Goal: Task Accomplishment & Management: Use online tool/utility

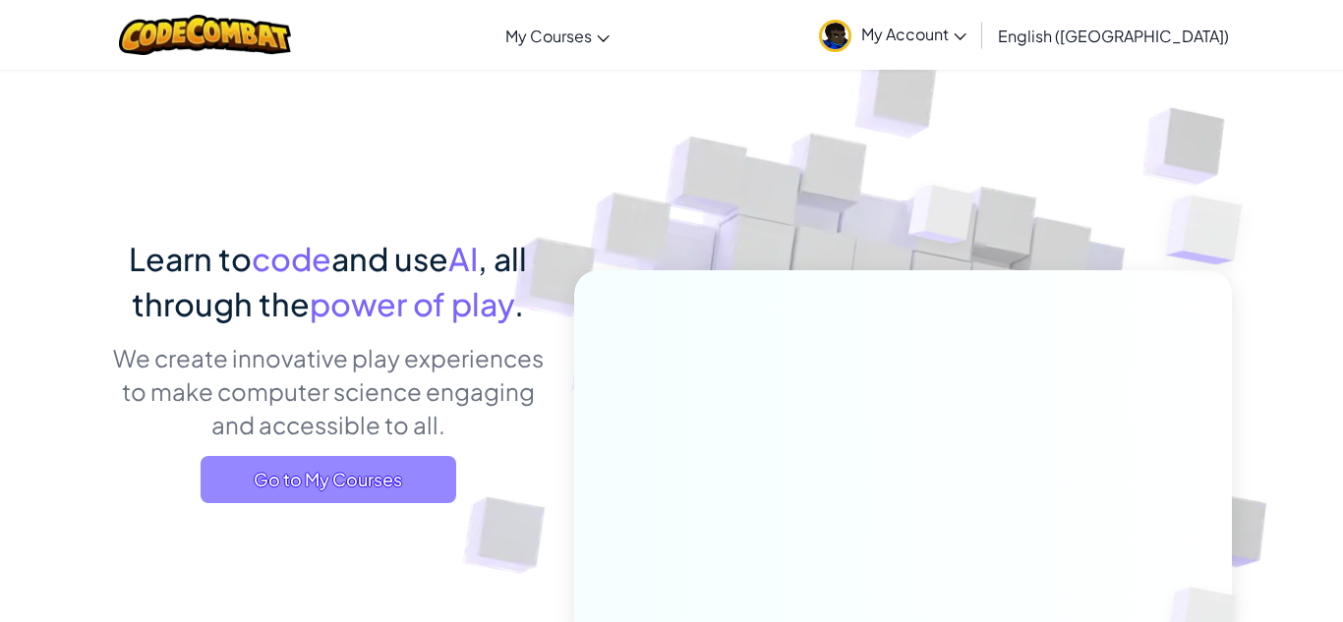
click at [237, 463] on span "Go to My Courses" at bounding box center [329, 479] width 256 height 47
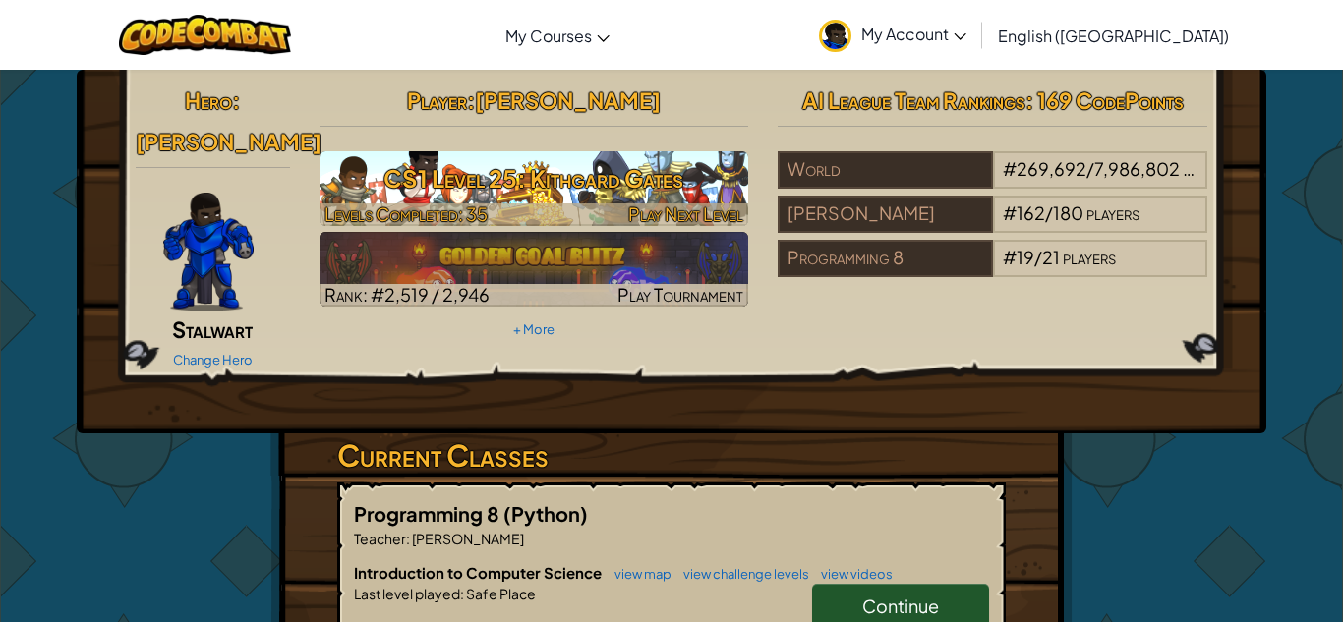
click at [448, 177] on h3 "CS1 Level 25: Kithgard Gates" at bounding box center [535, 178] width 430 height 44
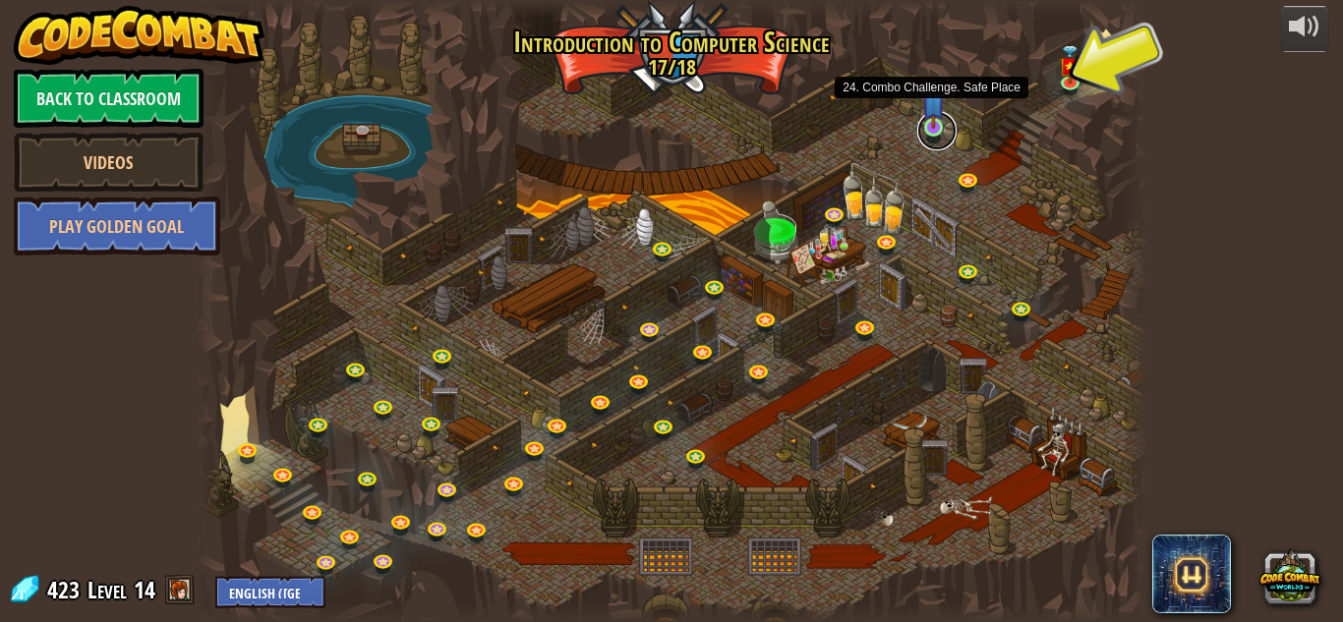
click at [940, 132] on link at bounding box center [936, 130] width 39 height 39
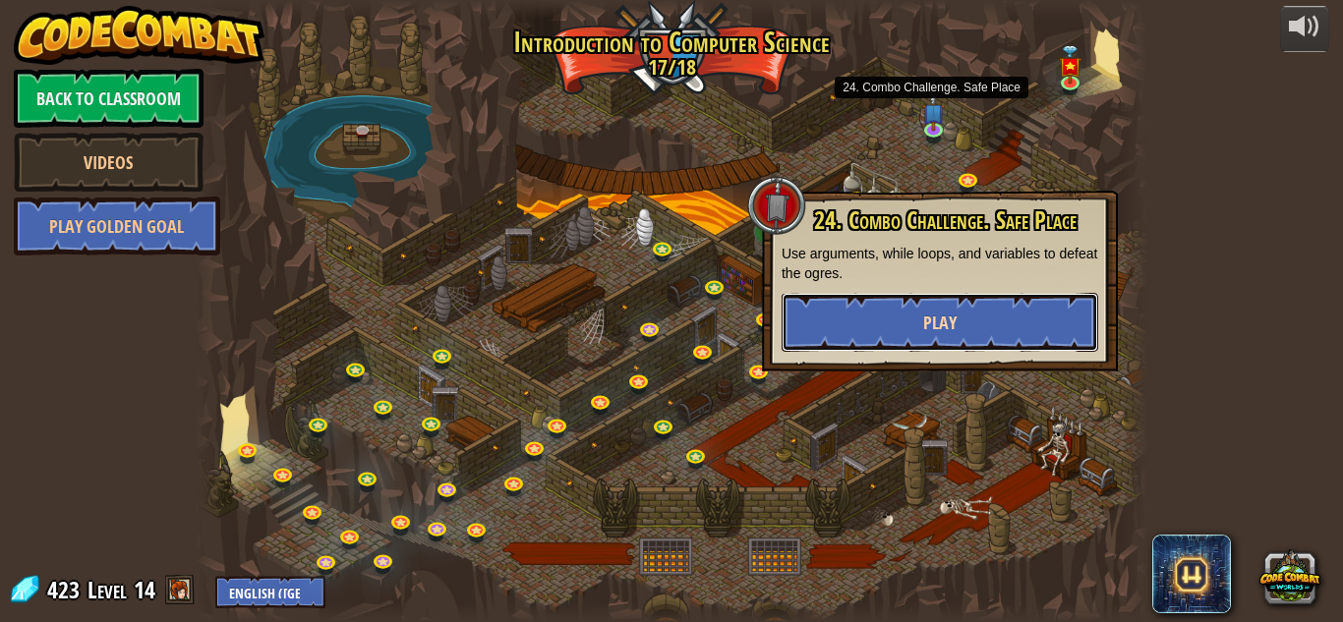
click at [941, 311] on span "Play" at bounding box center [939, 323] width 33 height 25
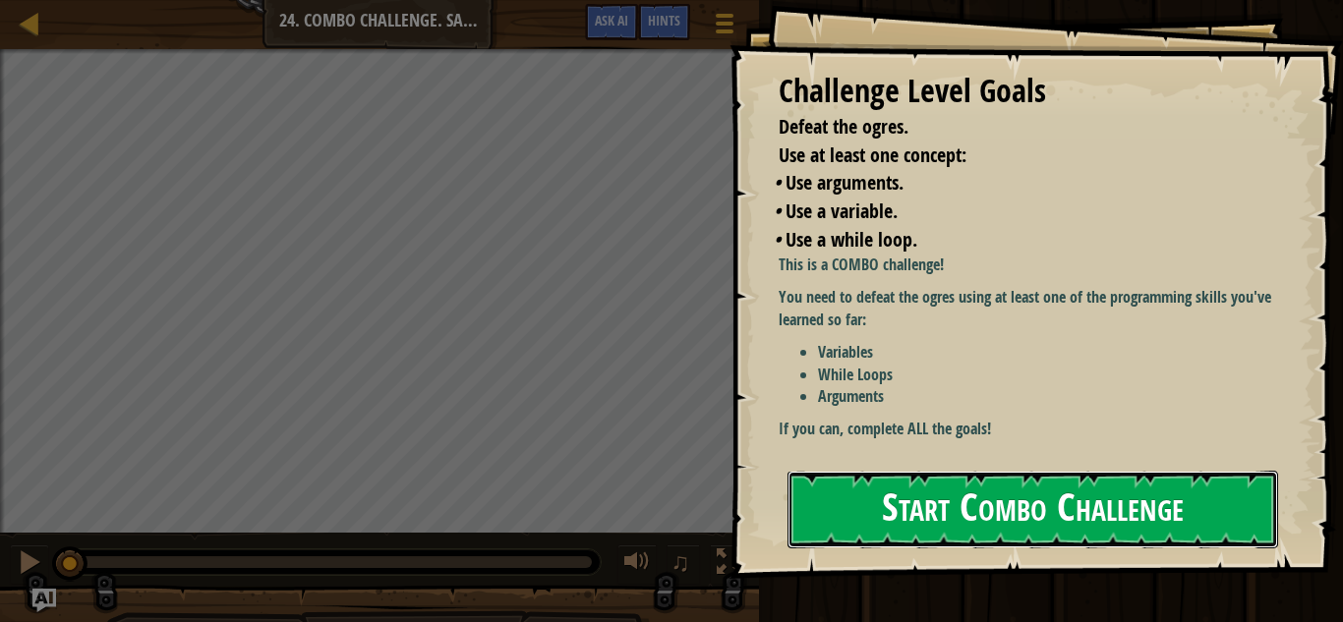
click at [937, 501] on button "Start Combo Challenge" at bounding box center [1033, 510] width 491 height 78
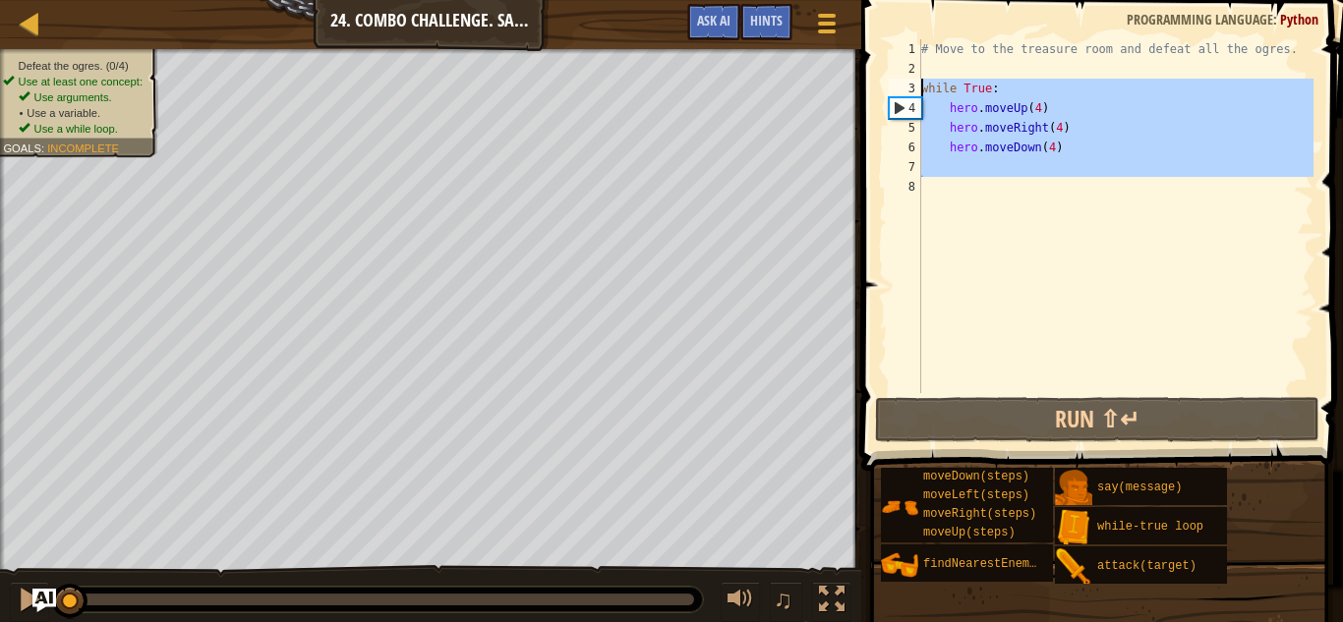
drag, startPoint x: 1006, startPoint y: 186, endPoint x: 900, endPoint y: 97, distance: 138.2
click at [900, 97] on div "1 2 3 4 5 6 7 8 # Move to the treasure room and defeat all the ogres. while Tru…" at bounding box center [1099, 216] width 429 height 354
type textarea "while True: hero.moveUp(4)"
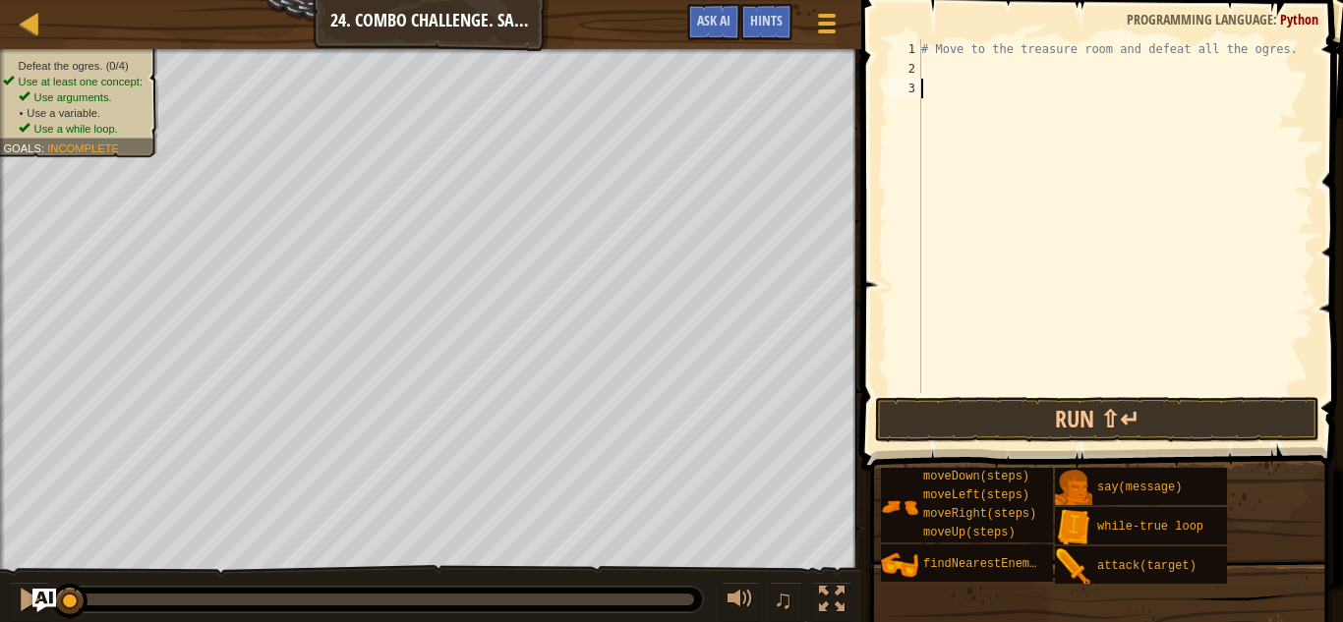
scroll to position [9, 0]
type textarea "up"
type textarea "hero.moveUp(4)"
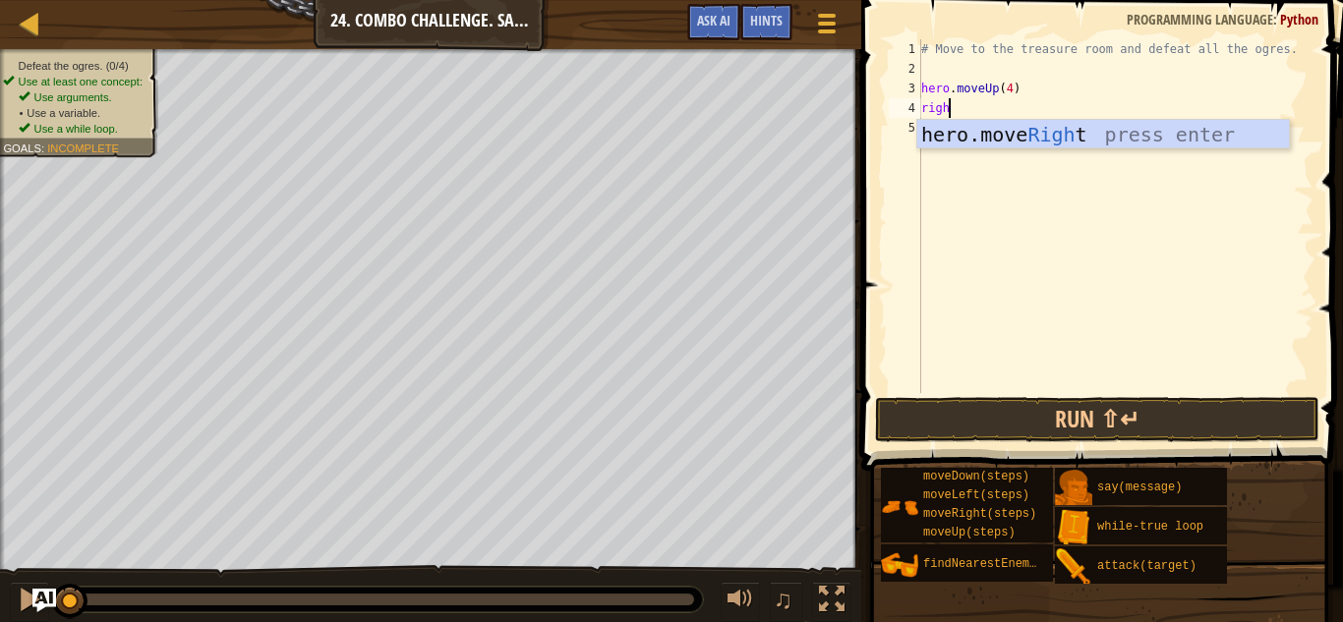
type textarea "right"
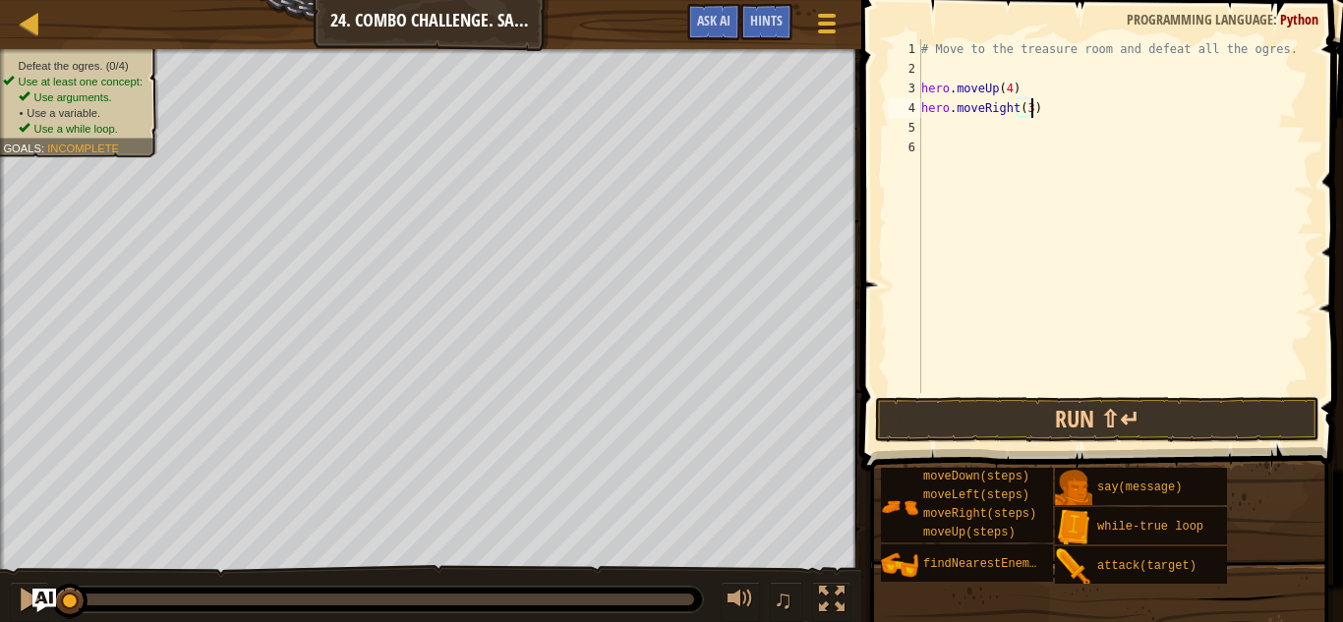
type textarea "hero.moveRight(3)"
type textarea "hero.moveRight(4)"
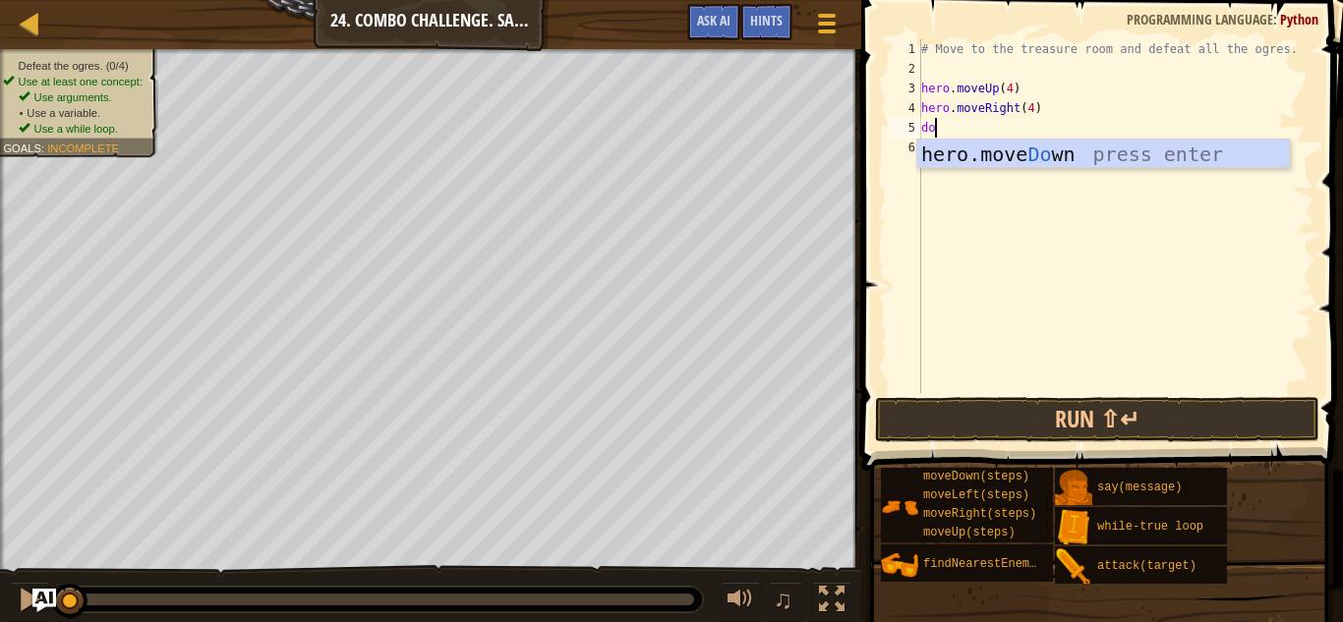
scroll to position [9, 3]
type textarea "down"
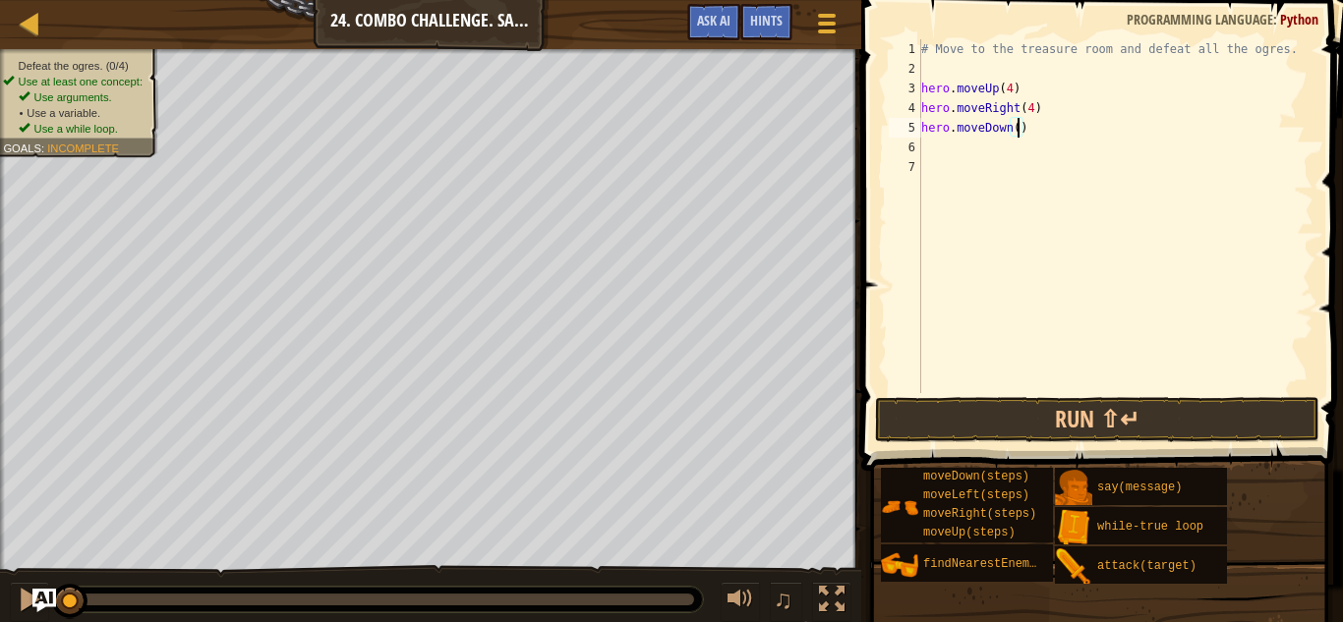
type textarea "hero.moveDown(3)"
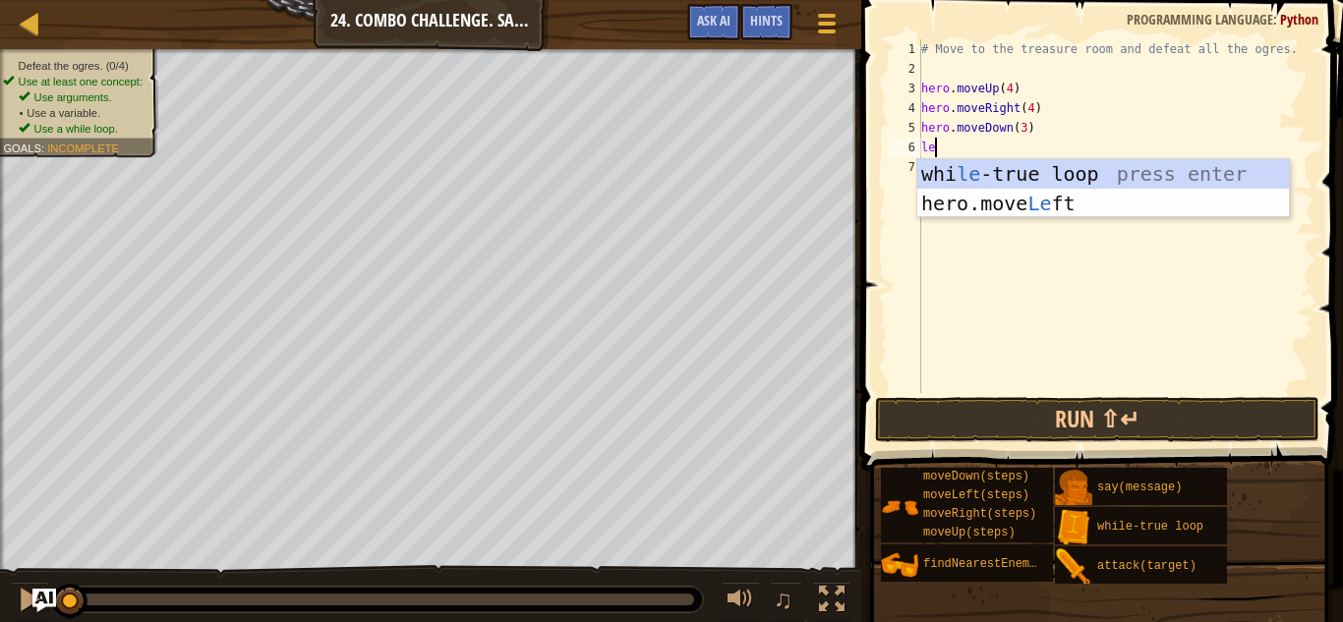
type textarea "lef"
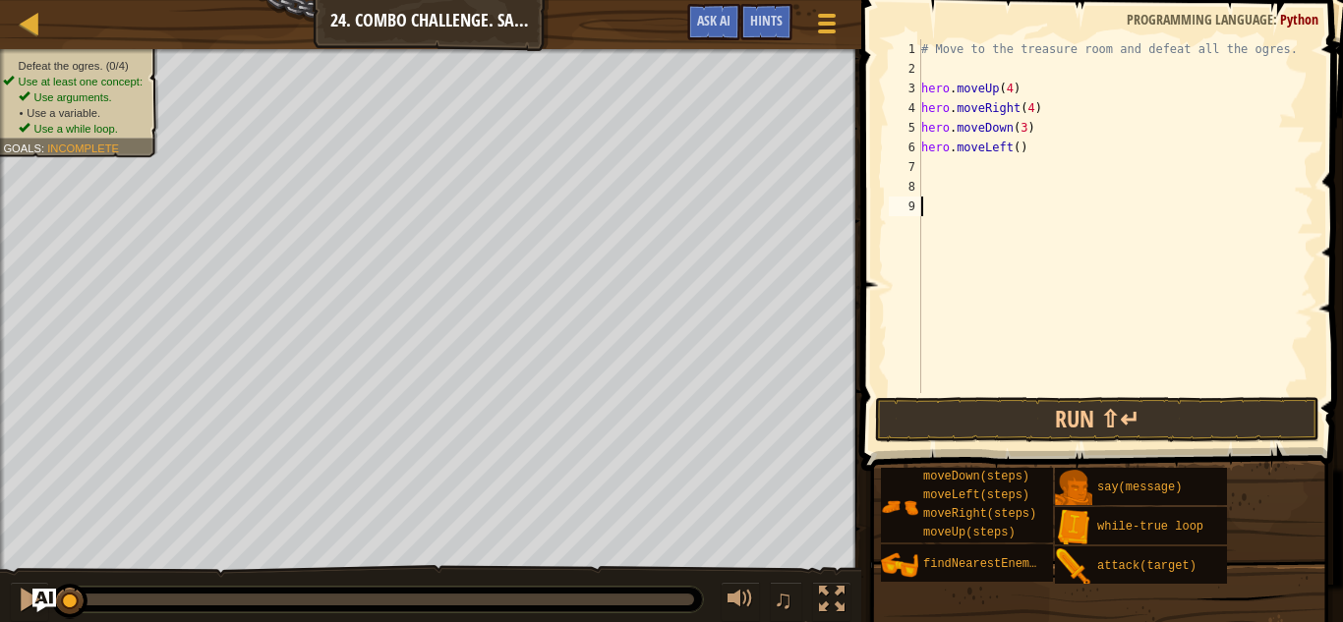
type textarea "w"
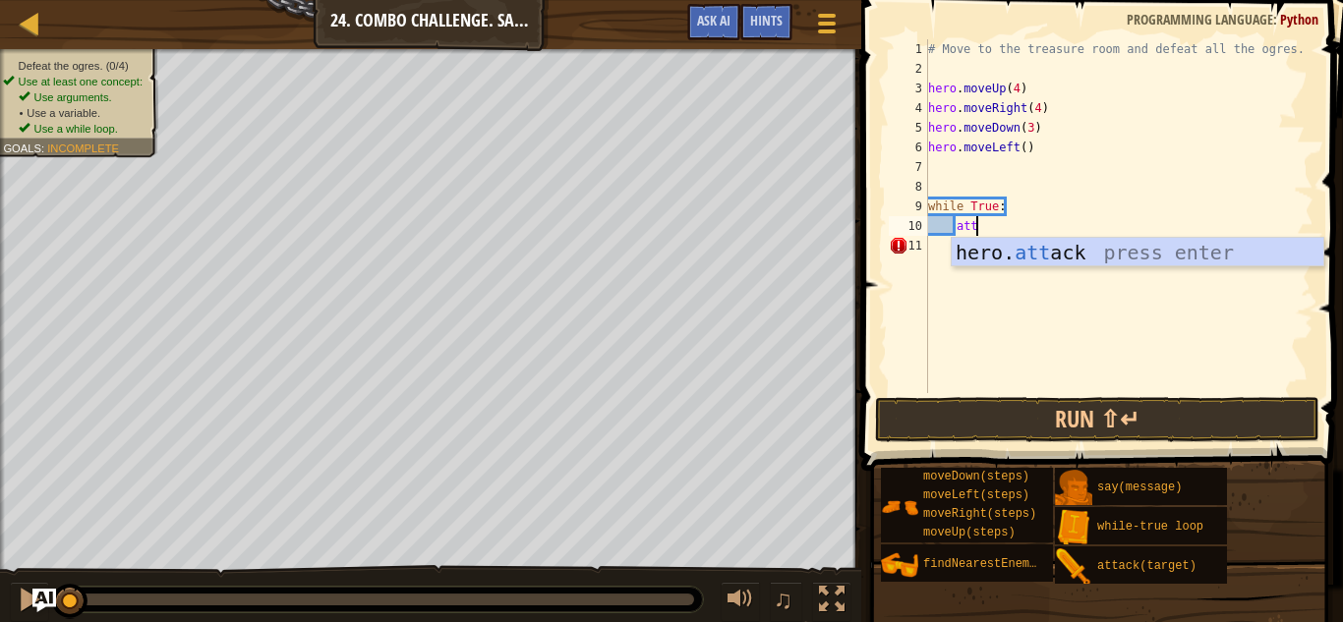
type textarea "a"
type textarea "find"
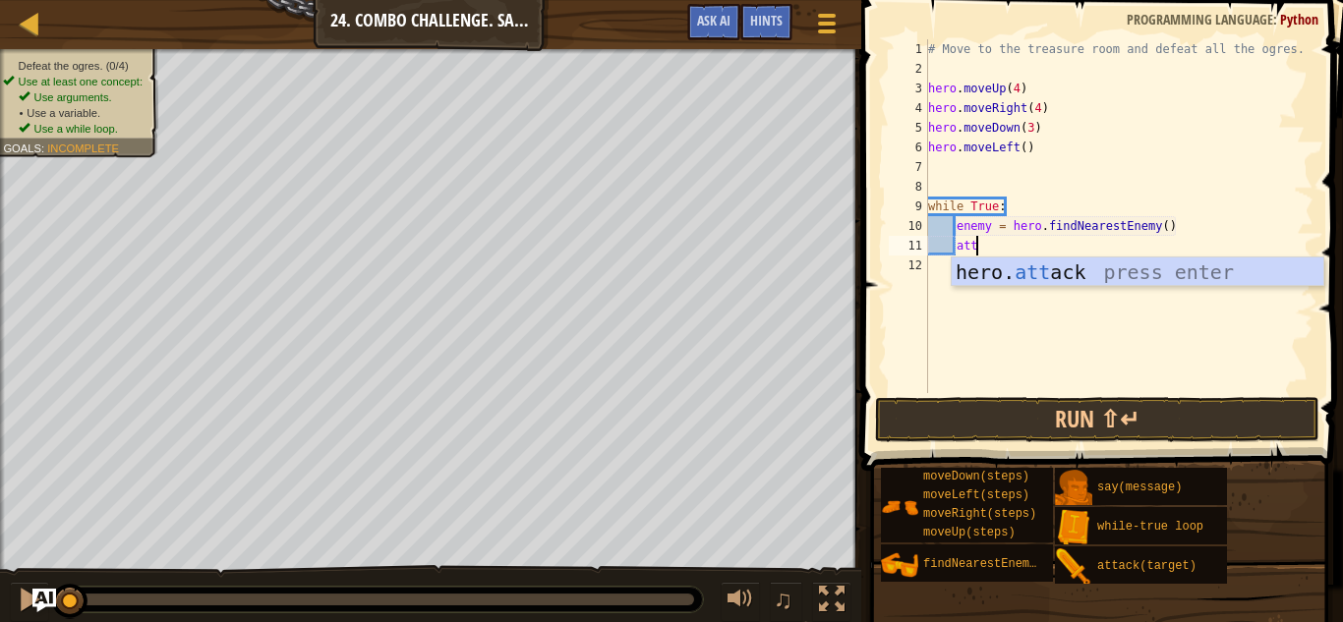
scroll to position [9, 7]
type textarea "hero.attack(enemy)"
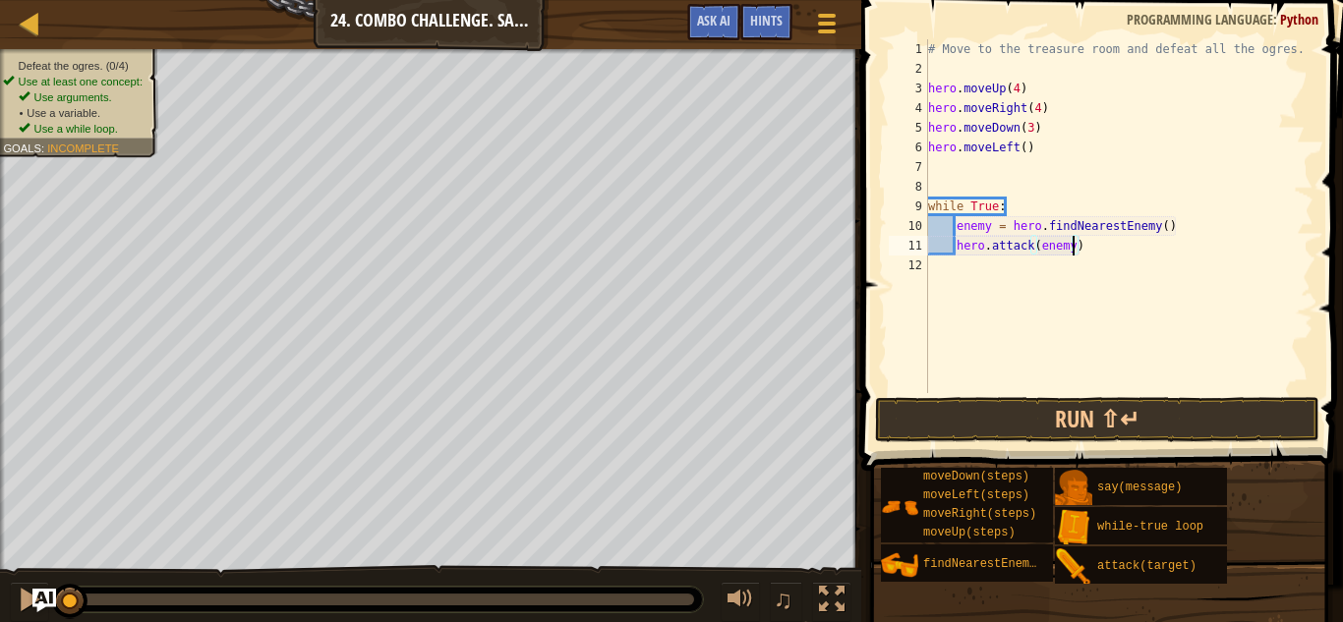
scroll to position [9, 0]
click at [1007, 433] on button "Run ⇧↵" at bounding box center [1097, 419] width 444 height 45
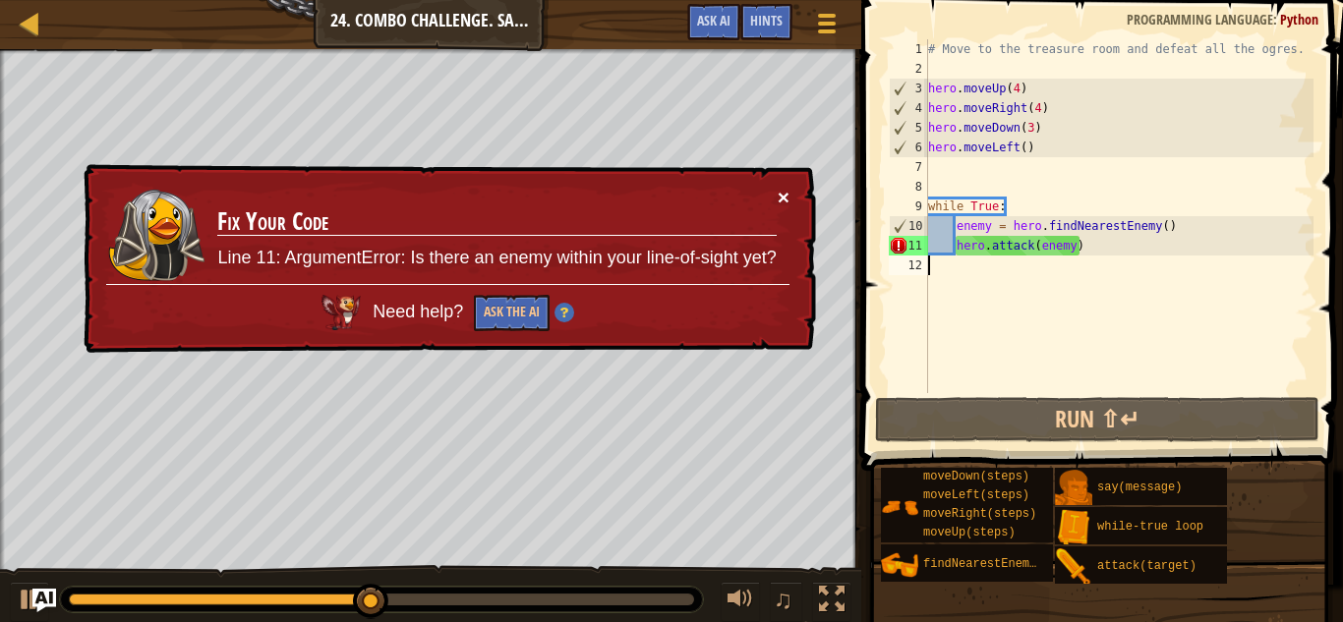
click at [781, 193] on button "×" at bounding box center [784, 197] width 12 height 21
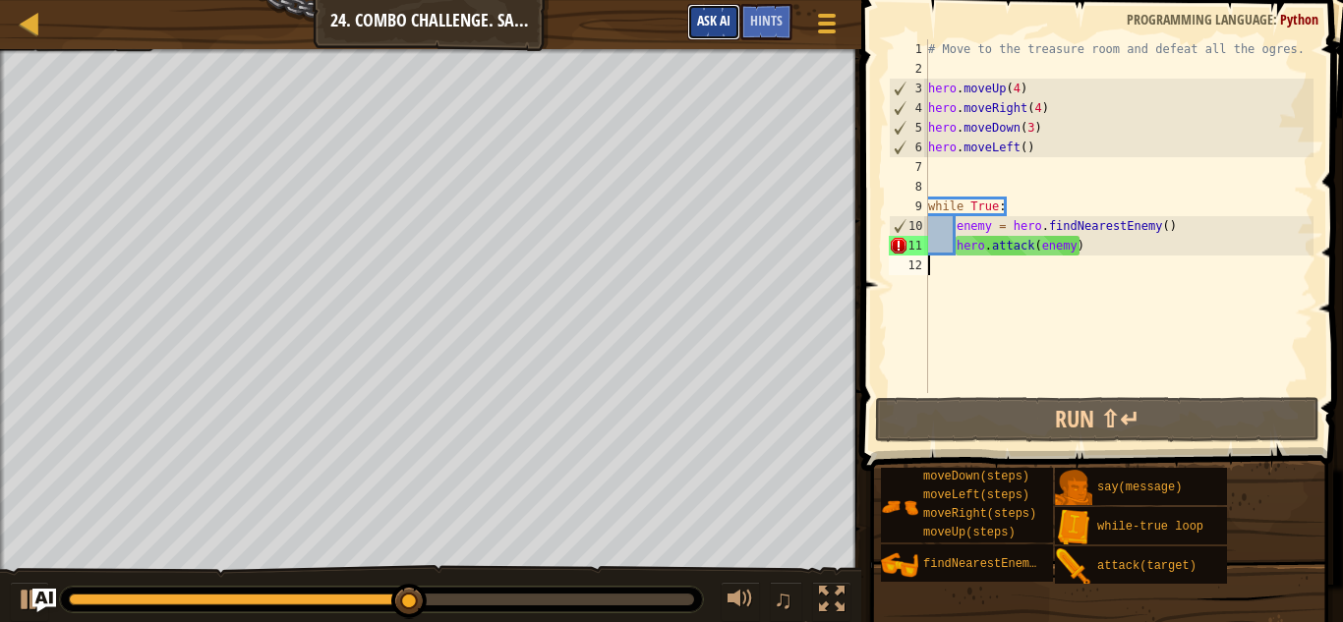
click at [704, 36] on button "Ask AI" at bounding box center [713, 22] width 53 height 36
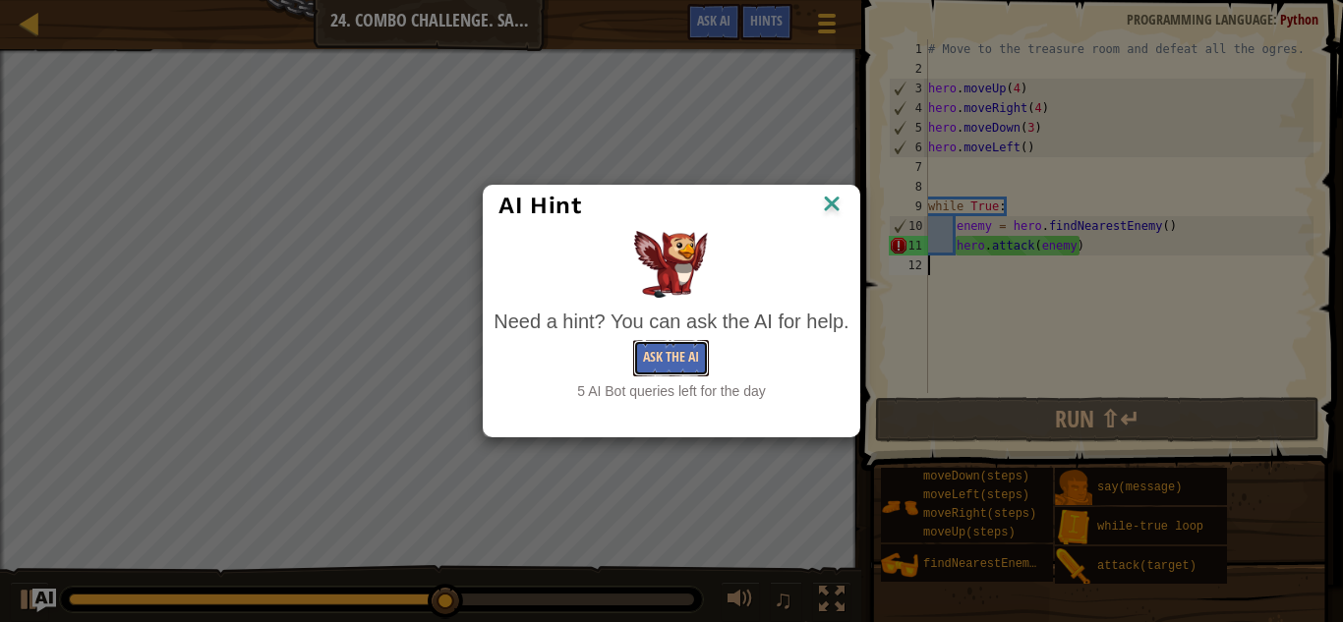
click at [677, 354] on button "Ask the AI" at bounding box center [671, 358] width 76 height 36
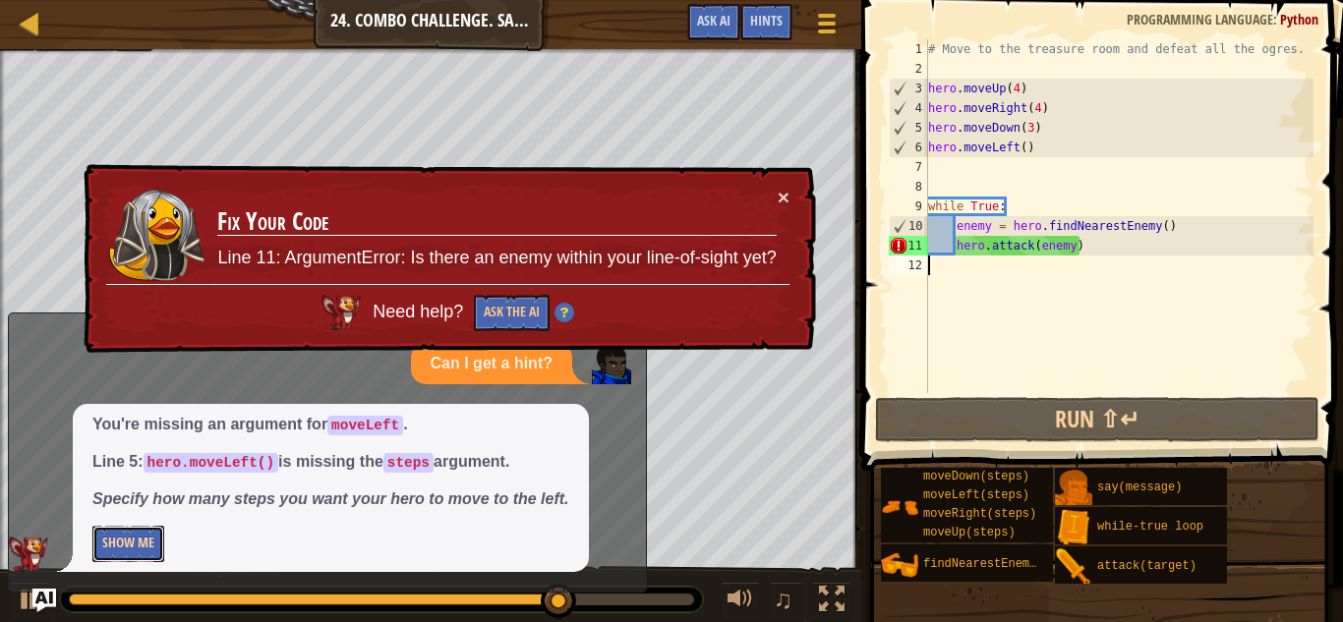
click at [142, 543] on button "Show Me" at bounding box center [128, 544] width 72 height 36
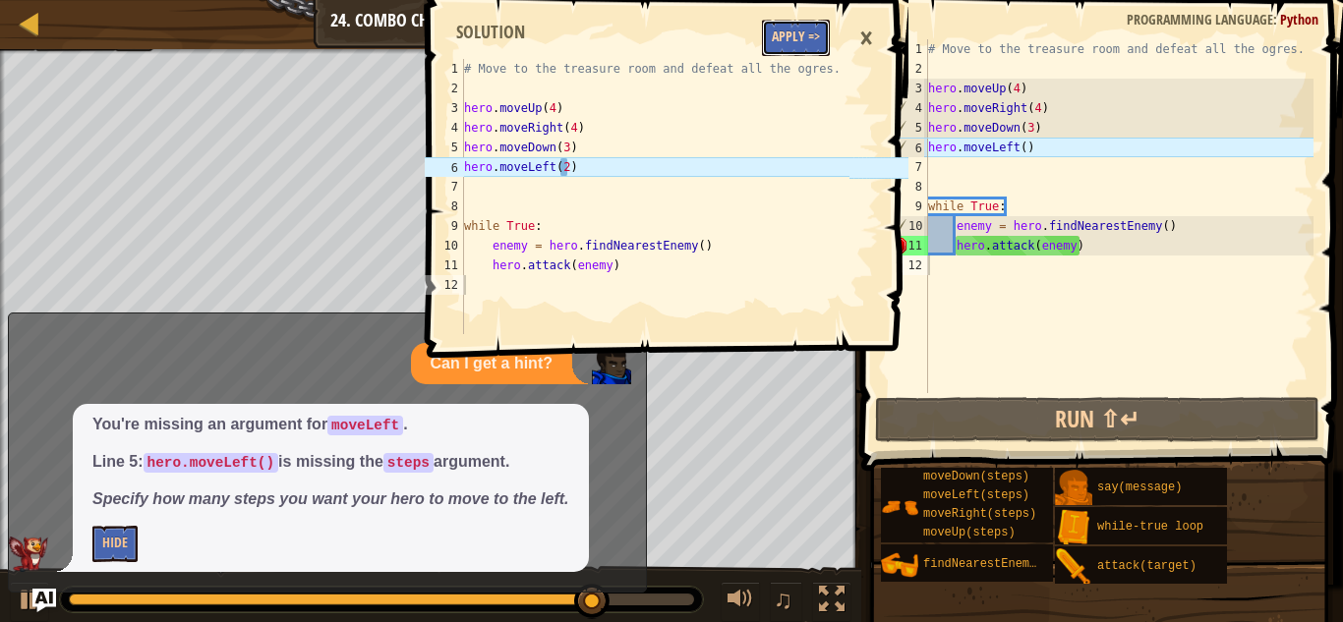
click at [814, 49] on button "Apply =>" at bounding box center [796, 38] width 68 height 36
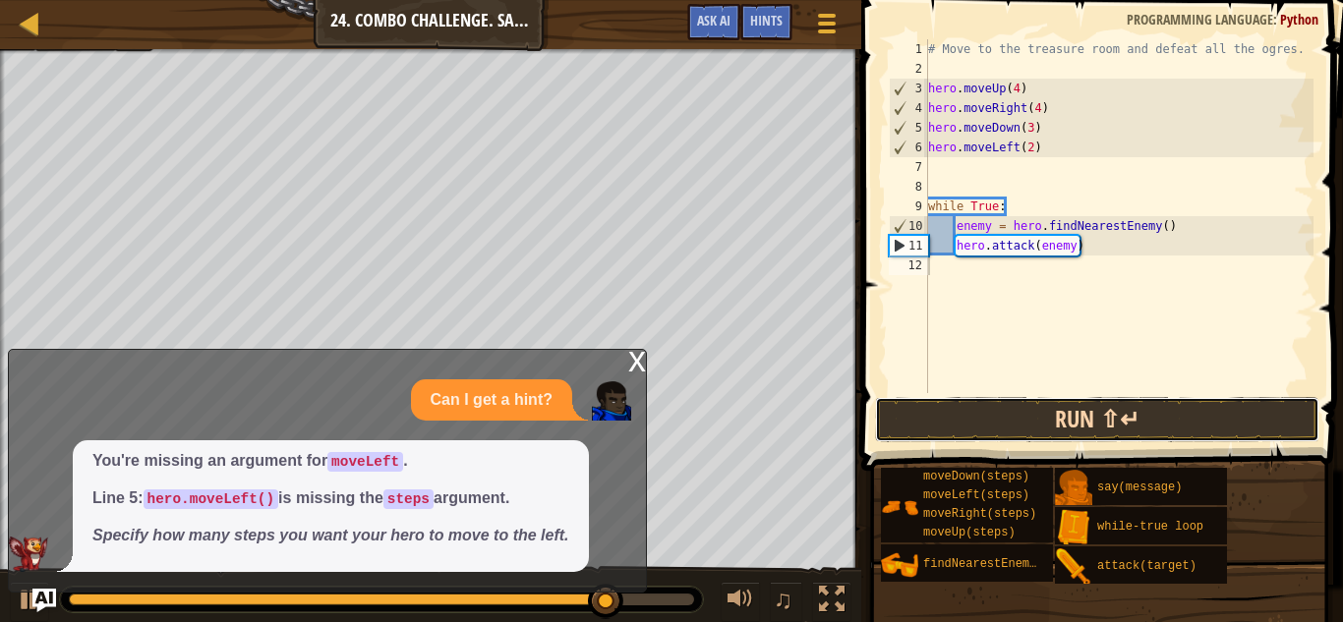
click at [980, 415] on button "Run ⇧↵" at bounding box center [1097, 419] width 444 height 45
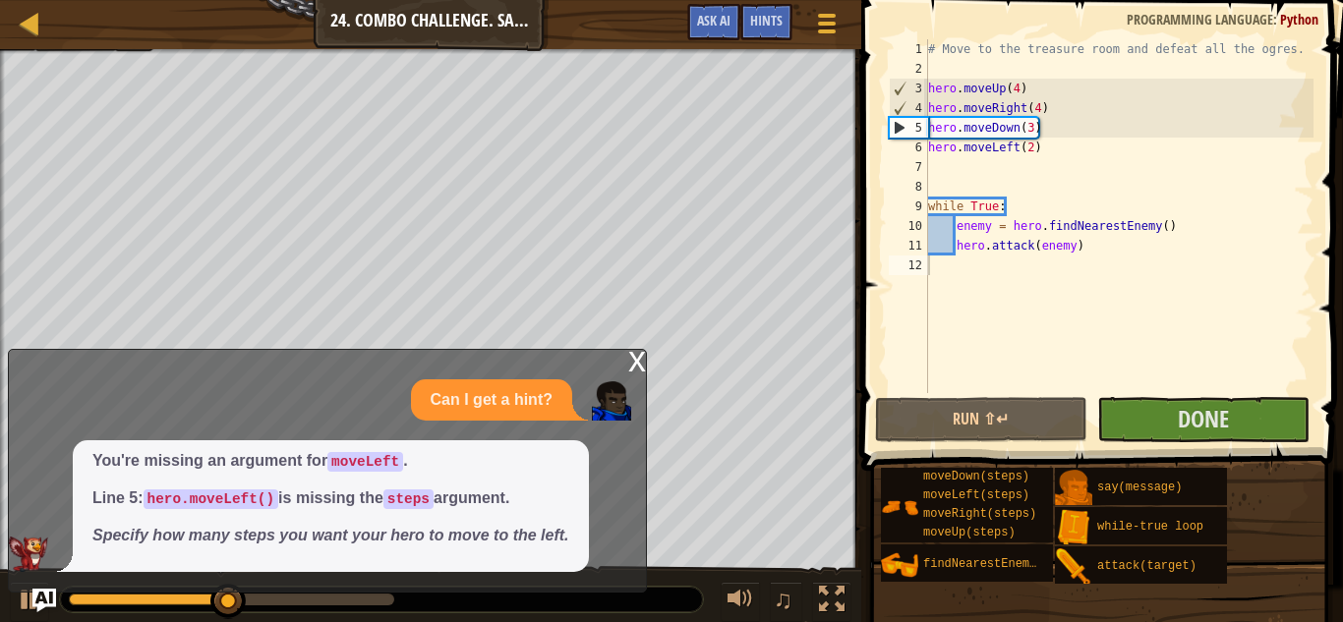
click at [623, 357] on div "x Can I get a hint? You're missing an argument for moveLeft . Line 5: hero.move…" at bounding box center [327, 471] width 639 height 244
click at [633, 361] on div "x" at bounding box center [637, 360] width 18 height 20
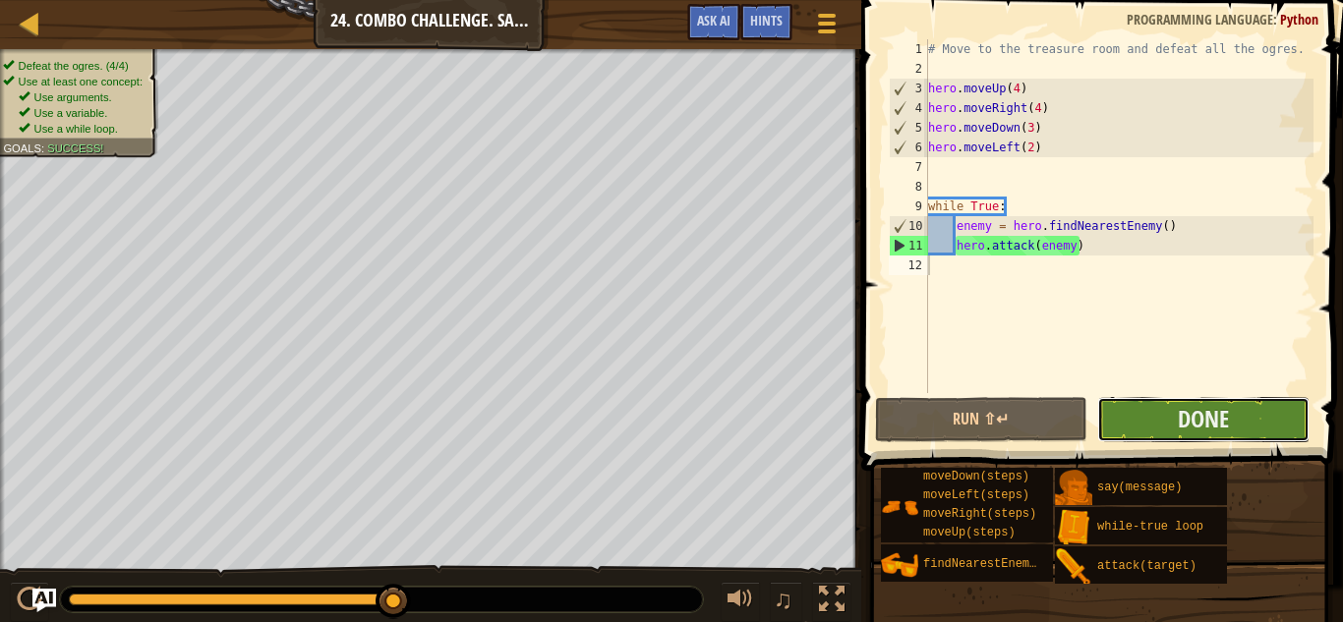
click at [1143, 432] on button "Done" at bounding box center [1203, 419] width 212 height 45
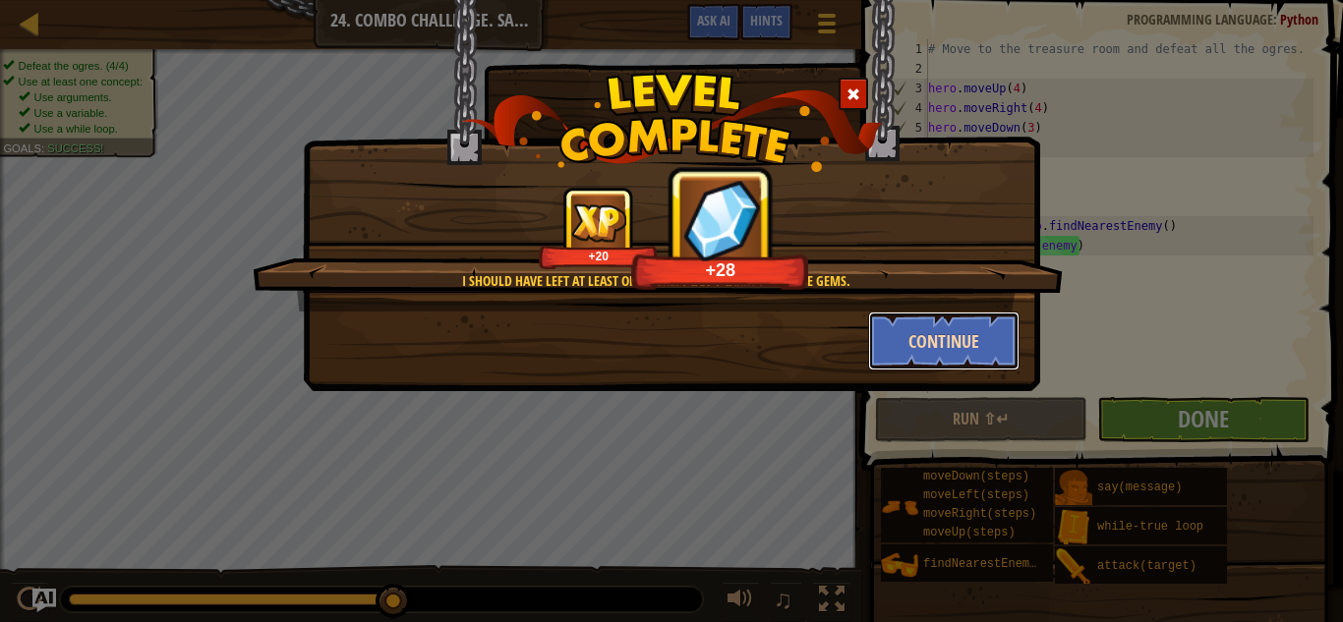
click at [878, 343] on button "Continue" at bounding box center [944, 341] width 152 height 59
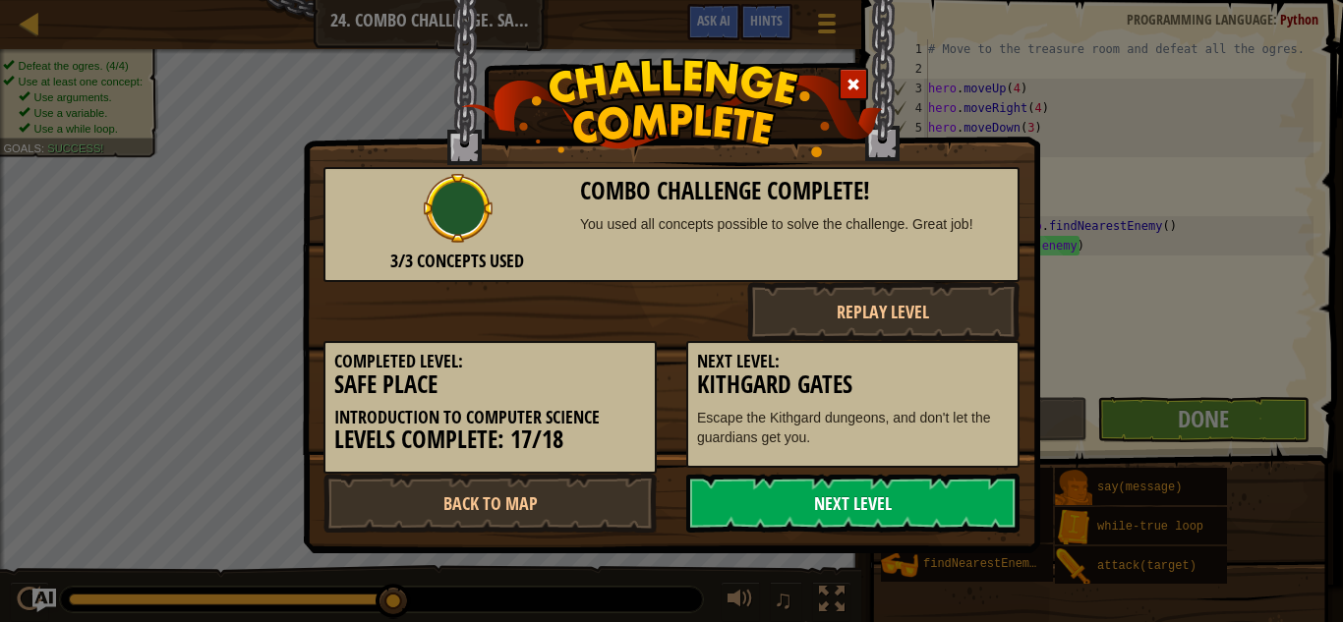
click at [805, 502] on link "Next Level" at bounding box center [852, 503] width 333 height 59
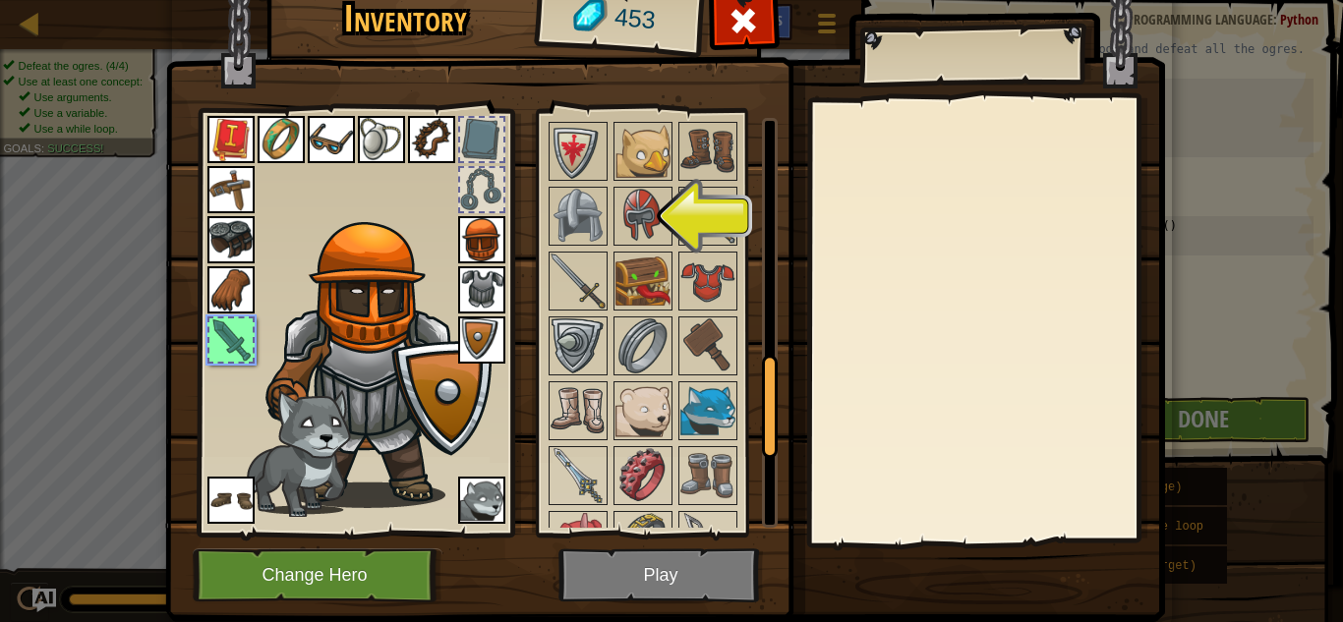
scroll to position [1321, 0]
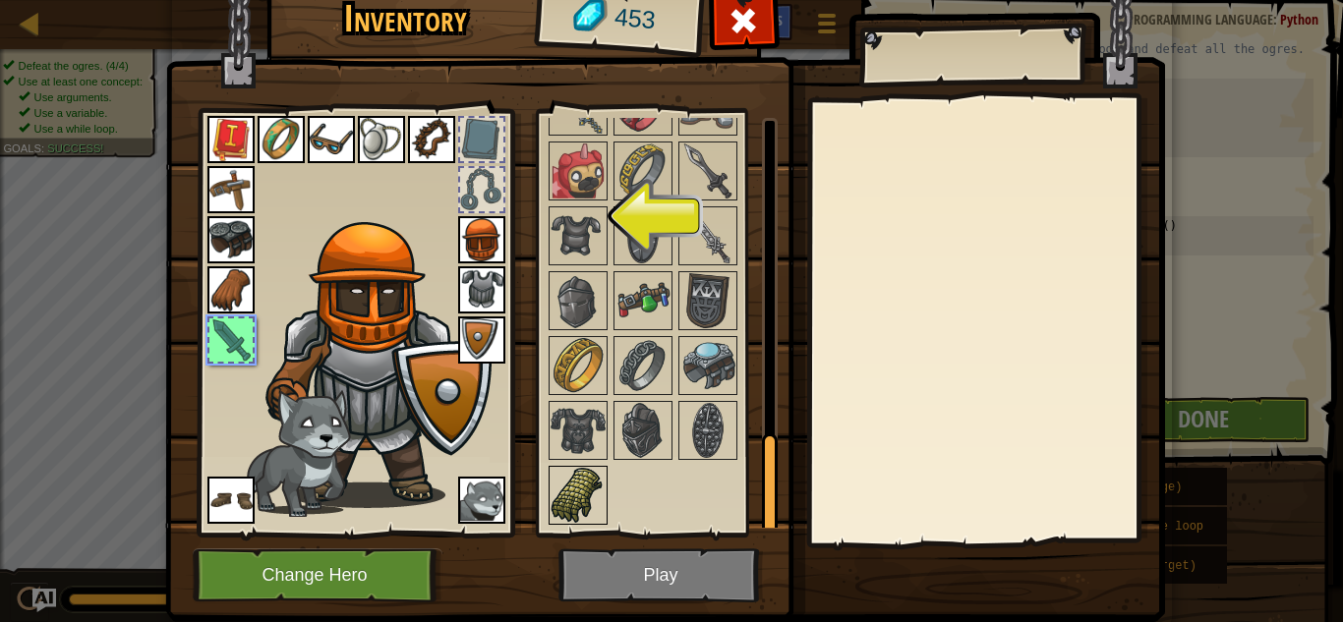
click at [590, 485] on img at bounding box center [578, 495] width 55 height 55
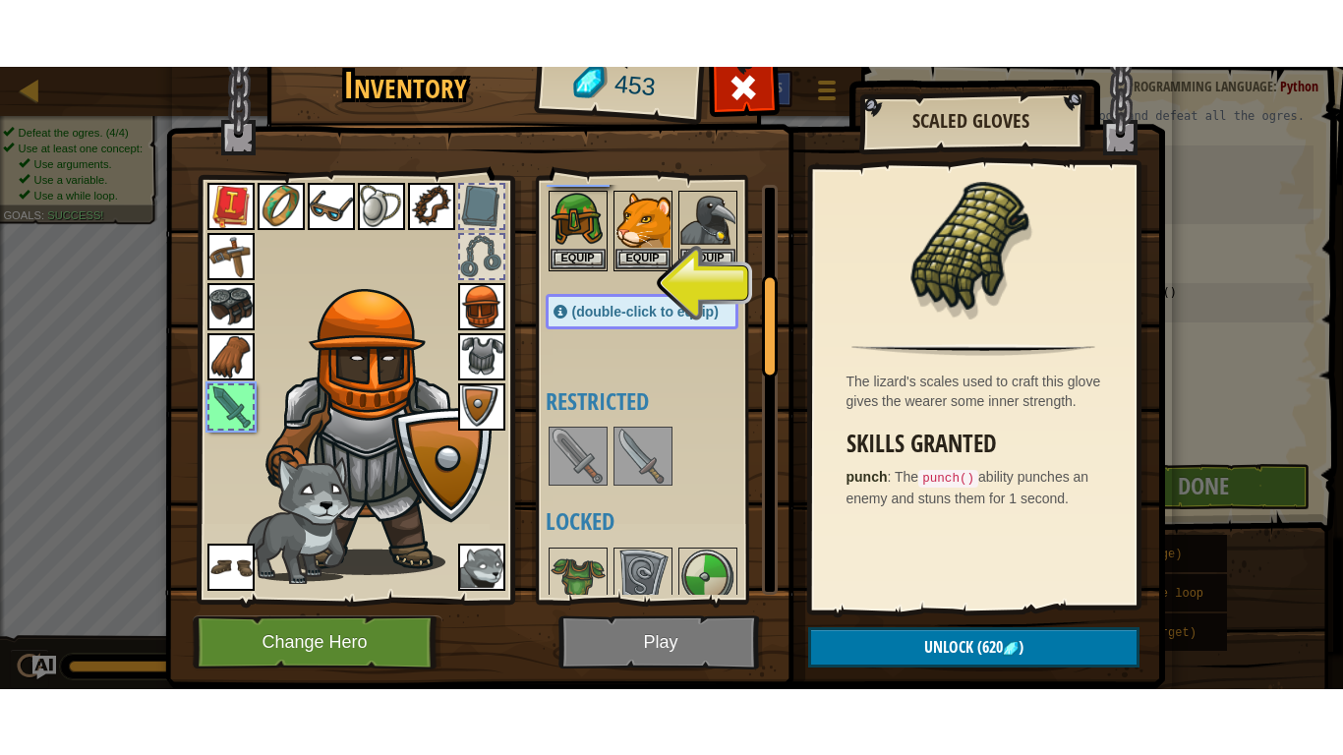
scroll to position [0, 0]
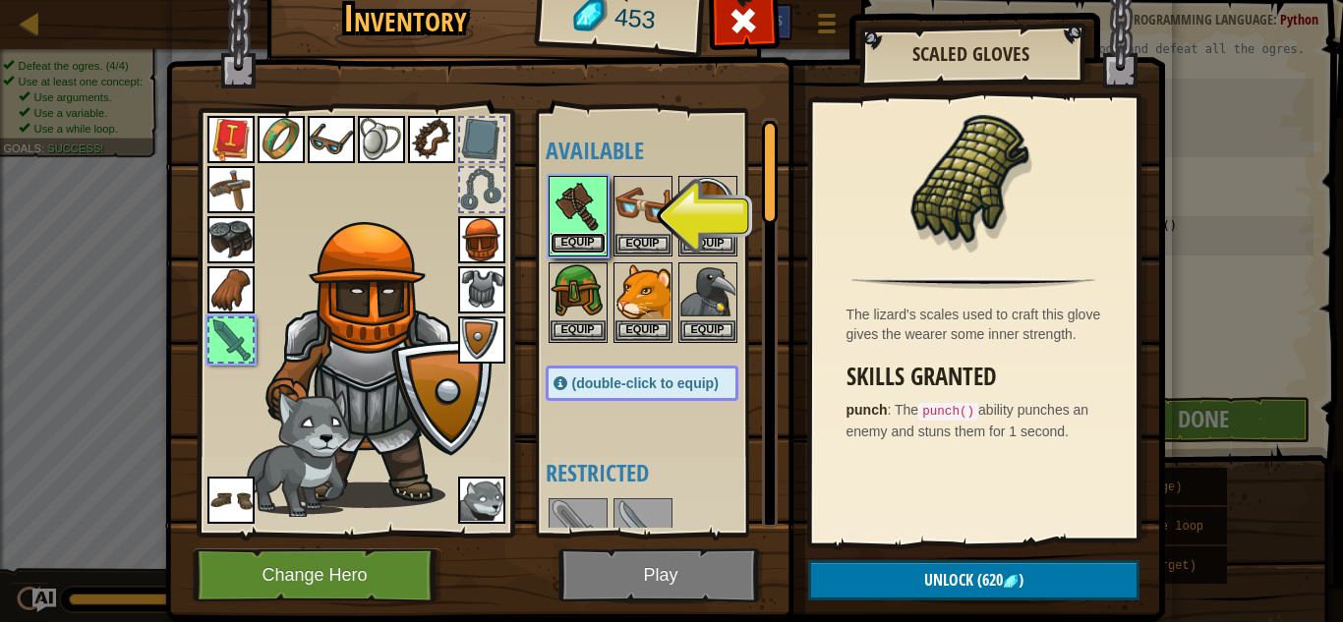
click at [587, 236] on button "Equip" at bounding box center [578, 243] width 55 height 21
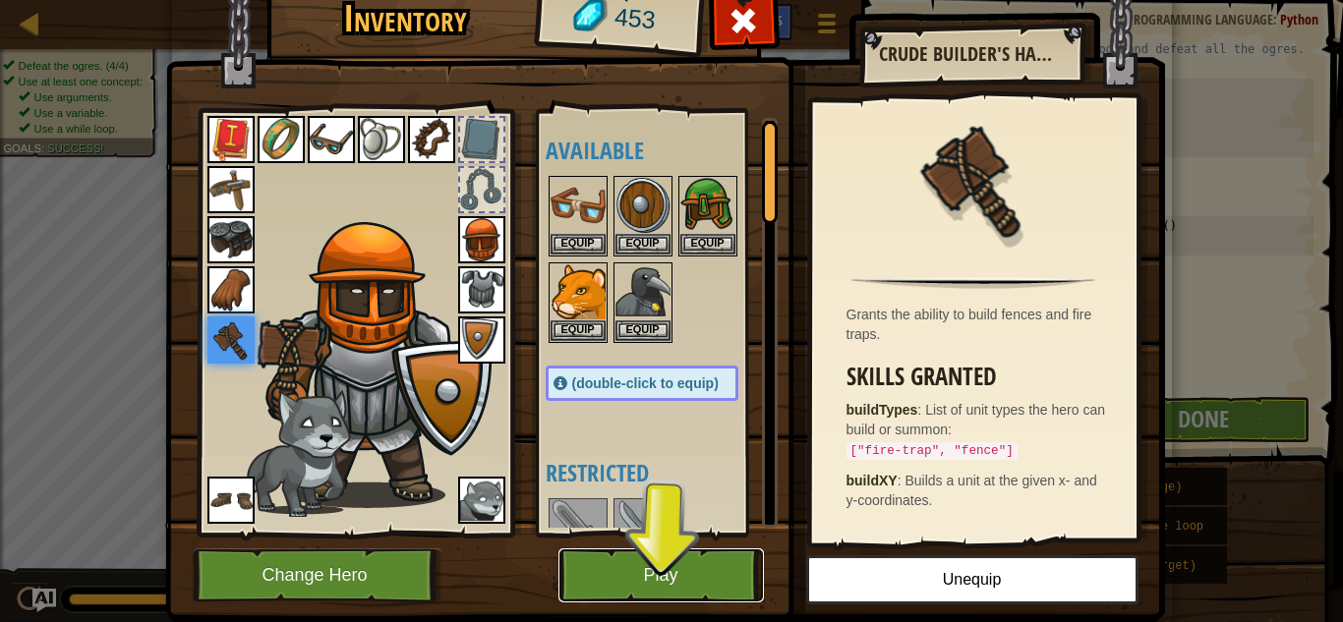
click at [634, 571] on button "Play" at bounding box center [660, 576] width 205 height 54
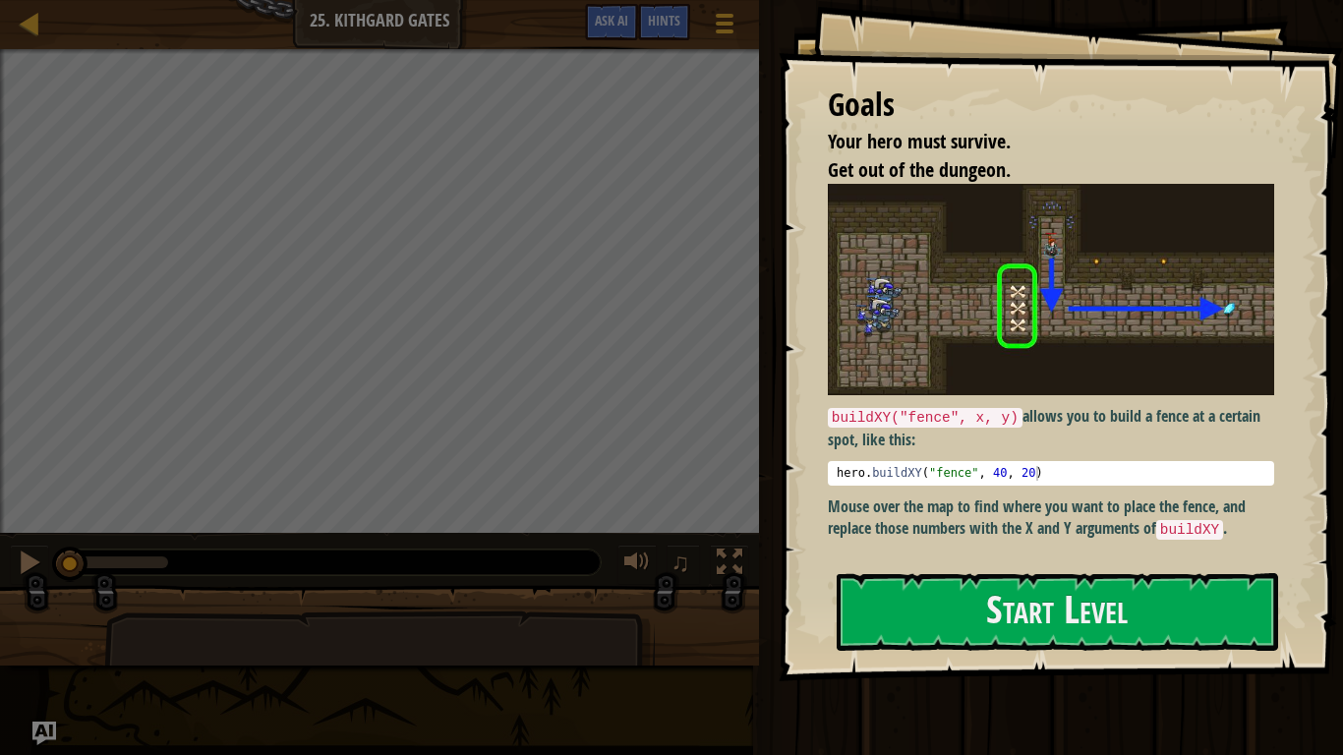
click at [634, 621] on div at bounding box center [379, 692] width 551 height 163
click at [1026, 605] on button "Start Level" at bounding box center [1057, 612] width 441 height 78
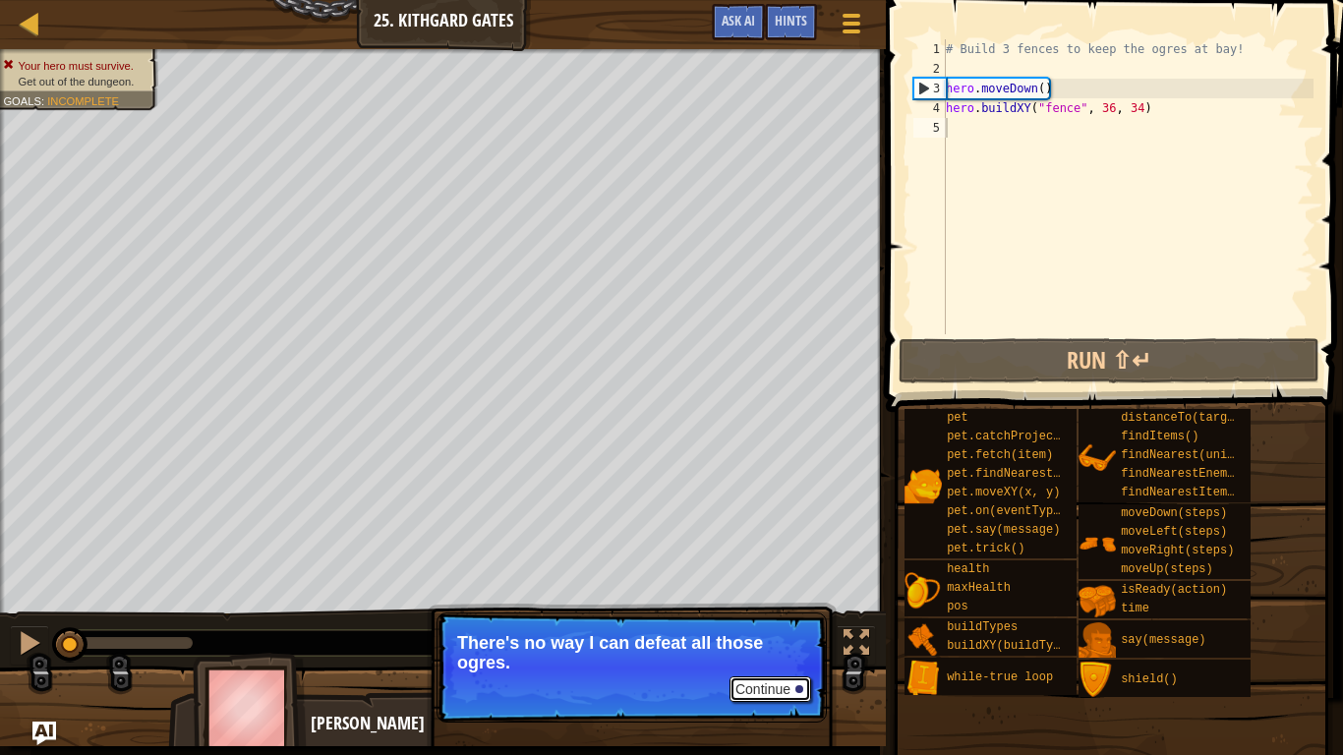
click at [793, 621] on button "Continue" at bounding box center [771, 689] width 82 height 26
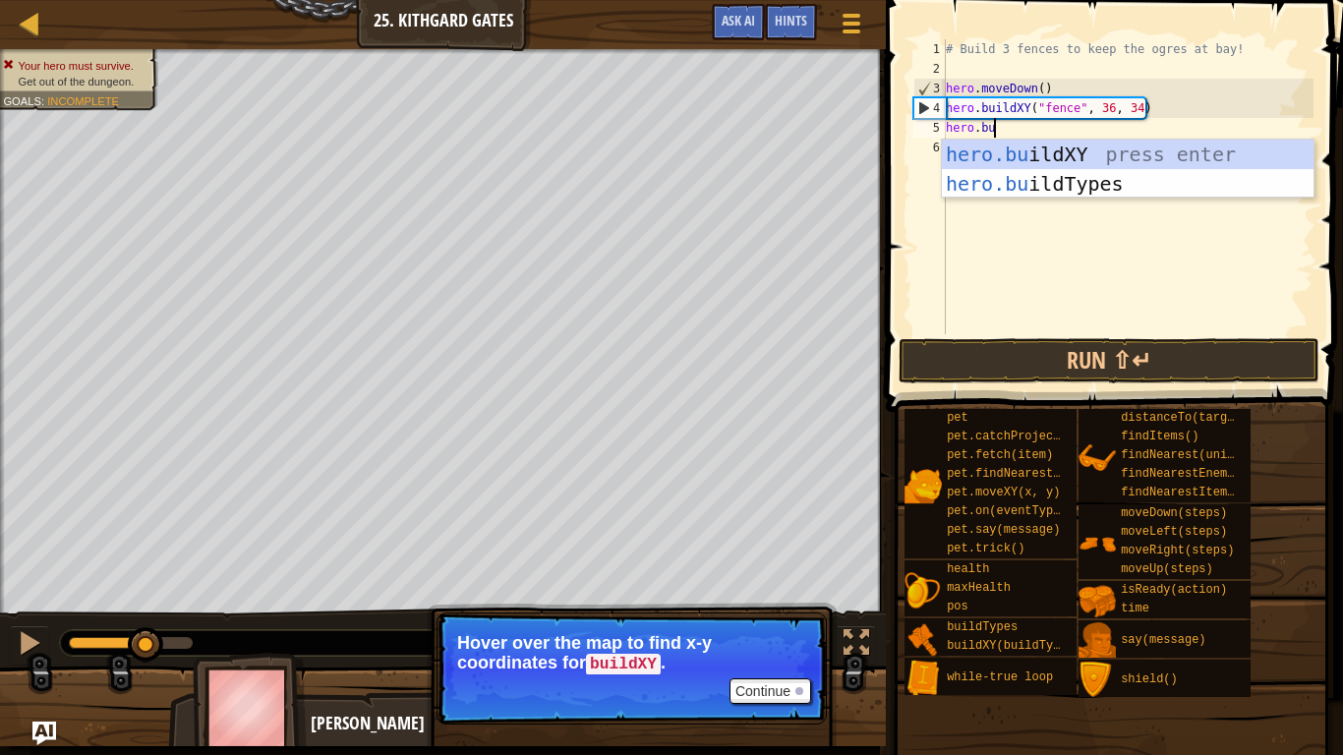
scroll to position [9, 8]
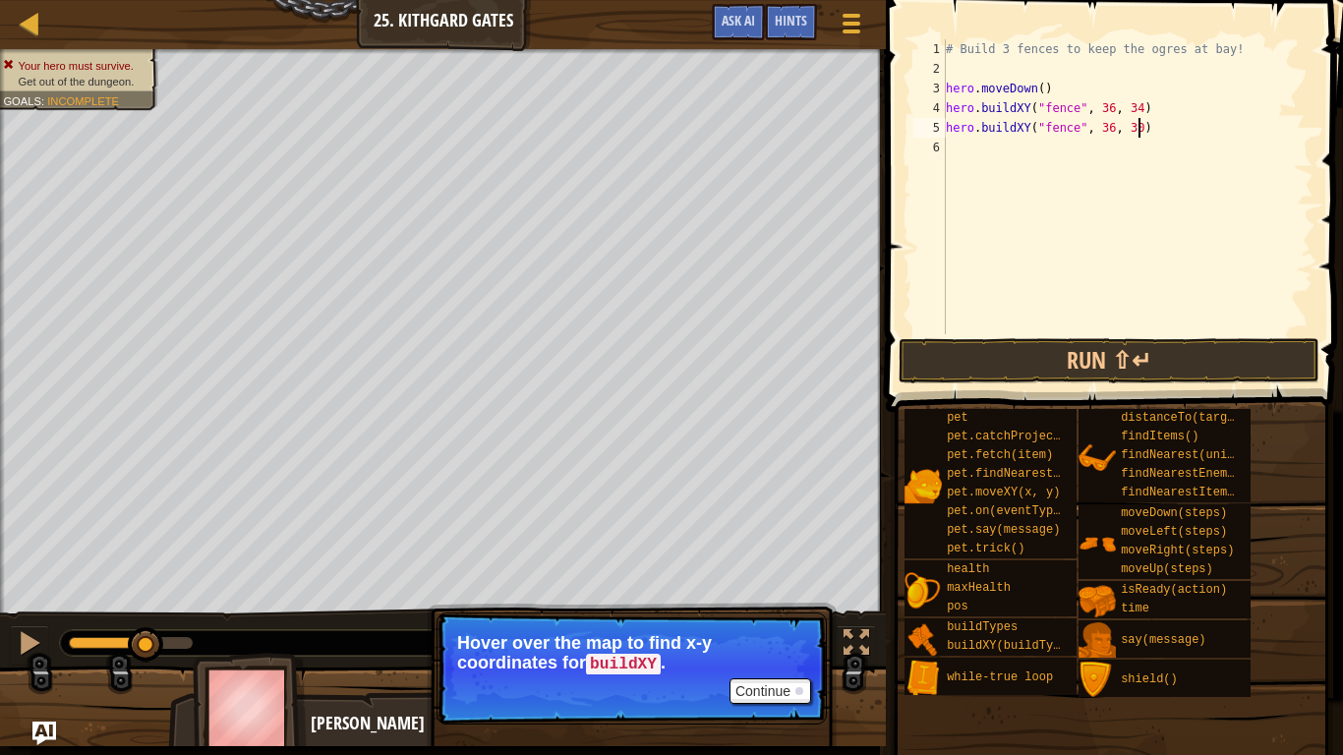
click at [1142, 131] on div "# Build 3 fences to keep the ogres at bay! hero . moveDown ( ) hero . buildXY (…" at bounding box center [1128, 206] width 372 height 334
type textarea "hero.buildXY("fence", 36, 31)"
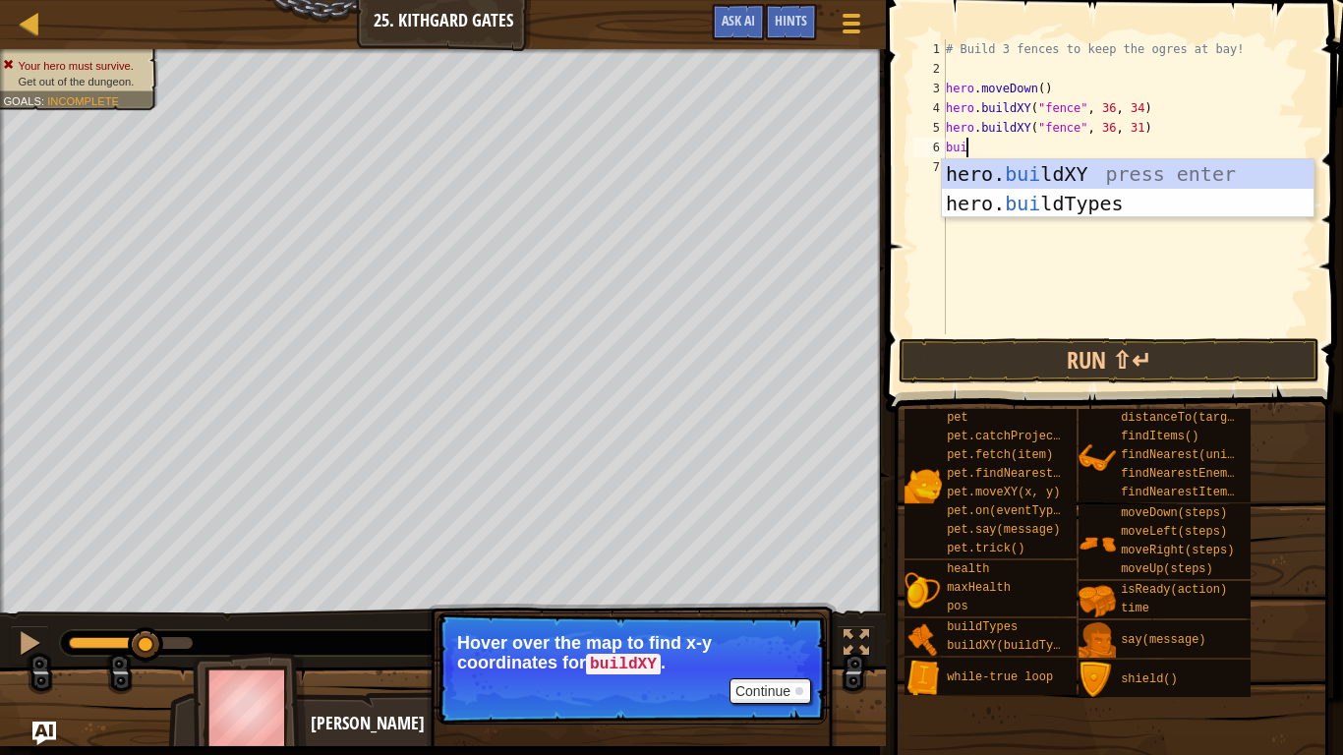
scroll to position [9, 3]
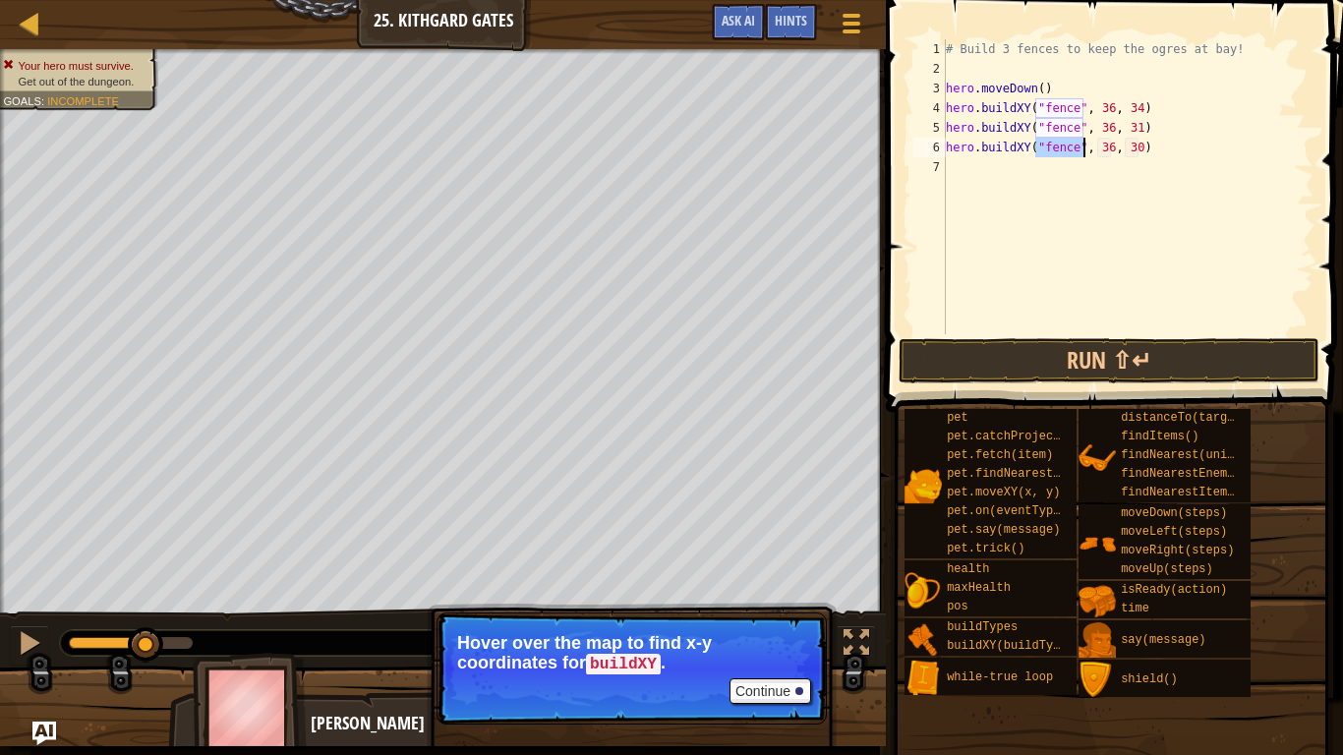
click at [1140, 155] on div "# Build 3 fences to keep the ogres at bay! hero . moveDown ( ) hero . buildXY (…" at bounding box center [1128, 206] width 372 height 334
type textarea "hero.buildXY("fence", 36, 27)"
click at [1140, 357] on button "Run ⇧↵" at bounding box center [1109, 360] width 421 height 45
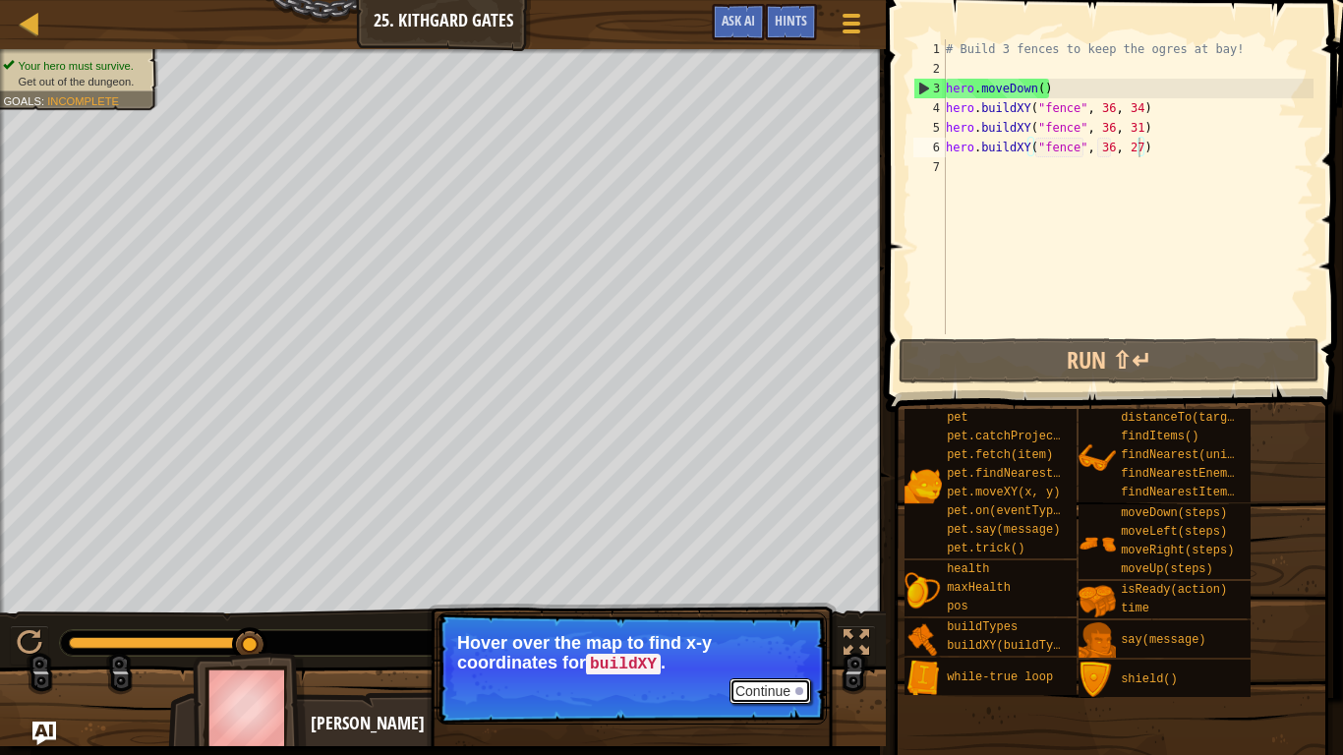
click at [768, 621] on button "Continue" at bounding box center [771, 691] width 82 height 26
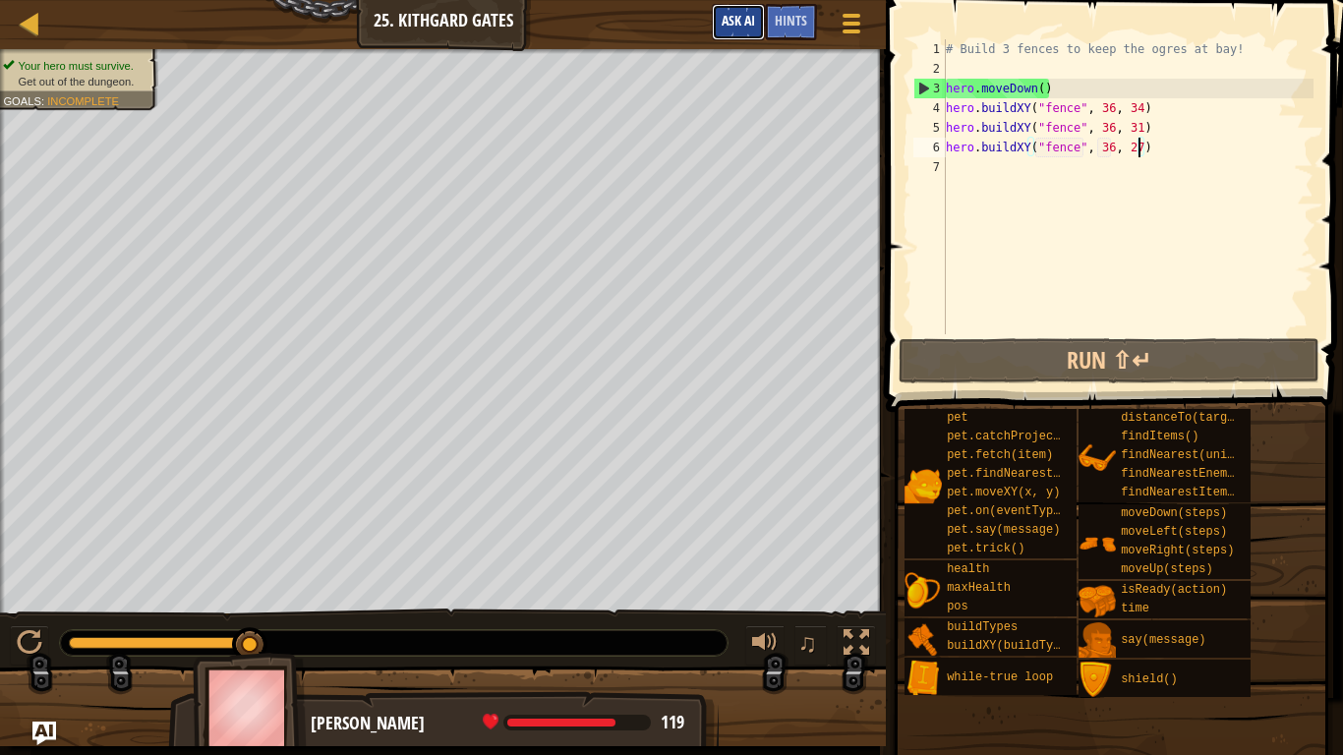
click at [747, 20] on span "Ask AI" at bounding box center [738, 20] width 33 height 19
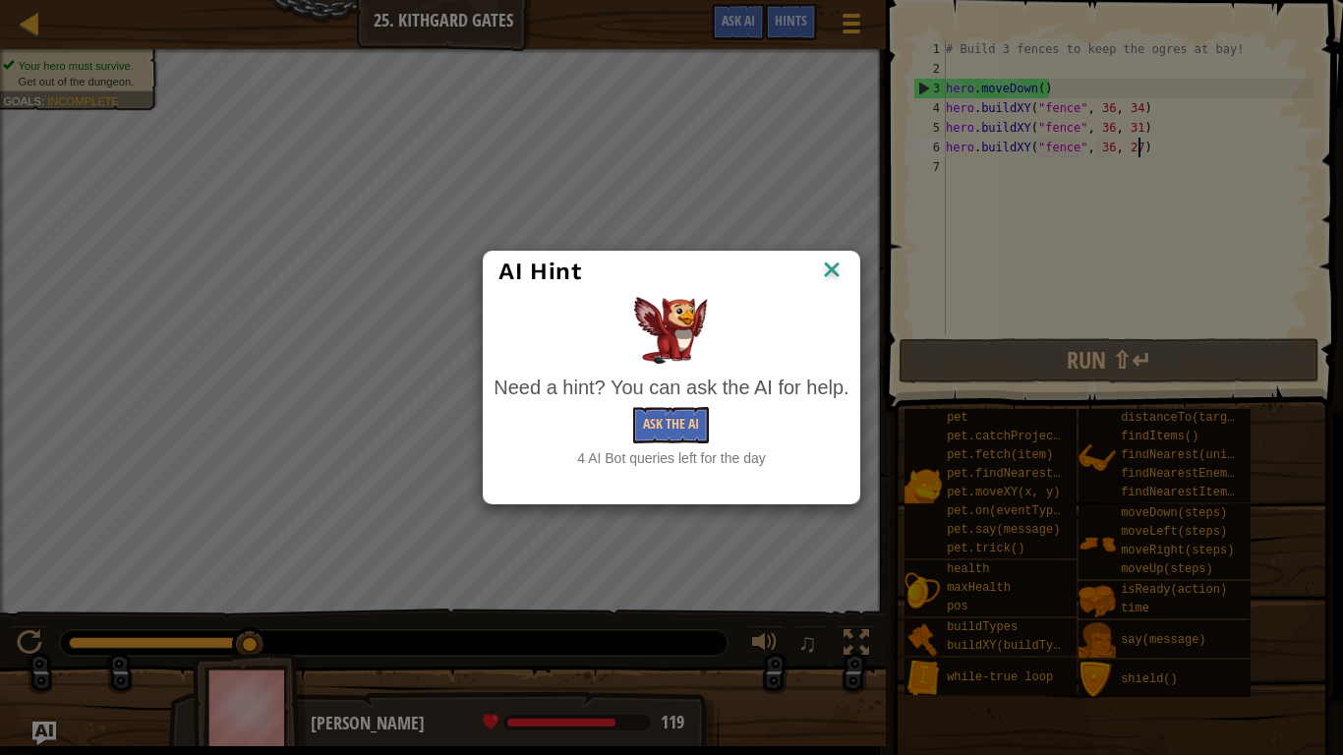
click at [817, 271] on div "AI Hint" at bounding box center [671, 271] width 345 height 29
click at [830, 271] on img at bounding box center [832, 271] width 26 height 29
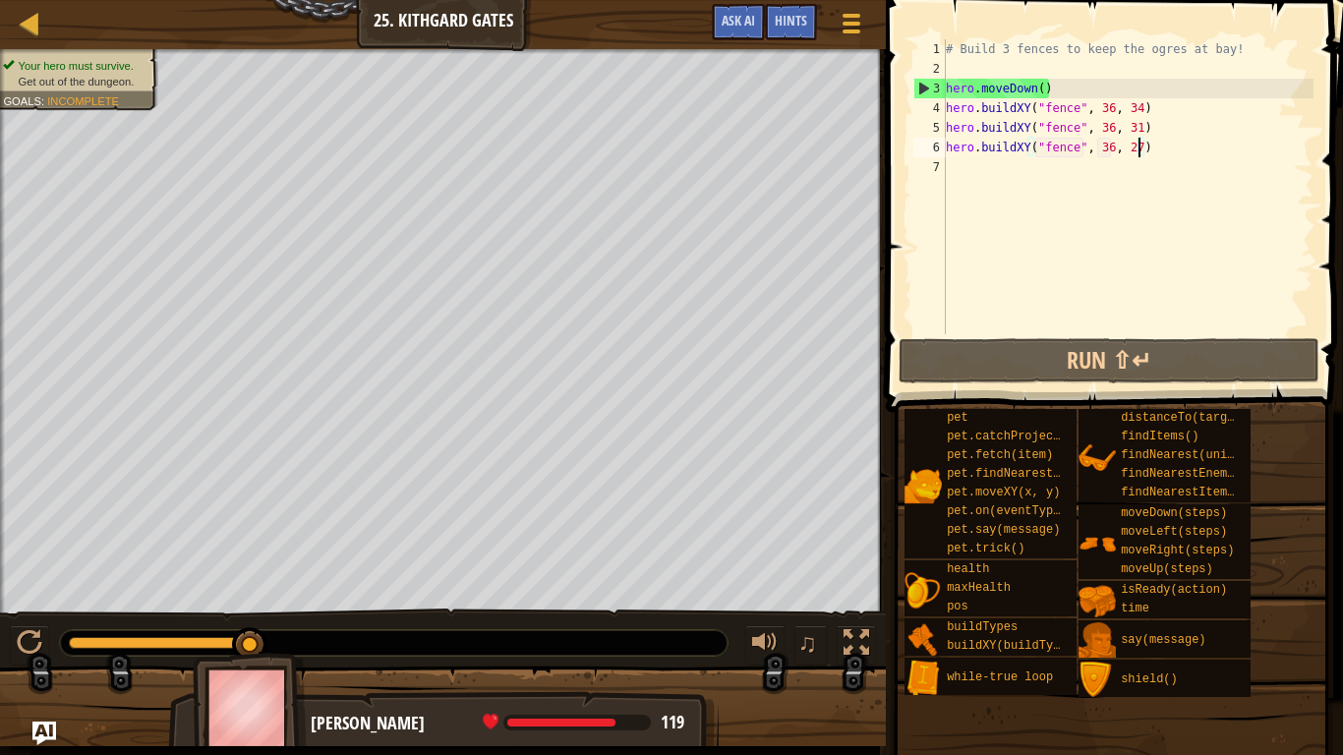
click at [970, 166] on div "# Build 3 fences to keep the ogres at bay! hero . moveDown ( ) hero . buildXY (…" at bounding box center [1128, 206] width 372 height 334
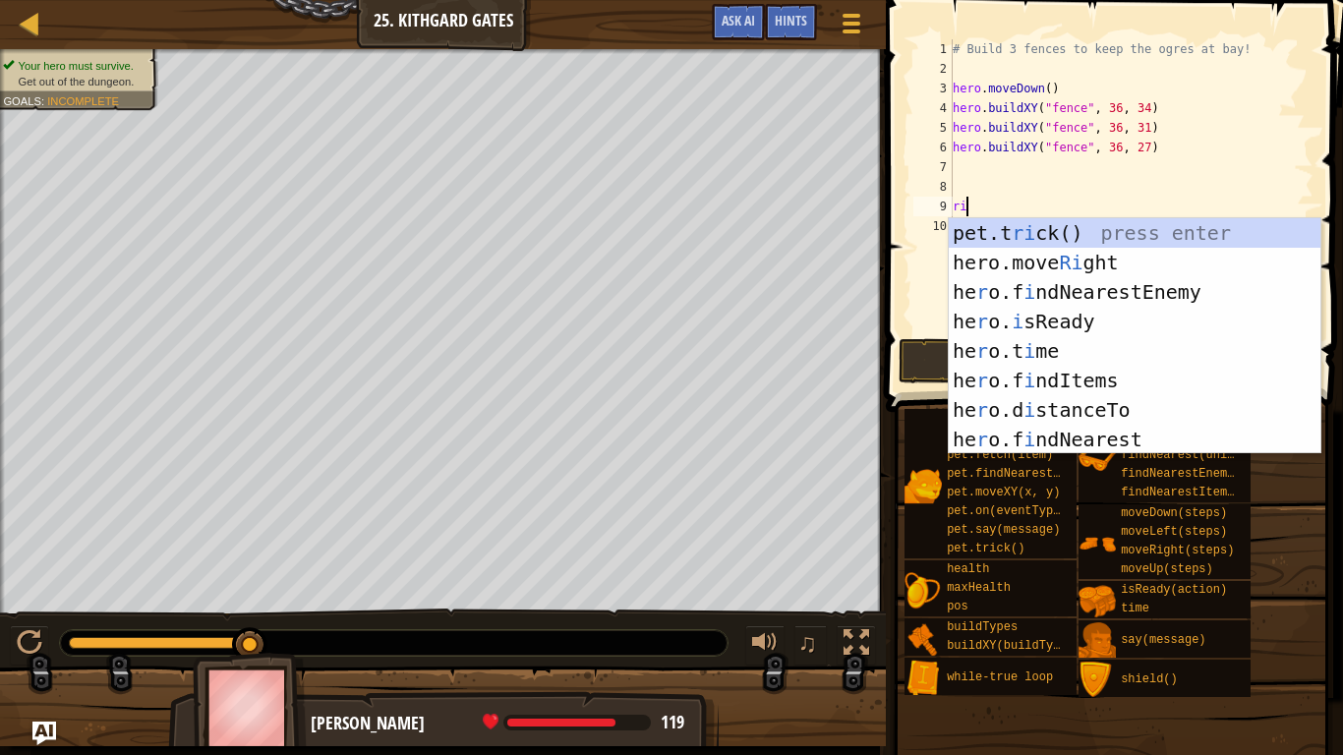
scroll to position [9, 3]
type textarea "righ"
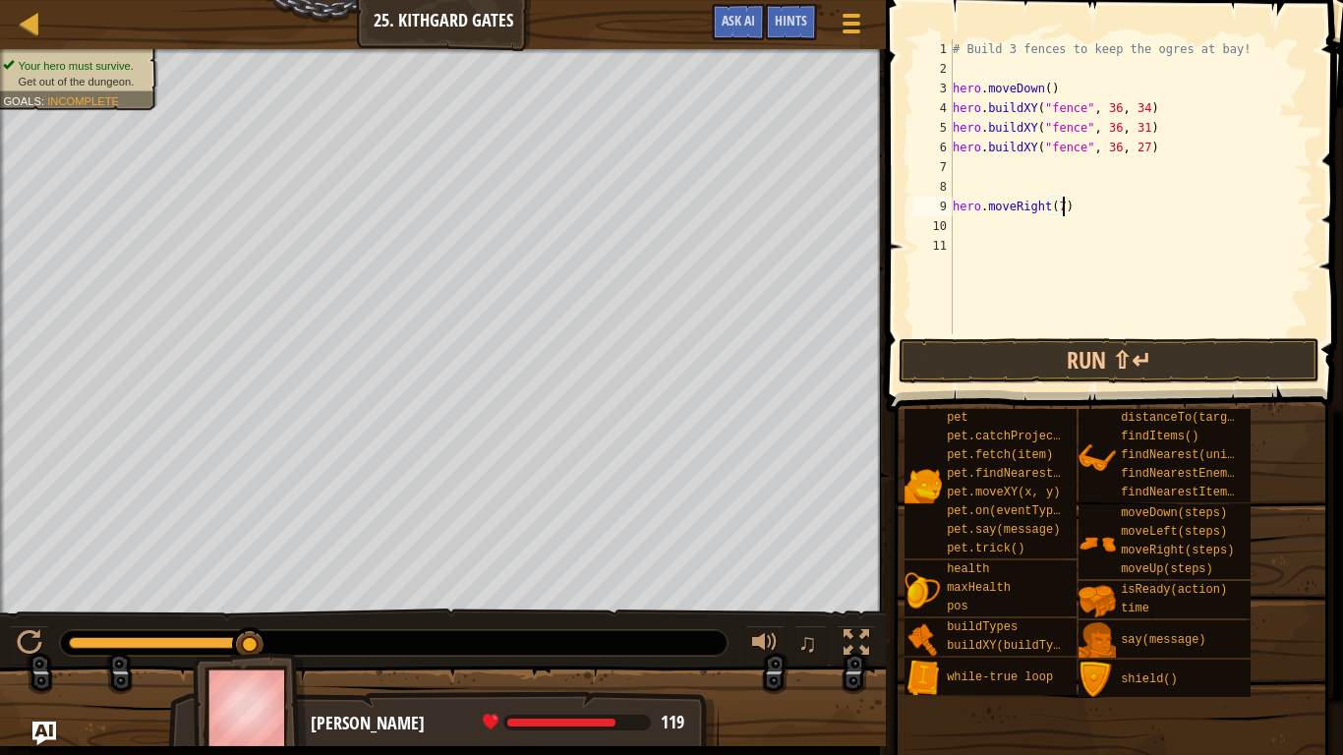
scroll to position [9, 17]
type textarea "hero.moveRight(76)"
click at [1058, 366] on button "Run ⇧↵" at bounding box center [1109, 360] width 421 height 45
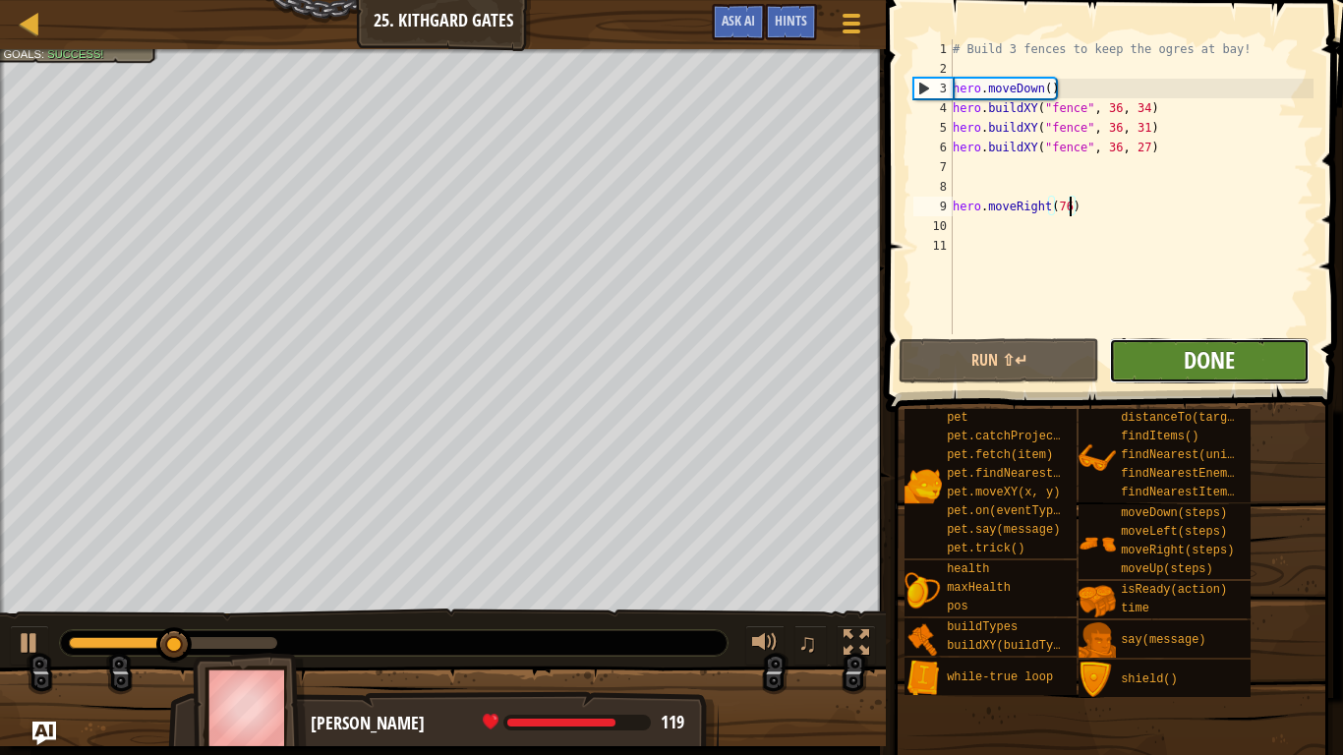
click at [1212, 375] on span "Done" at bounding box center [1209, 359] width 51 height 31
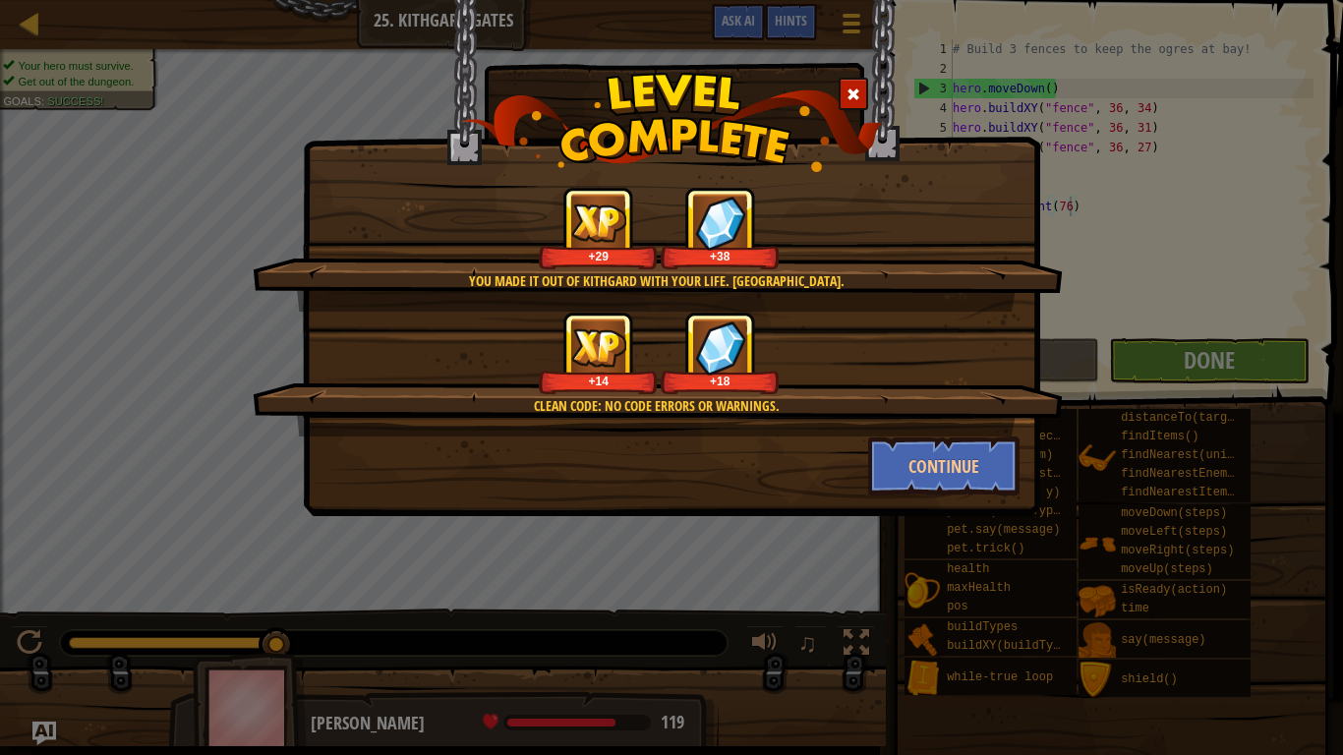
click at [961, 499] on div "You made it out of Kithgard with your life. [GEOGRAPHIC_DATA]. +29 +38 Clean co…" at bounding box center [671, 258] width 737 height 516
click at [976, 482] on button "Continue" at bounding box center [944, 466] width 152 height 59
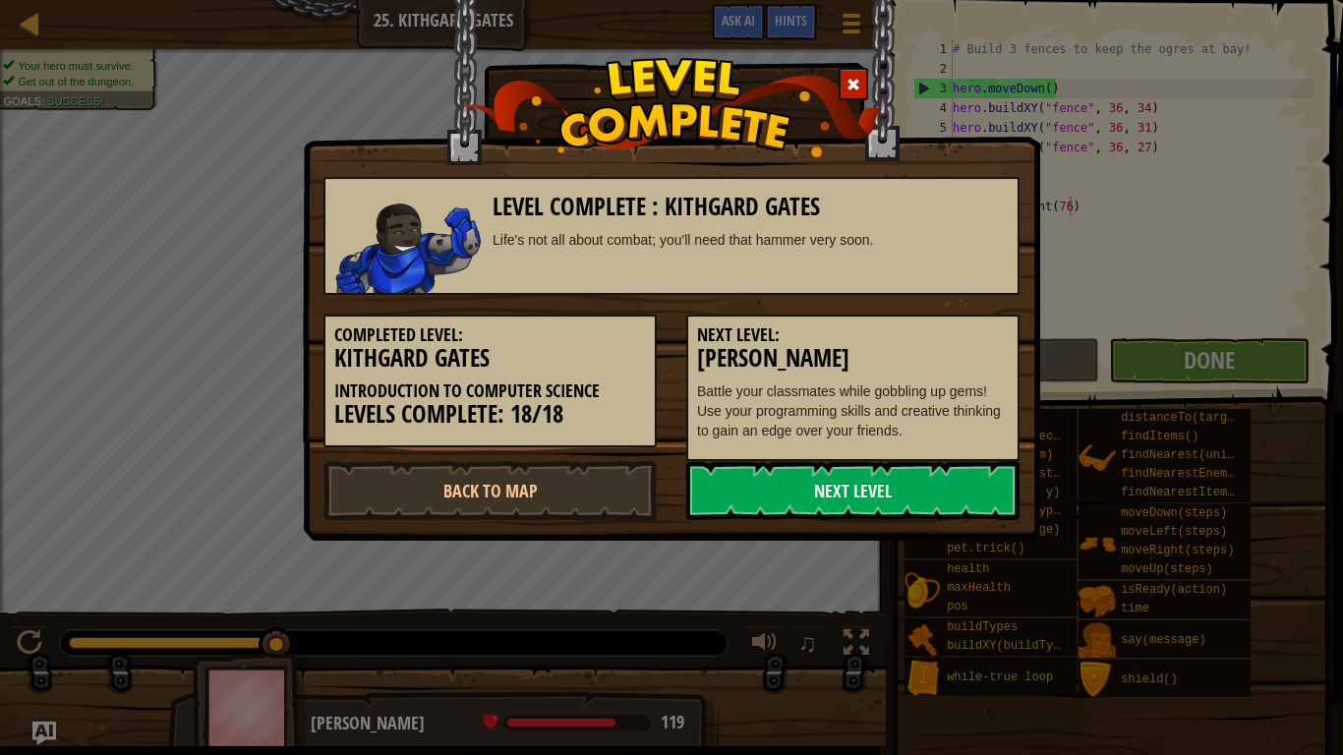
click at [976, 482] on link "Next Level" at bounding box center [852, 490] width 333 height 59
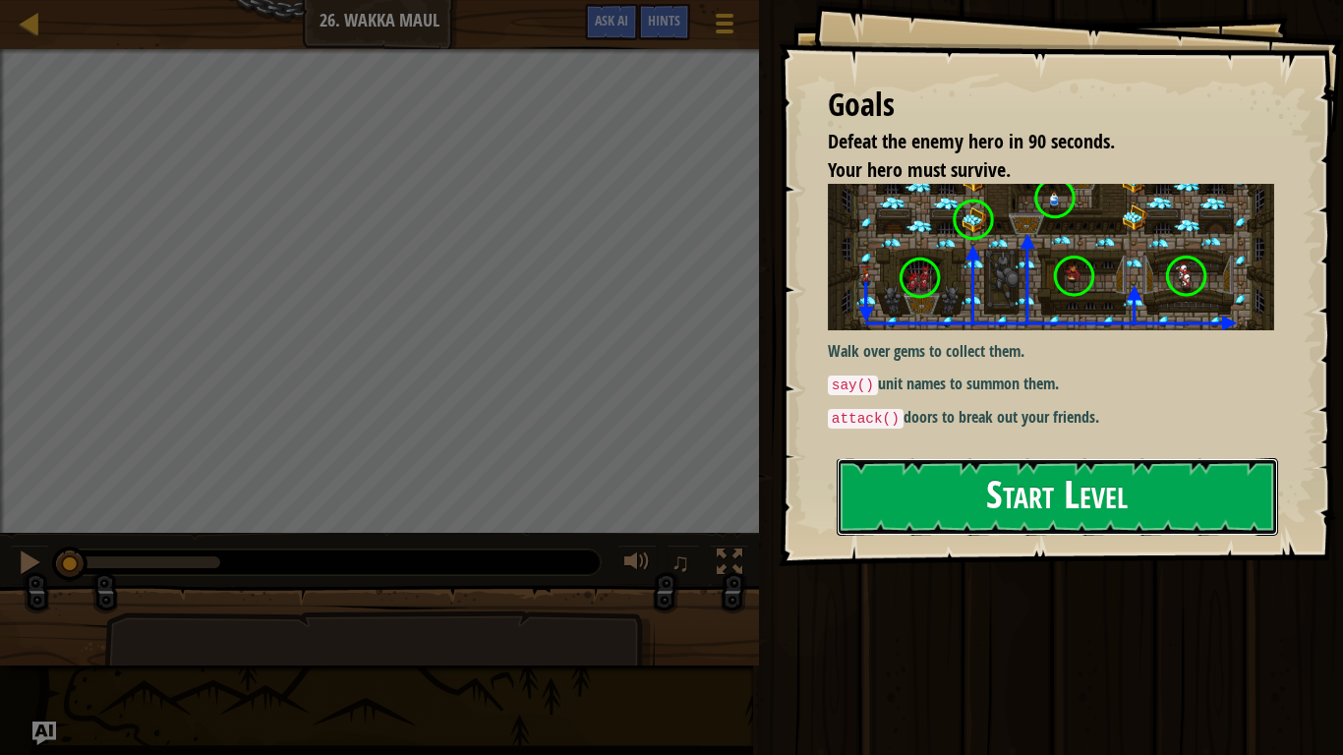
click at [942, 499] on button "Start Level" at bounding box center [1057, 497] width 441 height 78
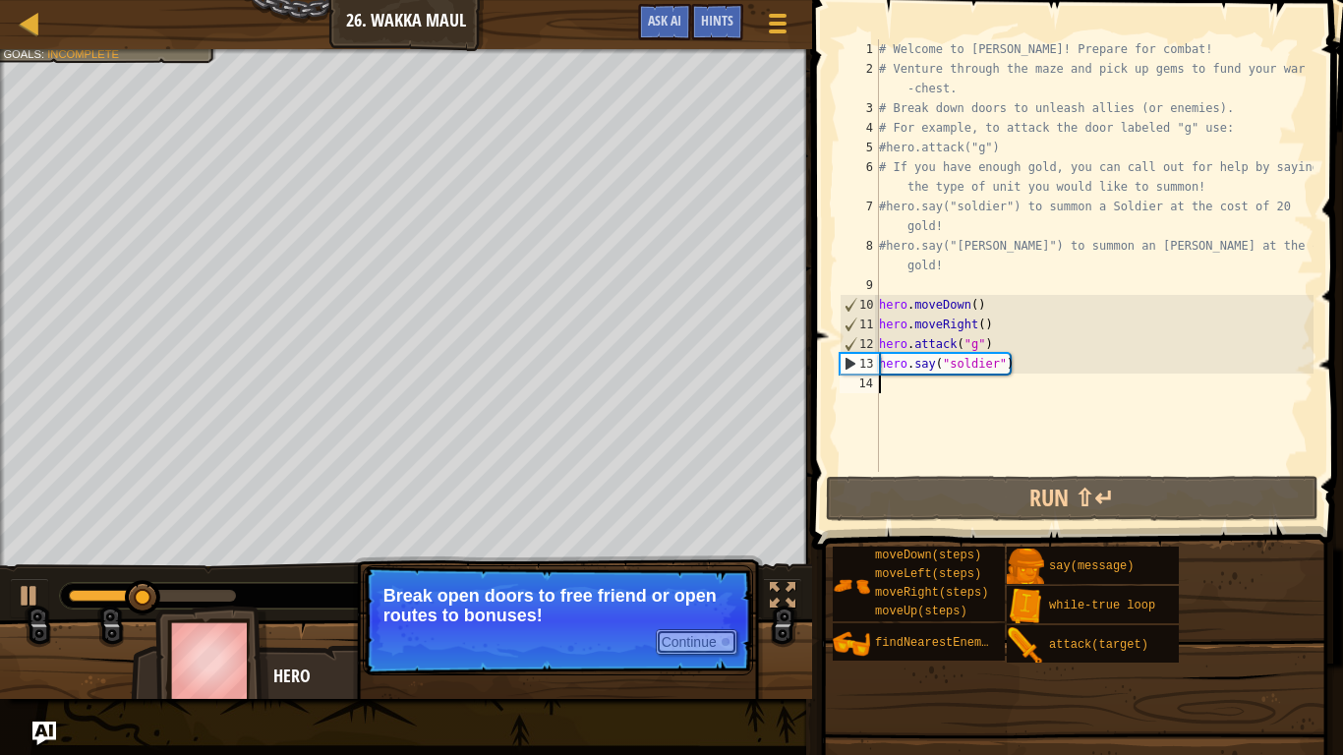
click at [690, 621] on button "Continue" at bounding box center [697, 642] width 82 height 26
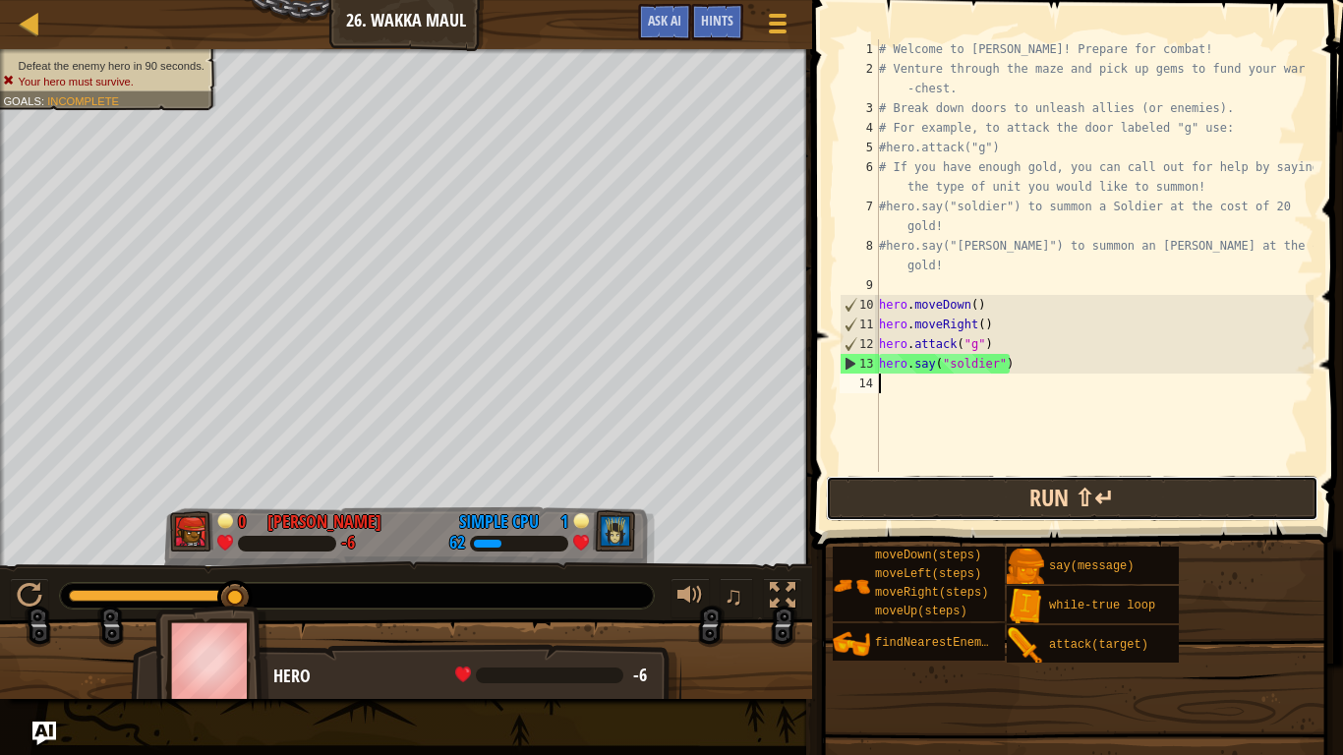
click at [892, 495] on button "Run ⇧↵" at bounding box center [1072, 498] width 493 height 45
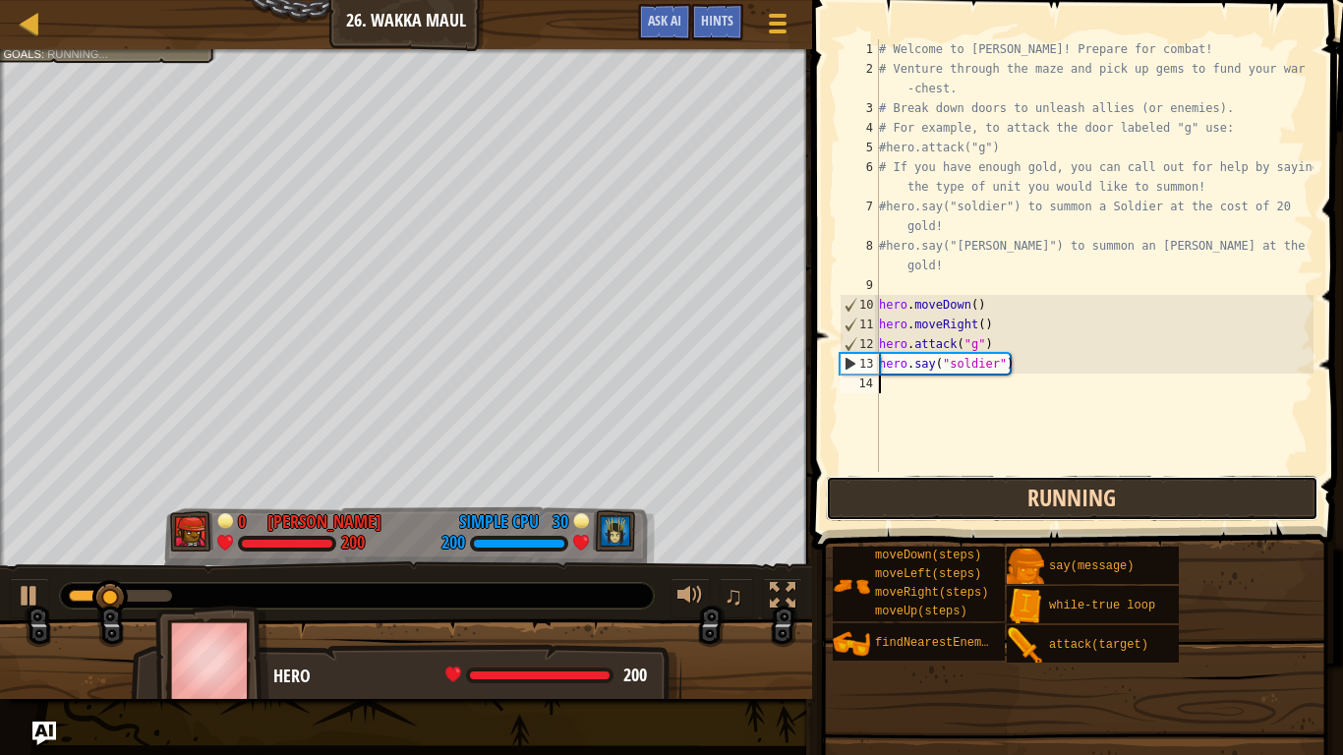
click at [892, 495] on button "Running" at bounding box center [1072, 498] width 493 height 45
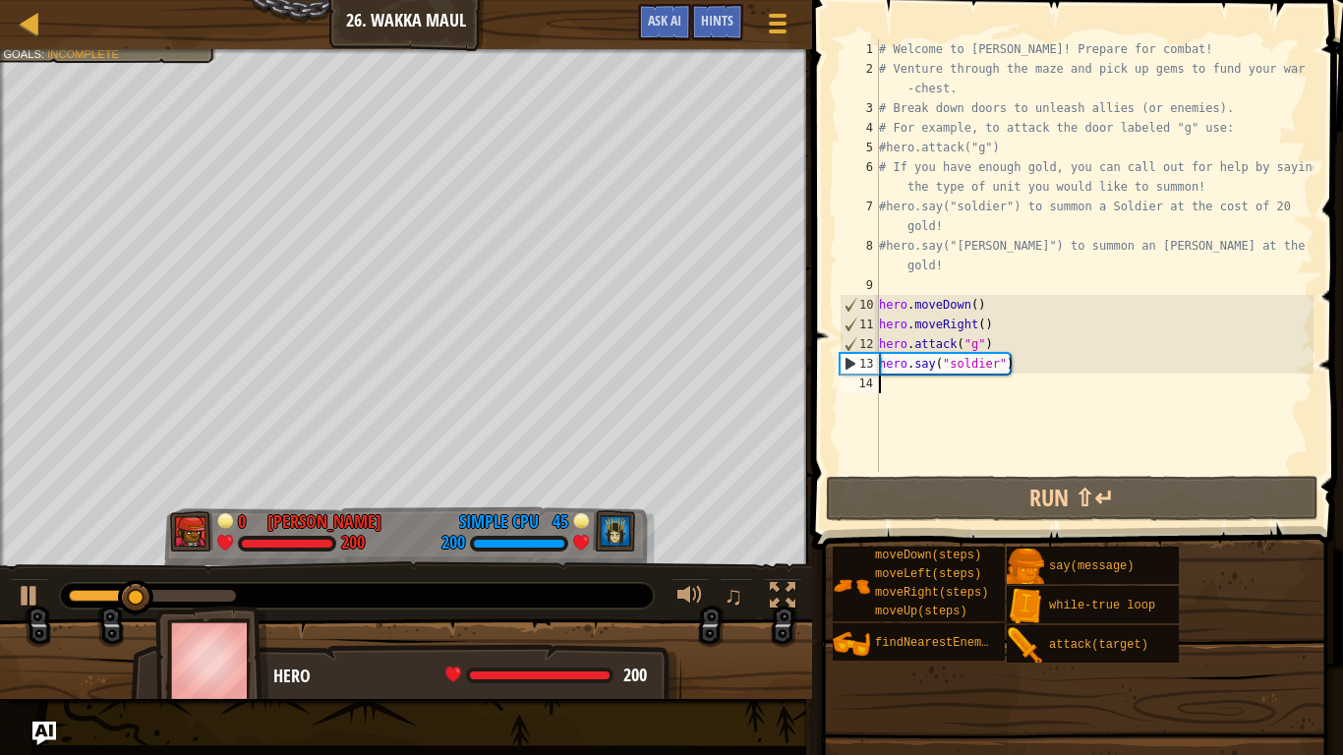
click at [1232, 51] on div "# Welcome to [PERSON_NAME]! Prepare for combat! # Venture through the maze and …" at bounding box center [1094, 275] width 439 height 472
click at [1086, 85] on div "# Welcome to [PERSON_NAME]! Prepare for combat! # Venture through the maze and …" at bounding box center [1094, 275] width 439 height 472
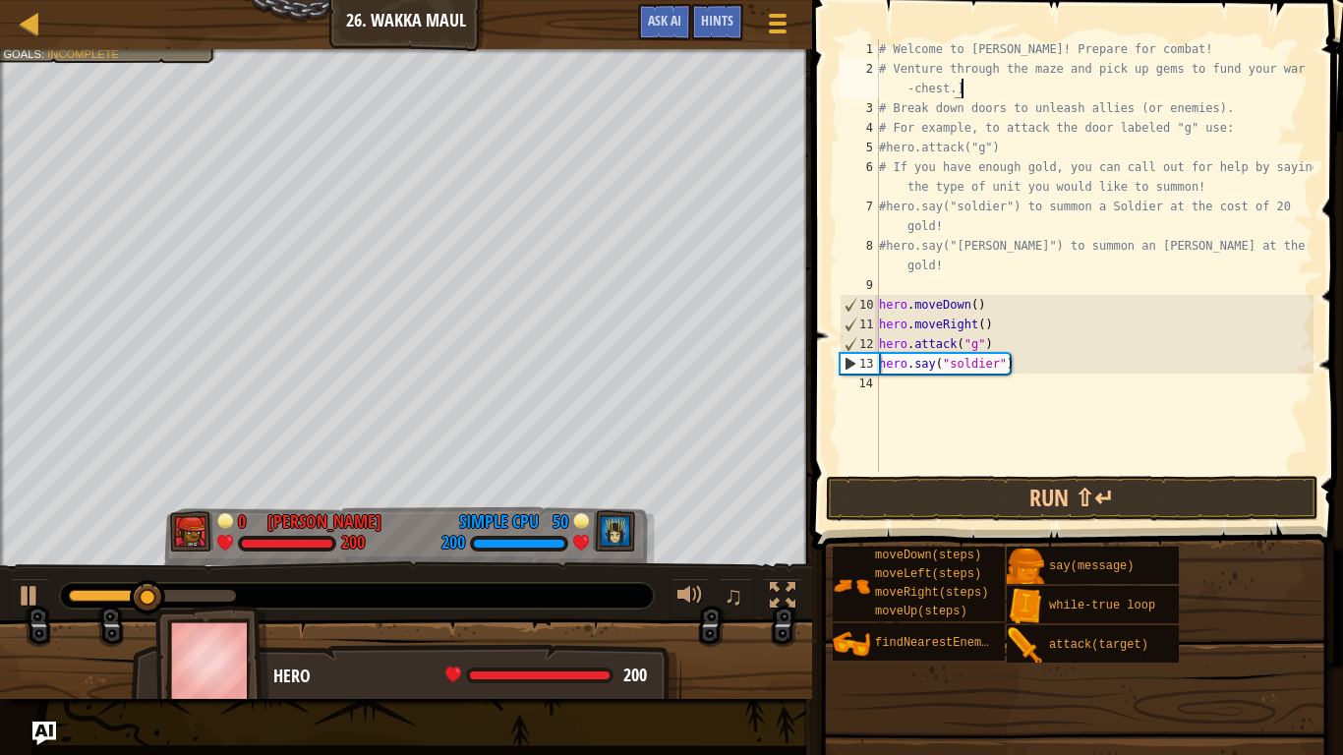
type textarea "# Venture through the maze and pick up gems to fund your war-chest."
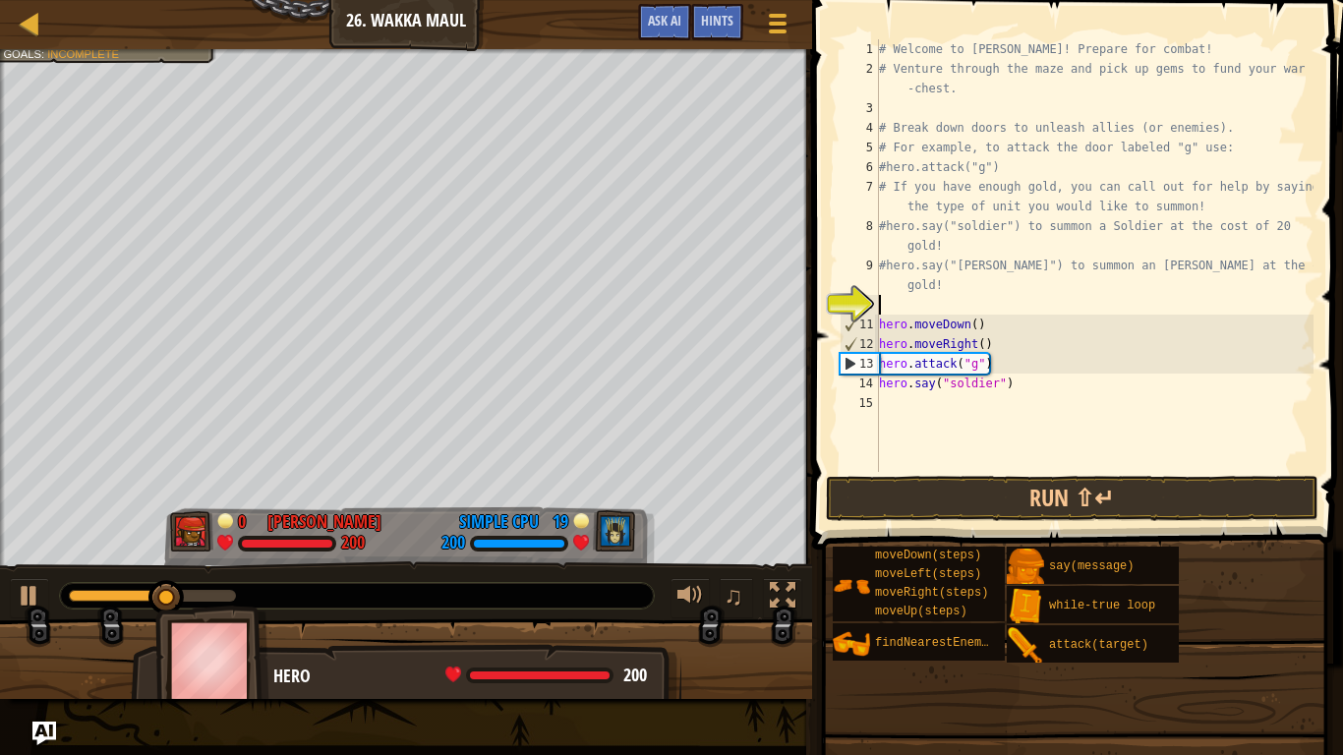
click at [993, 99] on div "# Welcome to [PERSON_NAME]! Prepare for combat! # Venture through the maze and …" at bounding box center [1094, 275] width 439 height 472
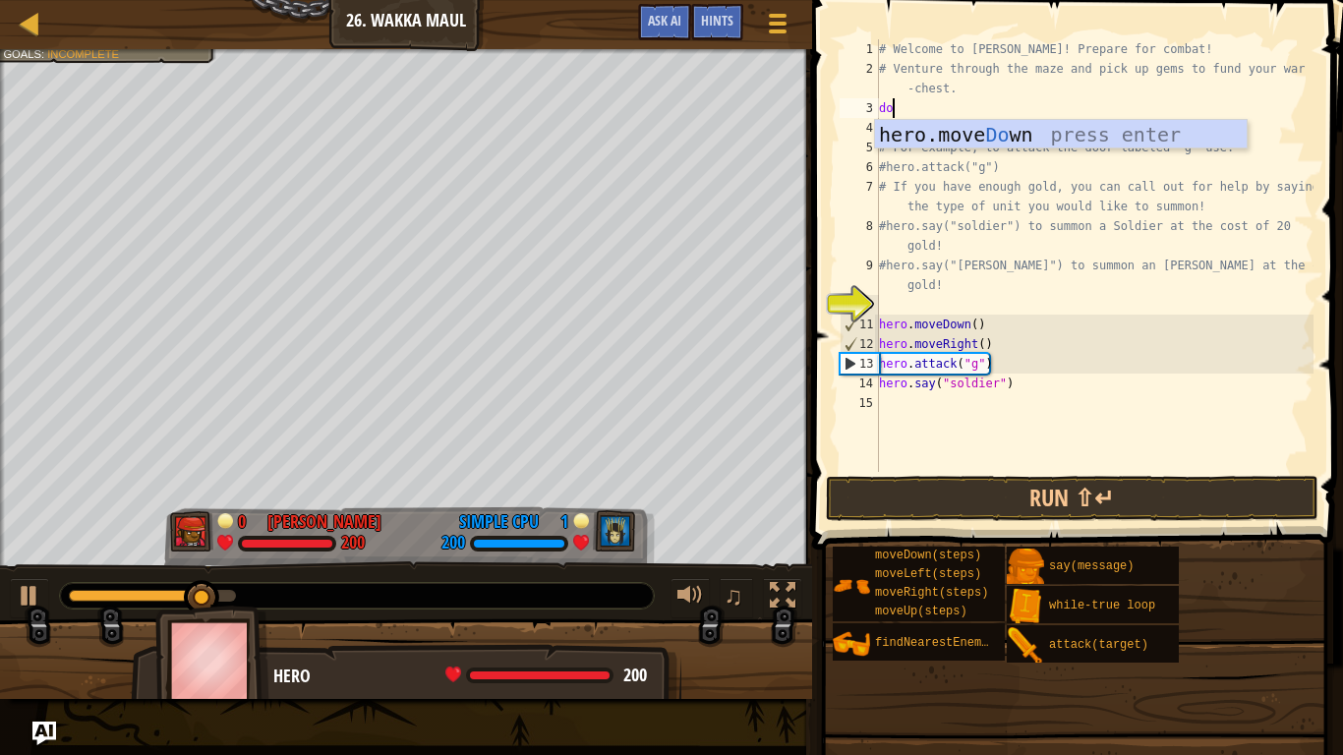
type textarea "down"
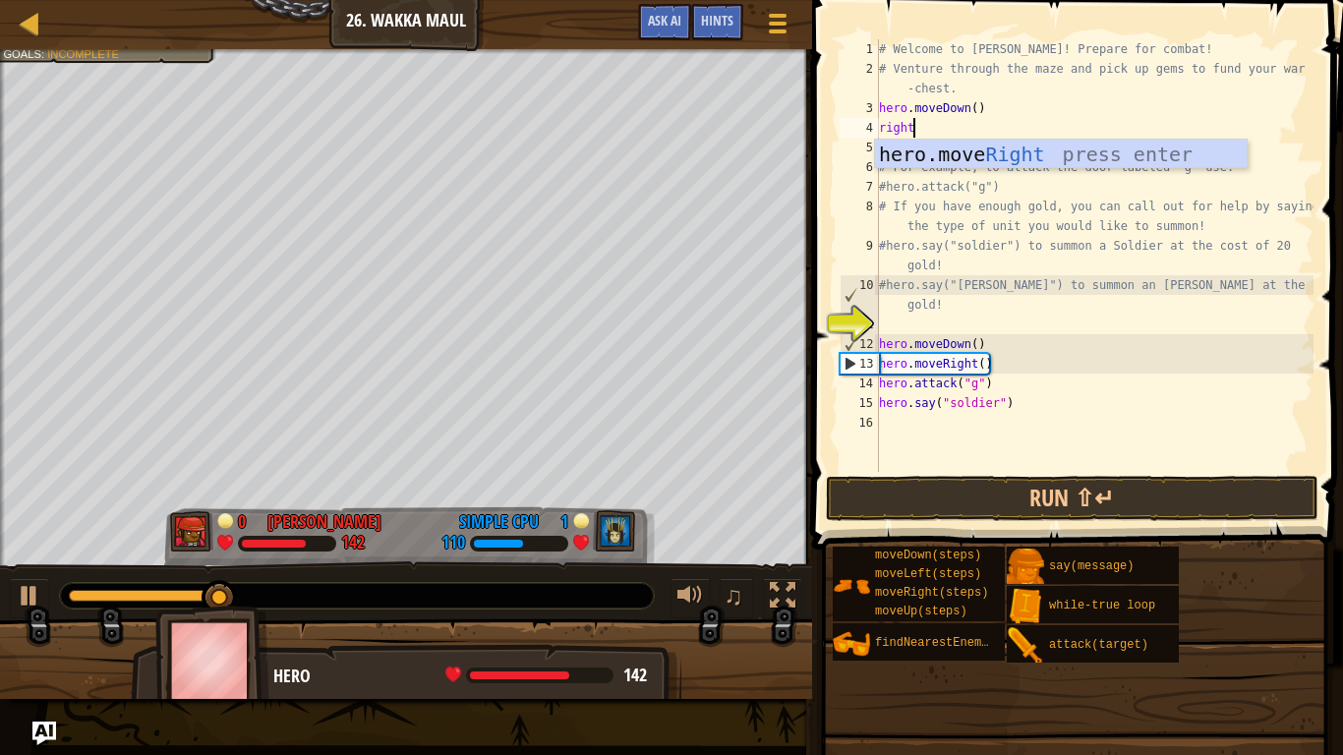
type textarea "right"
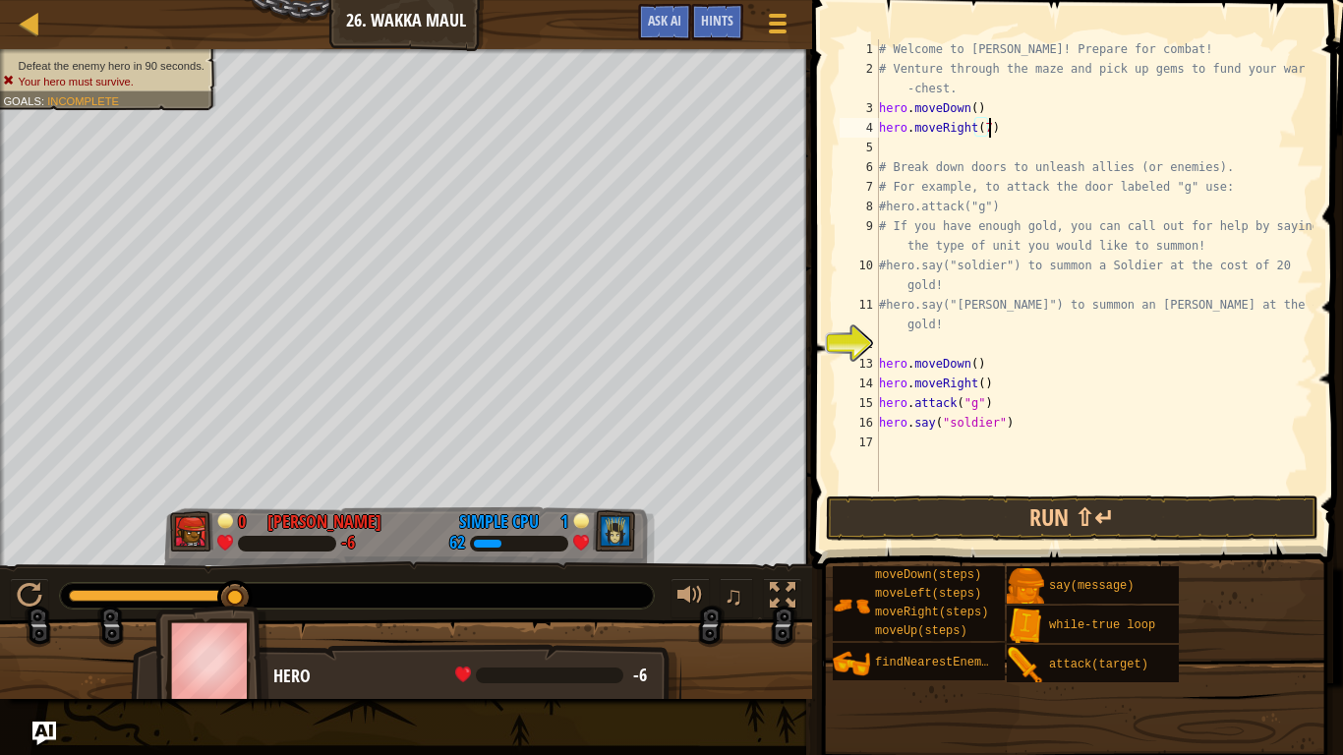
scroll to position [9, 16]
type textarea "hero.moveRight(7)"
click at [1144, 528] on button "Run ⇧↵" at bounding box center [1072, 518] width 493 height 45
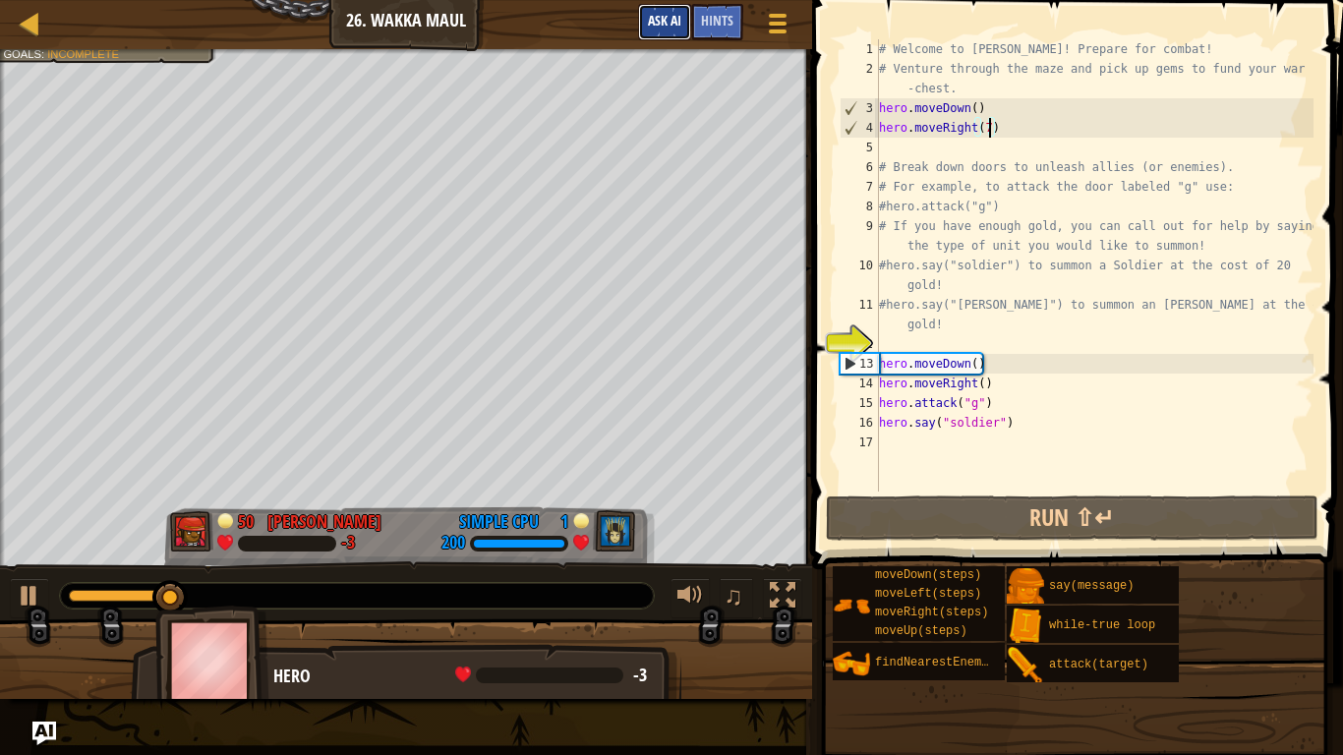
click at [672, 26] on span "Ask AI" at bounding box center [664, 20] width 33 height 19
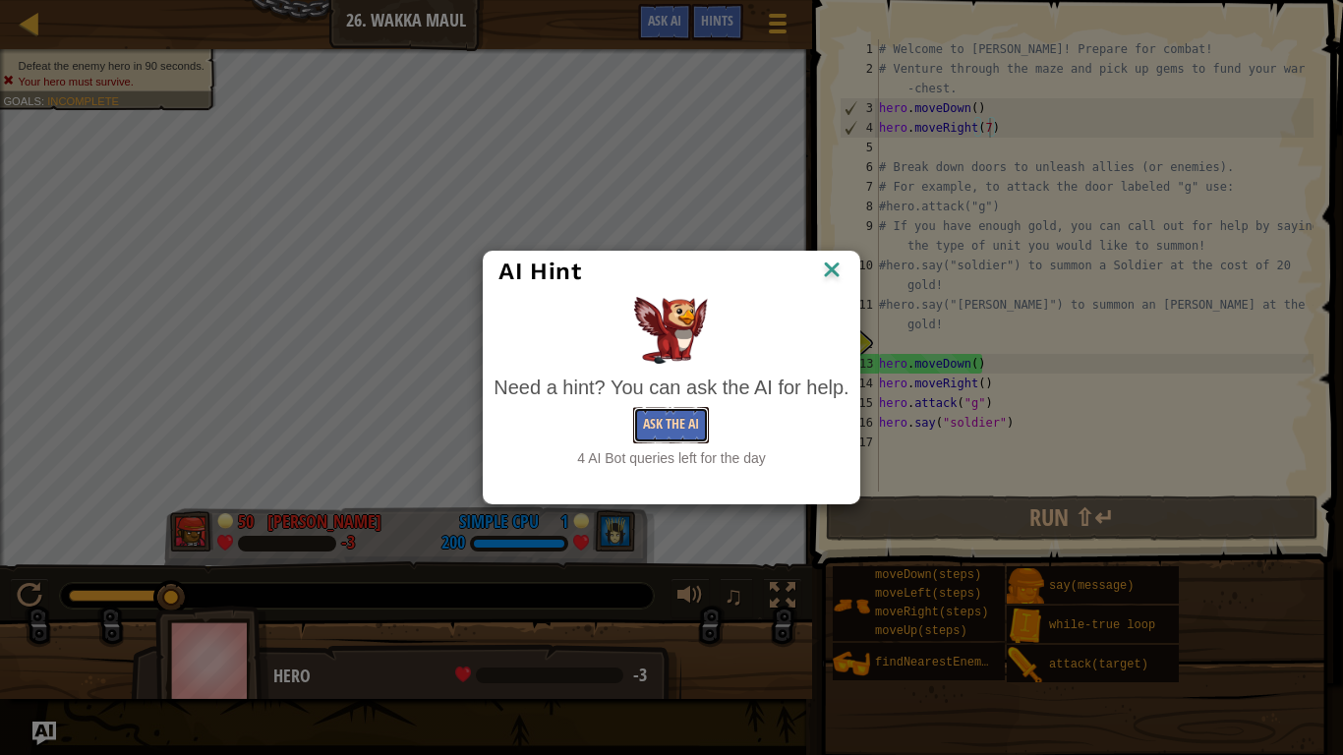
click at [663, 424] on button "Ask the AI" at bounding box center [671, 425] width 76 height 36
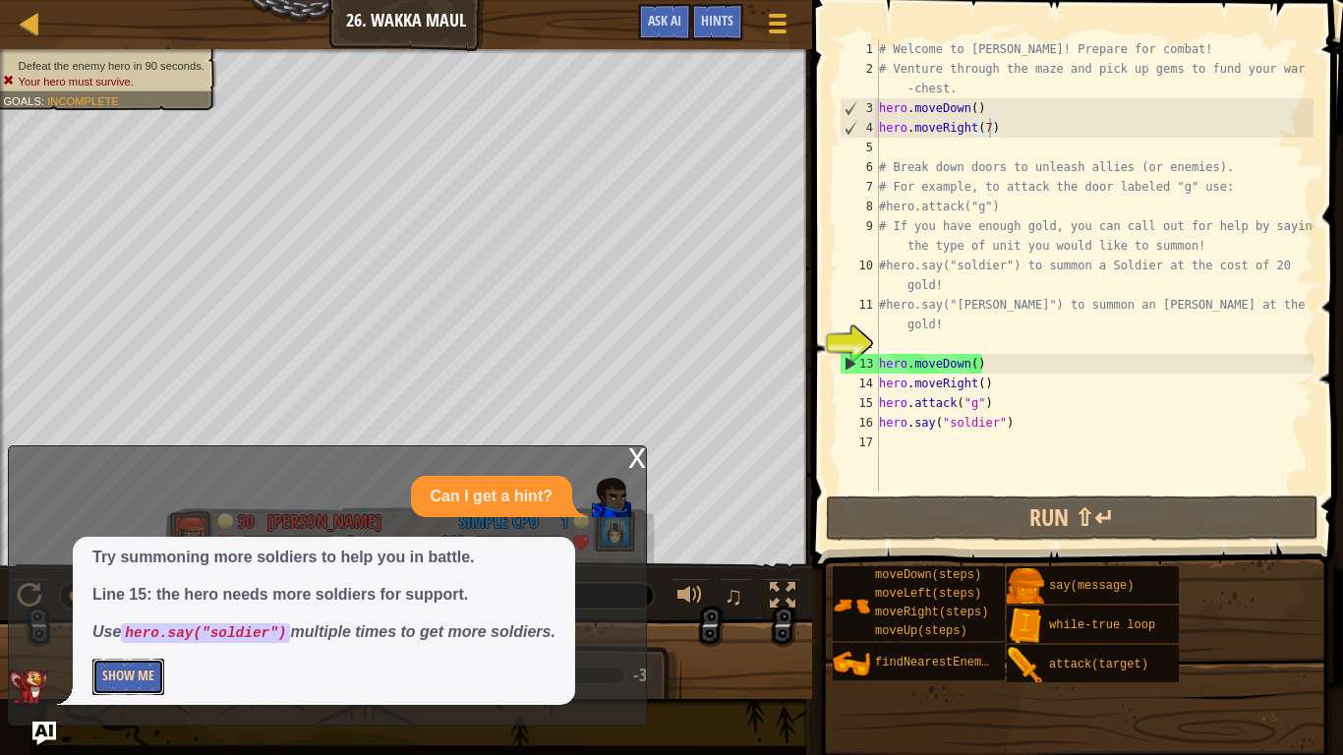
click at [104, 621] on button "Show Me" at bounding box center [128, 677] width 72 height 36
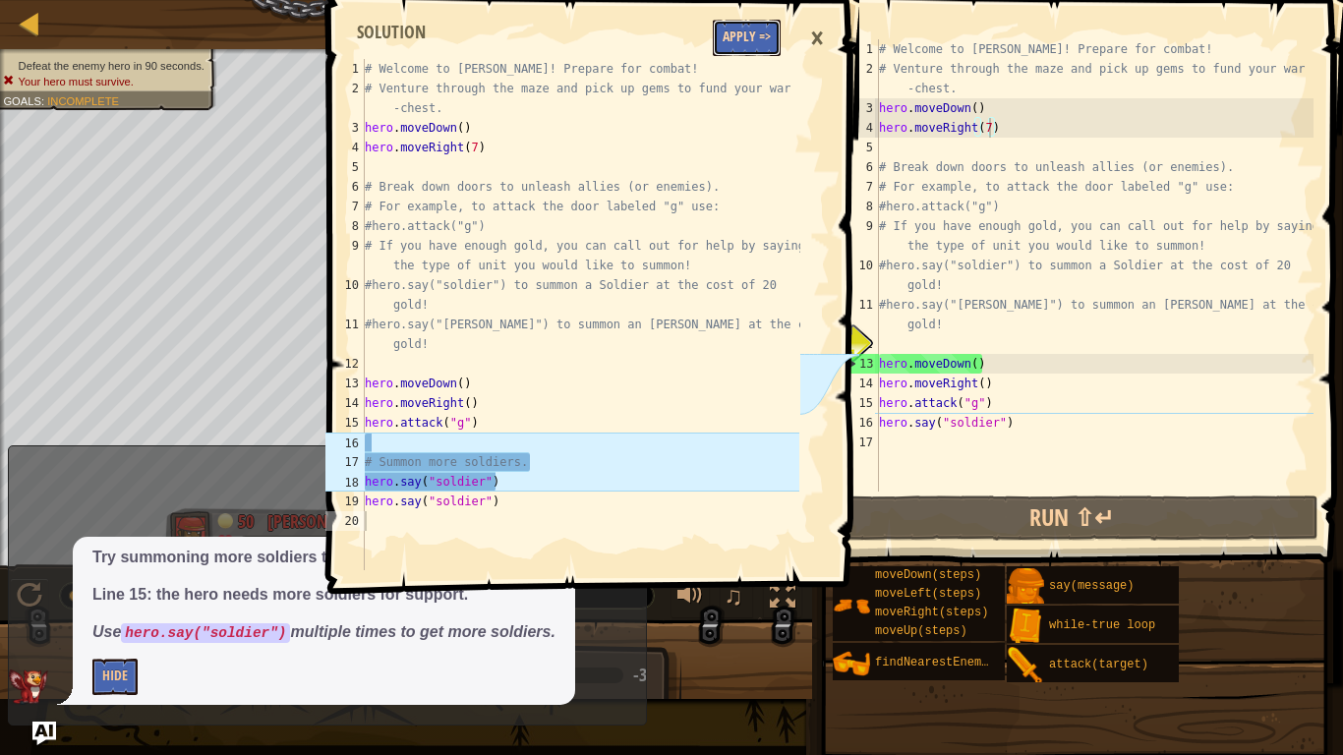
click at [727, 28] on button "Apply =>" at bounding box center [747, 38] width 68 height 36
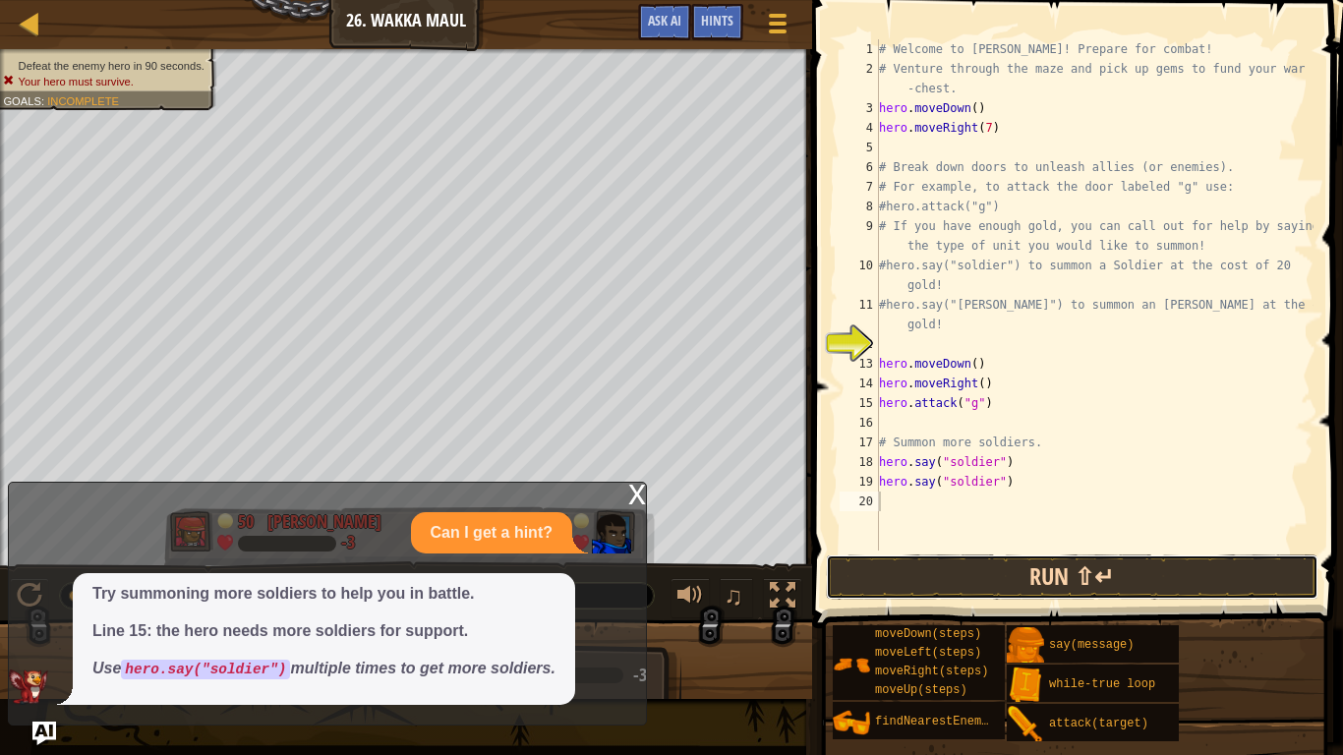
click at [907, 581] on button "Run ⇧↵" at bounding box center [1072, 577] width 493 height 45
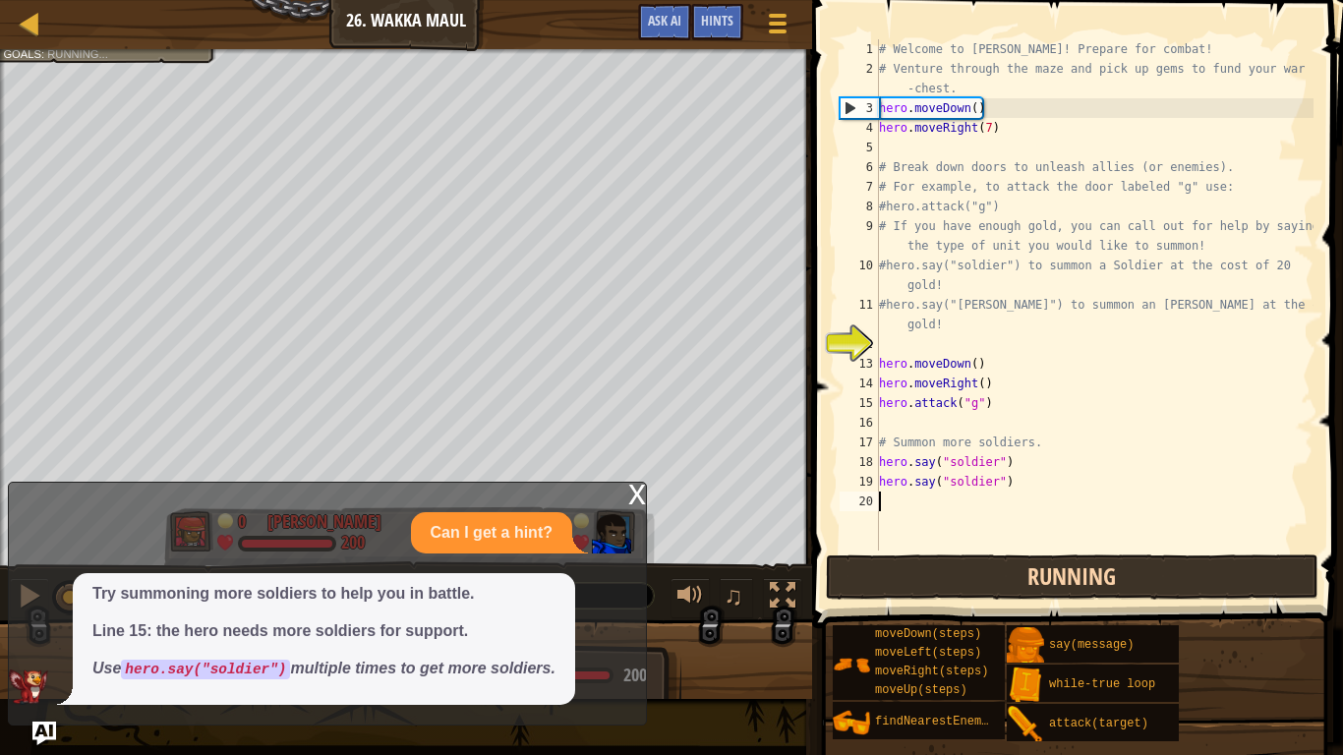
scroll to position [9, 0]
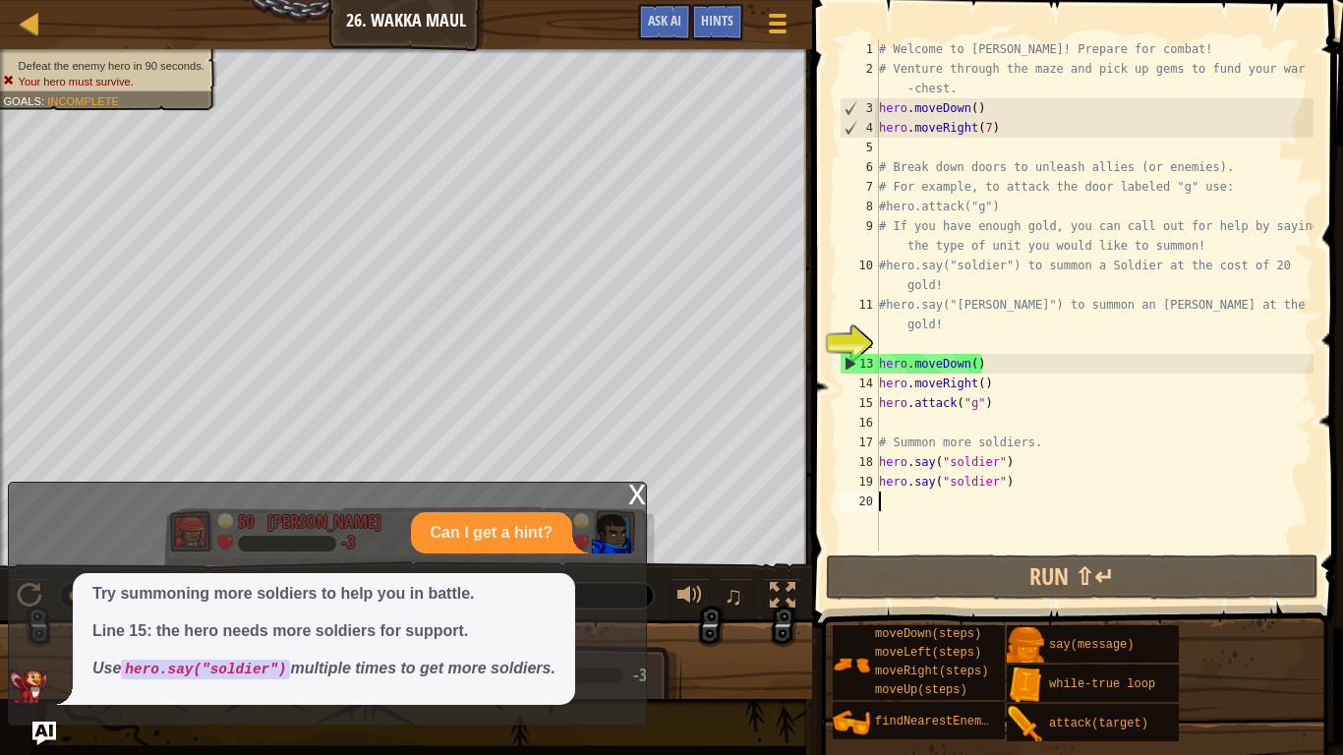
click at [804, 0] on div "Ladder Introduction to Computer Science 26. Wakka Maul Game Menu Done Hints Ask…" at bounding box center [406, 24] width 812 height 49
click at [650, 27] on span "Ask AI" at bounding box center [664, 20] width 33 height 19
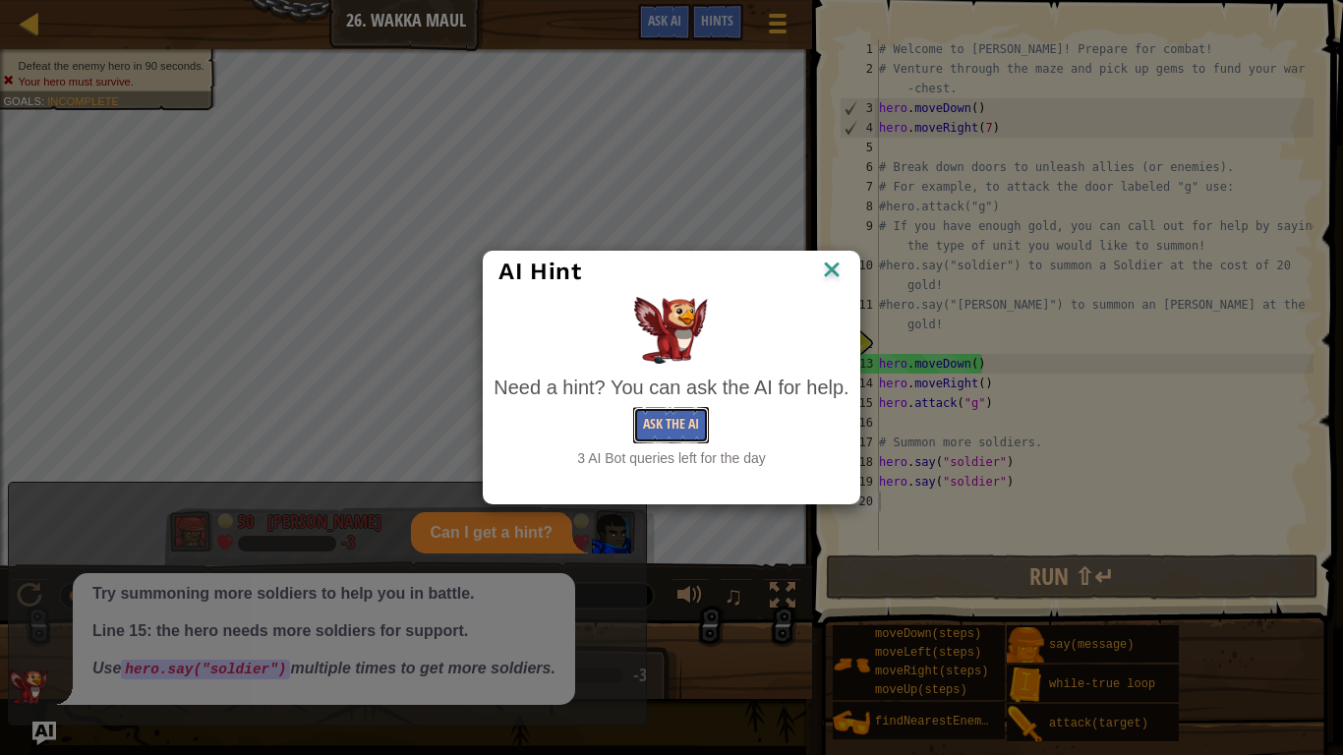
click at [676, 438] on button "Ask the AI" at bounding box center [671, 425] width 76 height 36
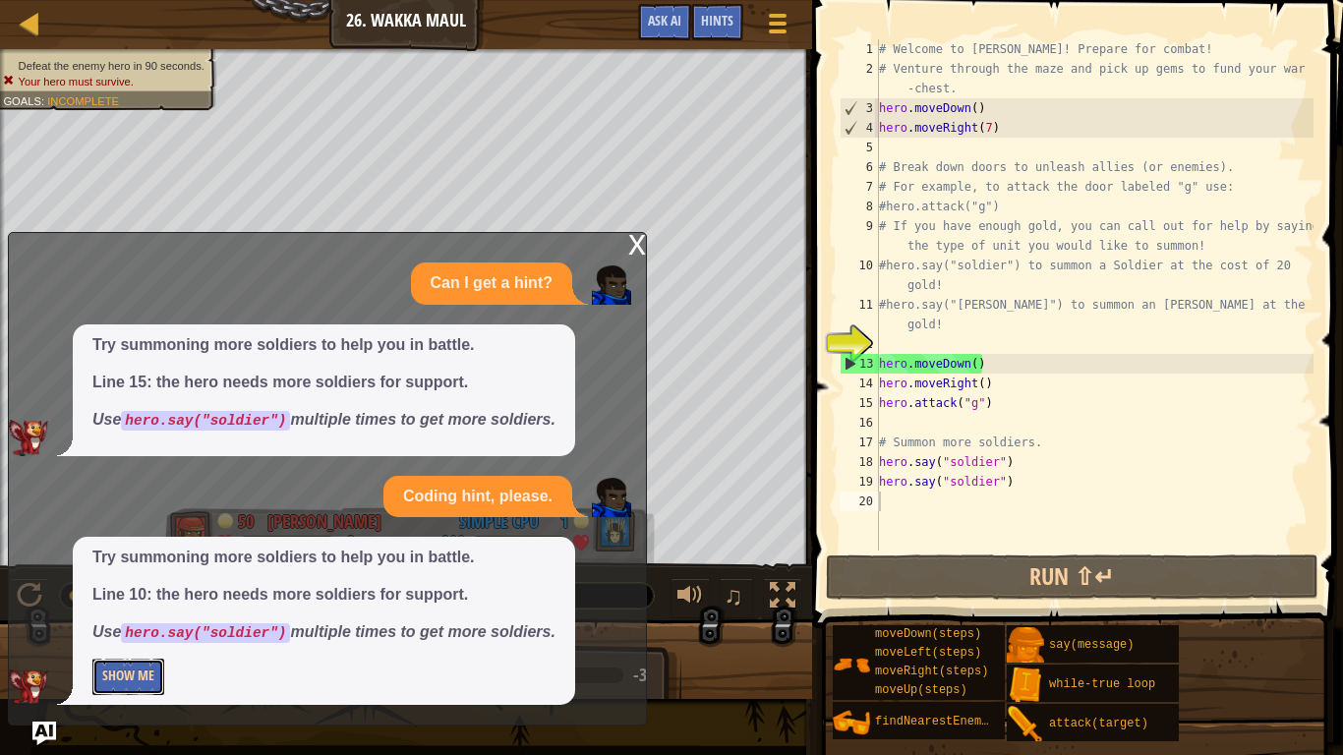
click at [114, 621] on button "Show Me" at bounding box center [128, 677] width 72 height 36
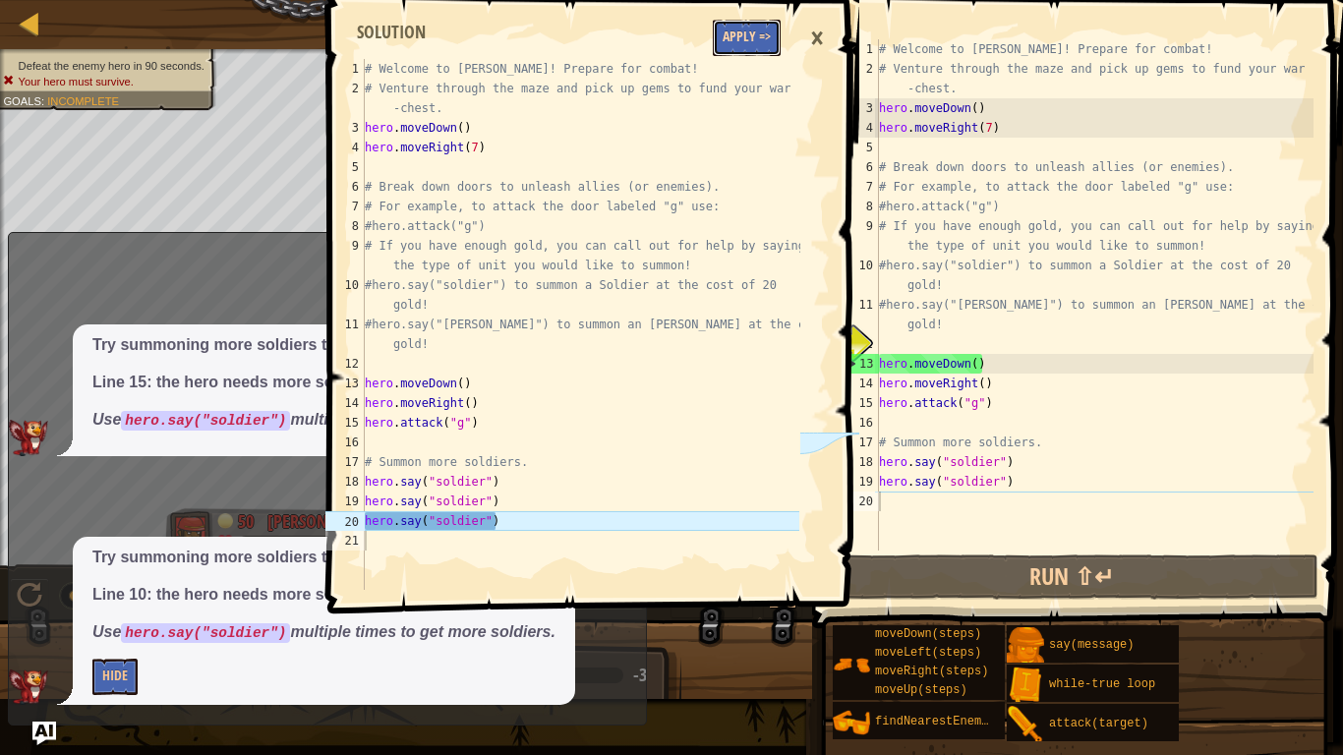
click at [748, 44] on button "Apply =>" at bounding box center [747, 38] width 68 height 36
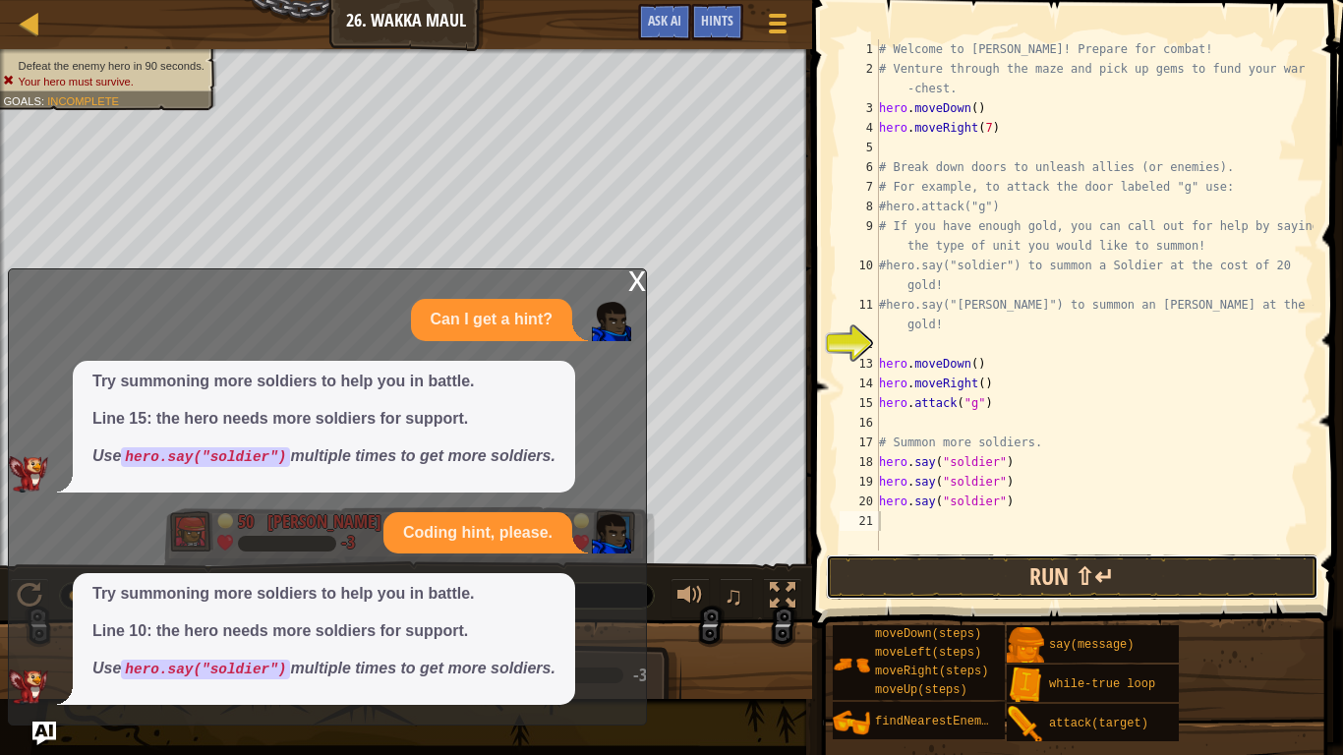
click at [876, 574] on button "Run ⇧↵" at bounding box center [1072, 577] width 493 height 45
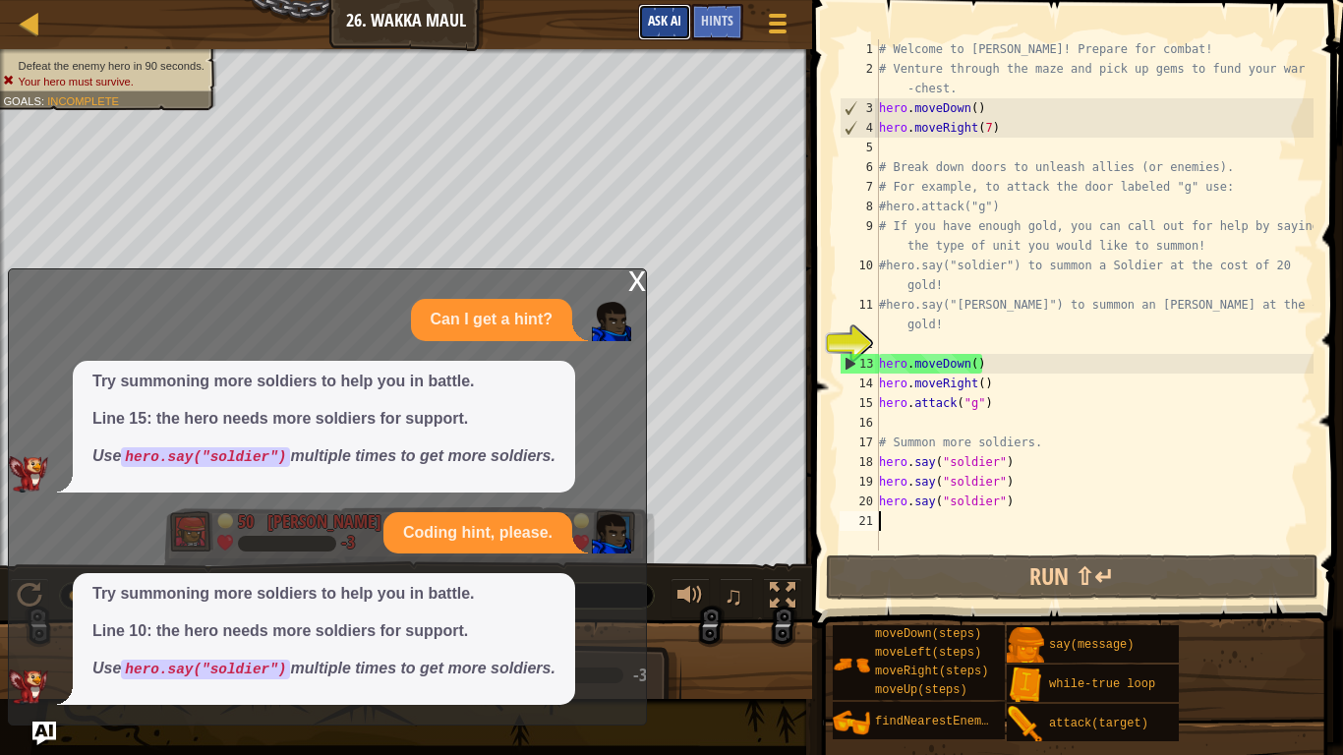
click at [665, 35] on button "Ask AI" at bounding box center [664, 22] width 53 height 36
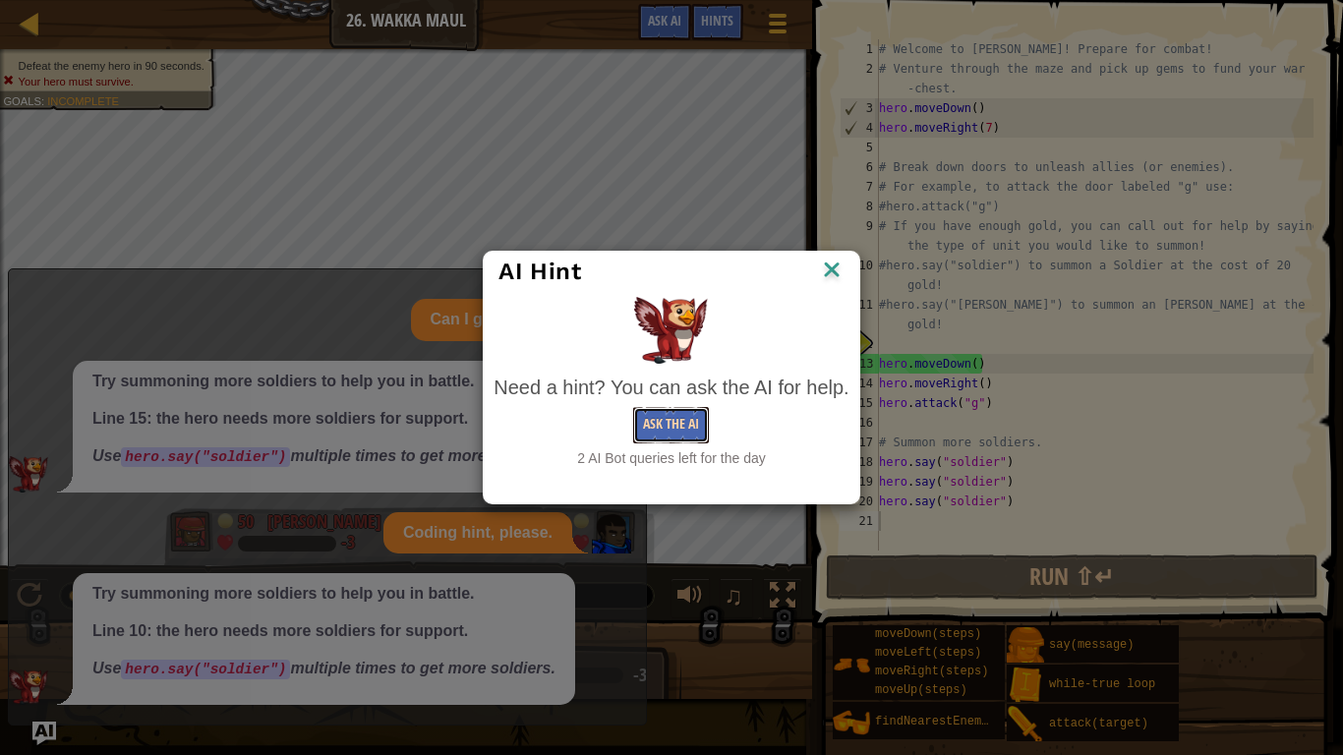
click at [659, 437] on button "Ask the AI" at bounding box center [671, 425] width 76 height 36
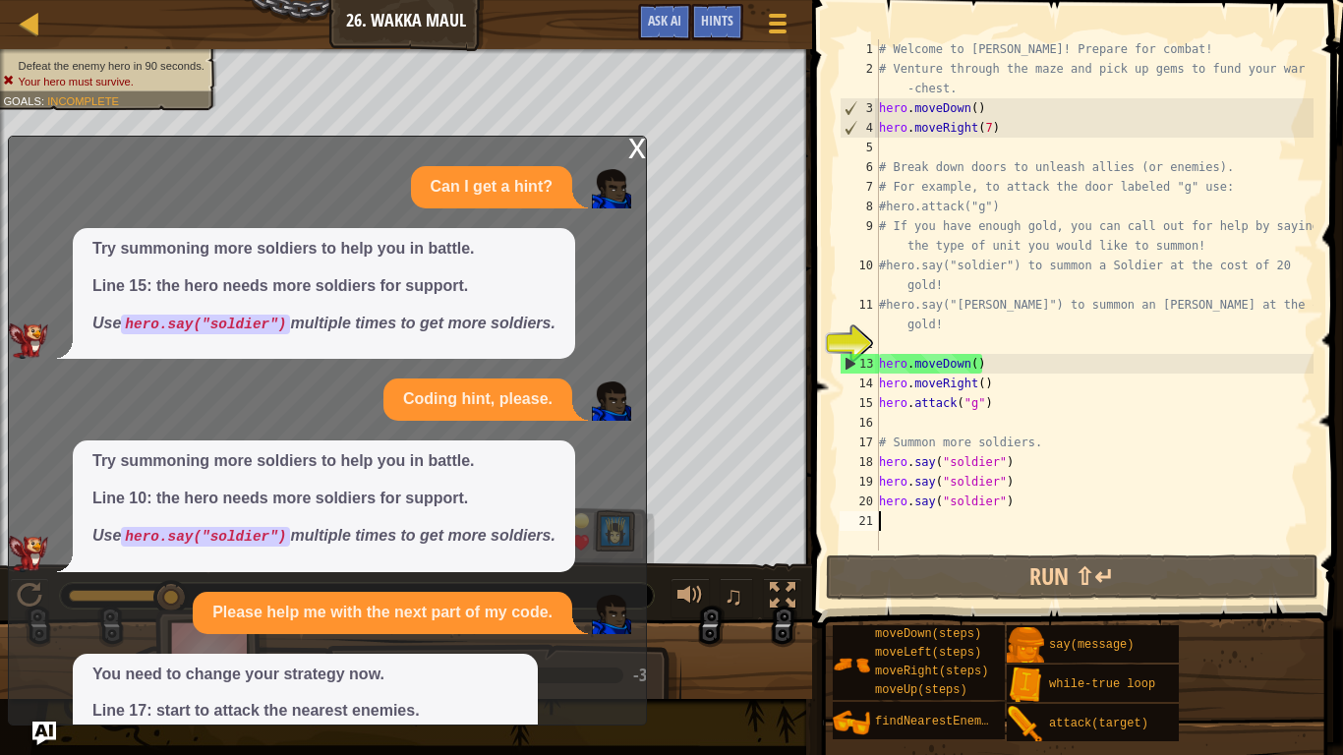
scroll to position [119, 0]
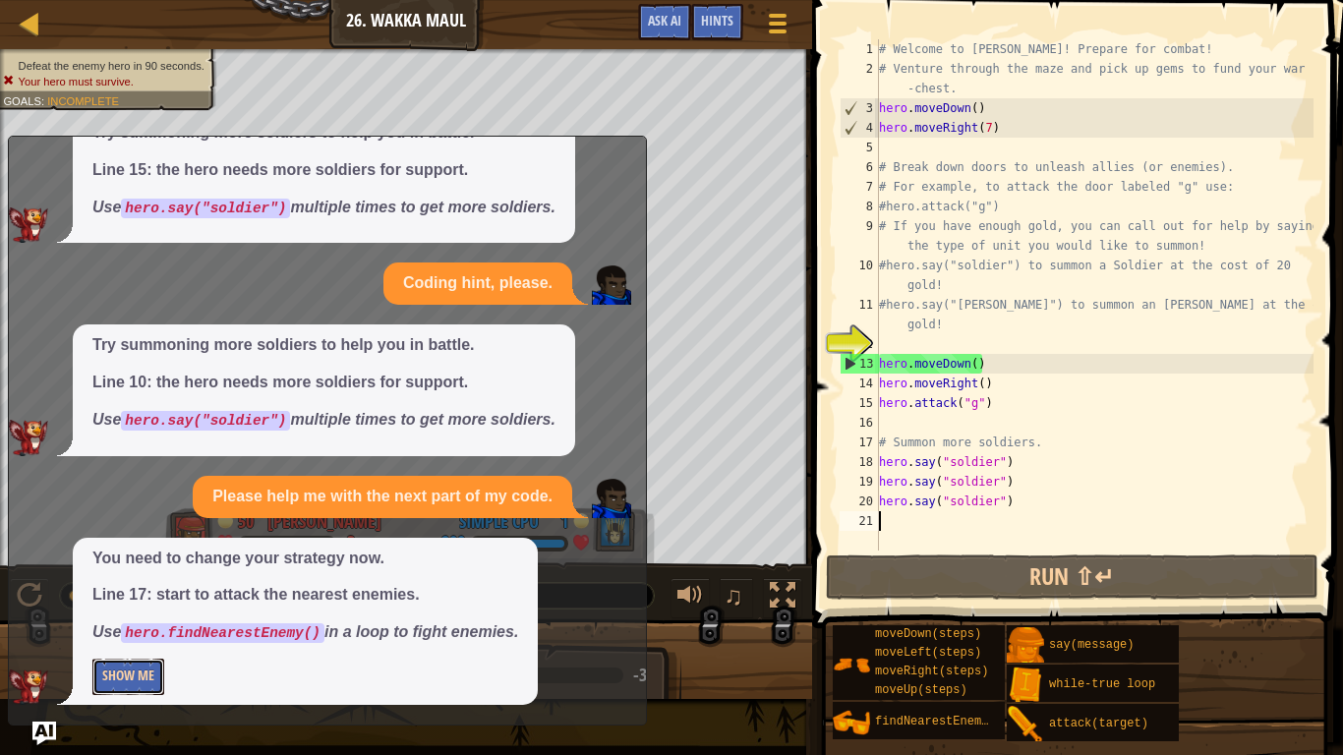
click at [93, 621] on button "Show Me" at bounding box center [128, 677] width 72 height 36
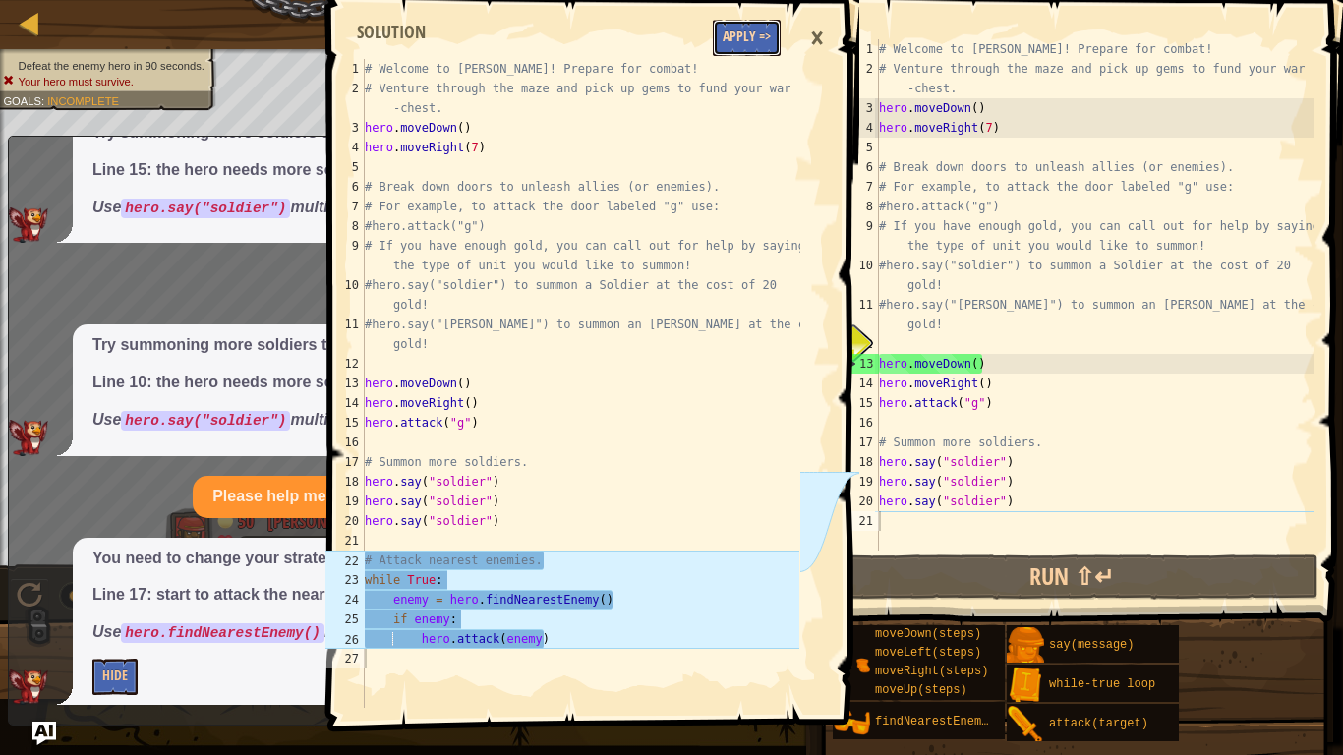
click at [720, 43] on button "Apply =>" at bounding box center [747, 38] width 68 height 36
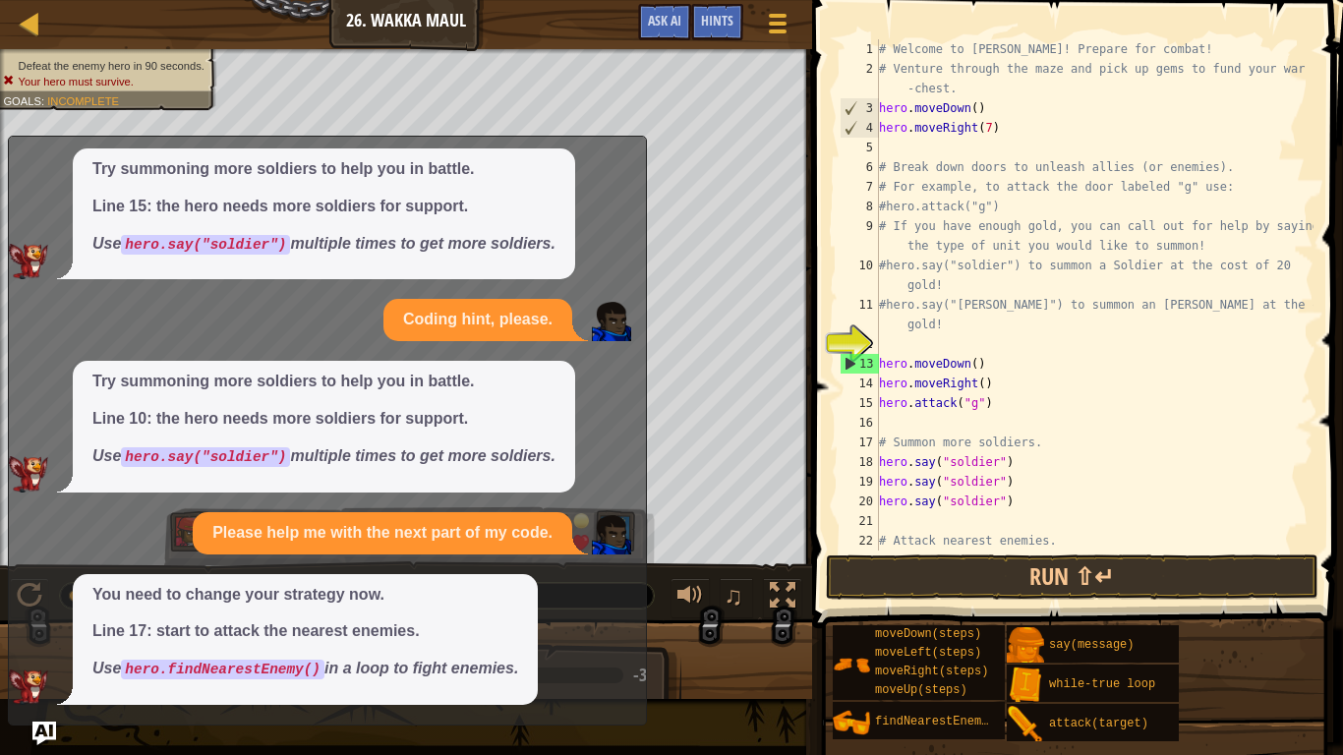
scroll to position [83, 0]
click at [887, 582] on button "Run ⇧↵" at bounding box center [1072, 577] width 493 height 45
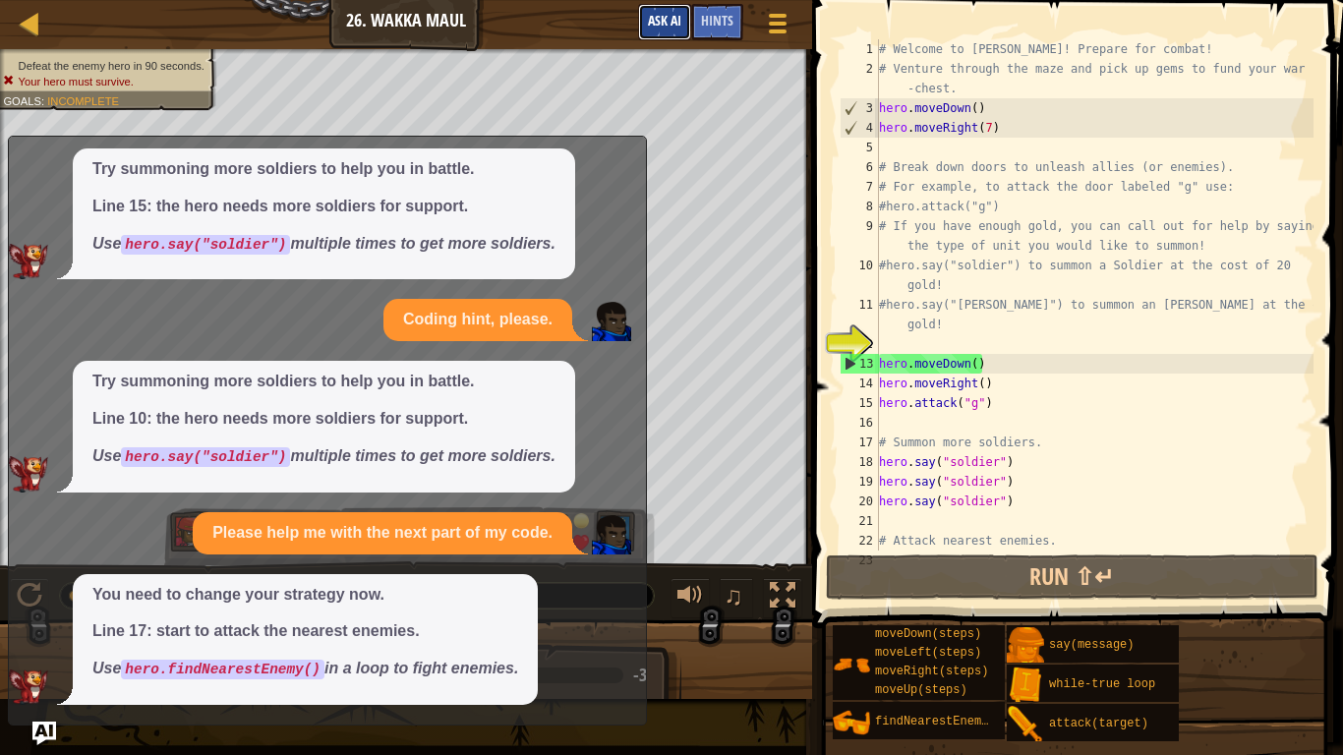
click at [652, 24] on span "Ask AI" at bounding box center [664, 20] width 33 height 19
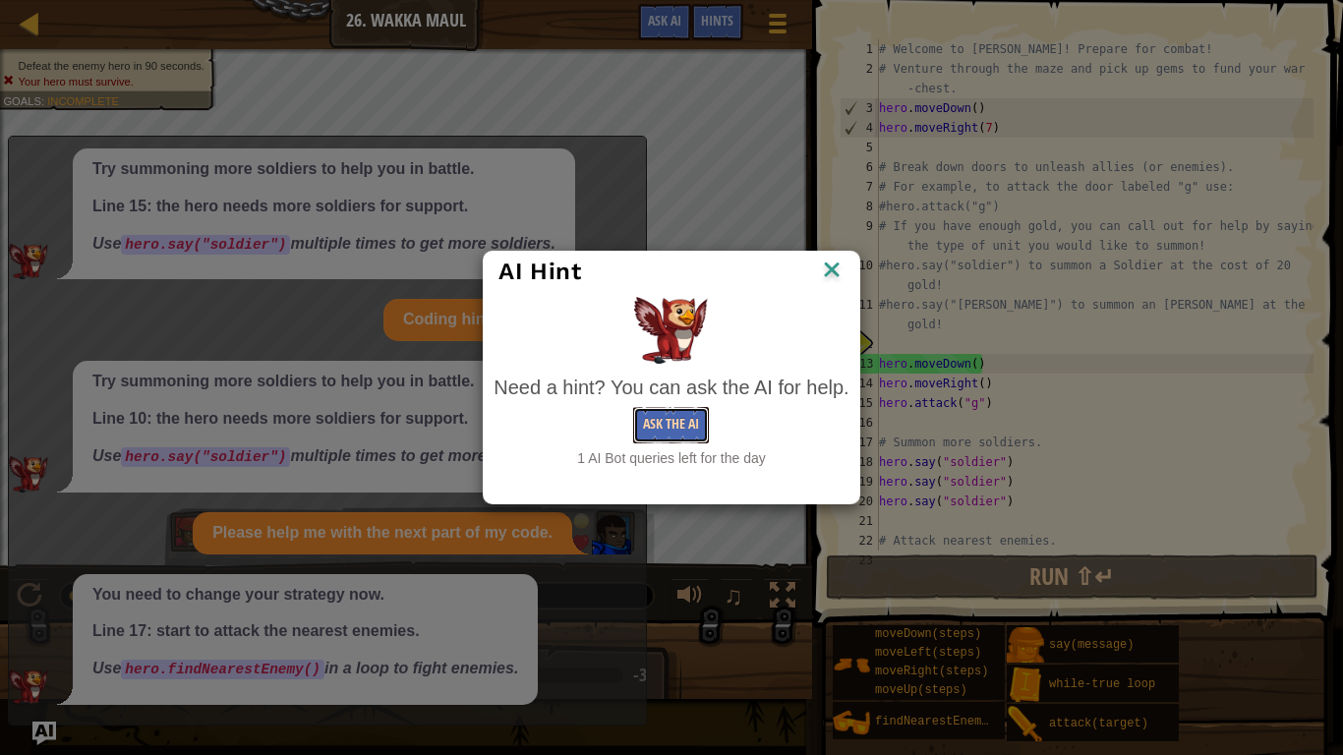
click at [646, 428] on button "Ask the AI" at bounding box center [671, 425] width 76 height 36
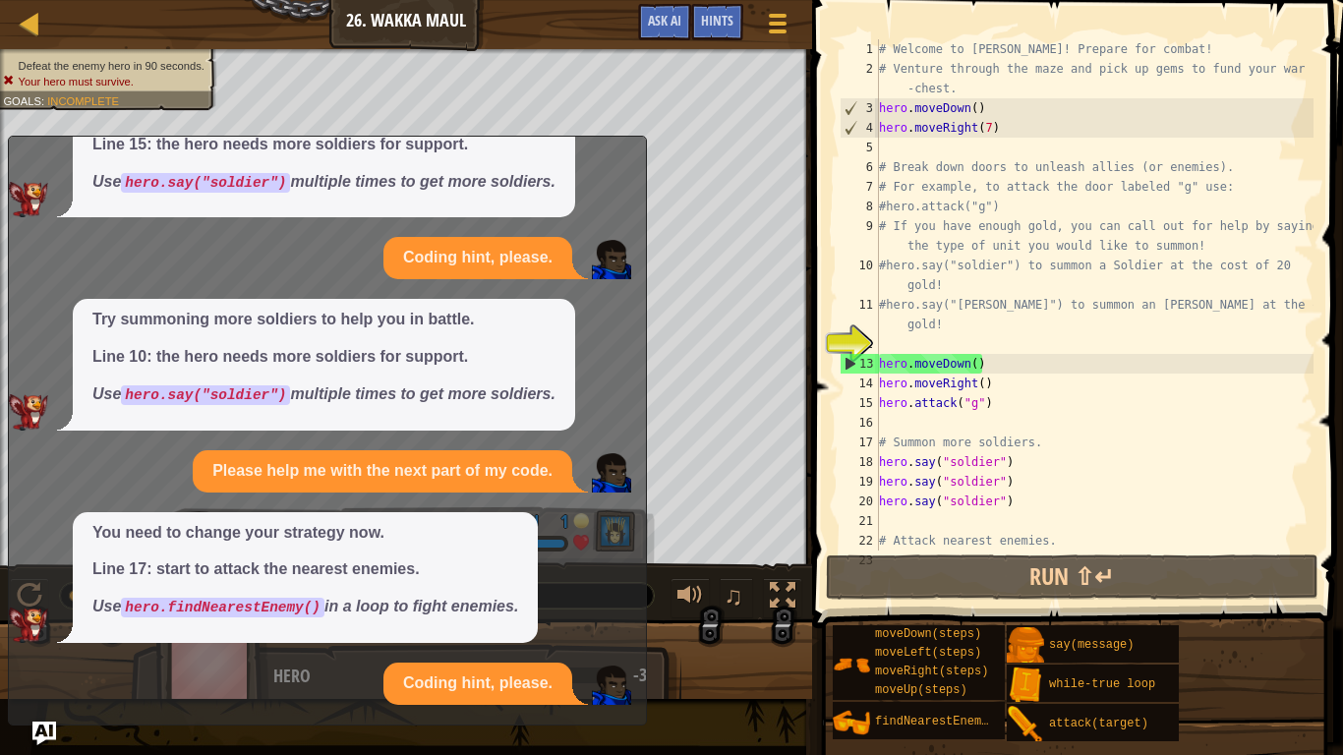
scroll to position [401, 0]
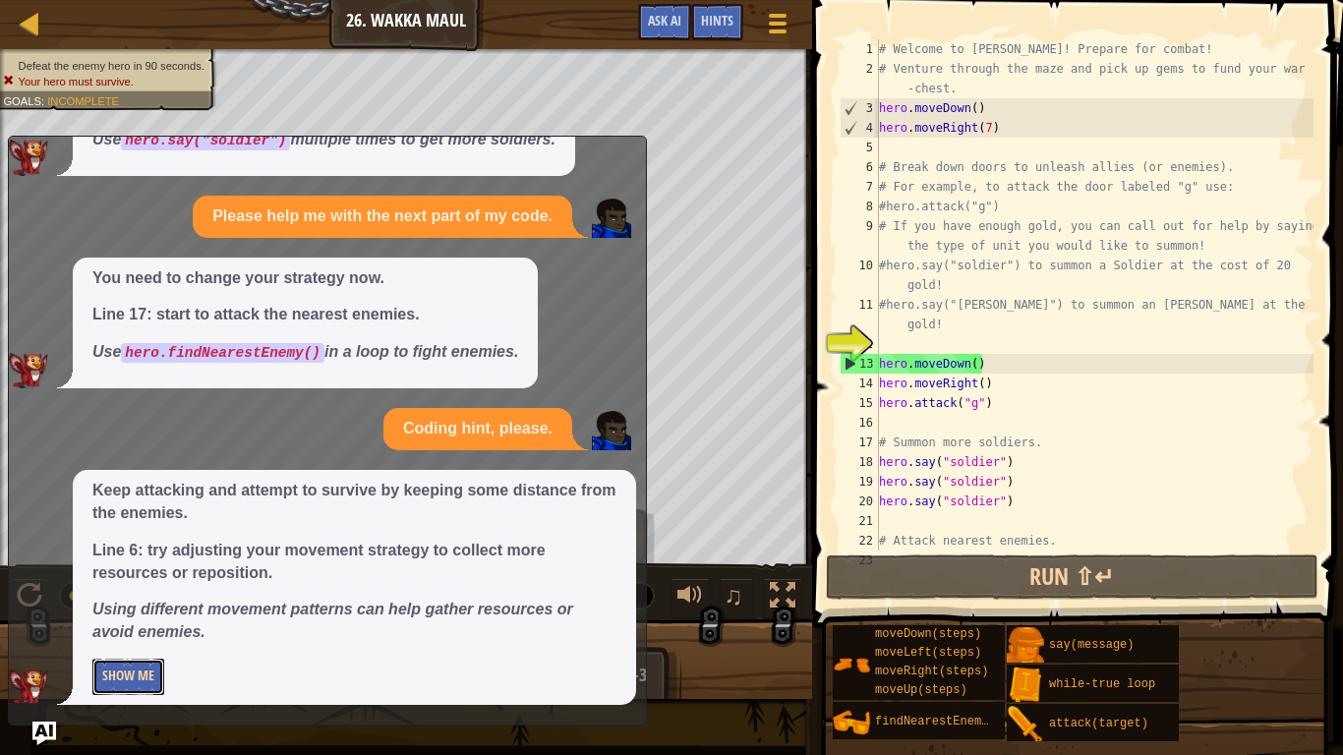
click at [106, 621] on button "Show Me" at bounding box center [128, 677] width 72 height 36
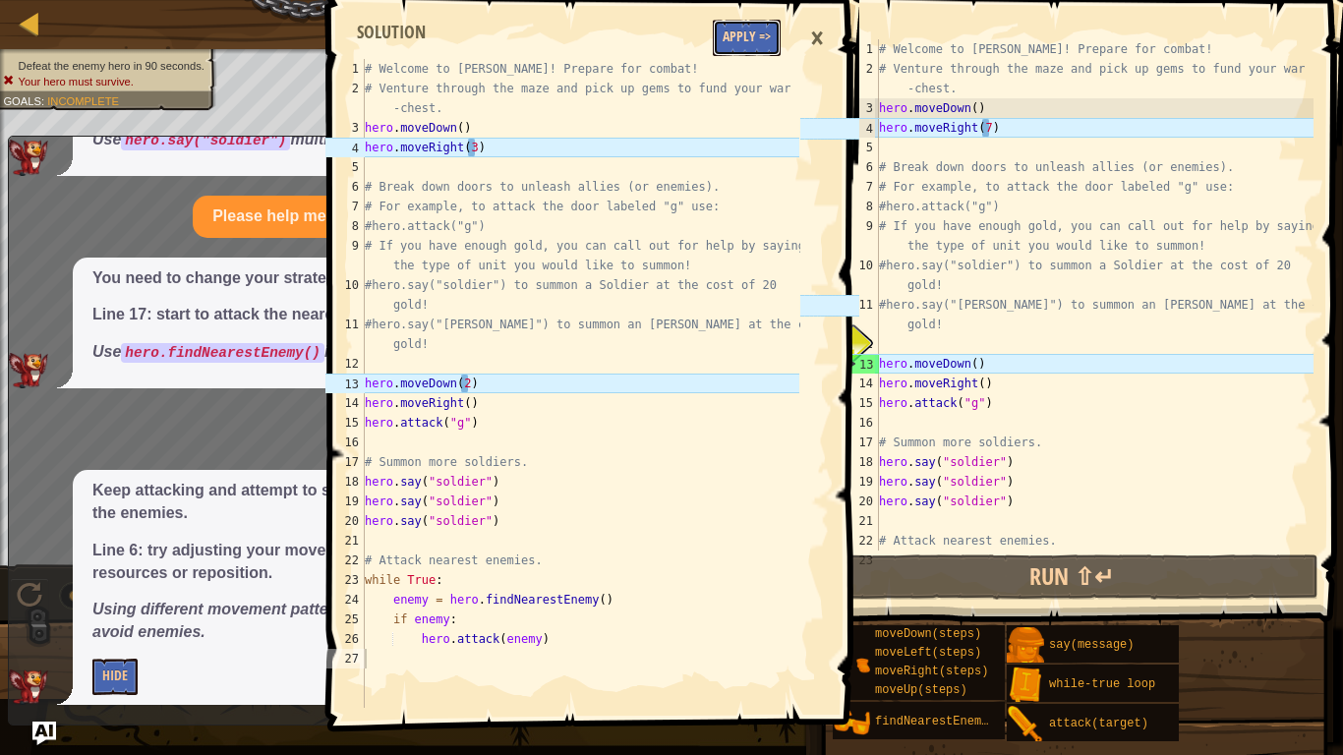
click at [739, 49] on button "Apply =>" at bounding box center [747, 38] width 68 height 36
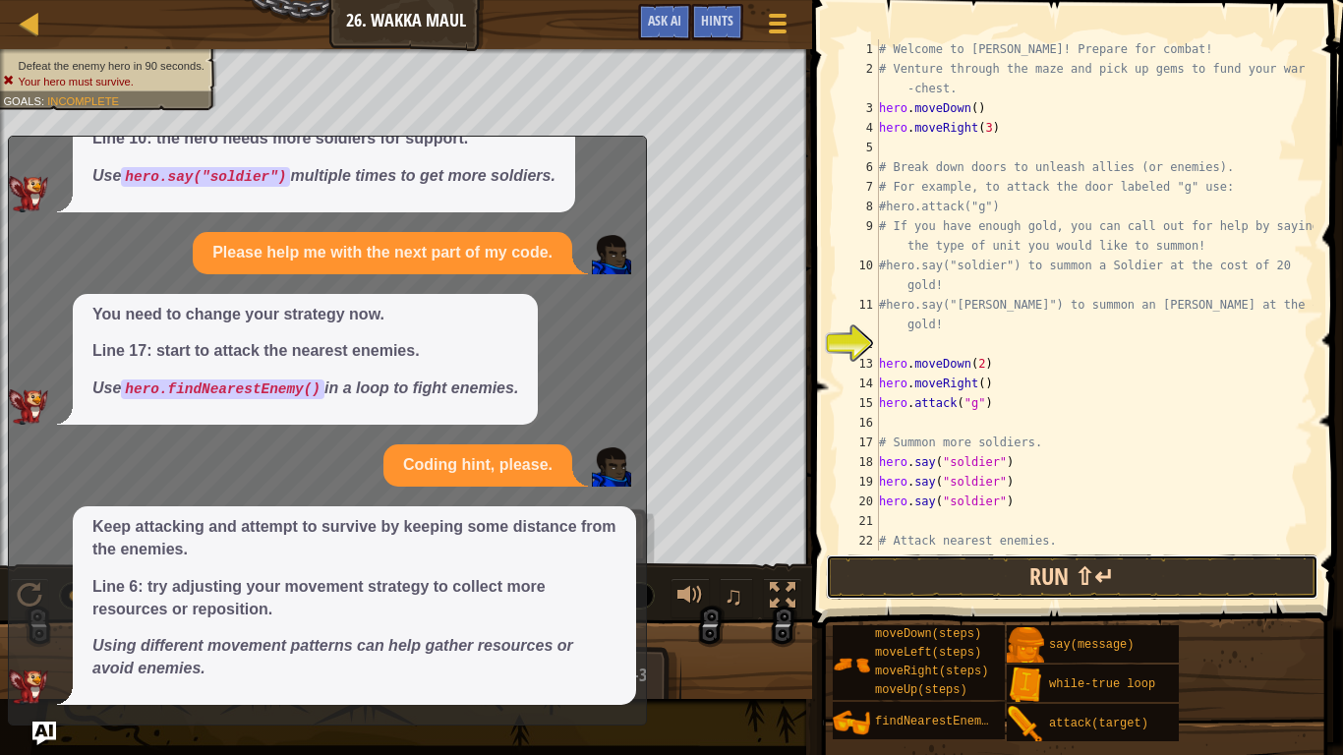
click at [882, 562] on button "Run ⇧↵" at bounding box center [1072, 577] width 493 height 45
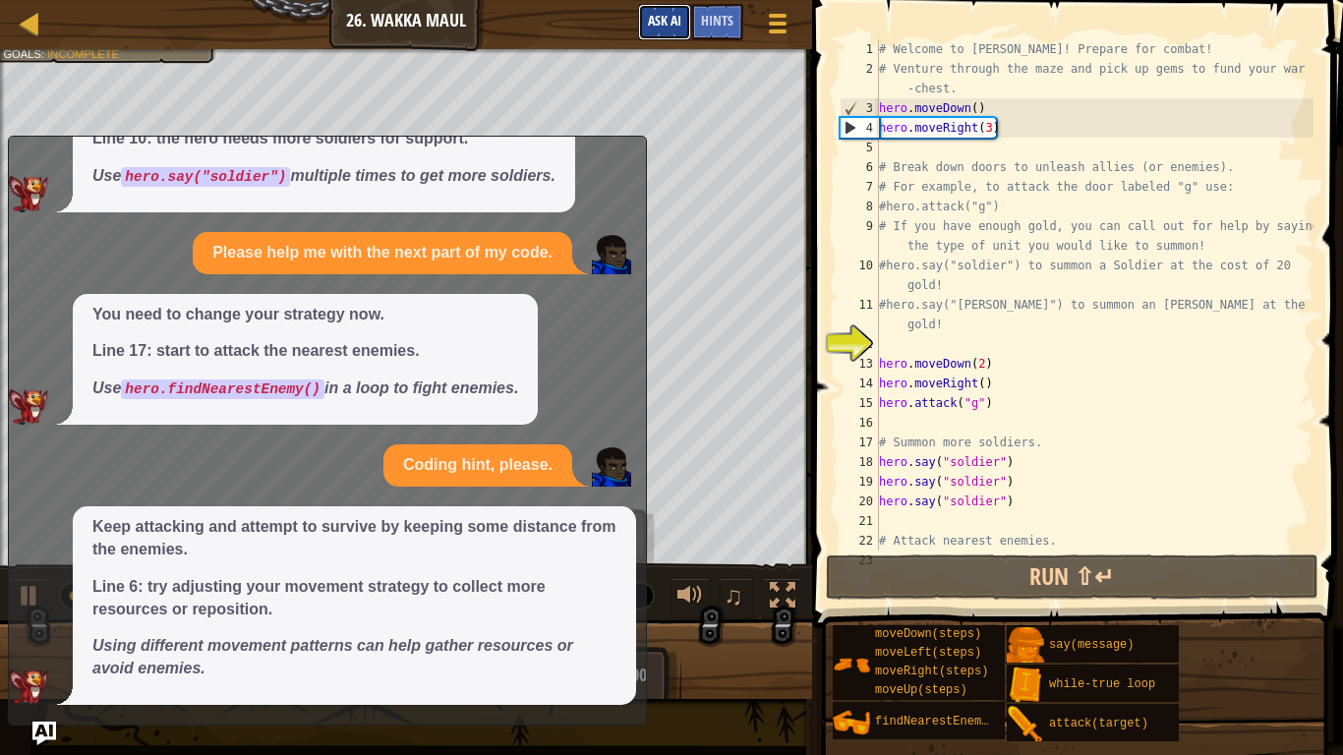
click at [644, 14] on button "Ask AI" at bounding box center [664, 22] width 53 height 36
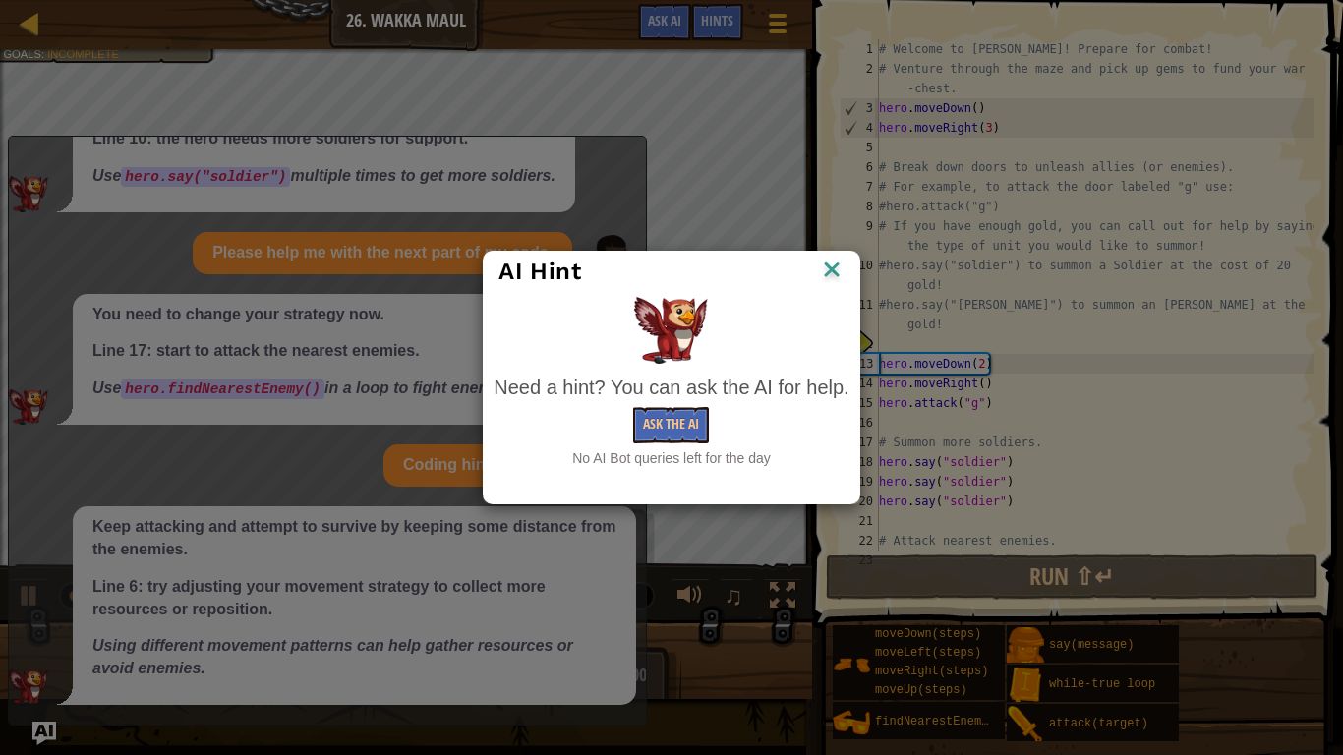
click at [835, 271] on img at bounding box center [832, 271] width 26 height 29
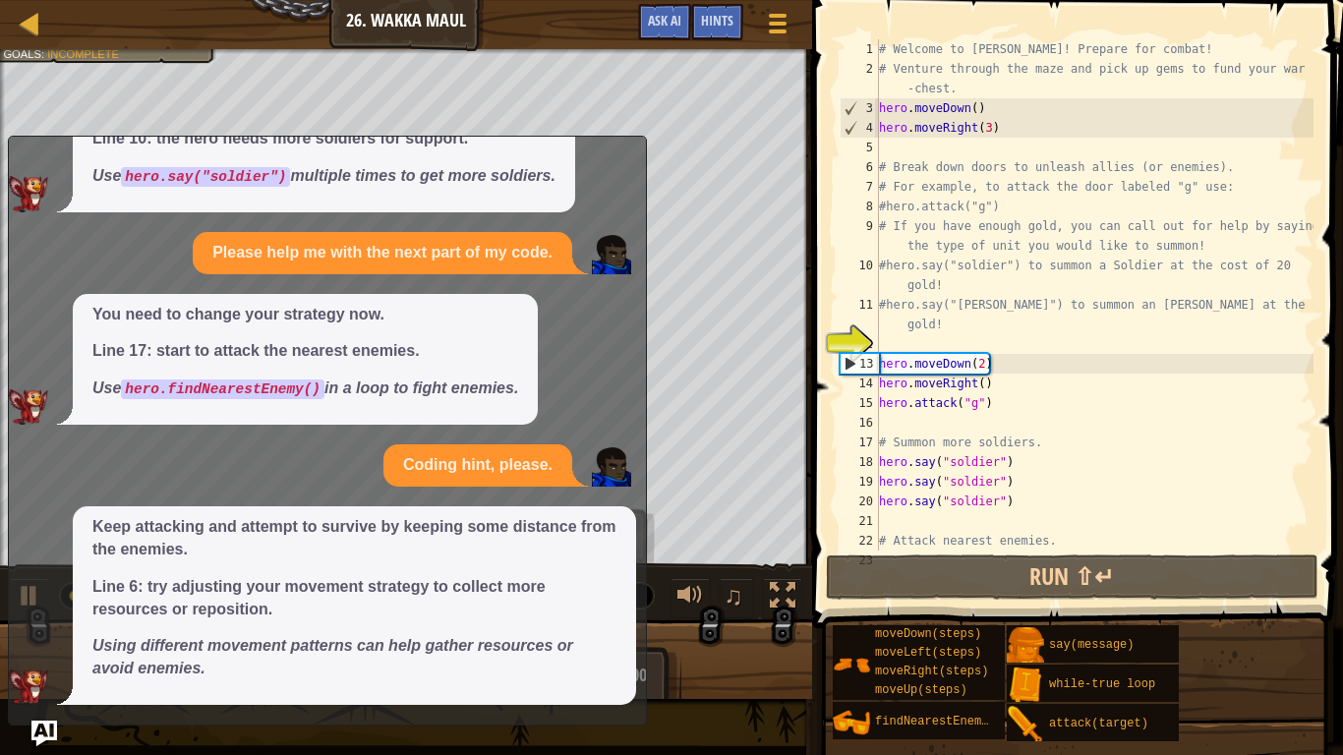
click at [49, 621] on img "Ask AI" at bounding box center [44, 734] width 26 height 26
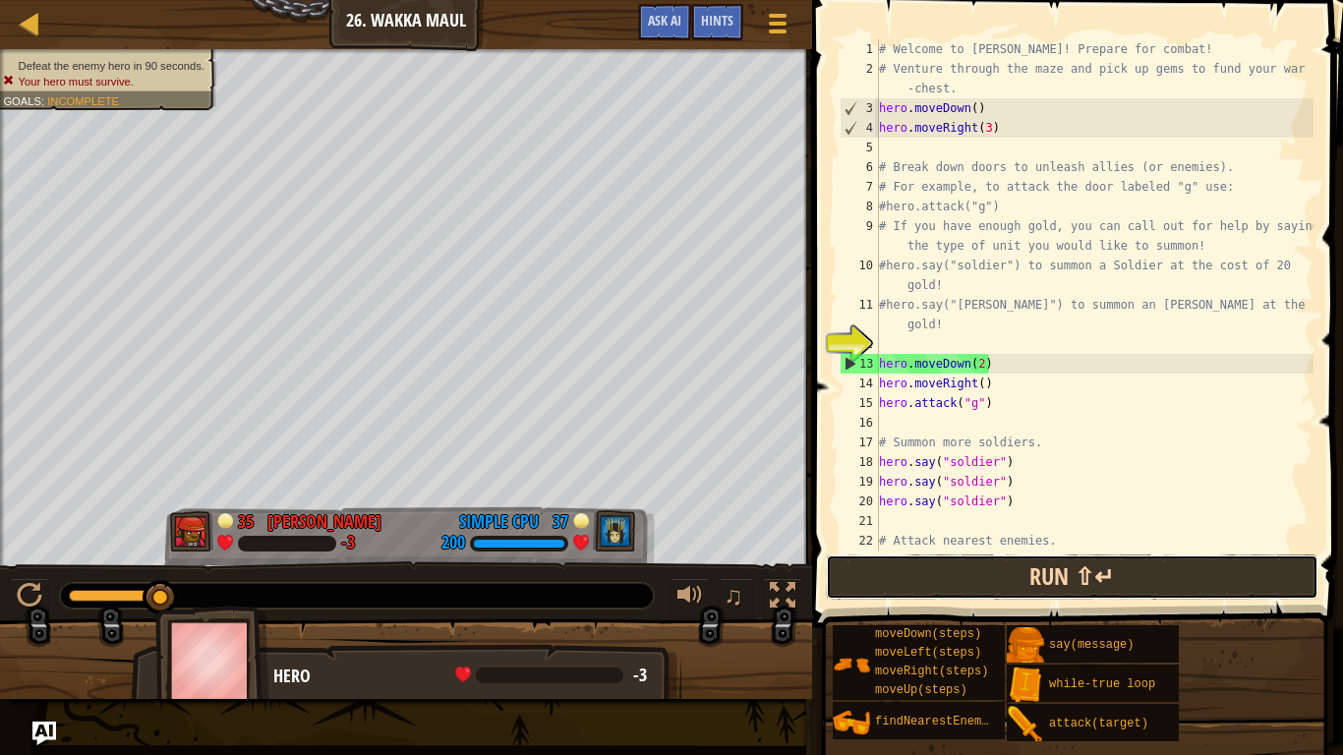
click at [903, 583] on button "Run ⇧↵" at bounding box center [1072, 577] width 493 height 45
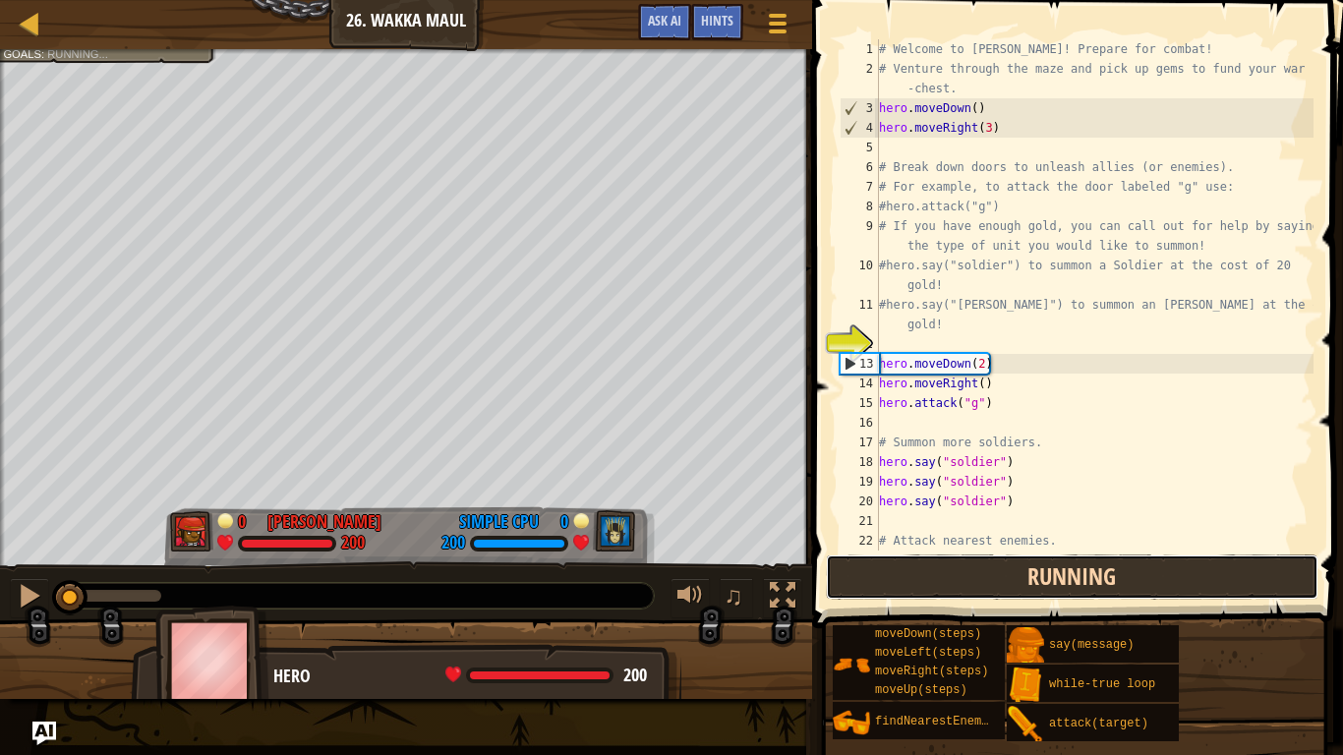
click at [903, 583] on button "Running" at bounding box center [1072, 577] width 493 height 45
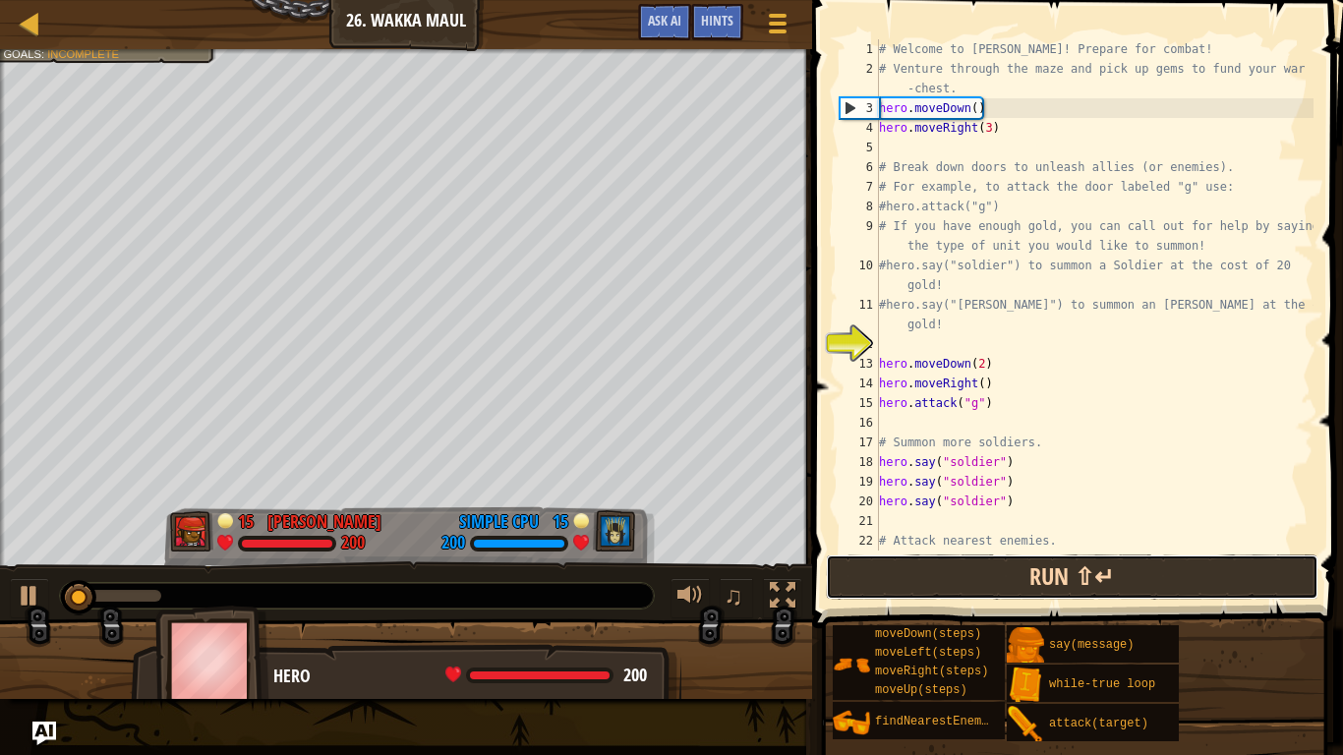
click at [896, 577] on button "Run ⇧↵" at bounding box center [1072, 577] width 493 height 45
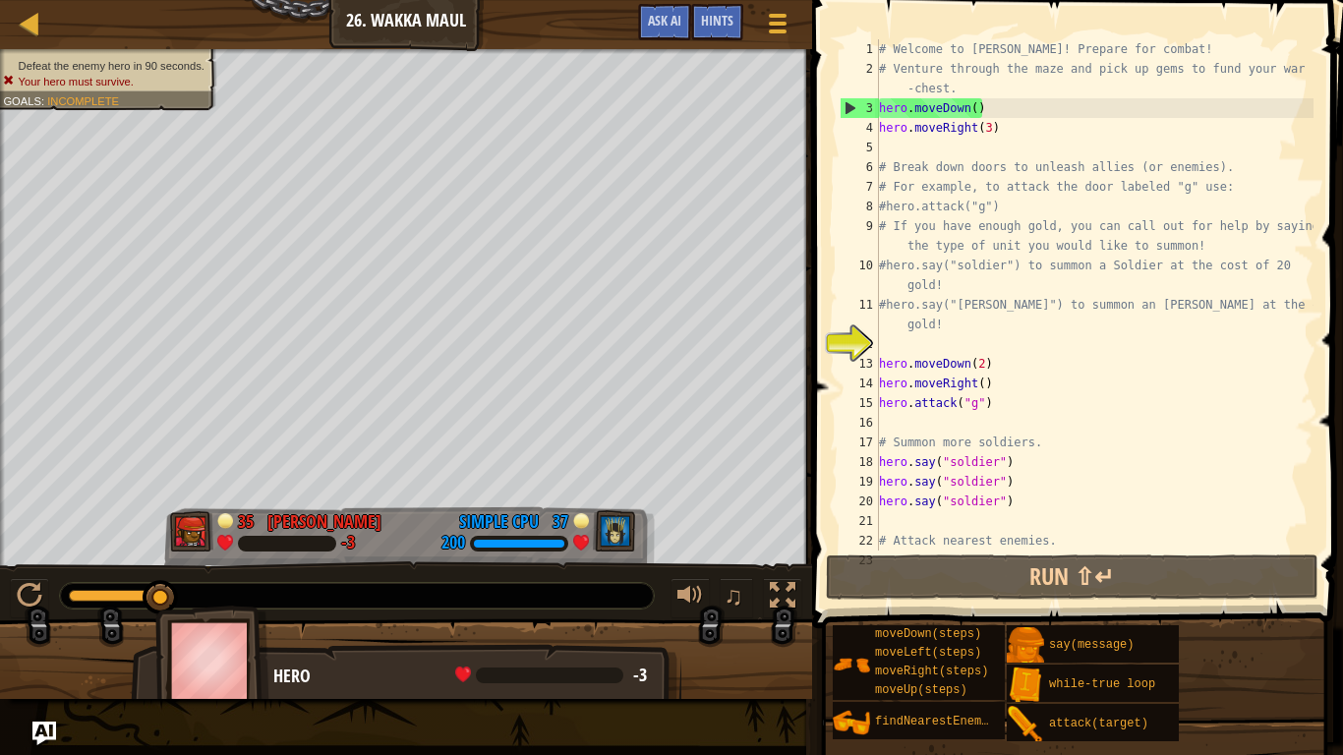
click at [886, 419] on div "# Welcome to [PERSON_NAME]! Prepare for combat! # Venture through the maze and …" at bounding box center [1094, 314] width 439 height 551
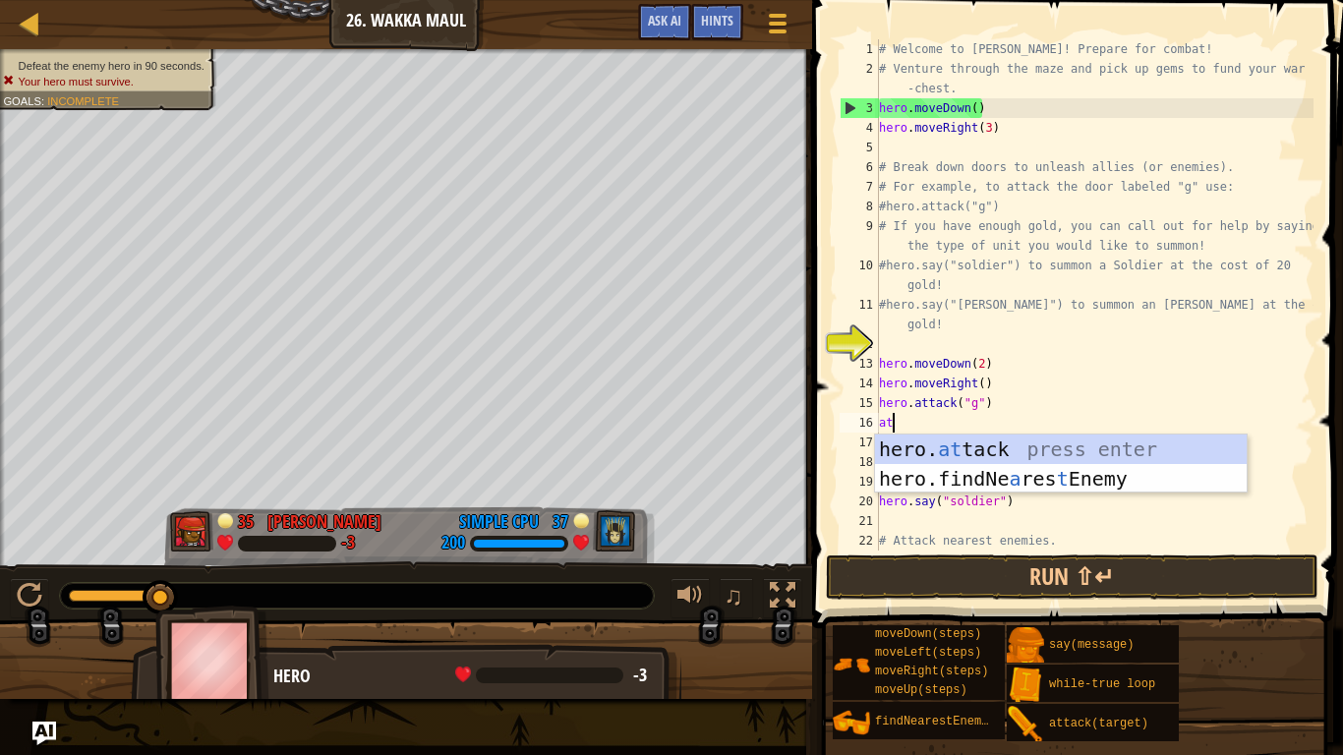
scroll to position [9, 2]
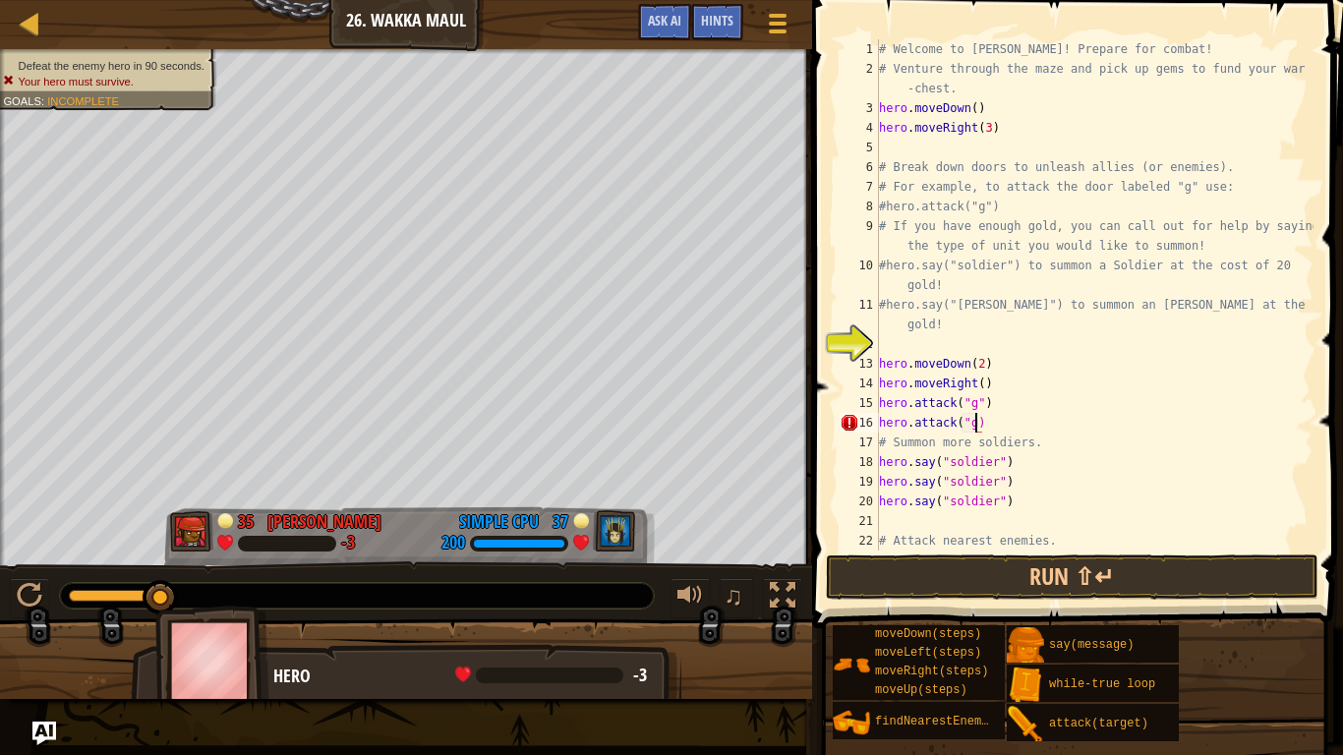
type textarea "hero.attack("g")"
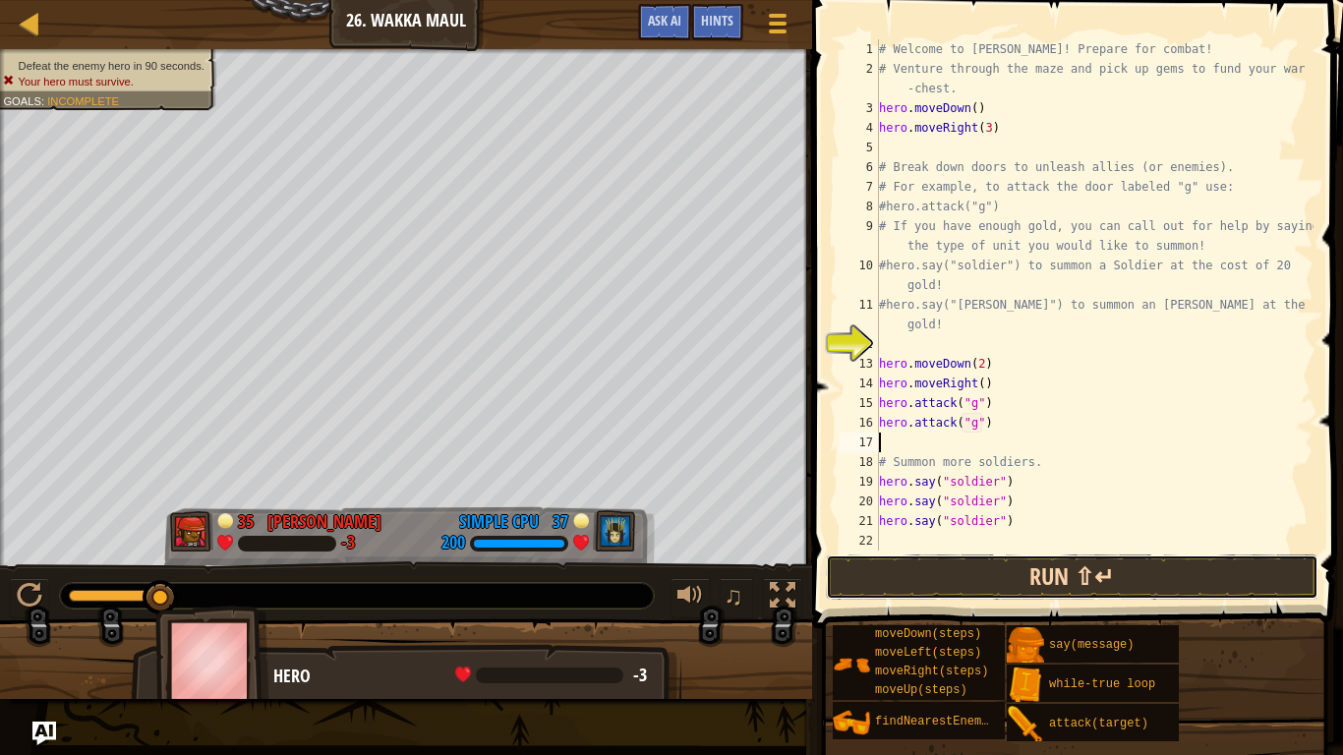
click at [946, 561] on button "Run ⇧↵" at bounding box center [1072, 577] width 493 height 45
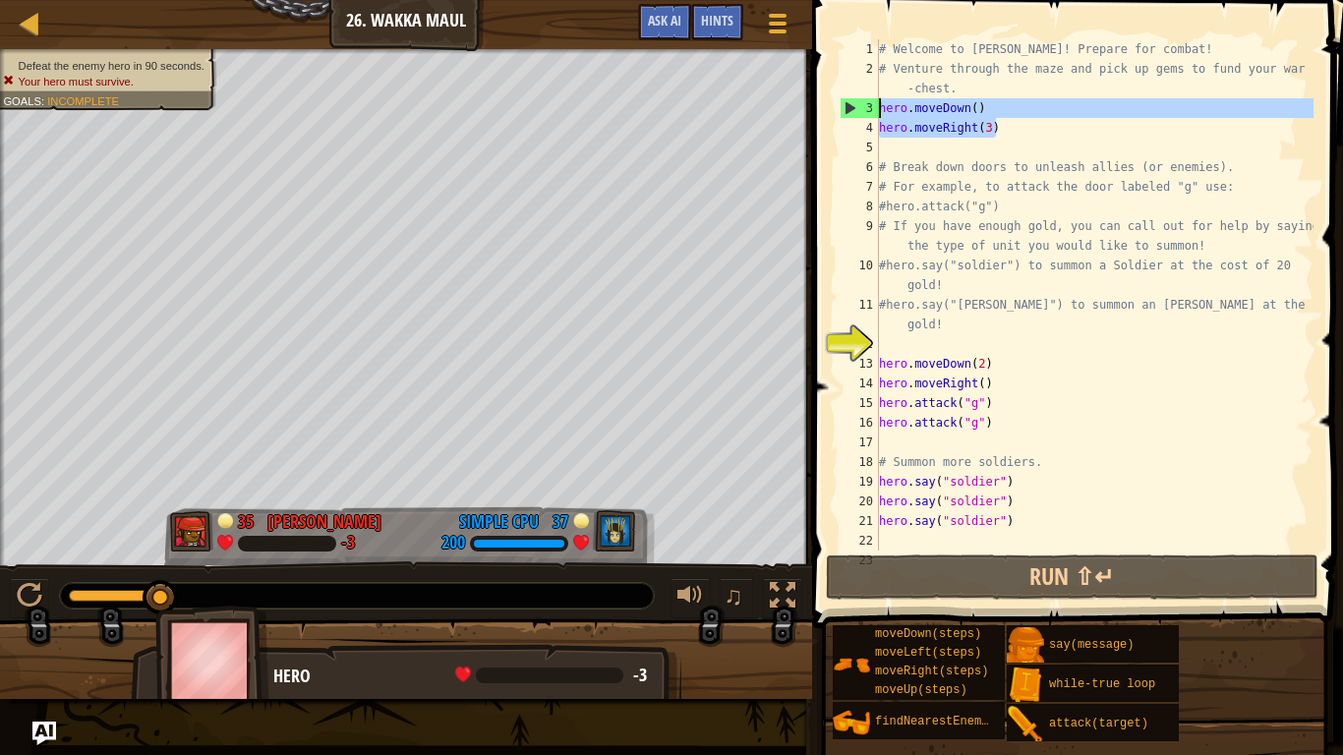
drag, startPoint x: 997, startPoint y: 134, endPoint x: 878, endPoint y: 106, distance: 122.1
click at [878, 106] on div "1 2 3 4 5 6 7 8 9 10 11 12 13 14 15 16 17 18 19 20 21 22 23 # Welcome to Wakka …" at bounding box center [1075, 294] width 478 height 511
type textarea "hero.moveDown() hero.moveRight(3)"
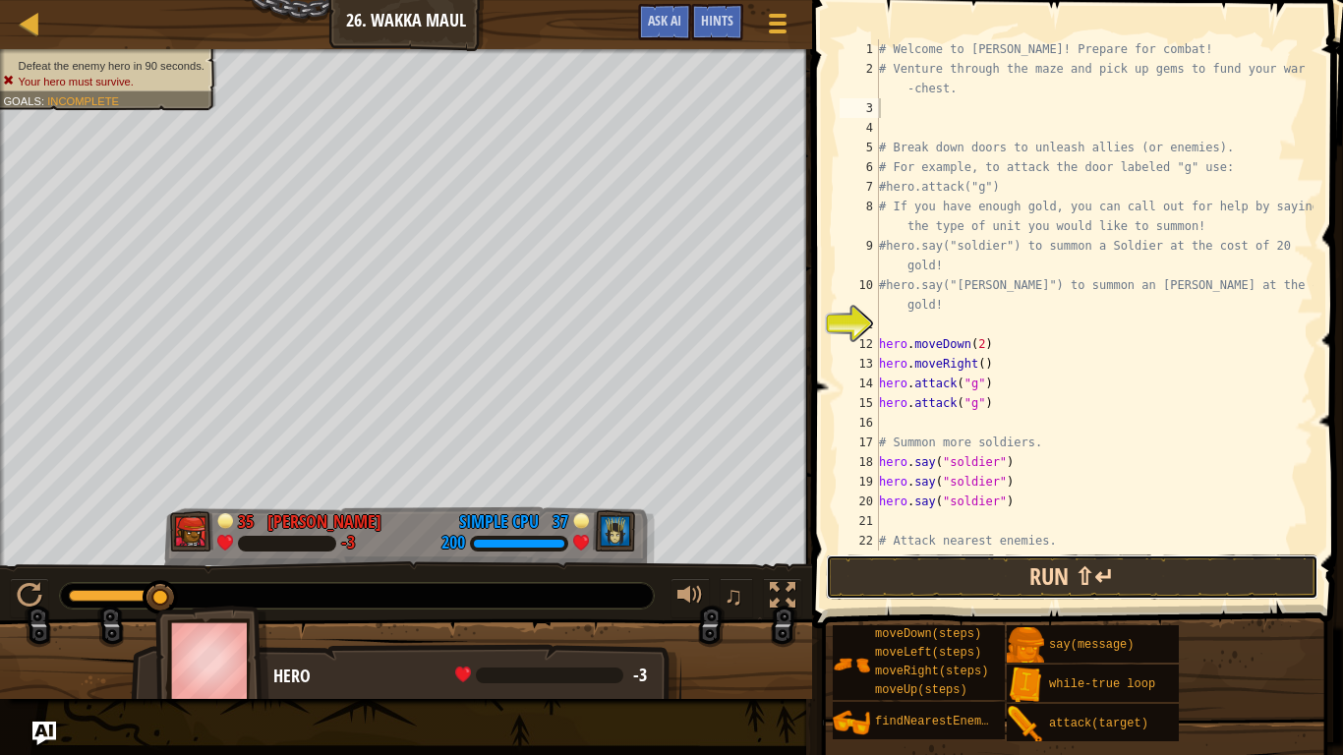
click at [904, 589] on button "Run ⇧↵" at bounding box center [1072, 577] width 493 height 45
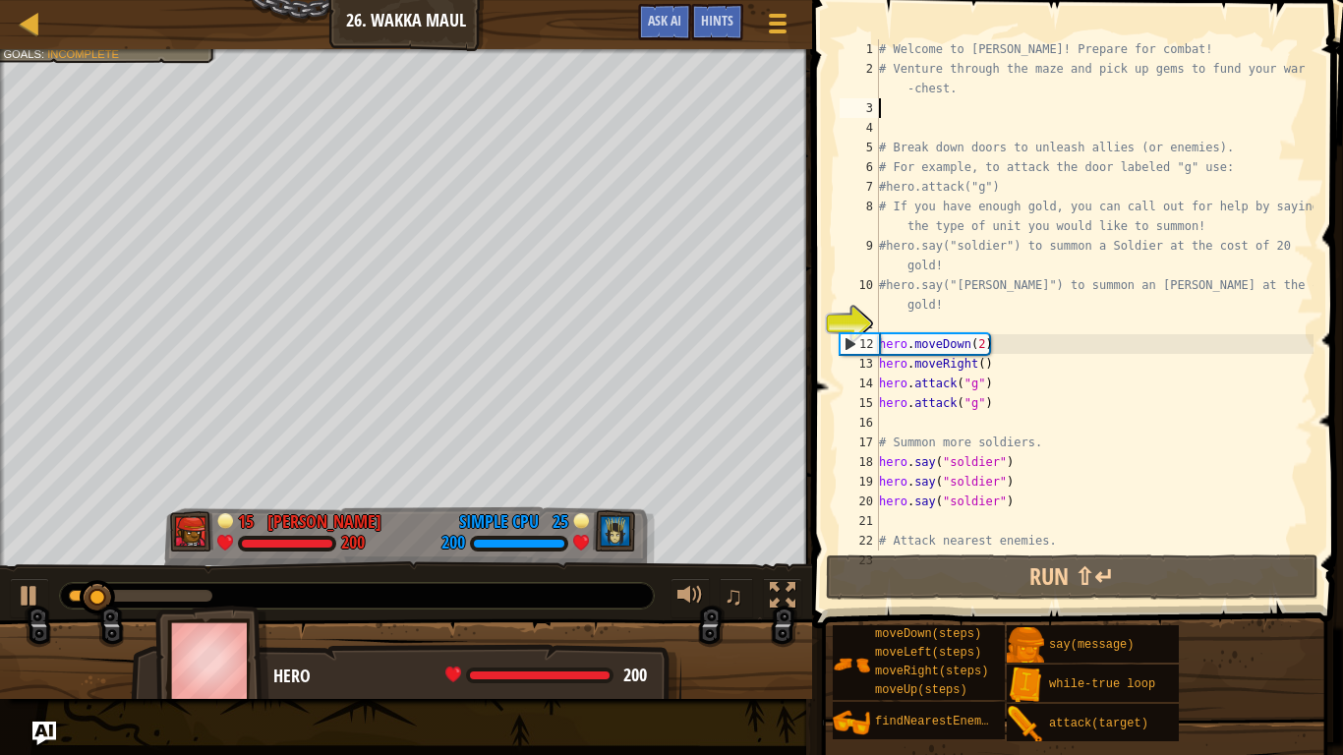
click at [980, 346] on div "# Welcome to [PERSON_NAME]! Prepare for combat! # Venture through the maze and …" at bounding box center [1094, 314] width 439 height 551
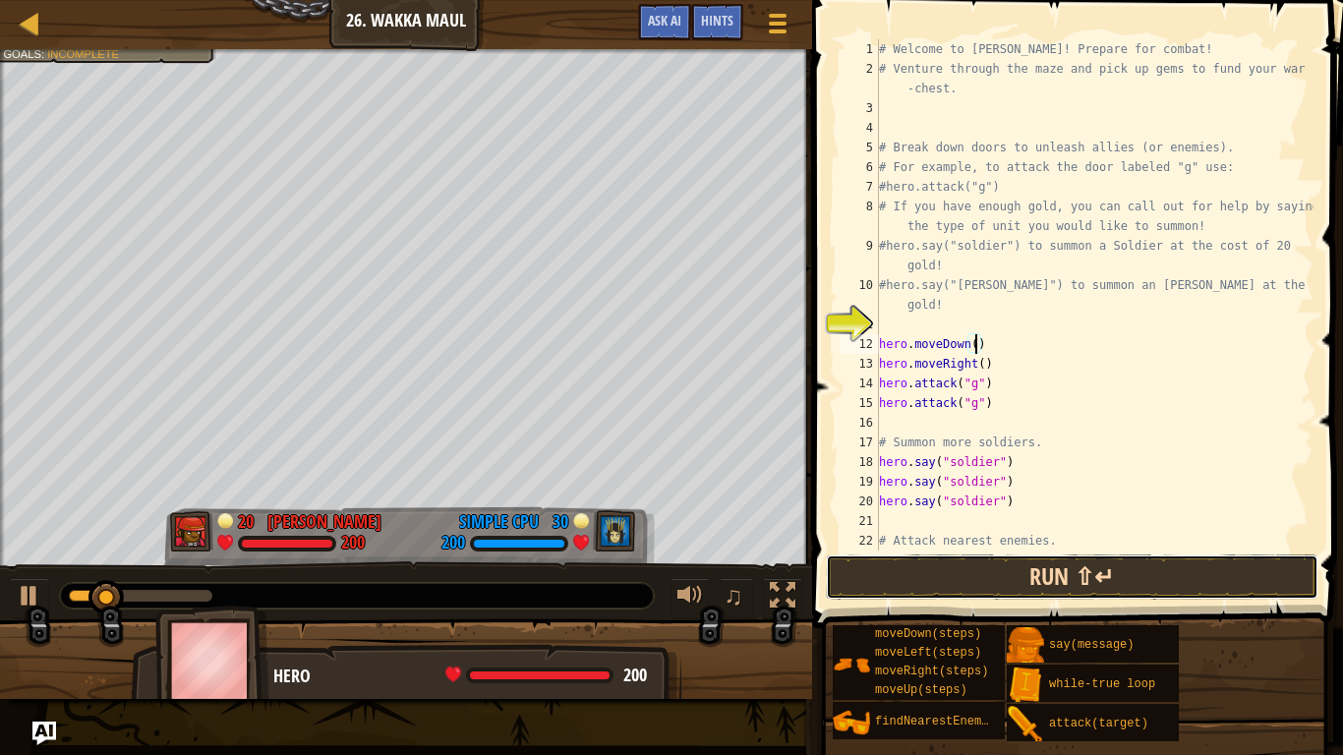
click at [993, 573] on button "Run ⇧↵" at bounding box center [1072, 577] width 493 height 45
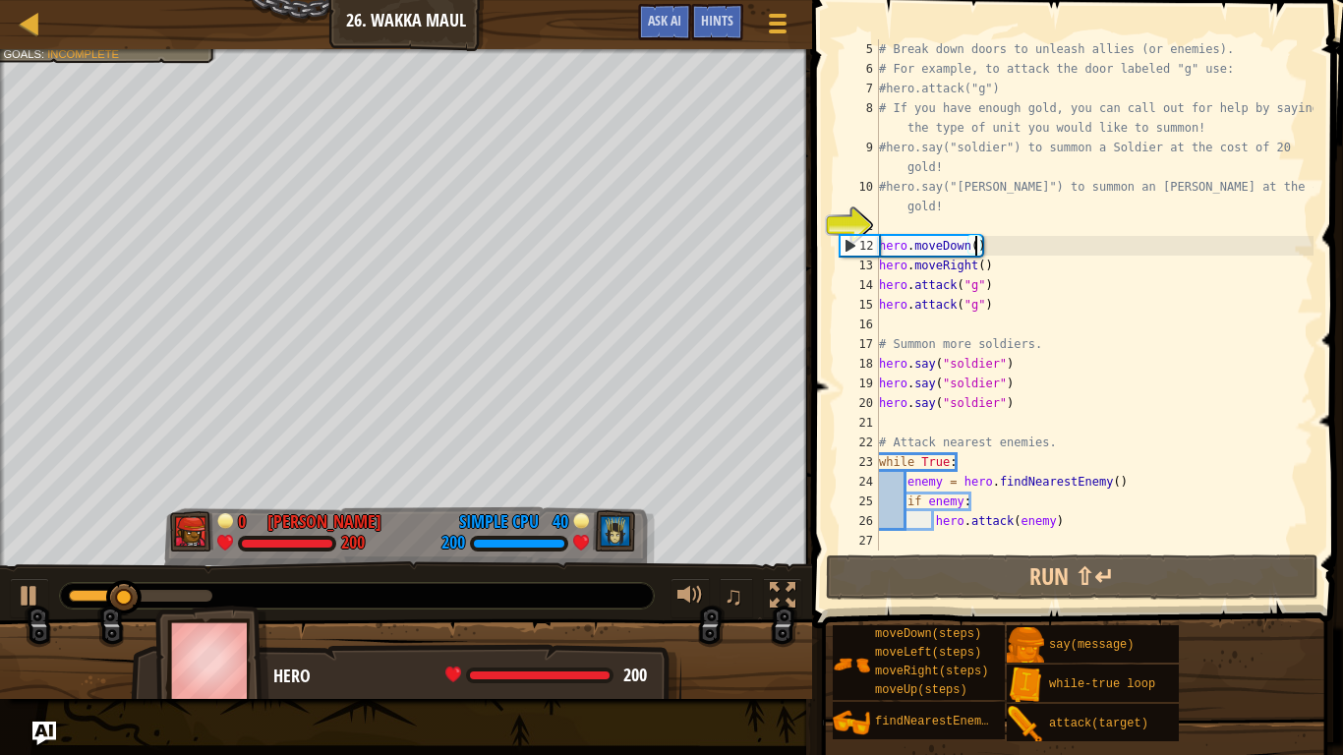
scroll to position [98, 0]
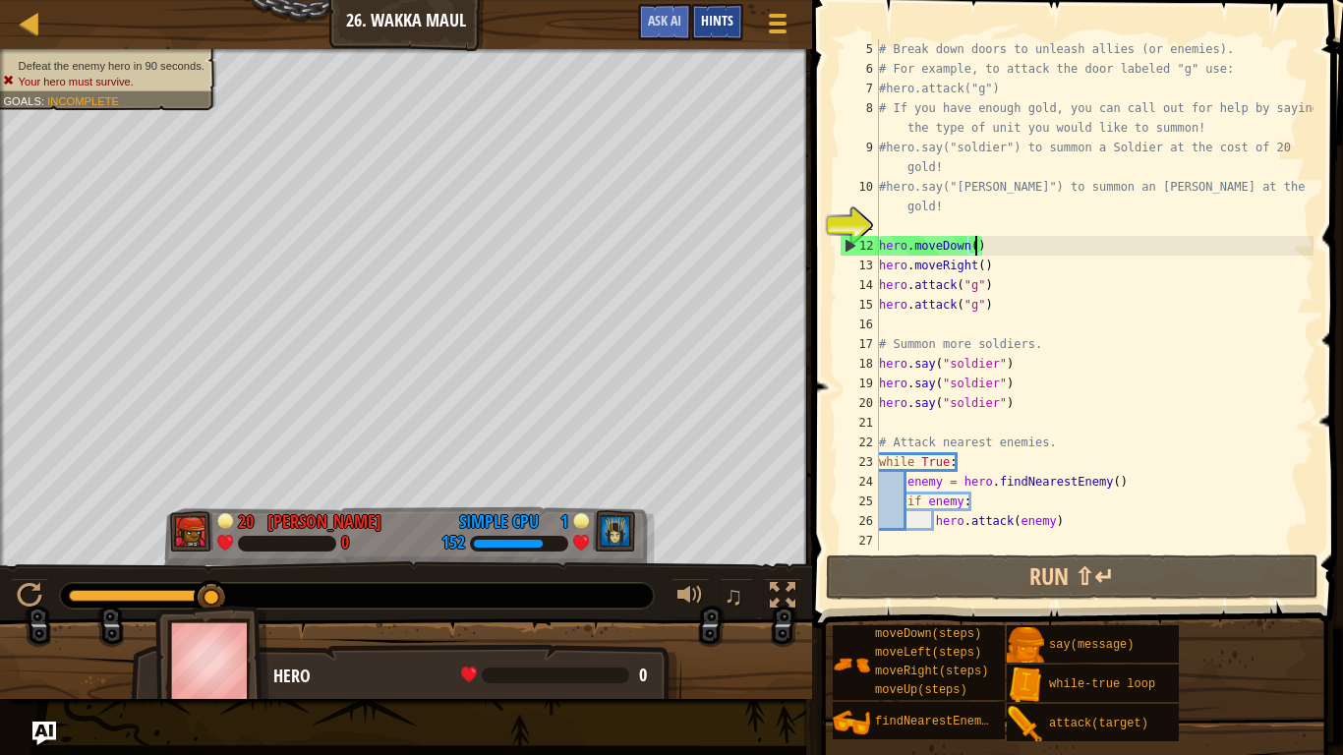
click at [710, 11] on div "Hints" at bounding box center [717, 22] width 52 height 36
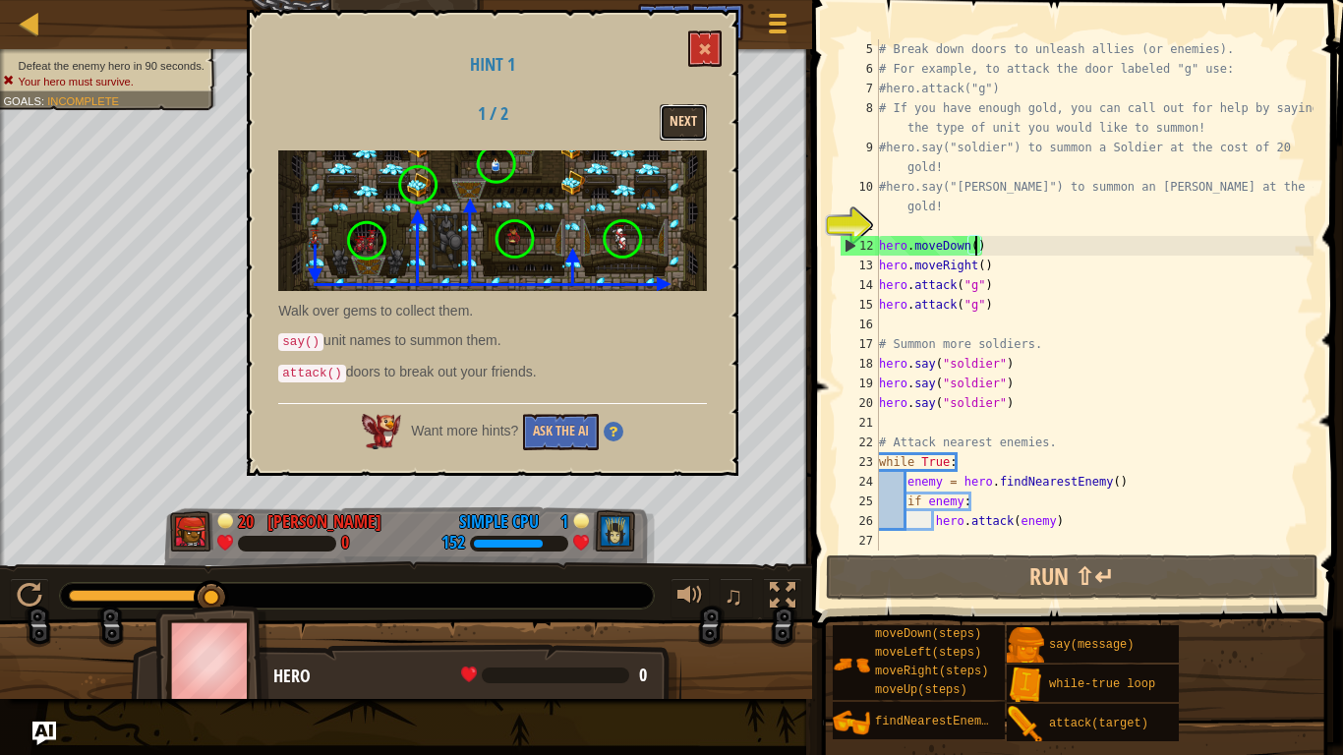
click at [669, 121] on button "Next" at bounding box center [683, 122] width 47 height 36
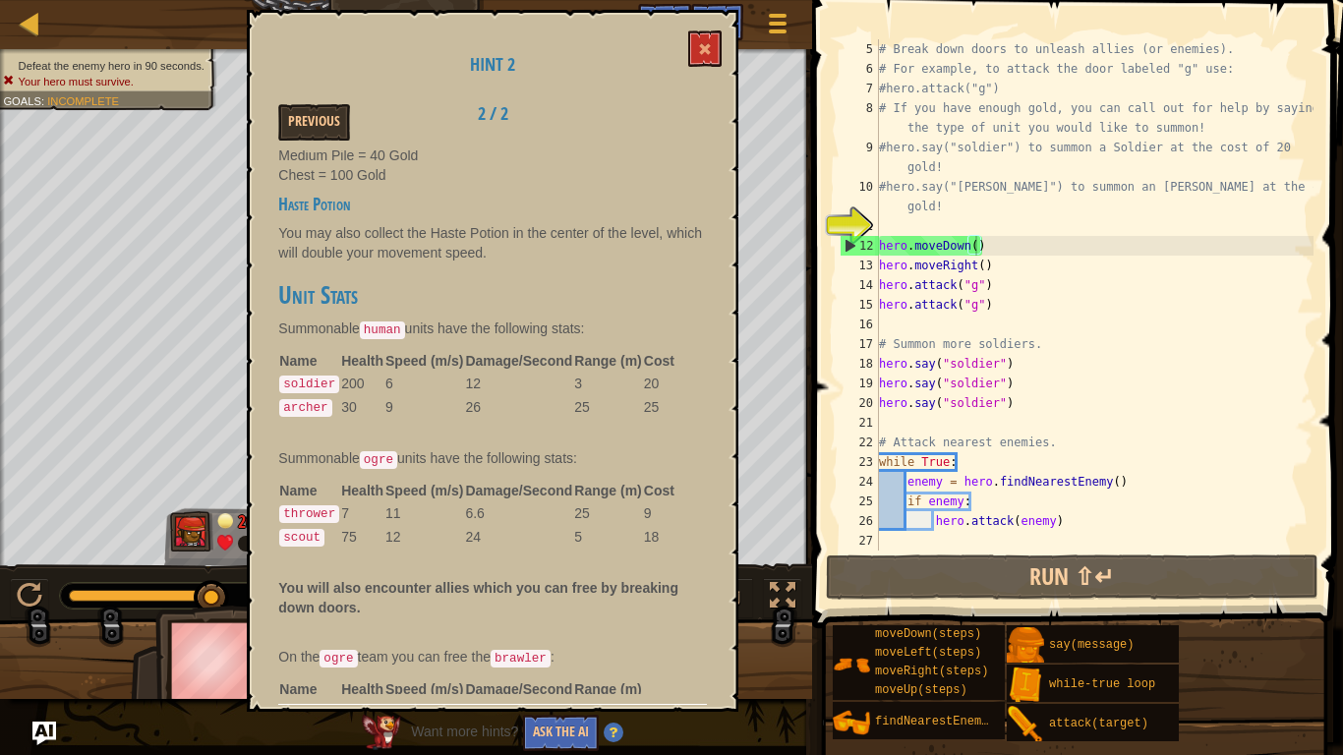
scroll to position [686, 0]
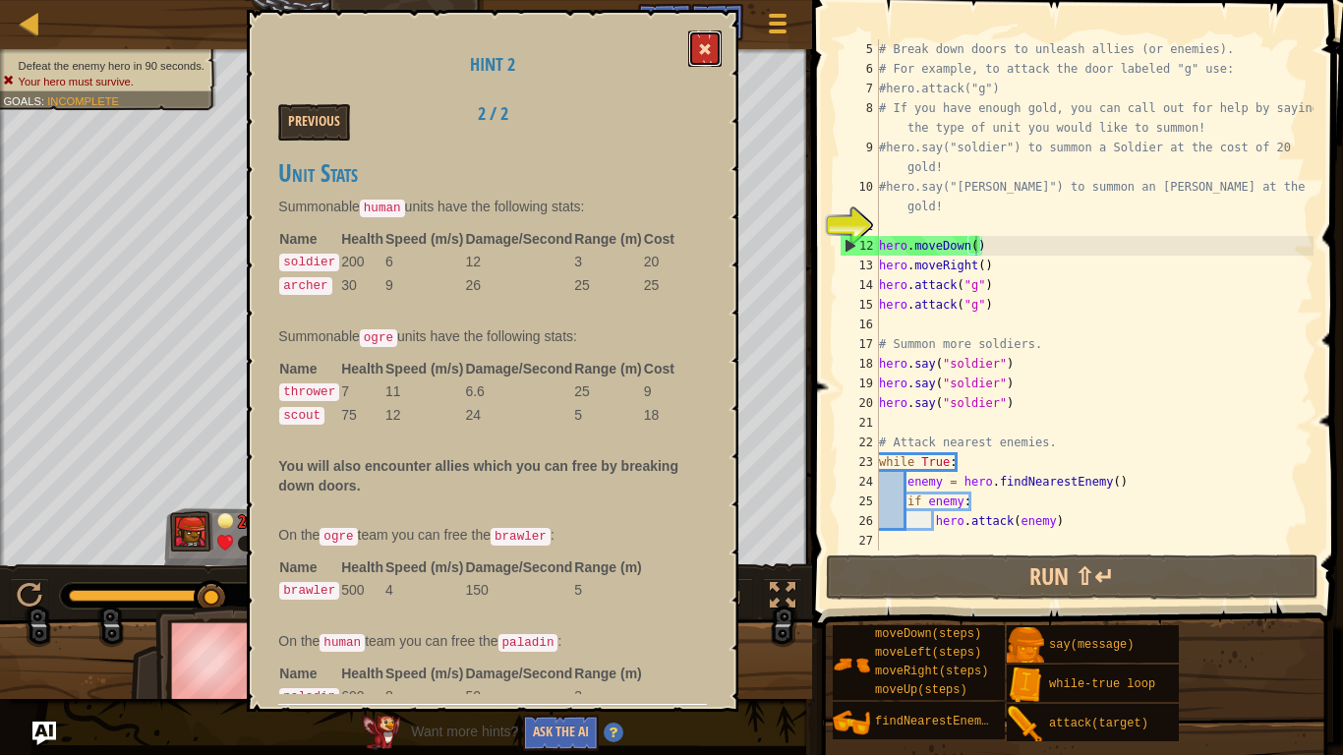
click at [701, 49] on span at bounding box center [705, 49] width 14 height 14
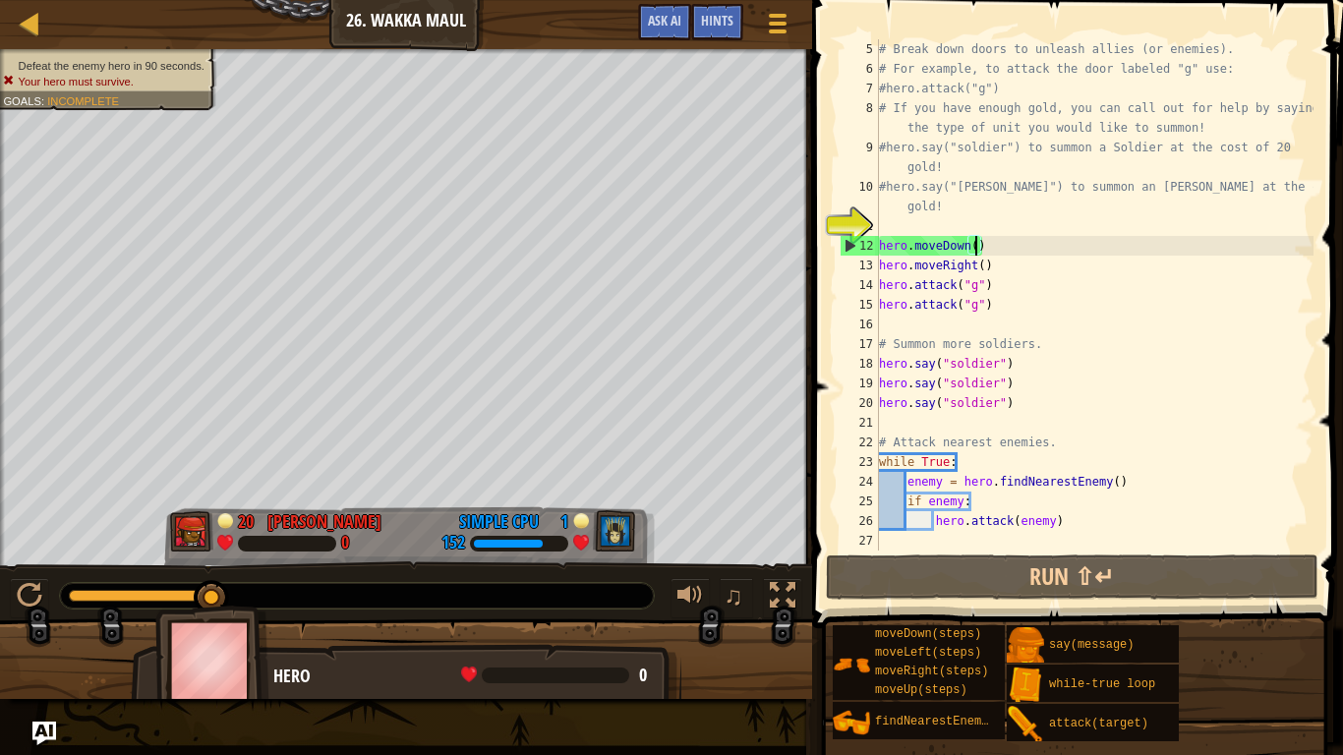
click at [879, 368] on div "# Break down doors to unleash allies (or enemies). # For example, to attack the…" at bounding box center [1094, 314] width 439 height 551
type textarea "hero.say("soldier")"
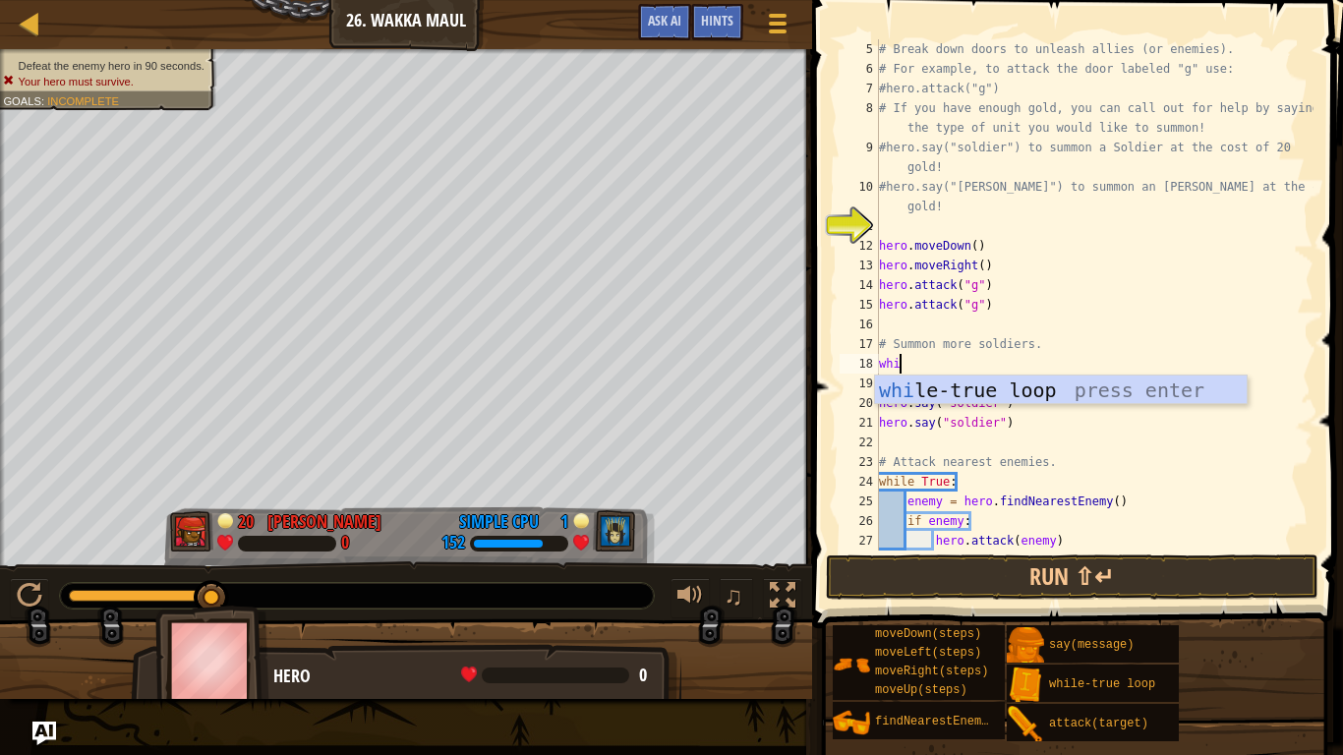
type textarea "while"
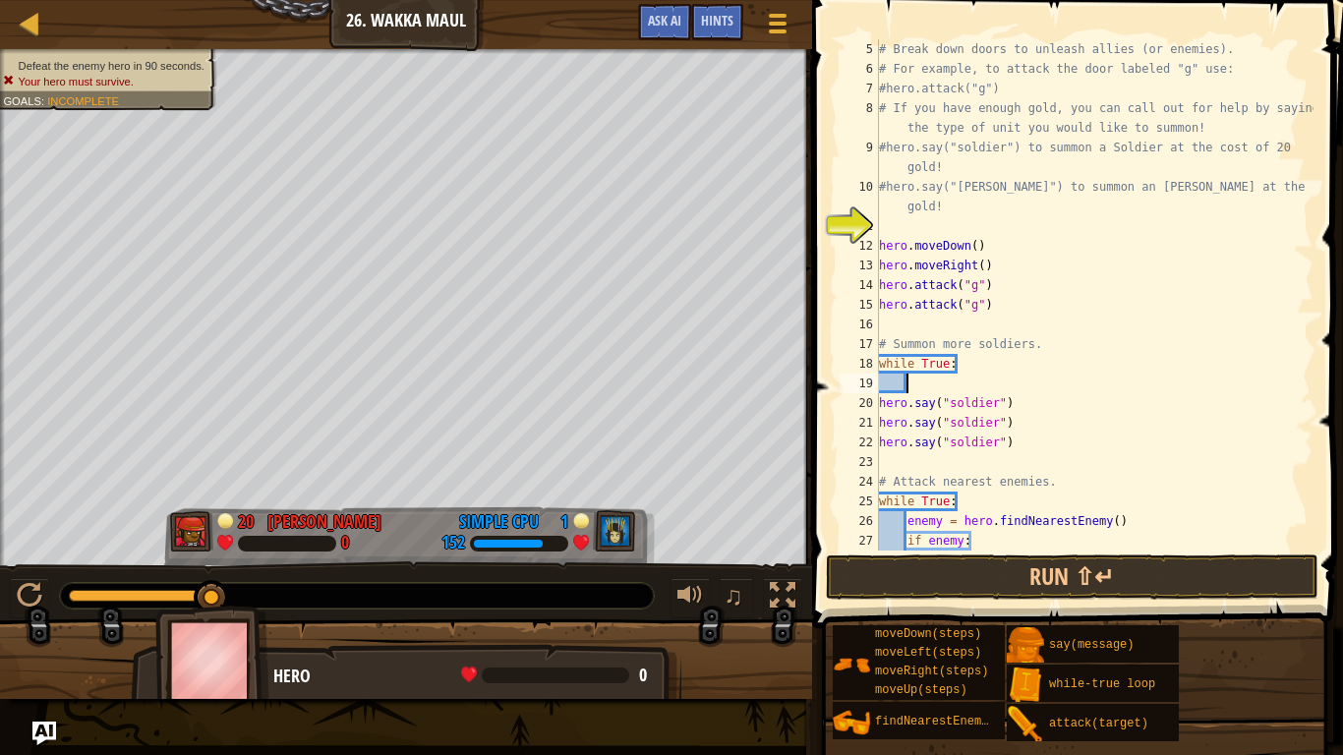
scroll to position [9, 3]
type textarea "hero.say("soldier")"
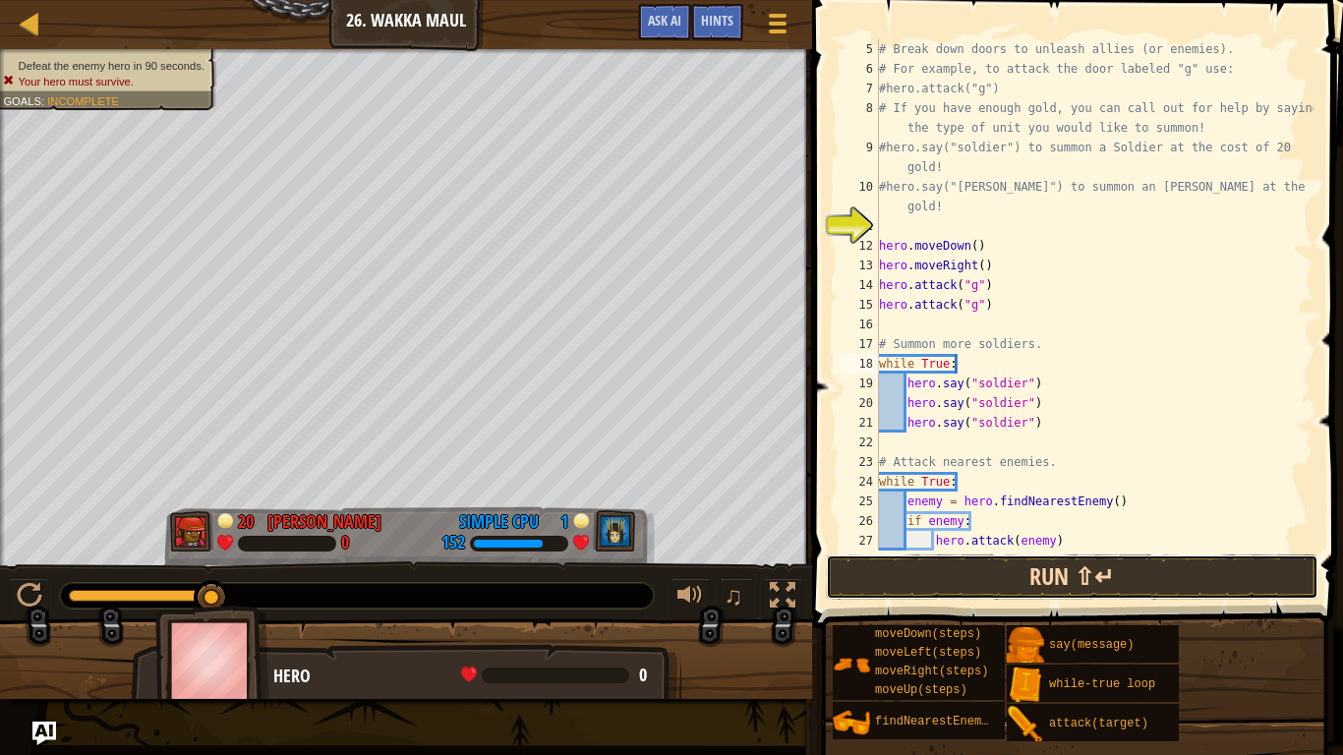
click at [956, 580] on button "Run ⇧↵" at bounding box center [1072, 577] width 493 height 45
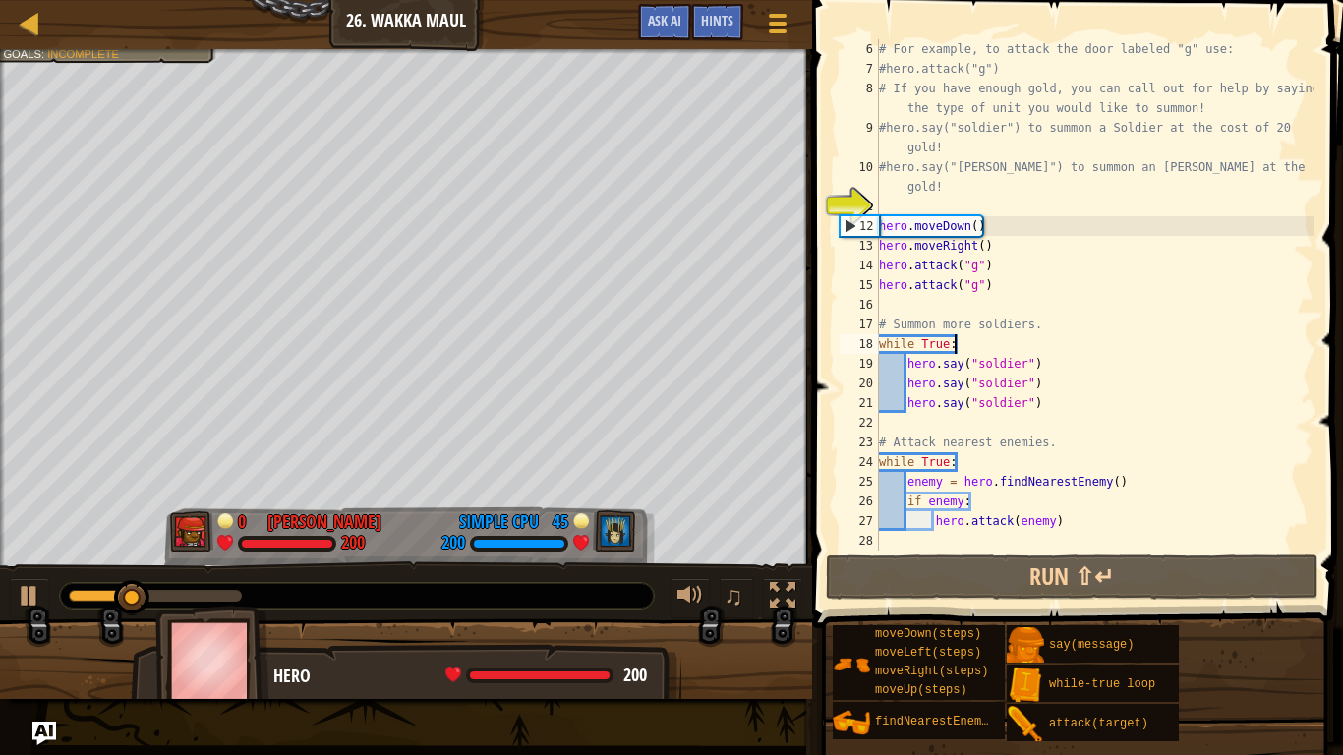
scroll to position [118, 0]
click at [978, 341] on div "# For example, to attack the door labeled "g" use: #hero.attack("g") # If you h…" at bounding box center [1094, 314] width 439 height 551
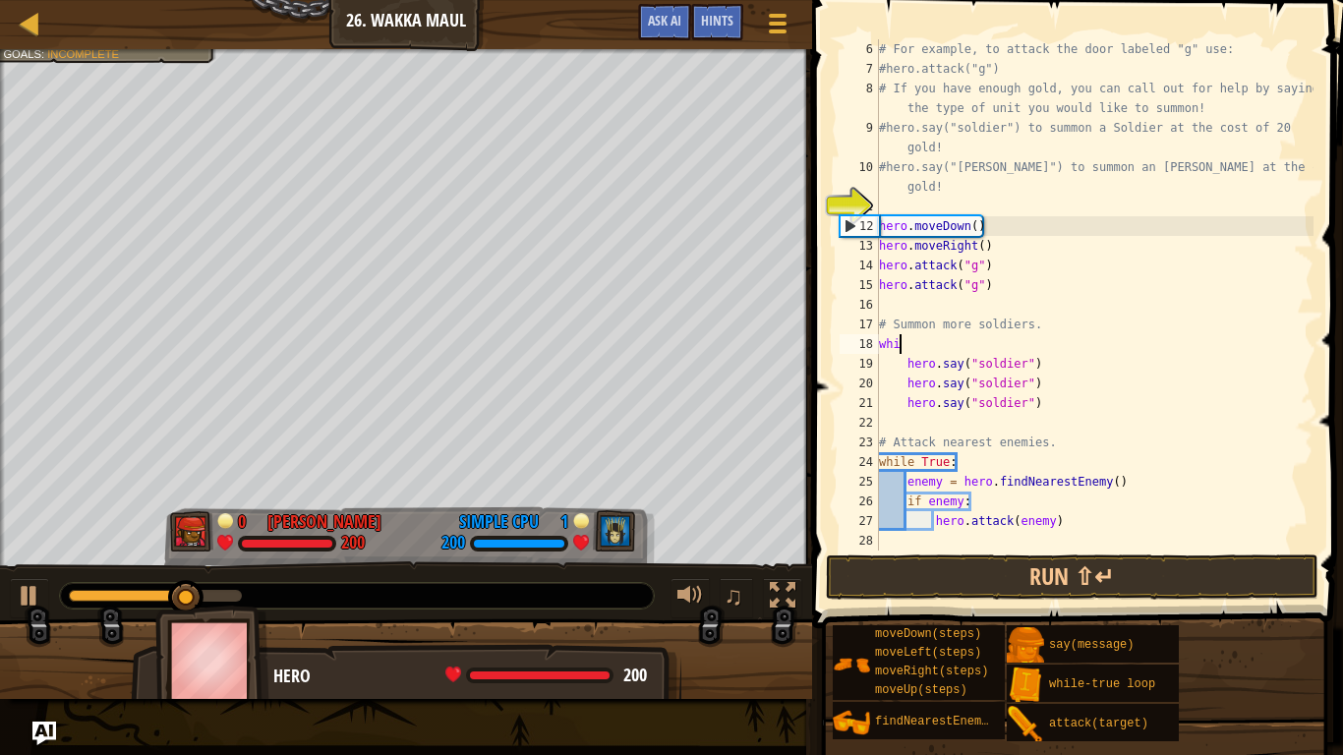
type textarea "w"
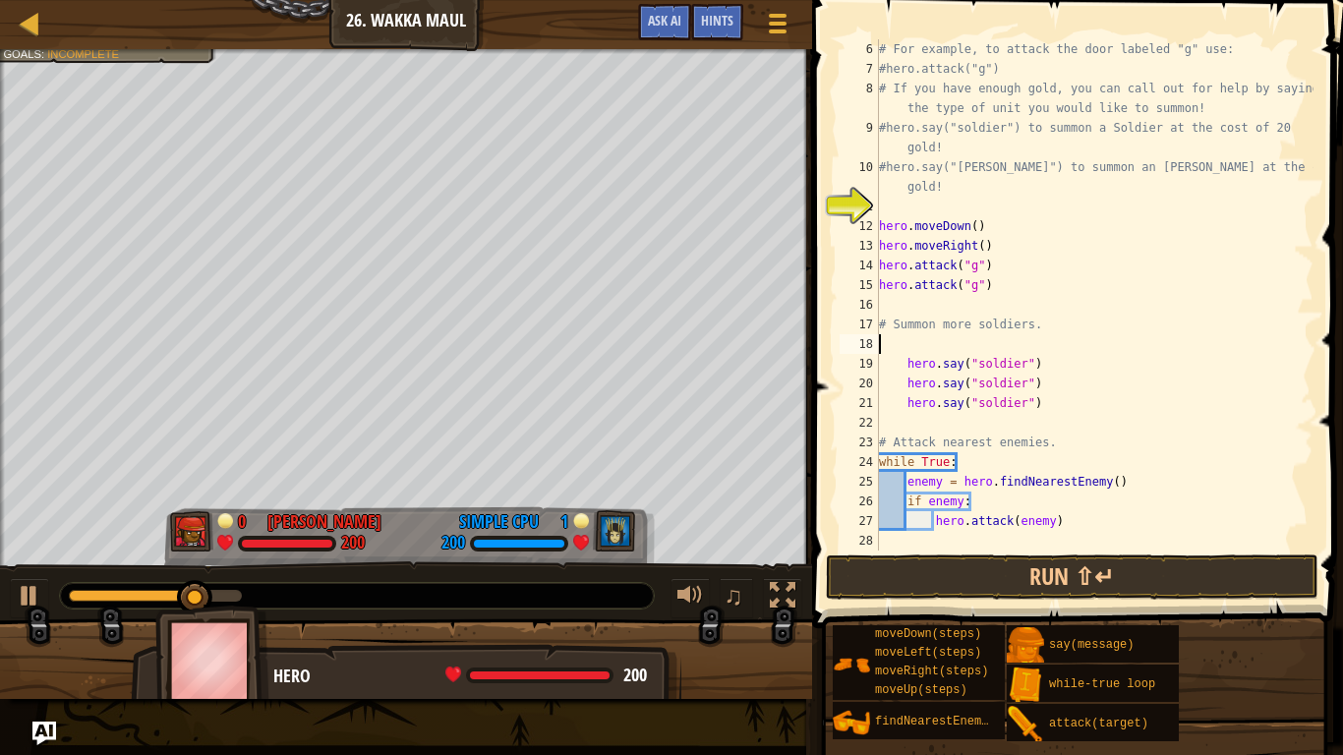
click at [910, 360] on div "# For example, to attack the door labeled "g" use: #hero.attack("g") # If you h…" at bounding box center [1094, 314] width 439 height 551
click at [907, 385] on div "# For example, to attack the door labeled "g" use: #hero.attack("g") # If you h…" at bounding box center [1094, 314] width 439 height 551
click at [908, 406] on div "# For example, to attack the door labeled "g" use: #hero.attack("g") # If you h…" at bounding box center [1094, 314] width 439 height 551
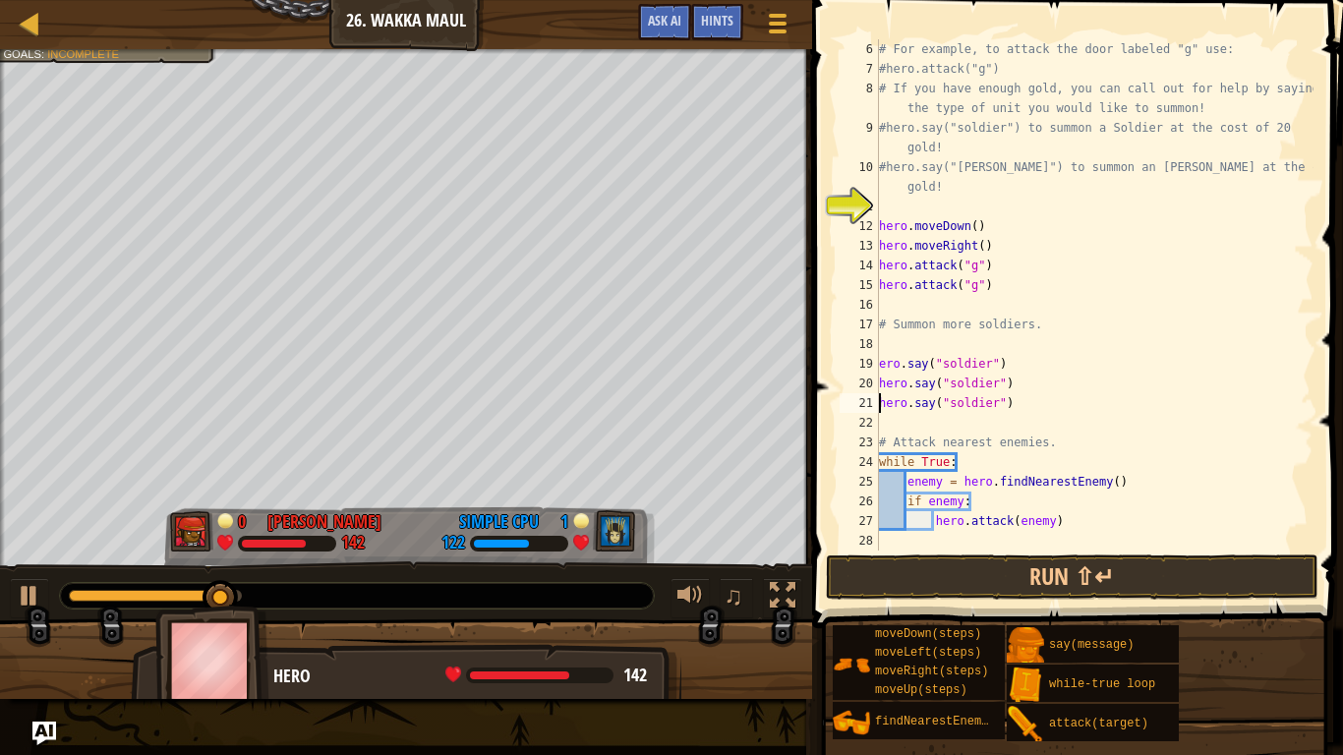
click at [882, 364] on div "# For example, to attack the door labeled "g" use: #hero.attack("g") # If you h…" at bounding box center [1094, 314] width 439 height 551
type textarea "hero.say("soldier")"
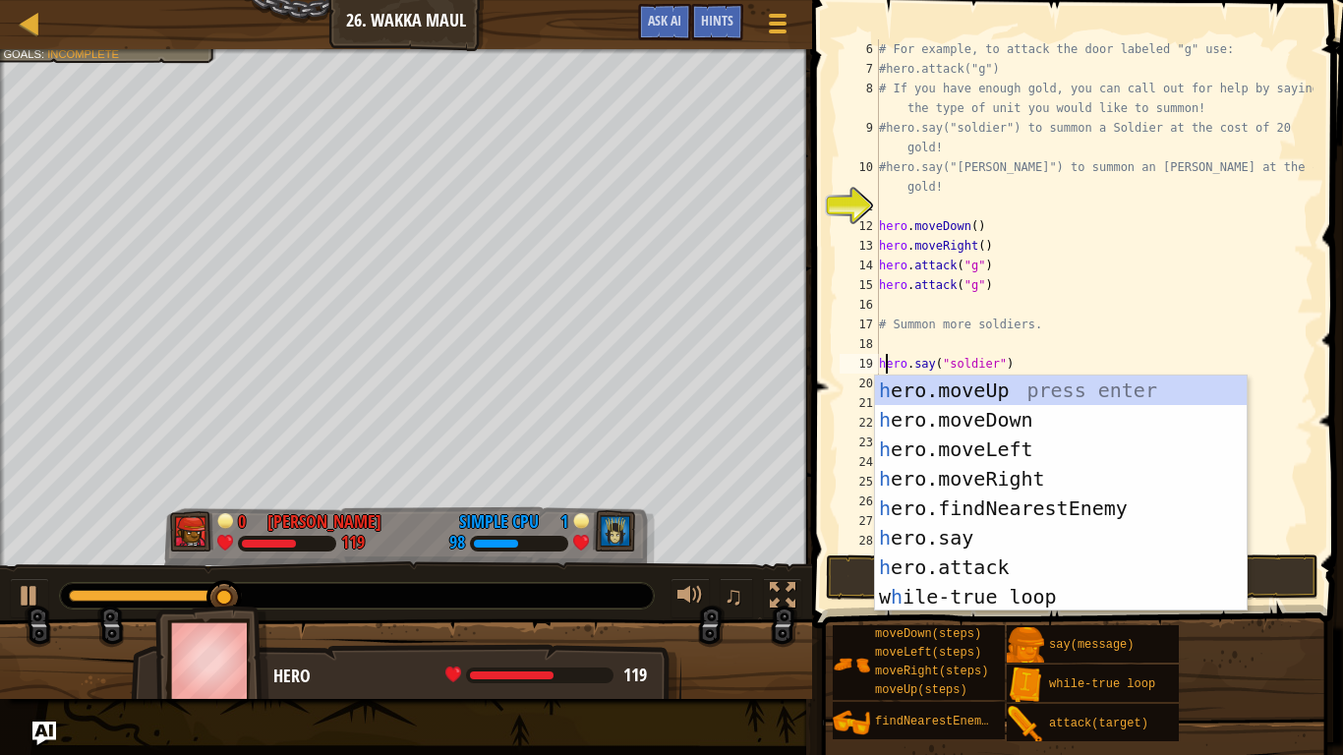
scroll to position [9, 1]
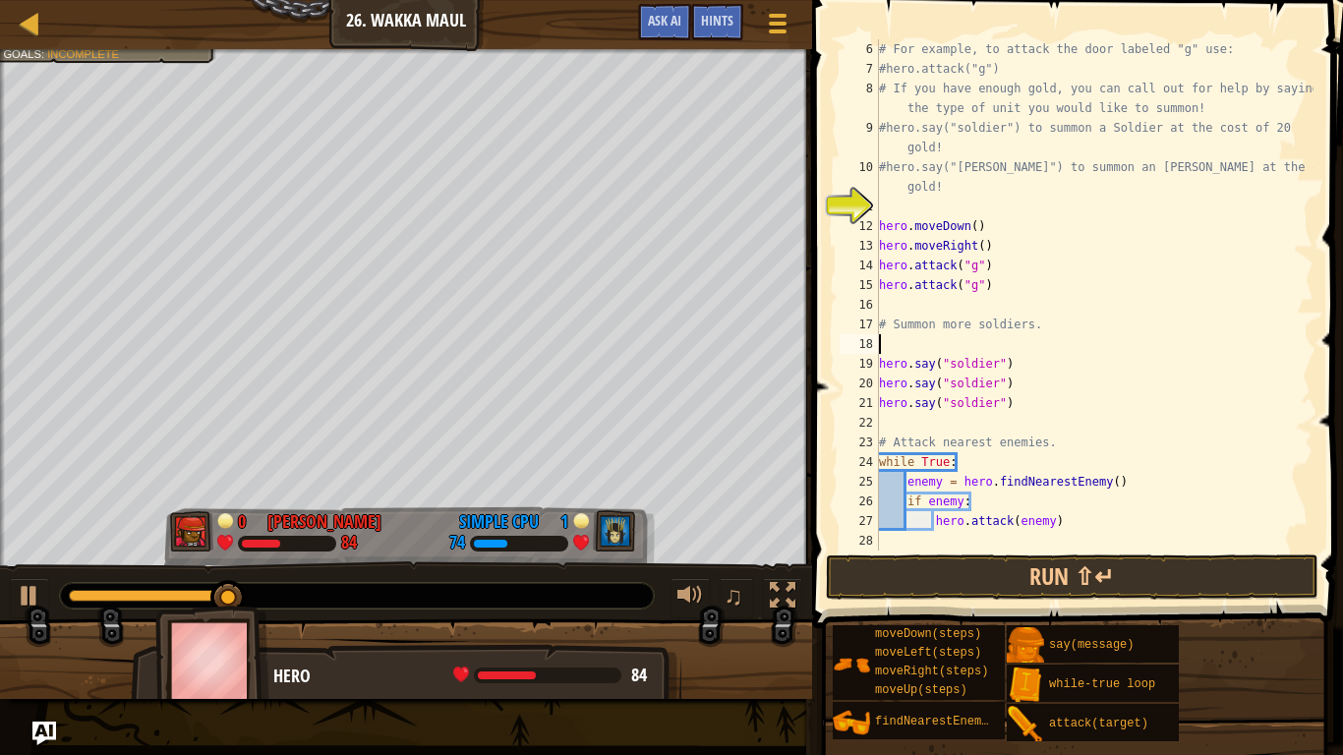
click at [1043, 344] on div "# For example, to attack the door labeled "g" use: #hero.attack("g") # If you h…" at bounding box center [1094, 314] width 439 height 551
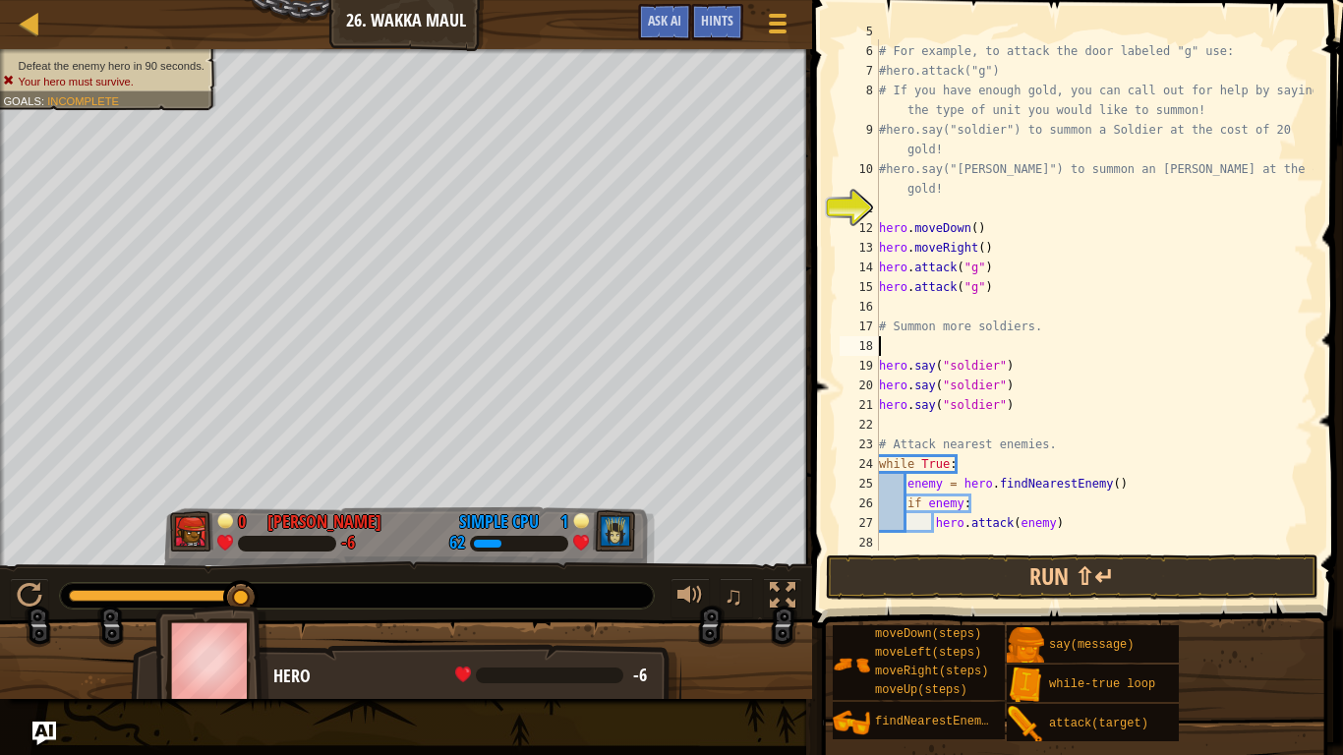
scroll to position [118, 0]
click at [1006, 285] on div "# For example, to attack the door labeled "g" use: #hero.attack("g") # If you h…" at bounding box center [1094, 314] width 439 height 551
type textarea "hero.attack("g")"
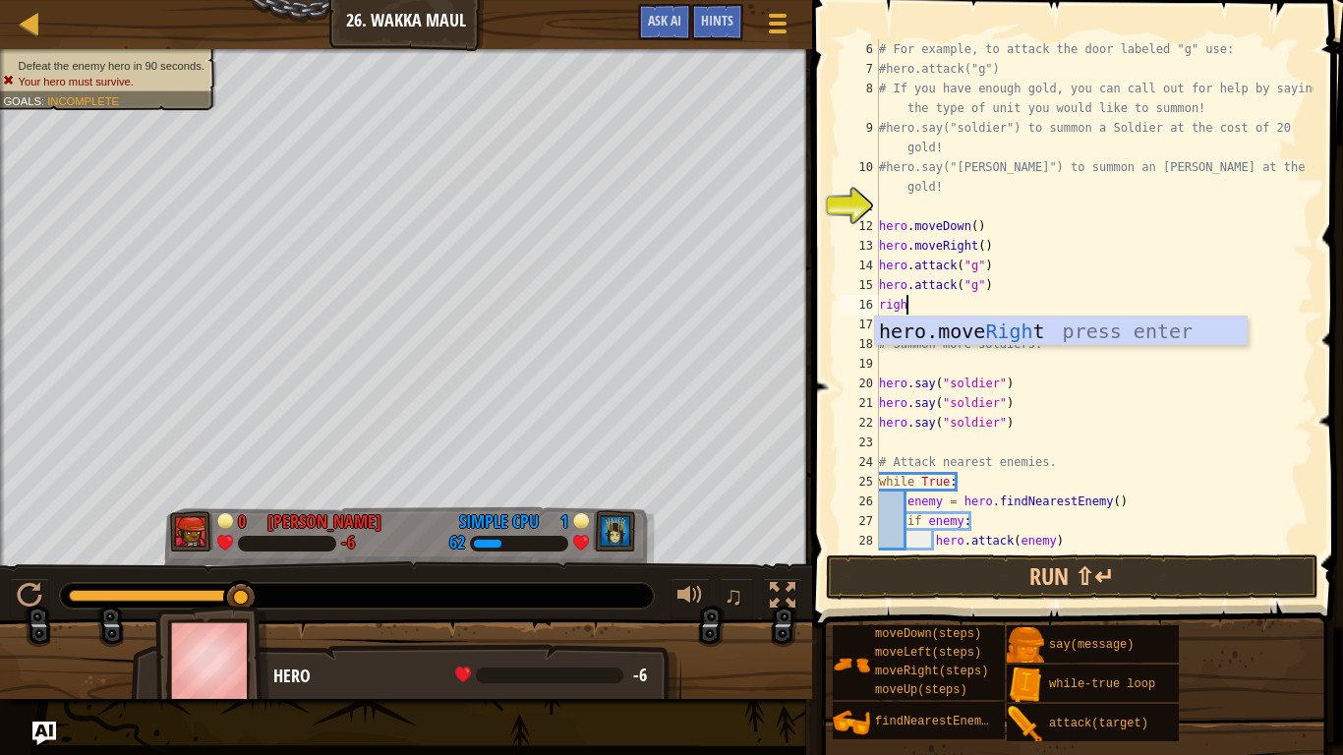
type textarea "right"
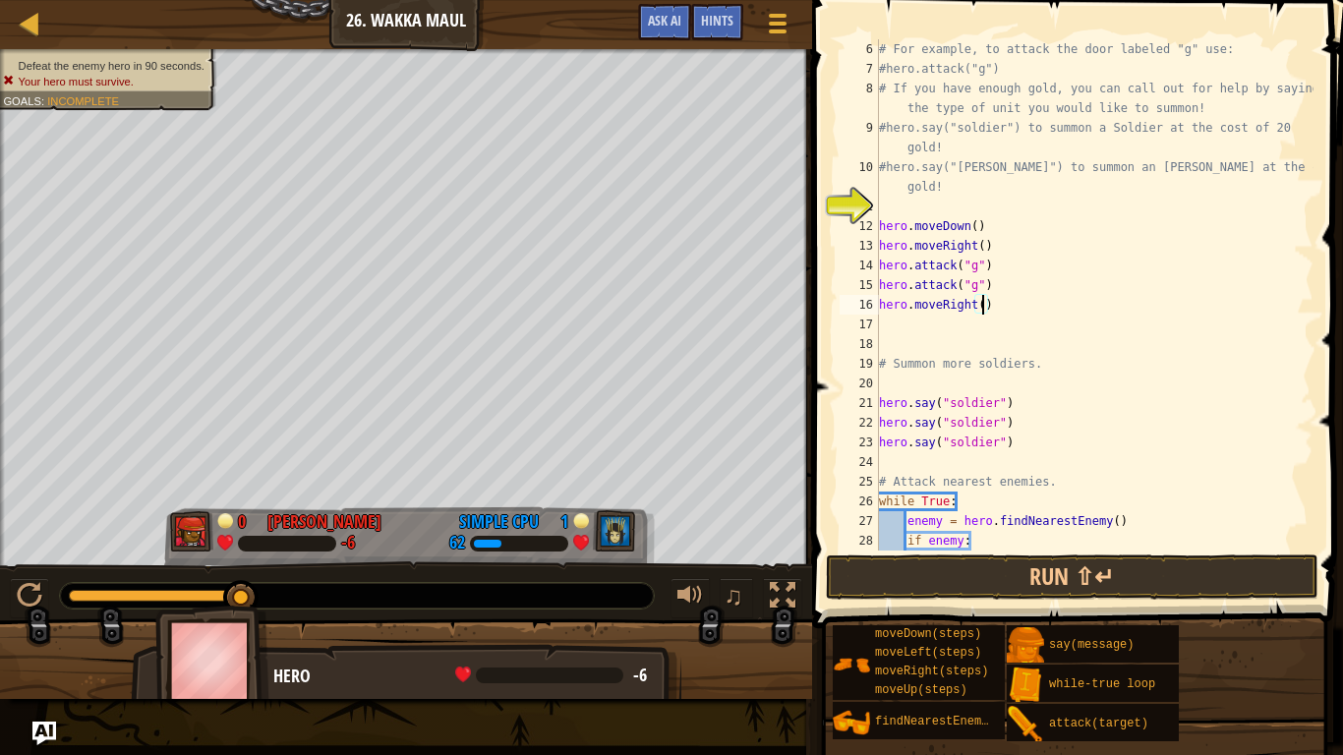
type textarea "hero.moveRight(6)"
type textarea "up"
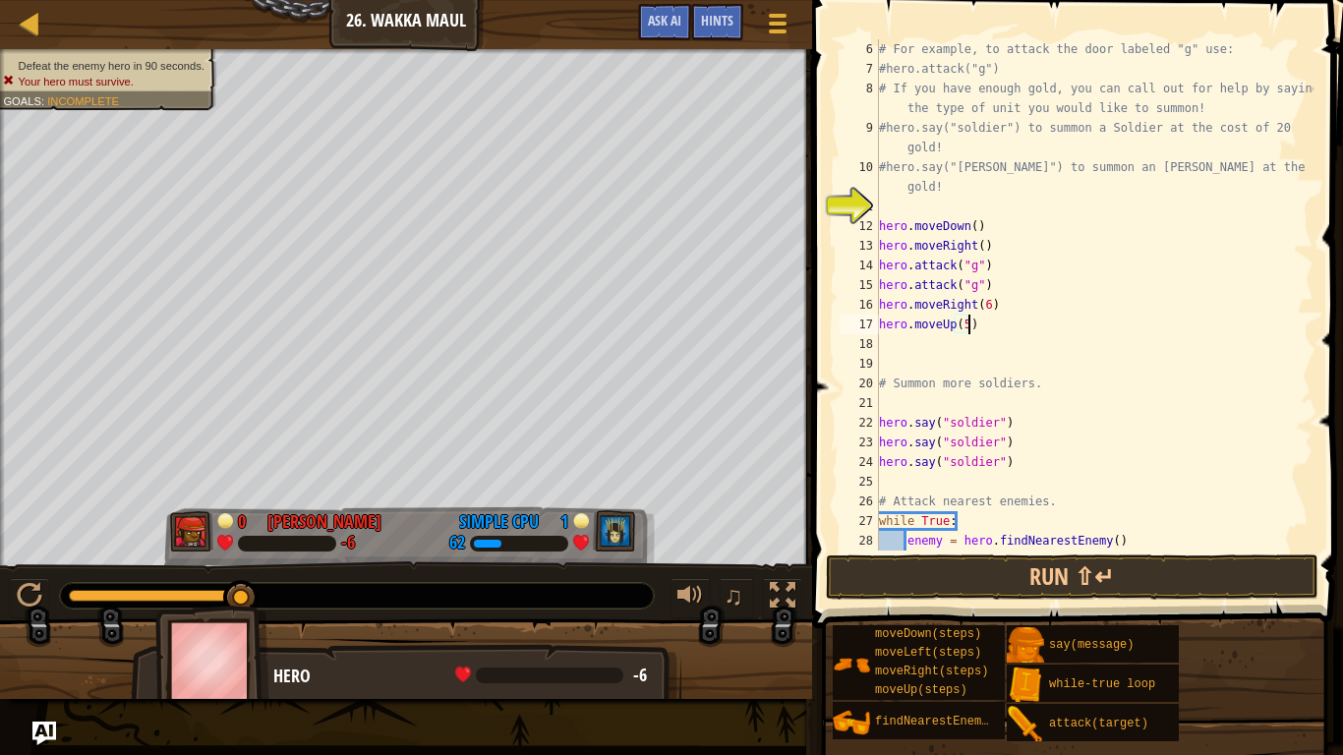
scroll to position [9, 13]
type textarea "hero.moveUp(5)"
click at [972, 577] on button "Run ⇧↵" at bounding box center [1072, 577] width 493 height 45
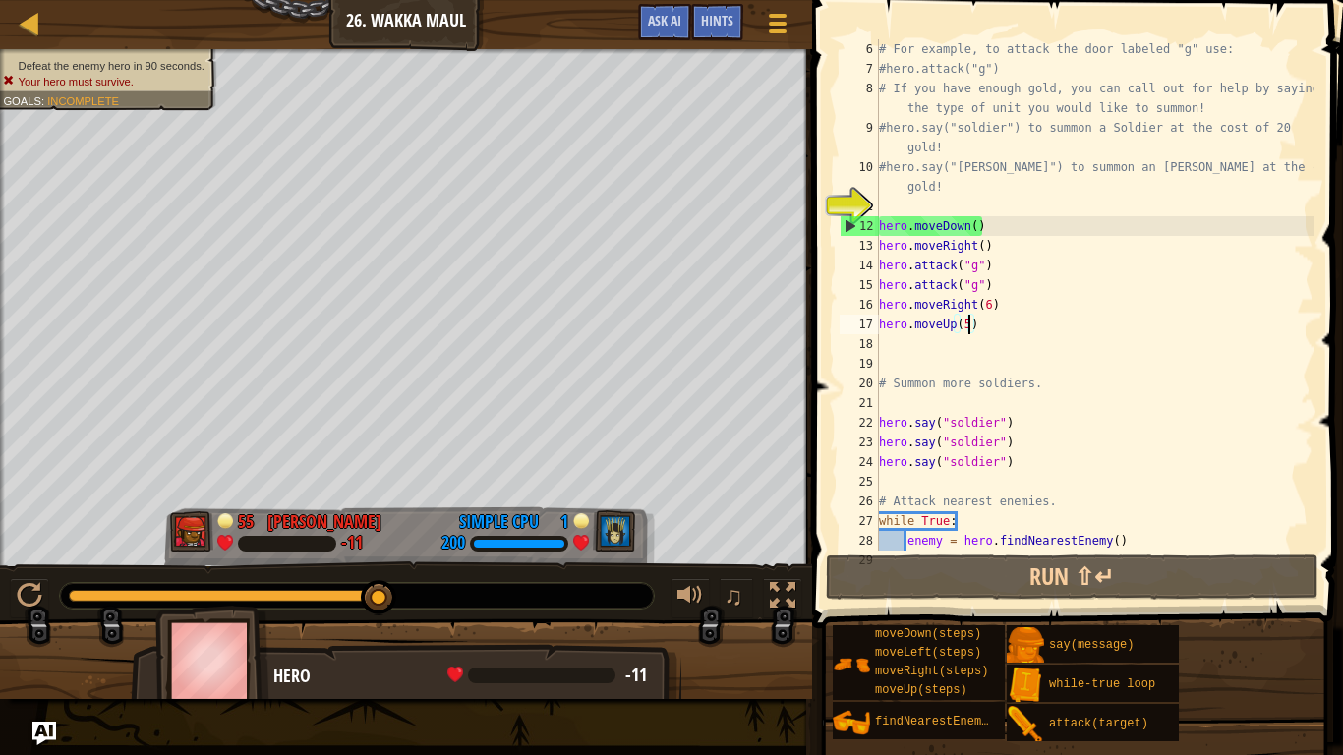
scroll to position [177, 0]
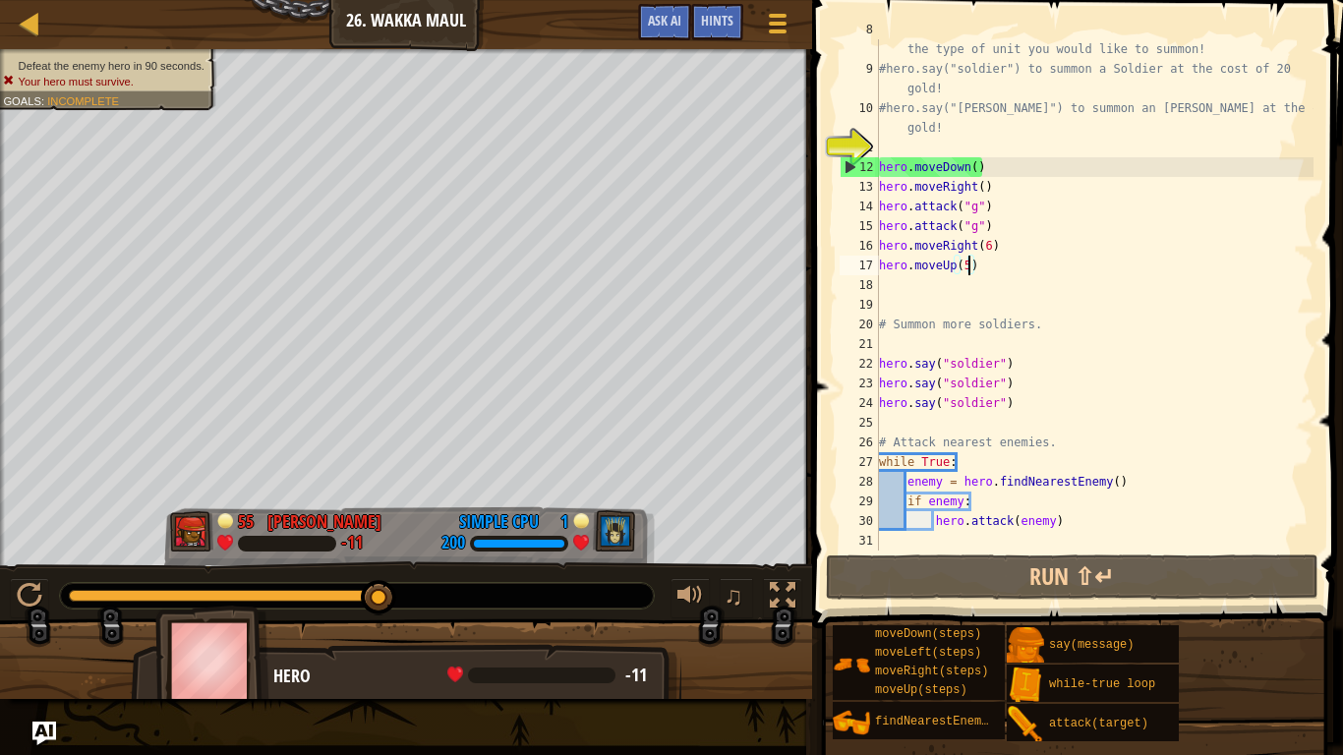
click at [901, 538] on div "# If you have enough gold, you can call out for help by saying the type of unit…" at bounding box center [1094, 305] width 439 height 570
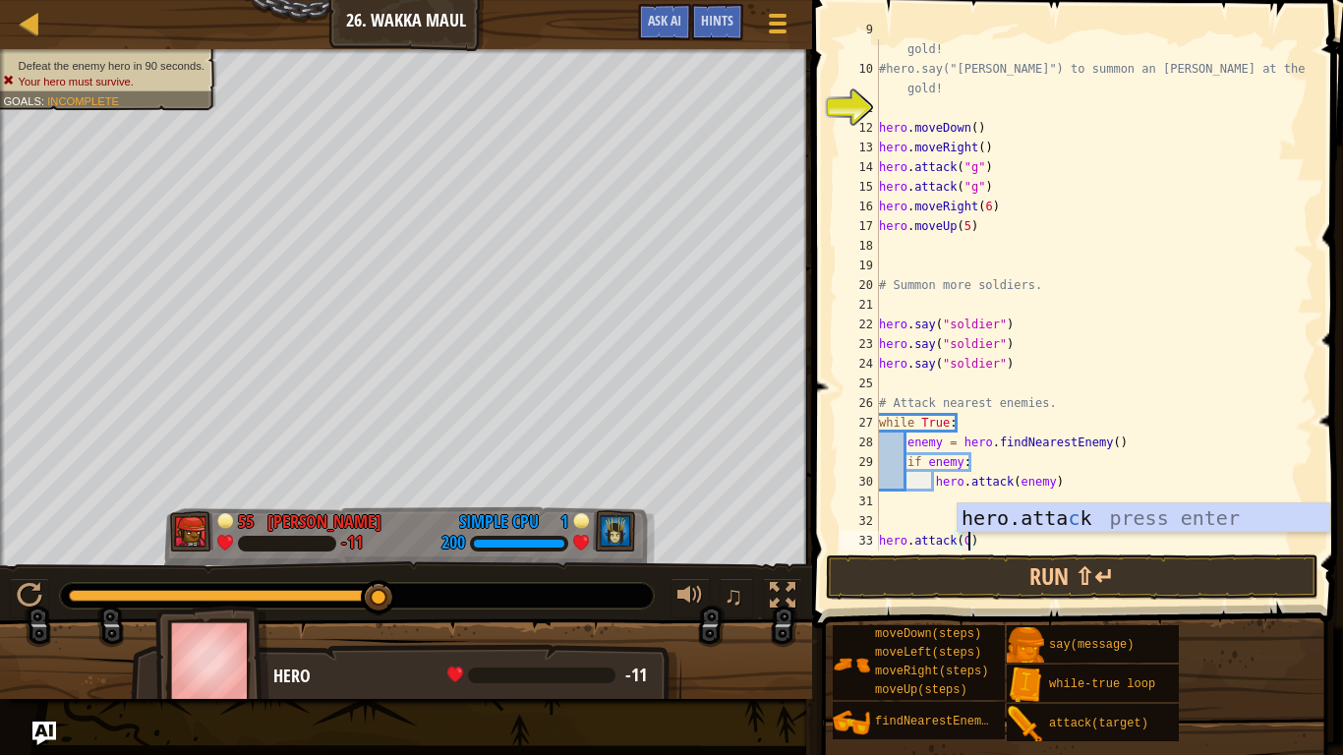
scroll to position [9, 12]
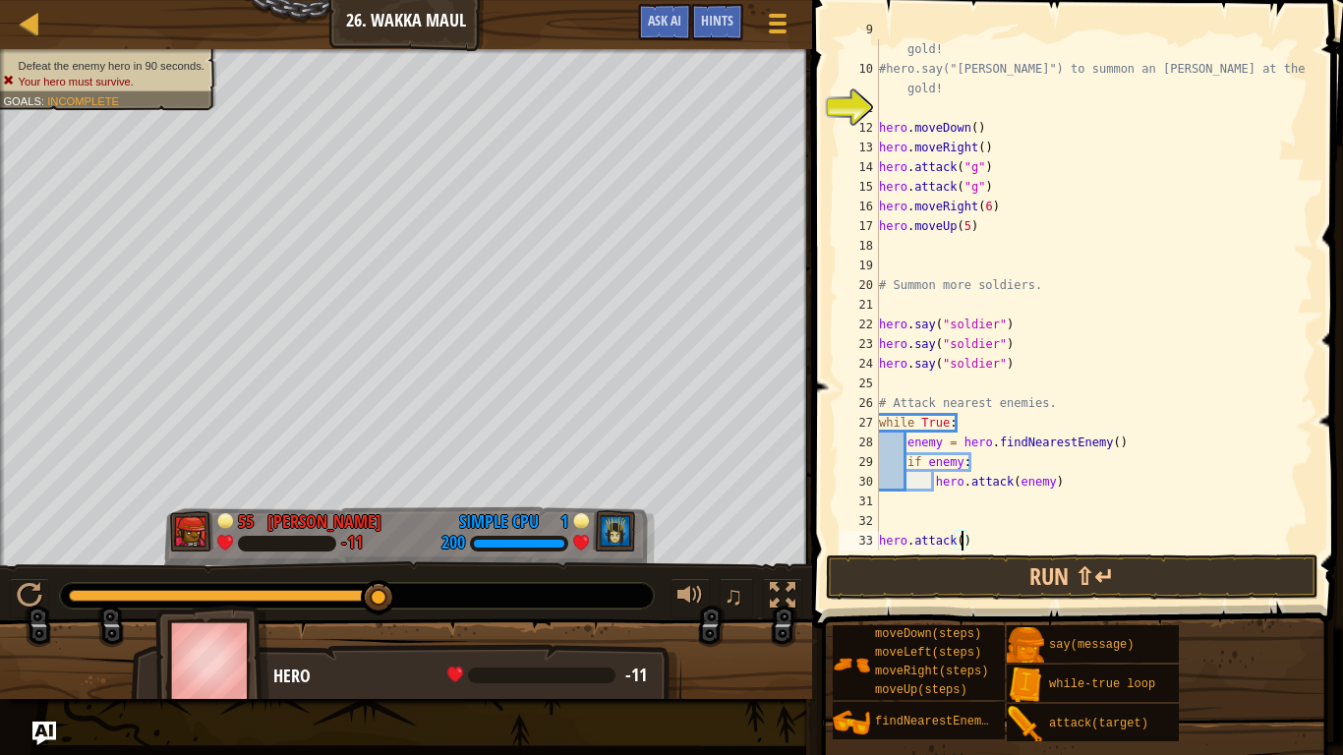
type textarea "hero.attack(c)"
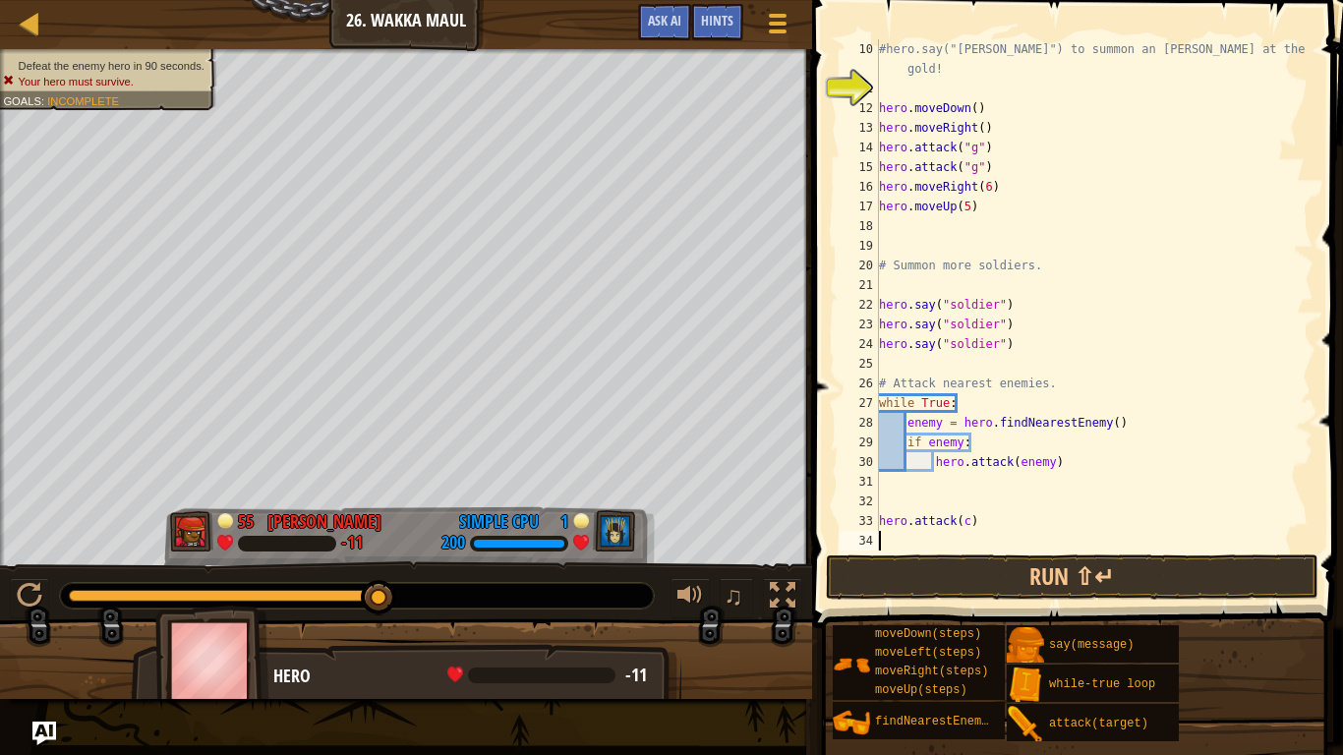
type textarea "a"
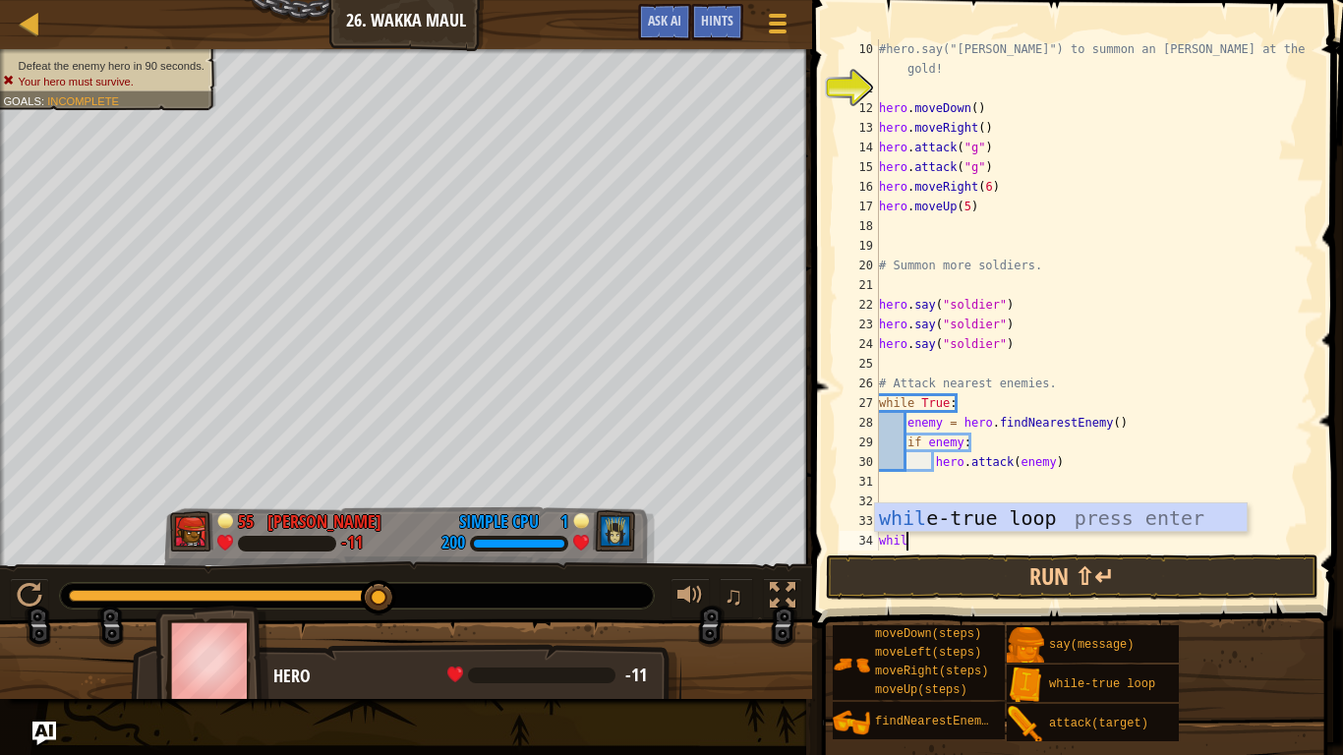
type textarea "while"
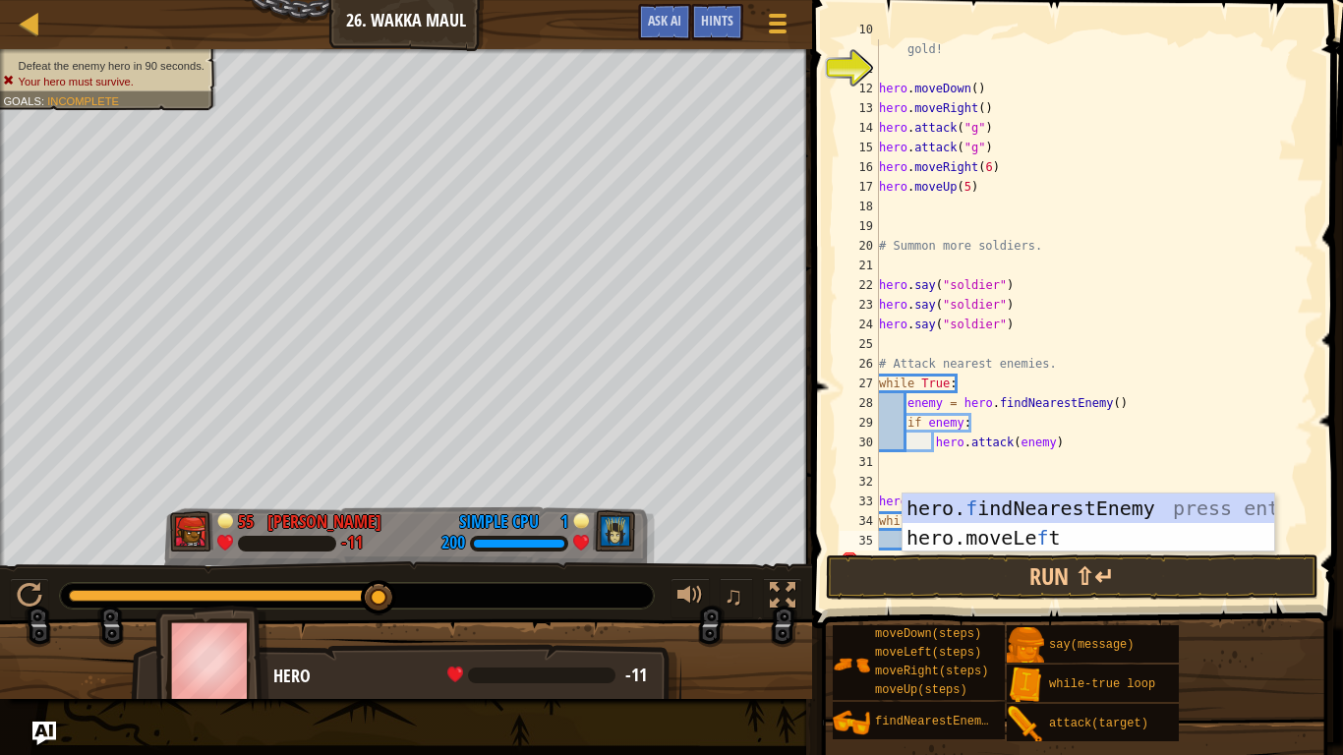
scroll to position [256, 0]
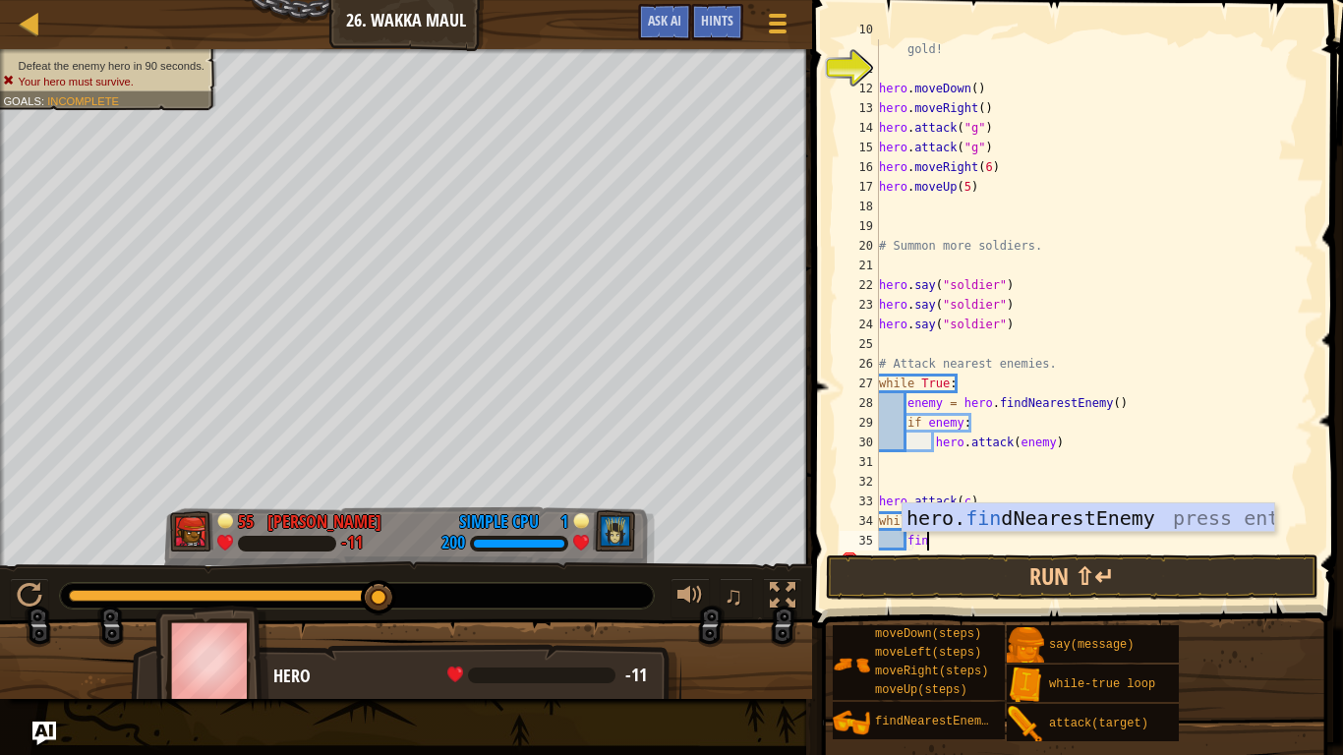
type textarea "find"
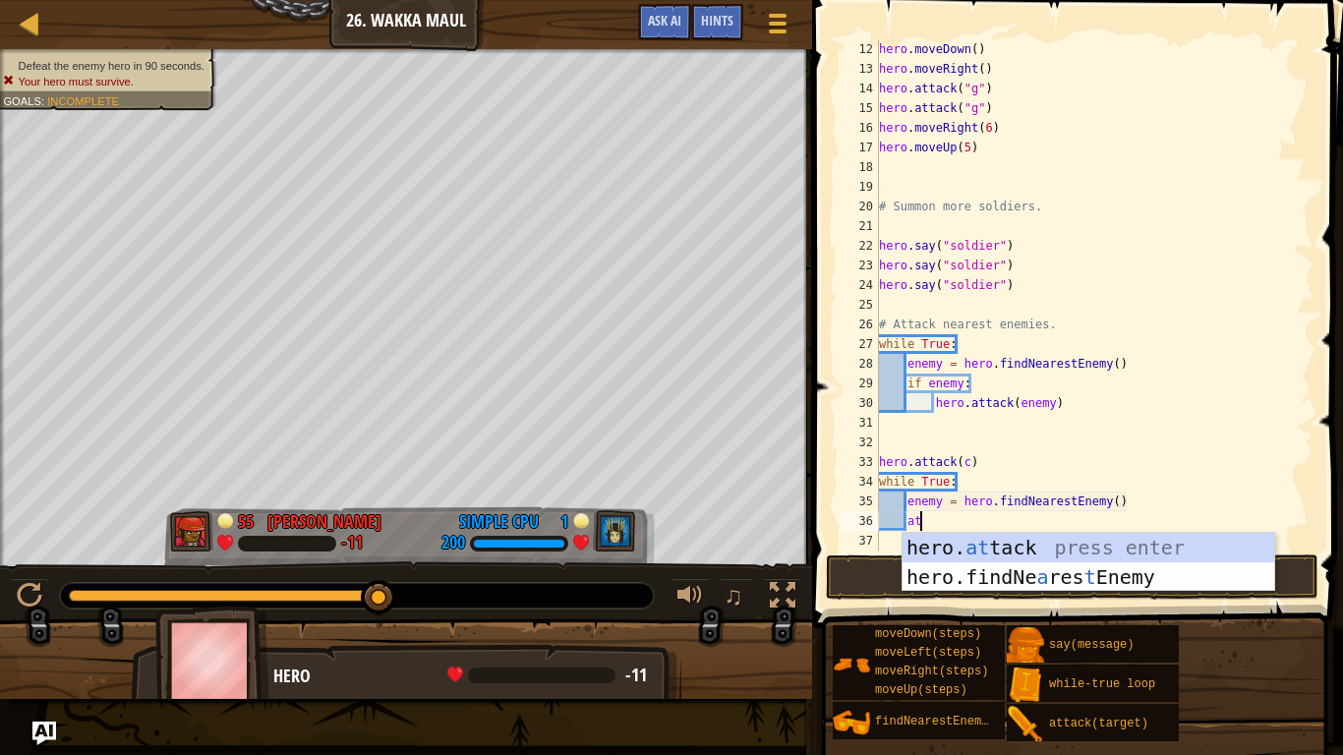
scroll to position [9, 6]
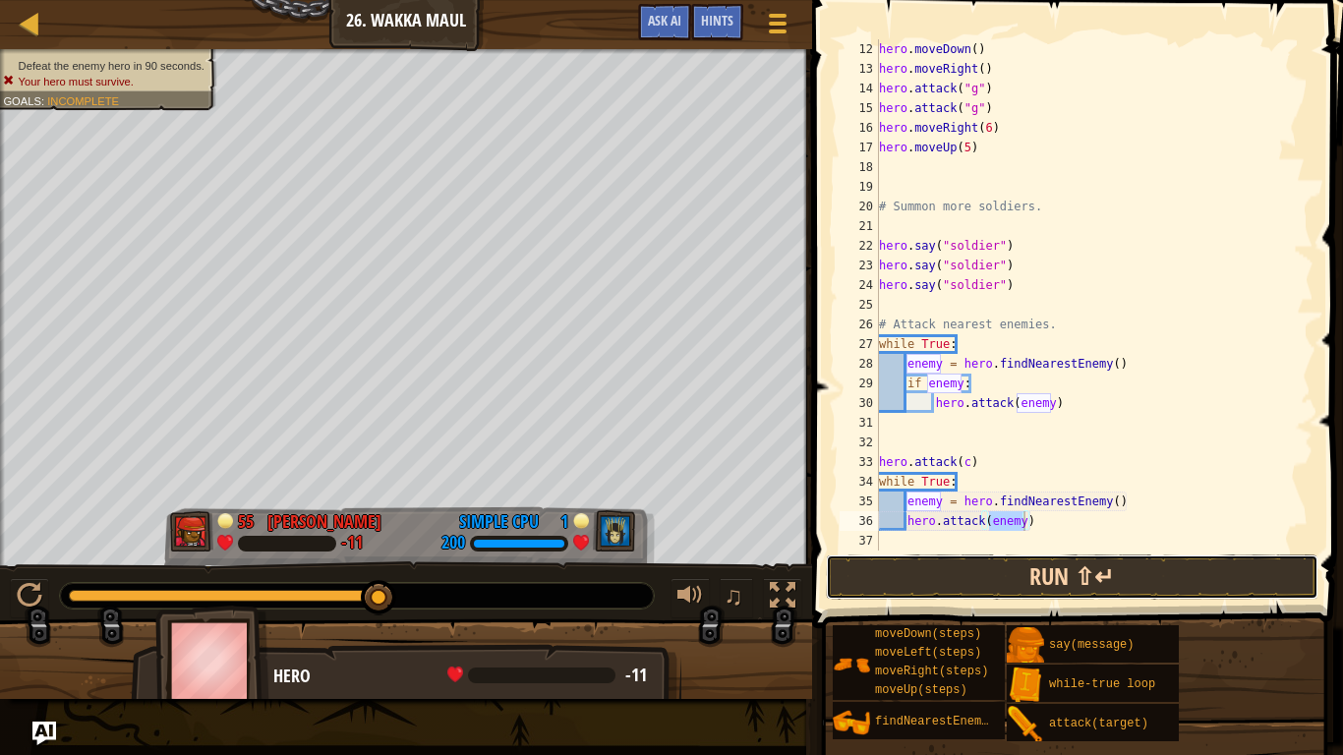
click at [1016, 587] on button "Run ⇧↵" at bounding box center [1072, 577] width 493 height 45
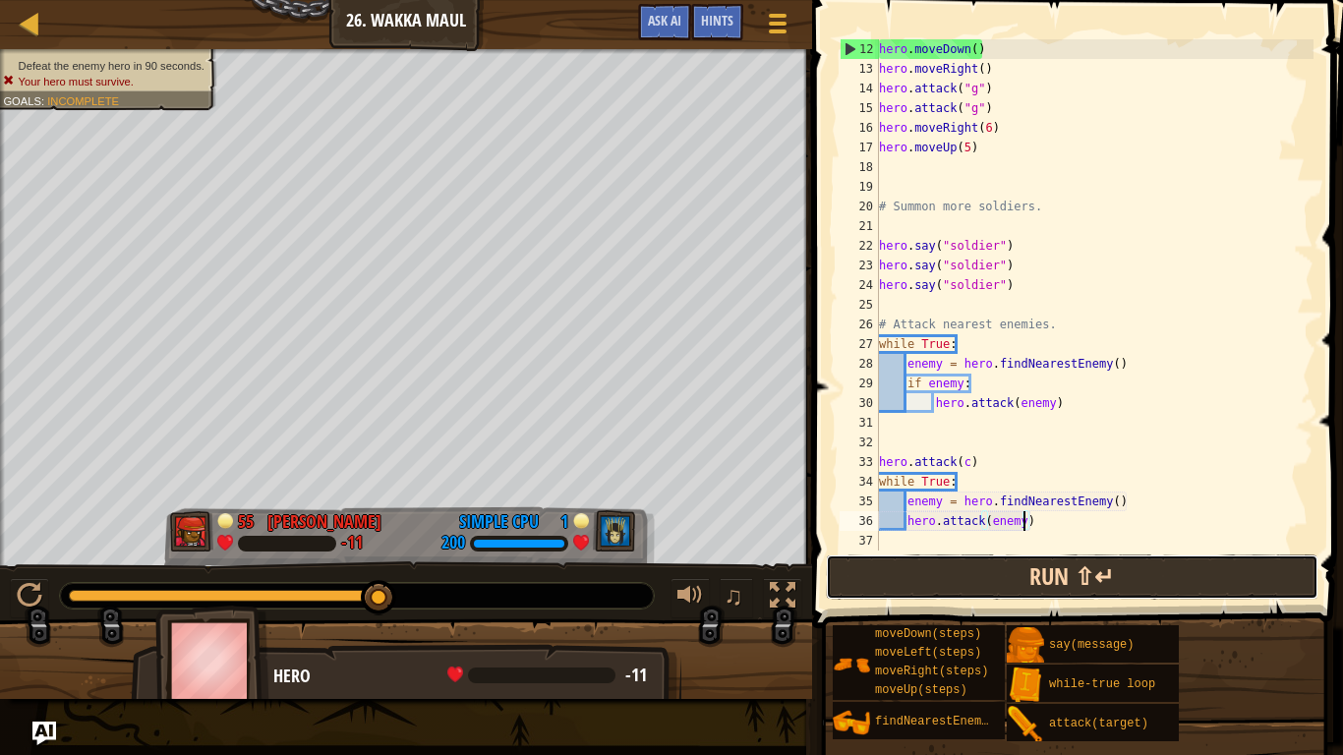
click at [914, 591] on button "Run ⇧↵" at bounding box center [1072, 577] width 493 height 45
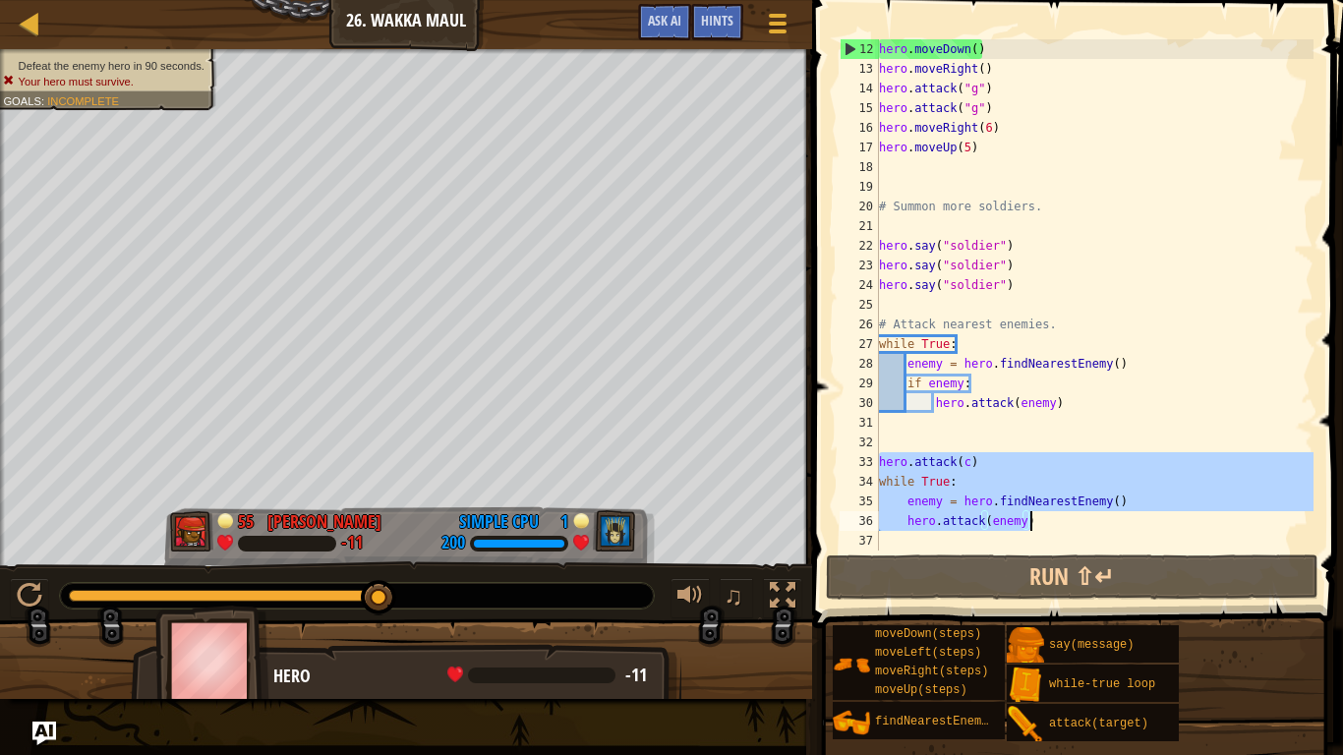
drag, startPoint x: 879, startPoint y: 466, endPoint x: 1048, endPoint y: 524, distance: 178.8
click at [1048, 524] on div "hero . moveDown ( ) hero . moveRight ( ) hero . attack ( "g" ) hero . attack ( …" at bounding box center [1094, 314] width 439 height 551
type textarea "enemy = hero.findNearestEnemy() hero.attack(enemy)"
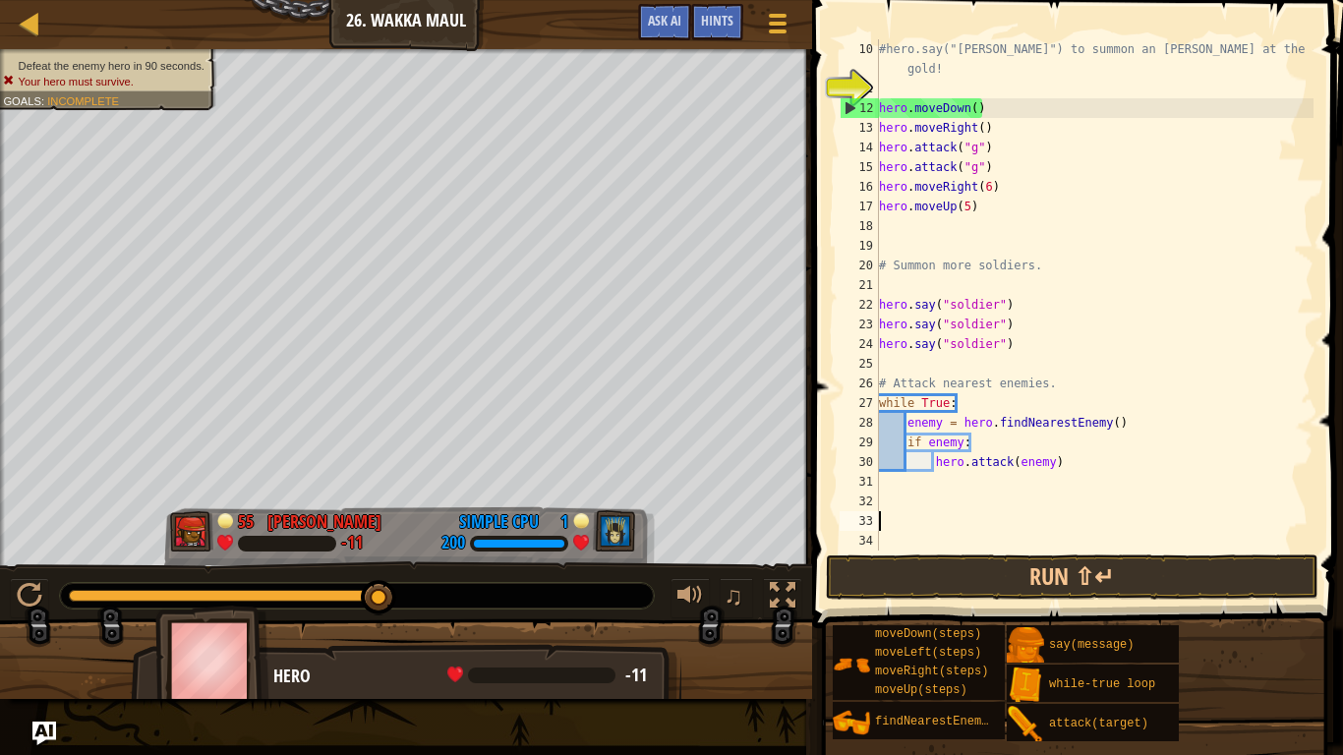
scroll to position [236, 0]
type textarea "# Attack nearest enemies."
type textarea "hero.say("soldier")"
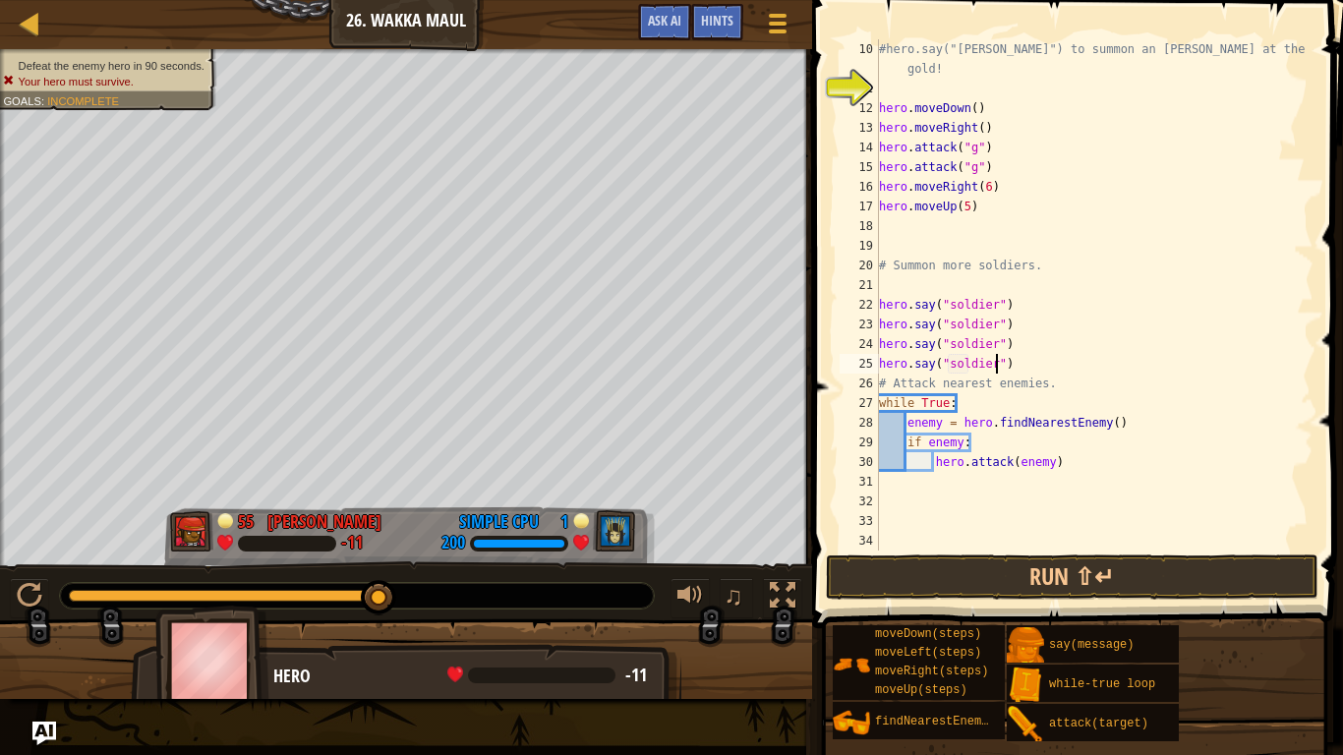
scroll to position [9, 17]
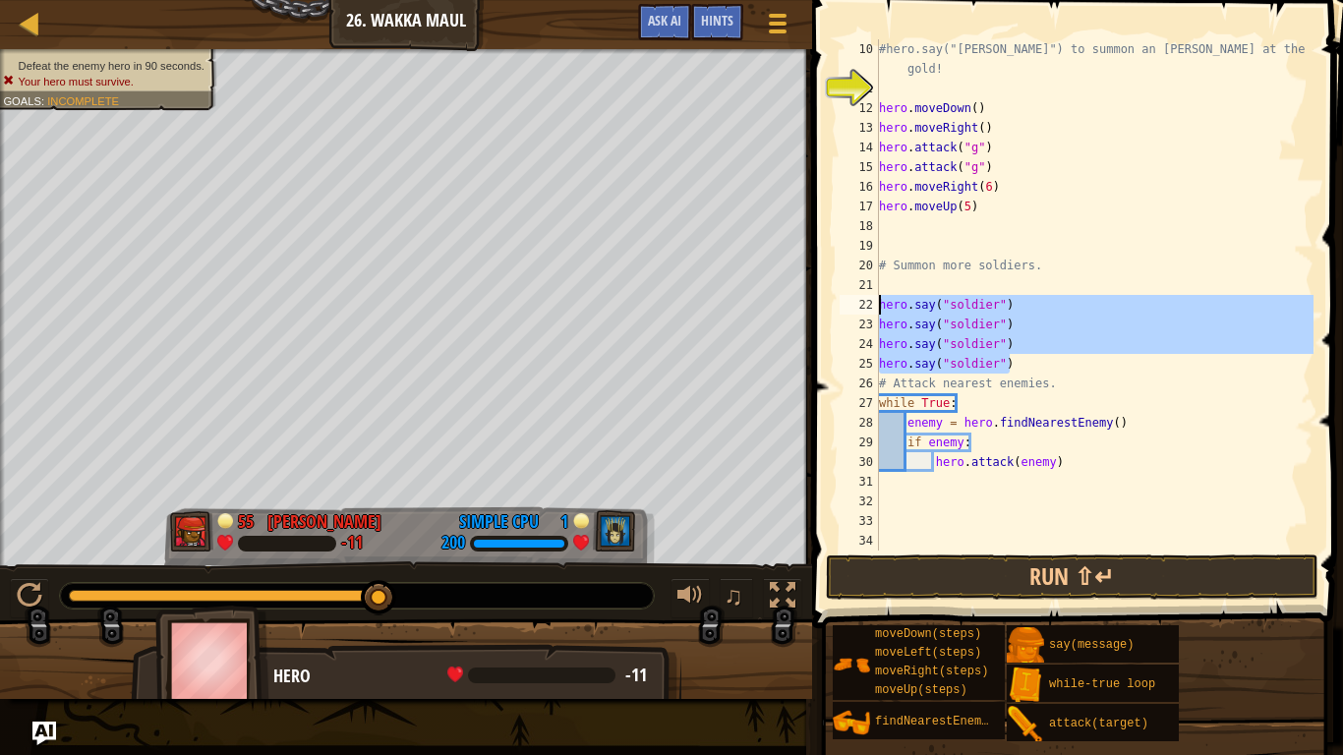
drag, startPoint x: 1043, startPoint y: 368, endPoint x: 881, endPoint y: 308, distance: 173.0
click at [881, 308] on div "#hero.say("[PERSON_NAME]") to summon an [PERSON_NAME] at the cost of 25 gold! h…" at bounding box center [1094, 324] width 439 height 570
paste textarea
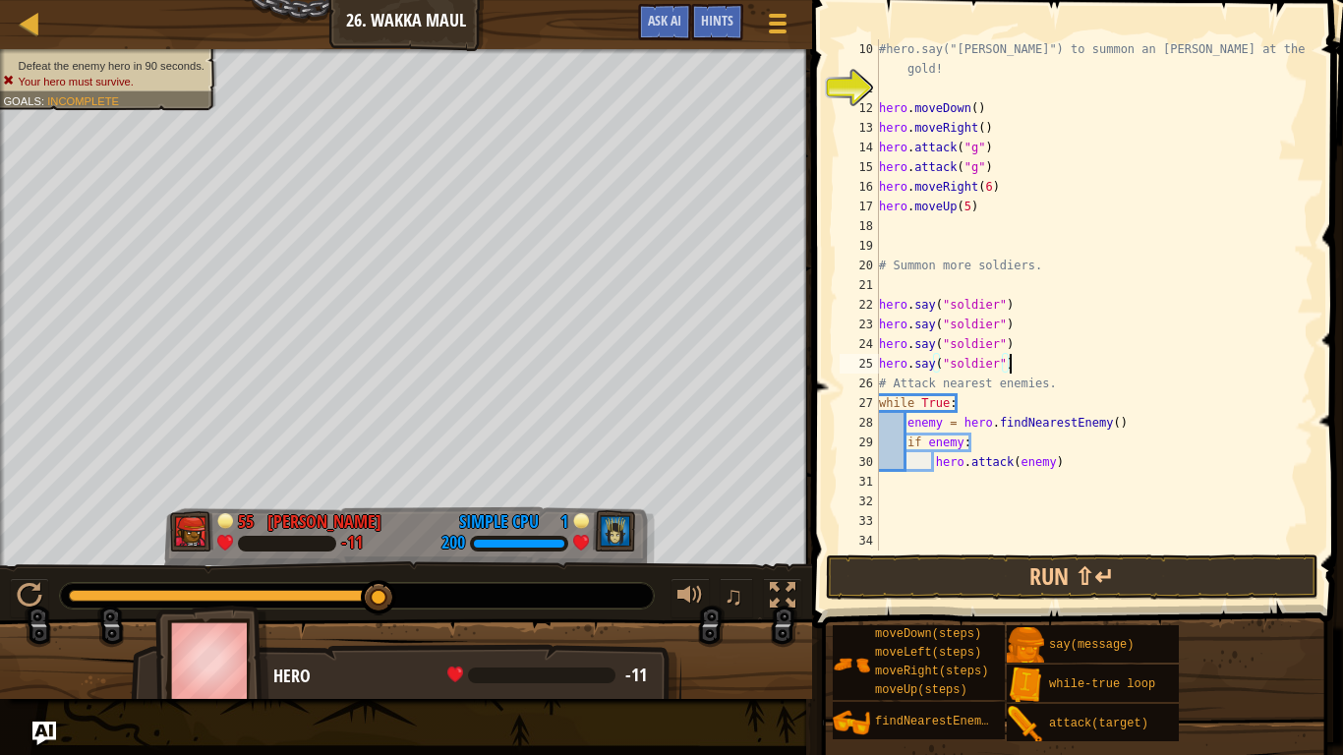
paste textarea "hero.say("soldier")"
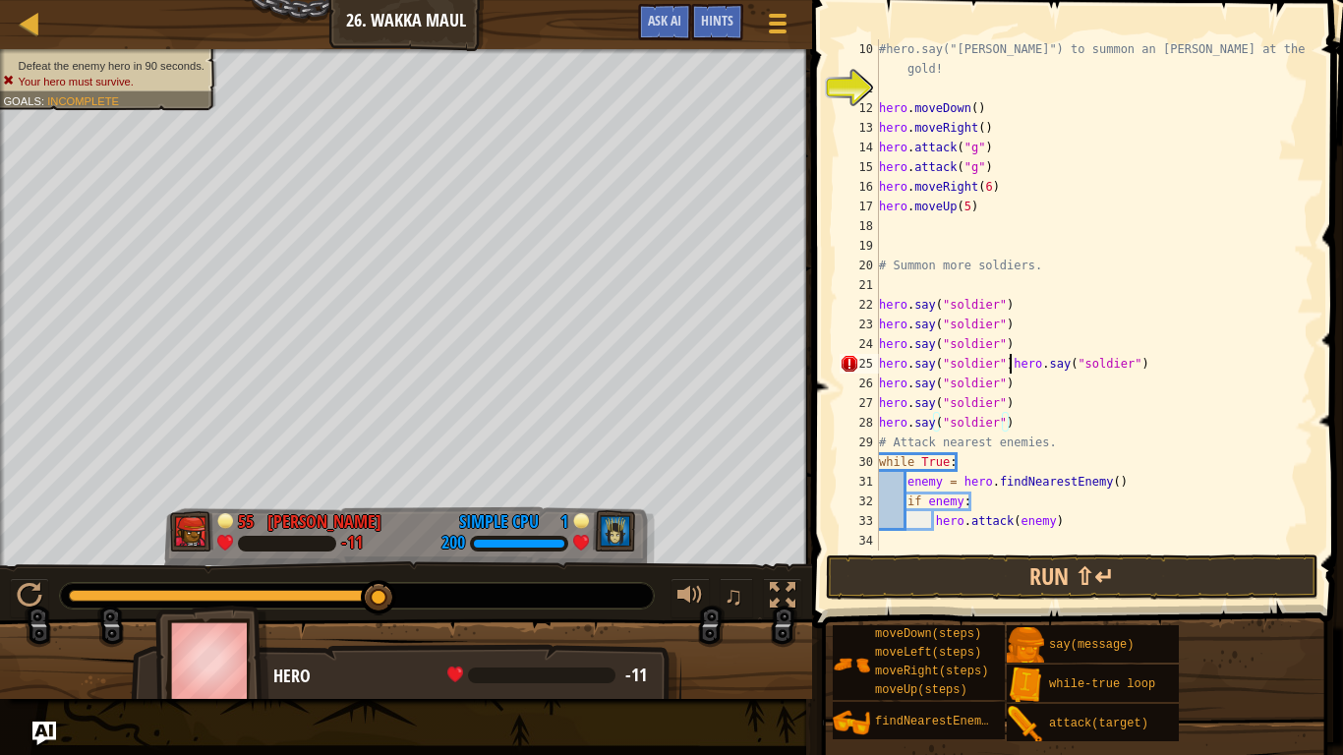
click at [1007, 364] on div "#hero.say("[PERSON_NAME]") to summon an [PERSON_NAME] at the cost of 25 gold! h…" at bounding box center [1094, 324] width 439 height 570
type textarea "hero.say("soldier")"
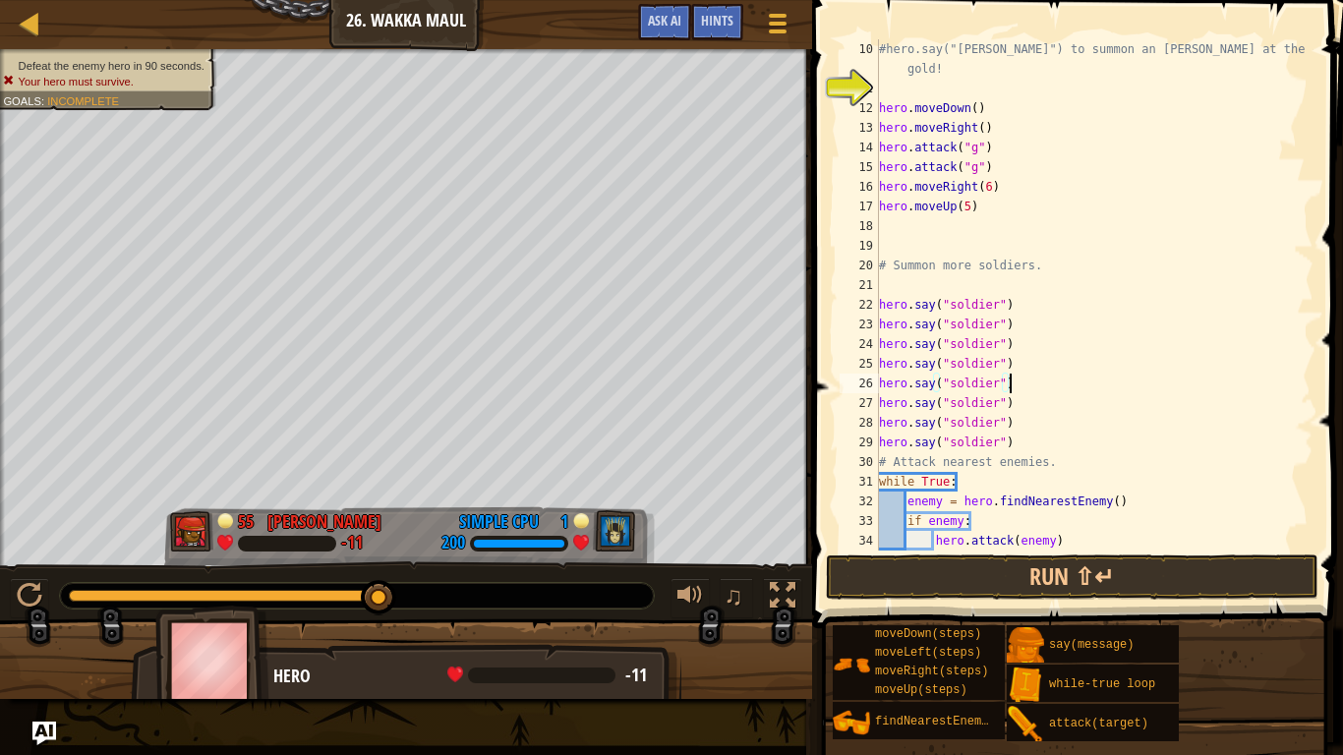
scroll to position [9, 0]
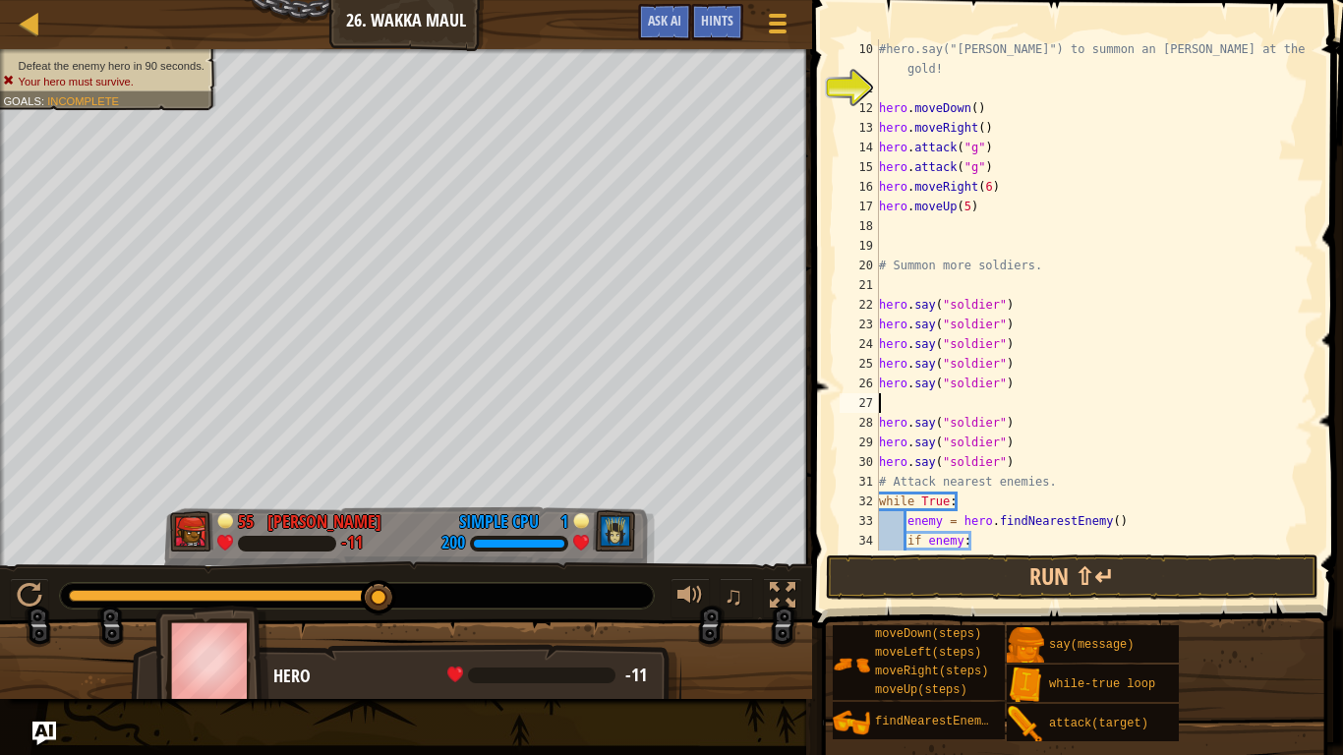
paste textarea "hero.say("soldier")"
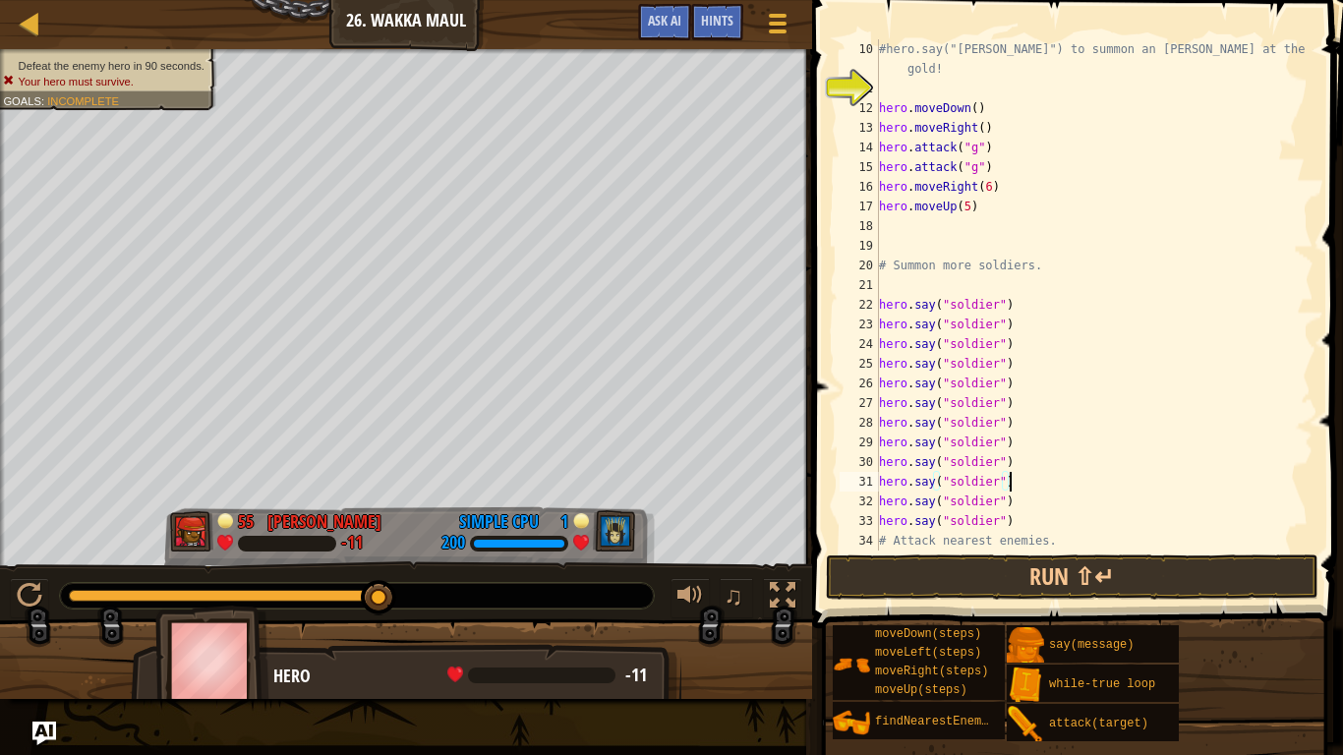
scroll to position [393, 0]
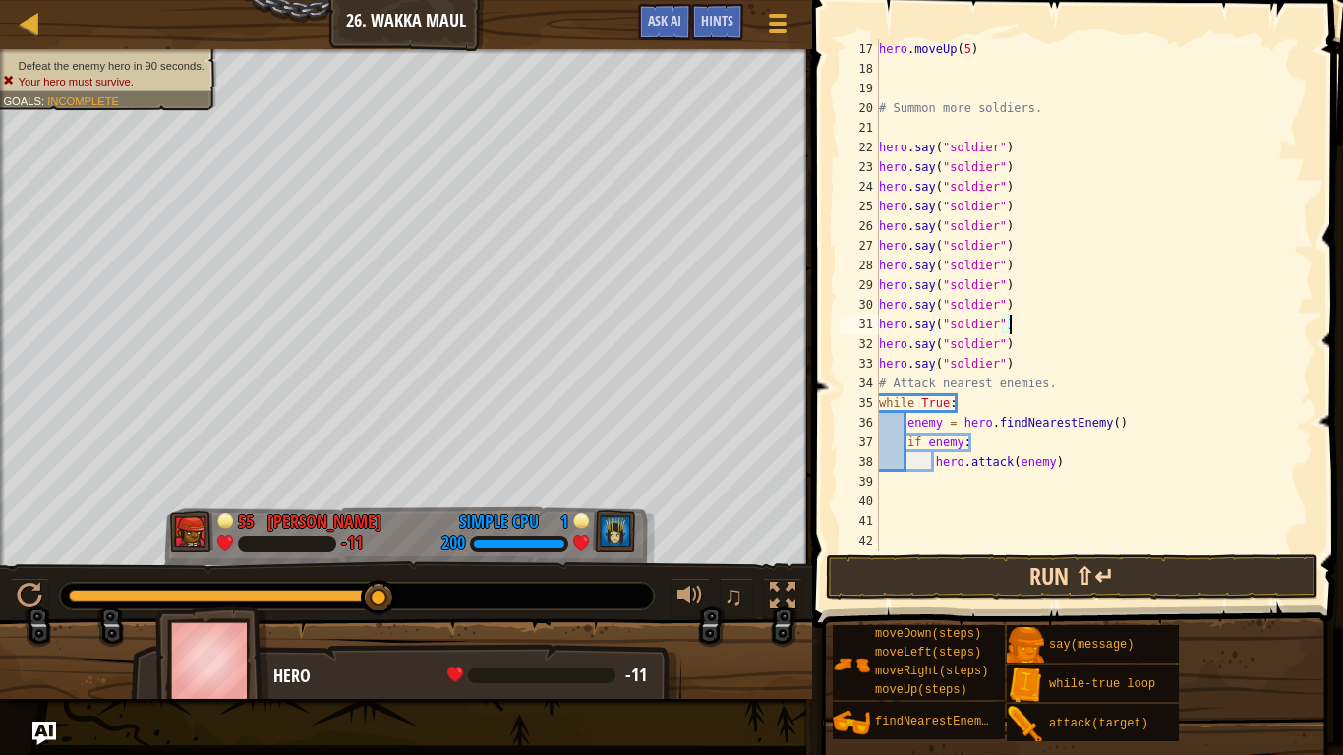
type textarea "hero.say("soldier")"
click at [961, 581] on button "Run ⇧↵" at bounding box center [1072, 577] width 493 height 45
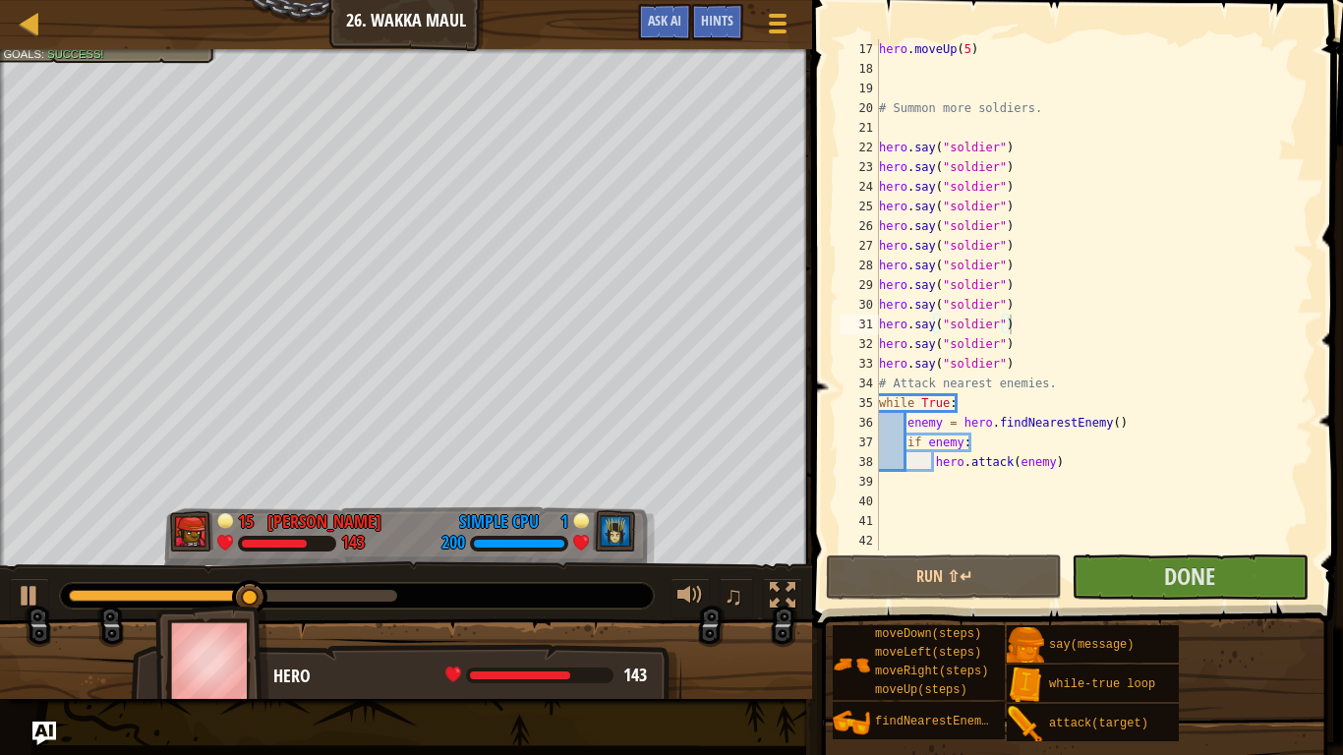
click at [1123, 584] on button "Done" at bounding box center [1190, 577] width 236 height 45
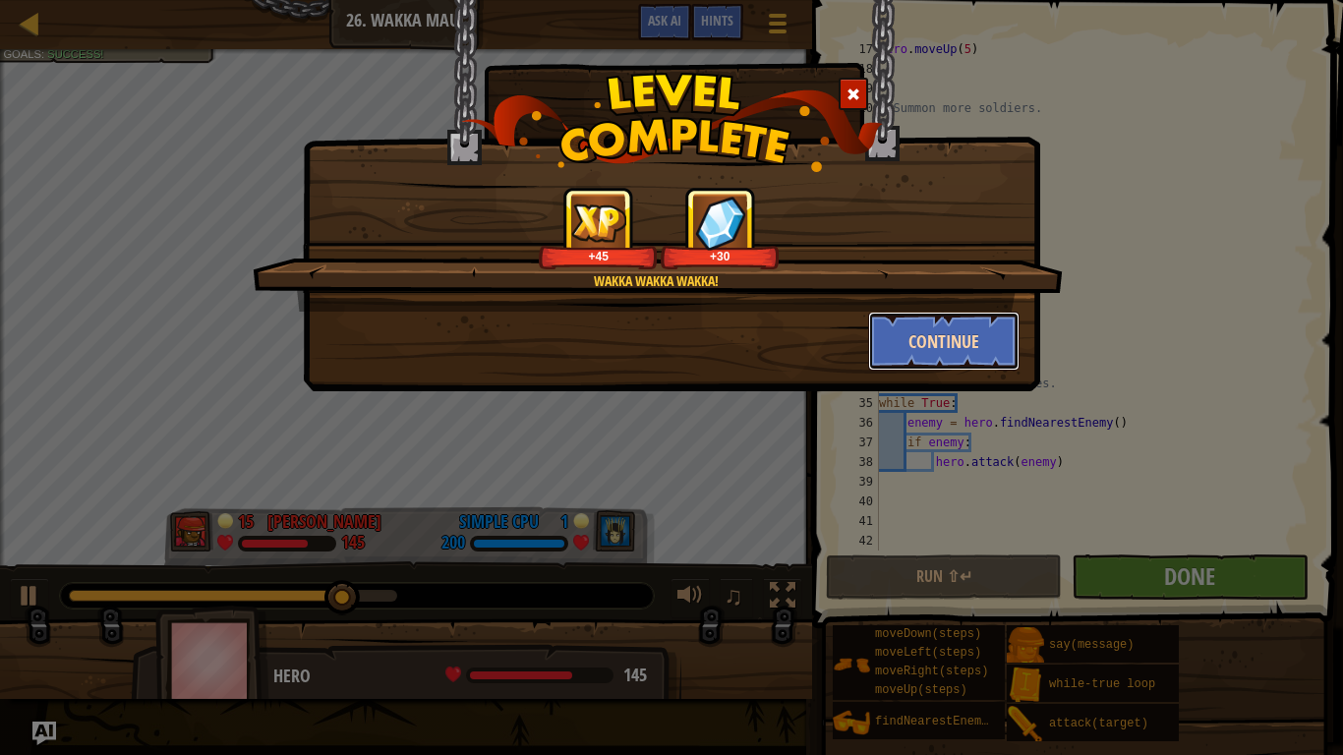
click at [952, 358] on button "Continue" at bounding box center [944, 341] width 152 height 59
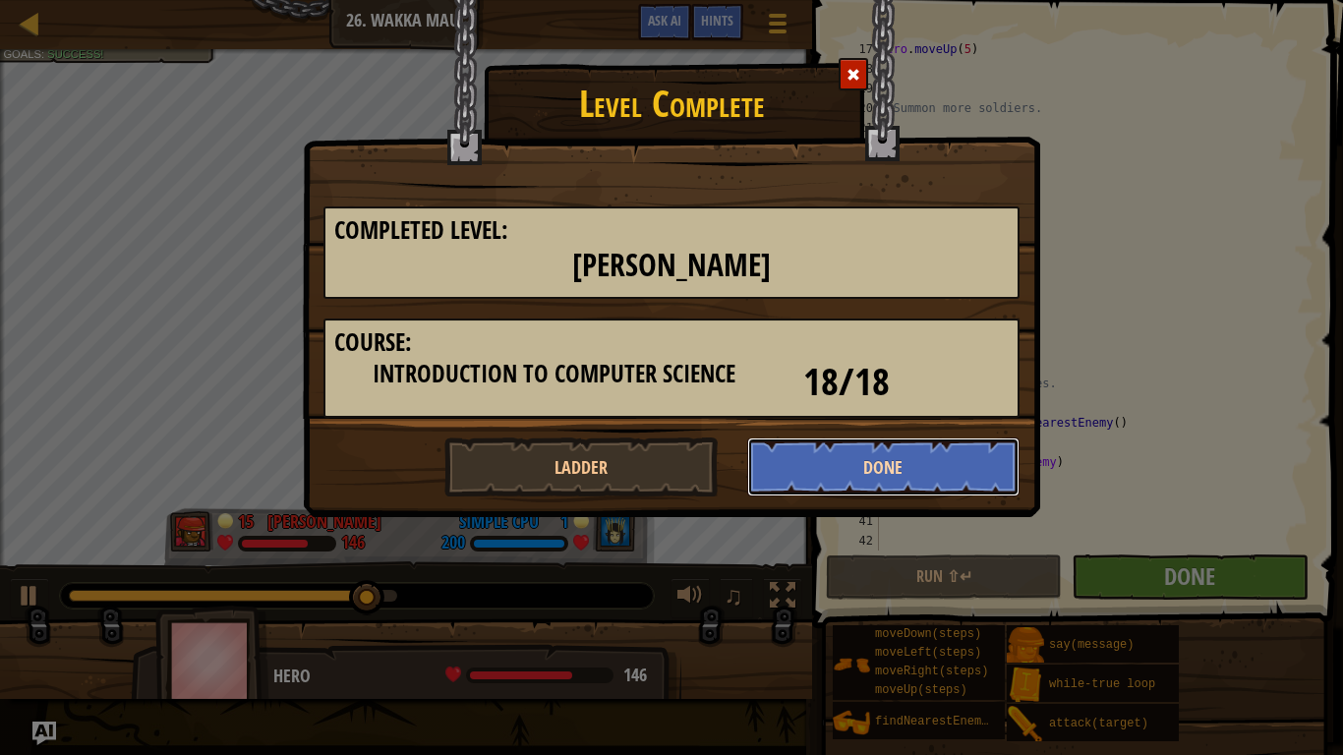
click at [815, 465] on button "Done" at bounding box center [883, 467] width 273 height 59
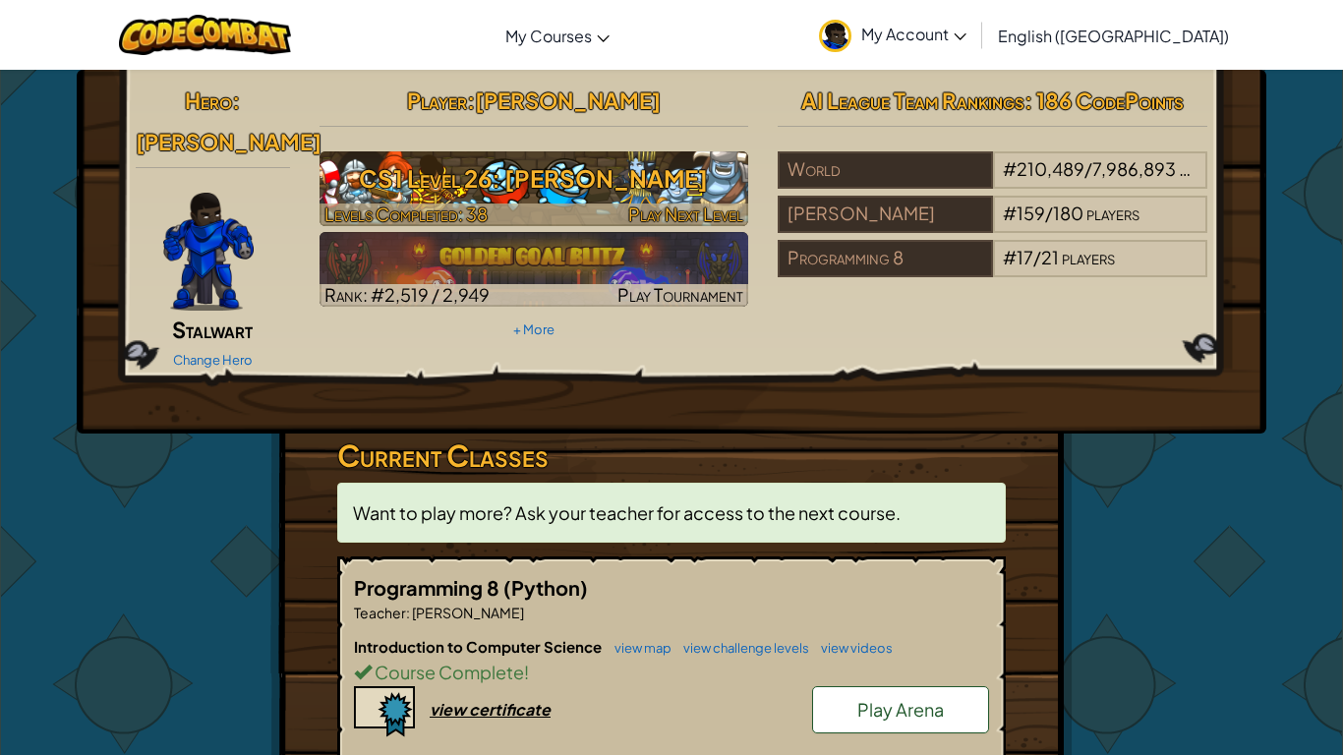
click at [634, 187] on h3 "CS1 Level 26: [PERSON_NAME]" at bounding box center [535, 178] width 430 height 44
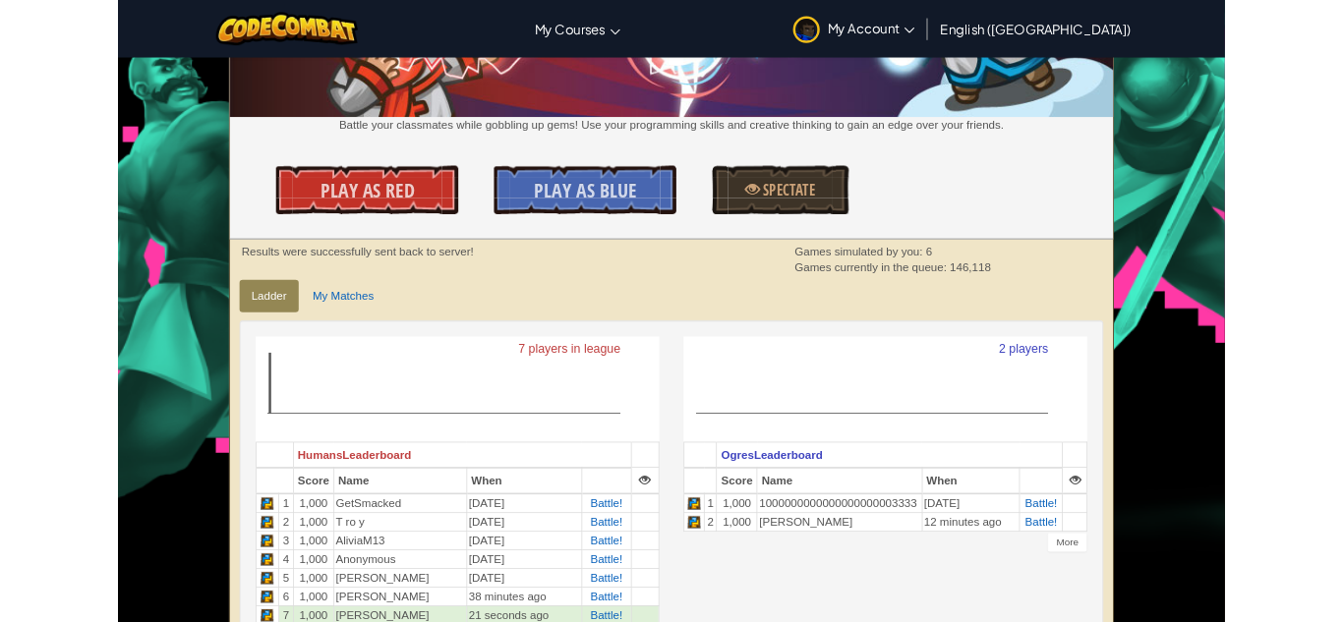
scroll to position [195, 0]
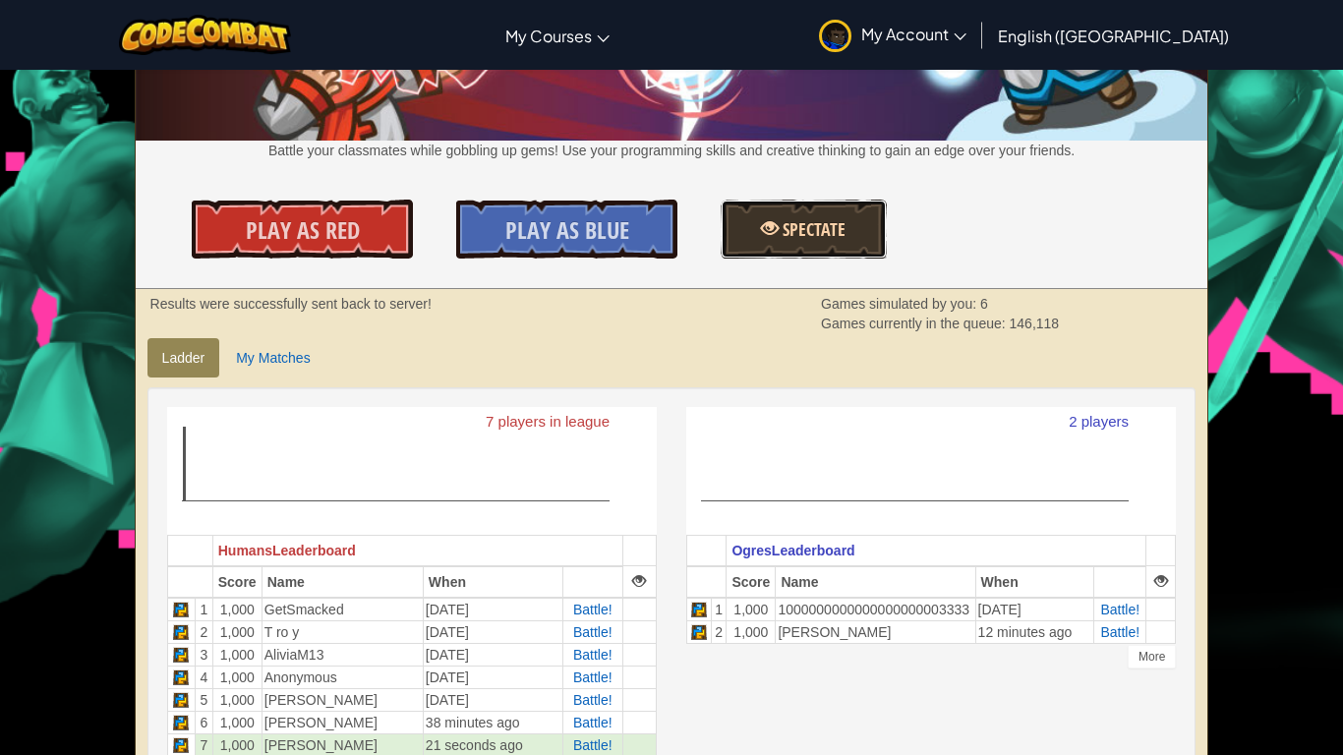
click at [820, 223] on span "Spectate" at bounding box center [812, 229] width 67 height 25
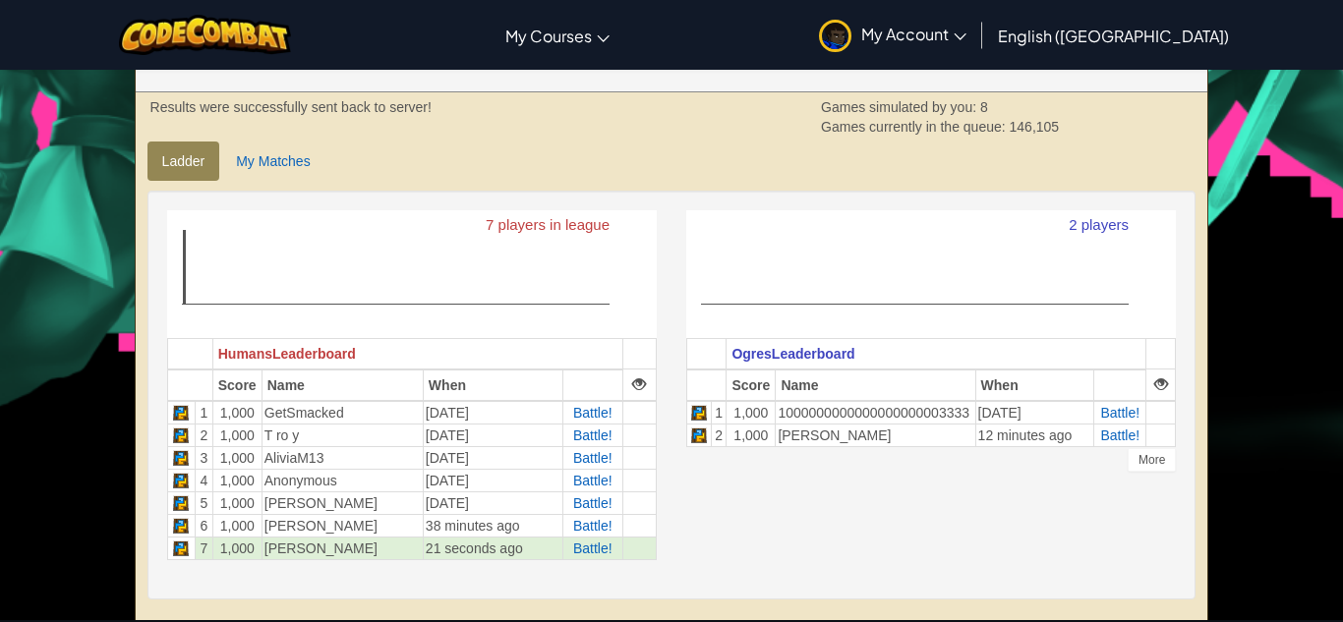
scroll to position [396, 0]
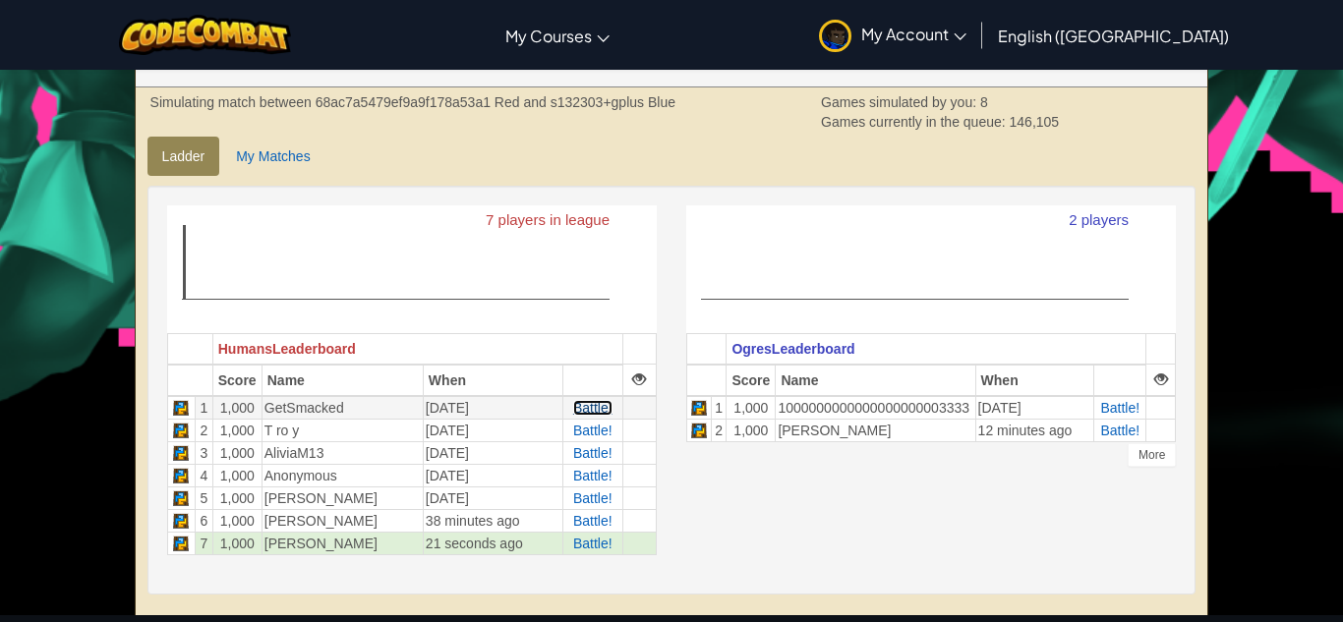
click at [584, 411] on span "Battle!" at bounding box center [592, 408] width 39 height 16
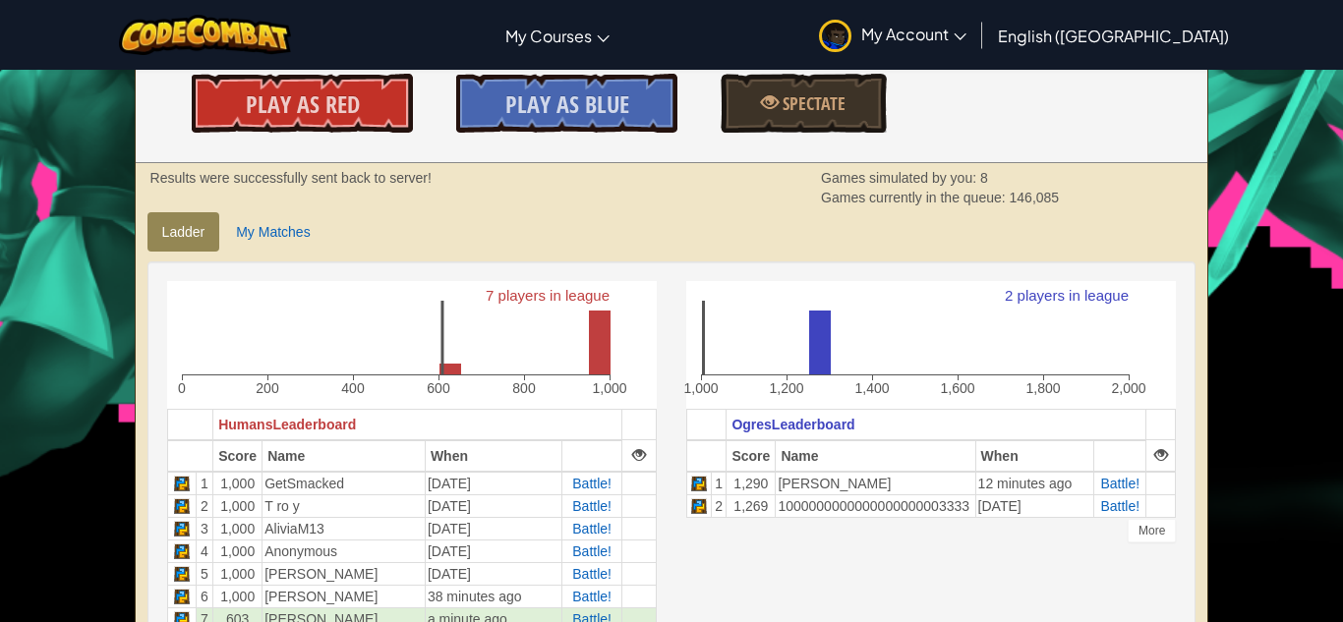
scroll to position [202, 0]
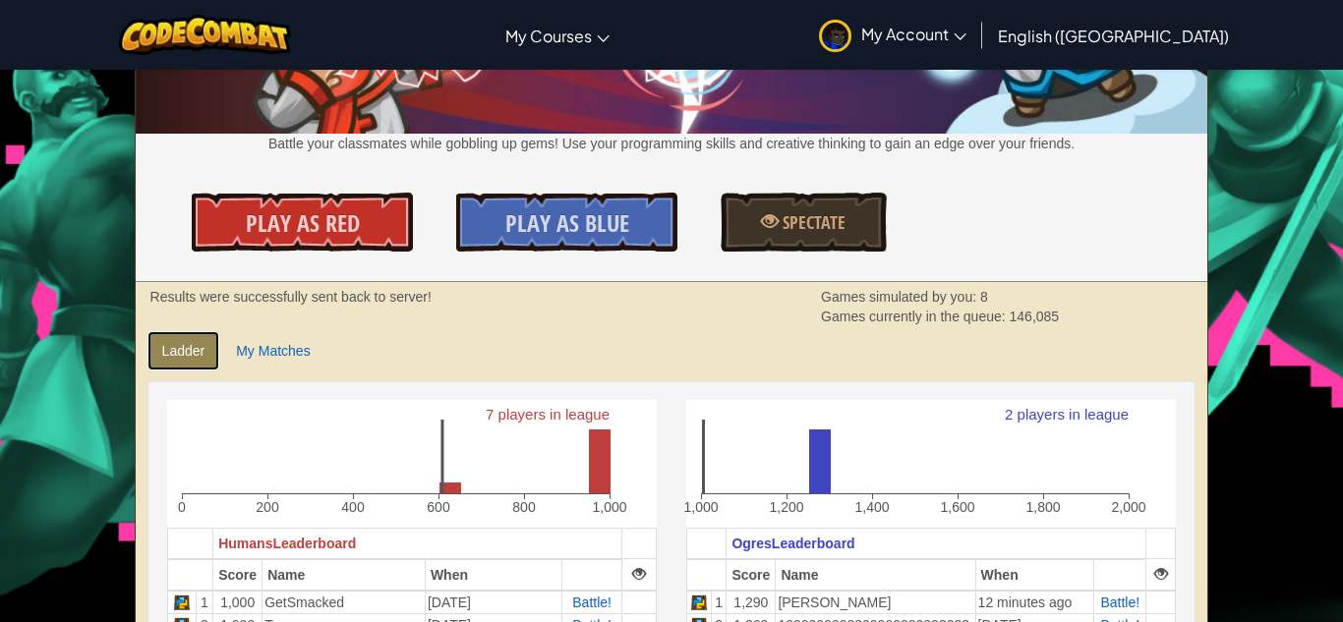
click at [168, 368] on link "Ladder" at bounding box center [183, 350] width 73 height 39
click at [185, 363] on link "Ladder" at bounding box center [183, 350] width 73 height 39
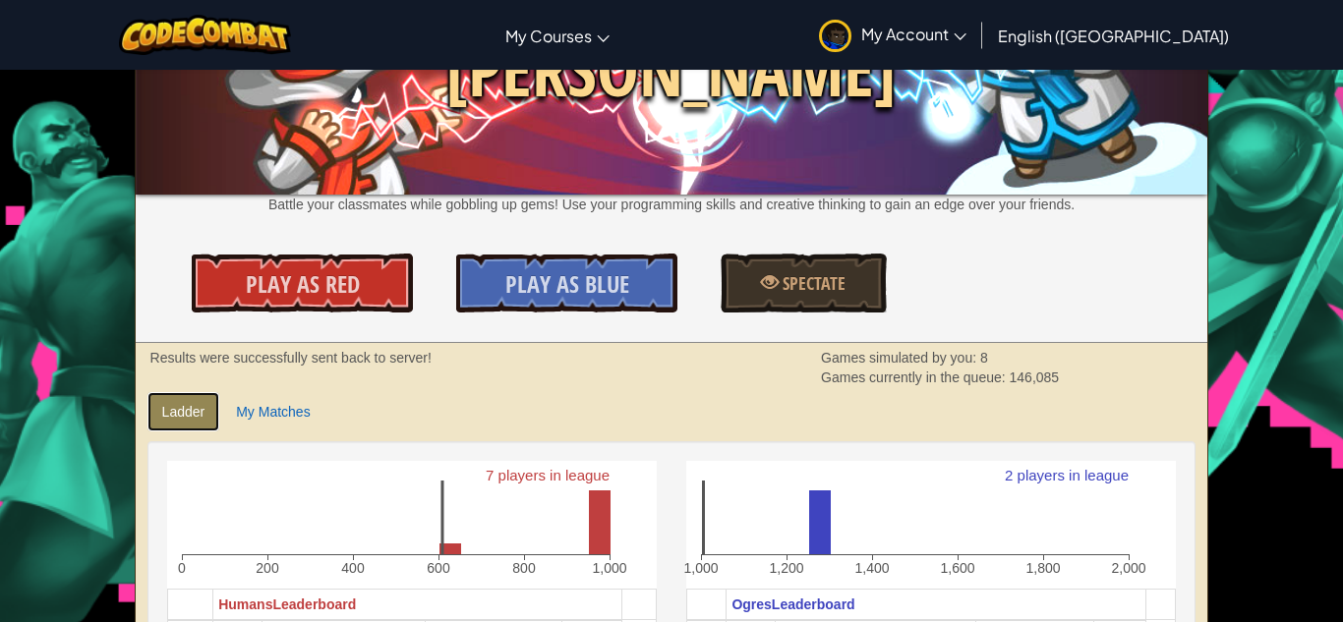
scroll to position [0, 0]
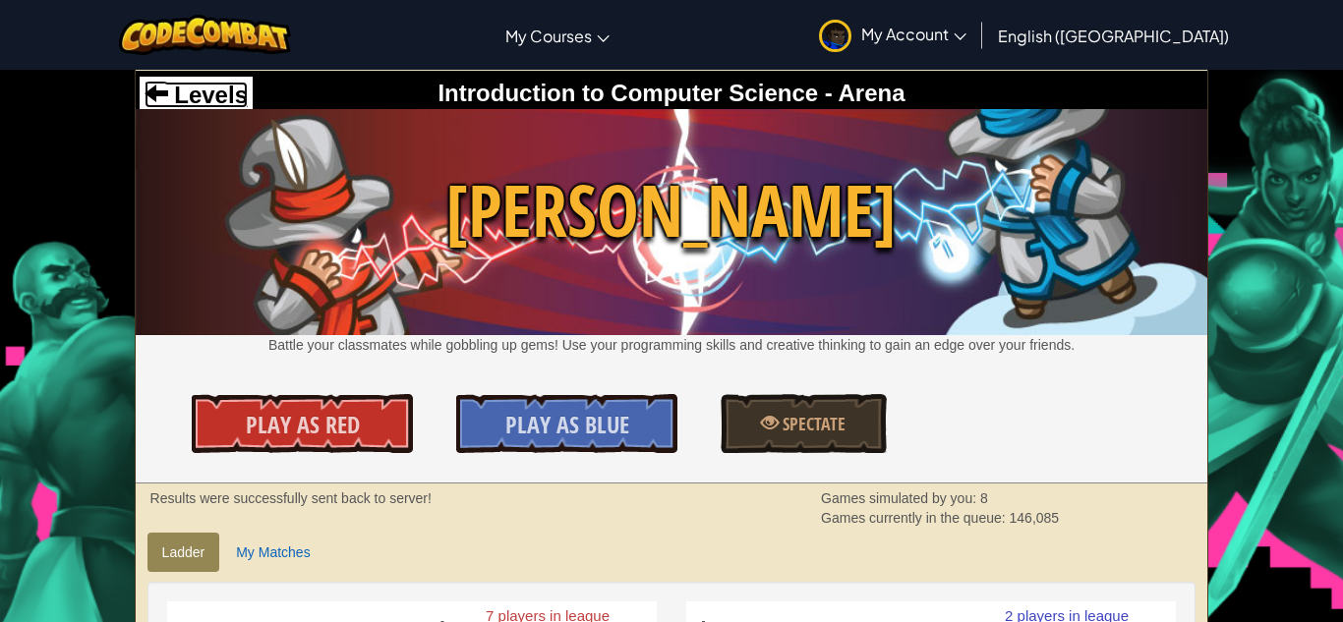
click at [217, 86] on span "Levels" at bounding box center [208, 95] width 80 height 27
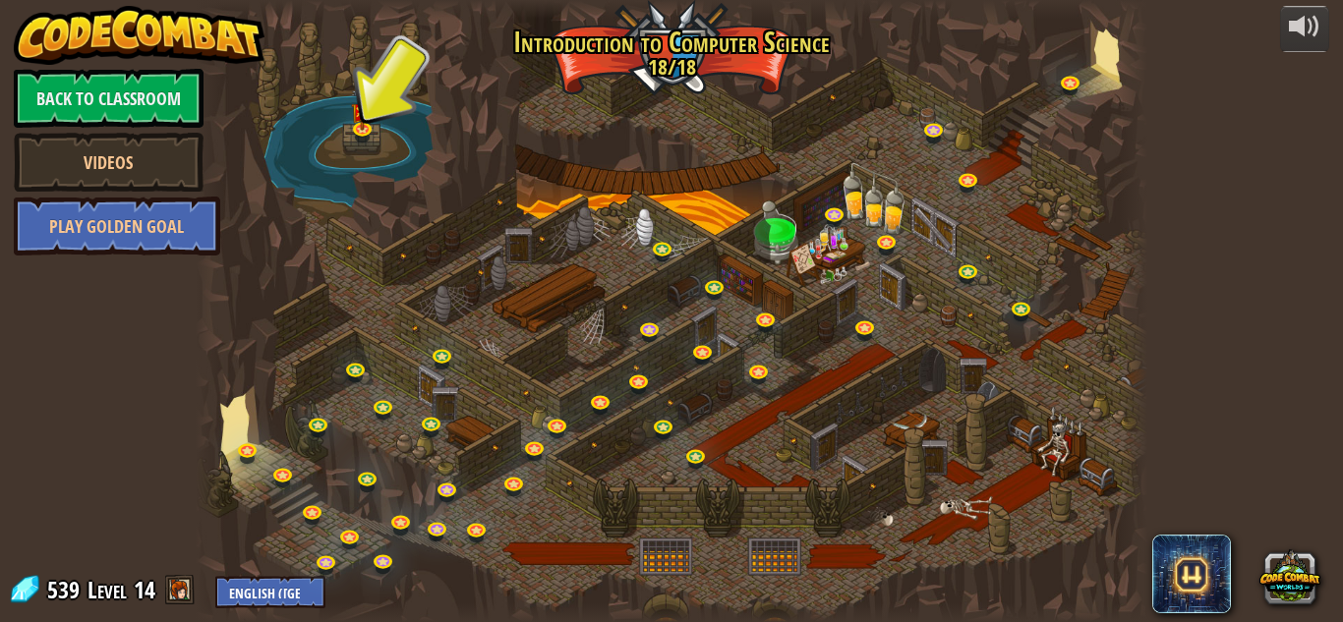
drag, startPoint x: 282, startPoint y: 546, endPoint x: 273, endPoint y: 515, distance: 31.7
click at [273, 515] on div at bounding box center [672, 311] width 952 height 622
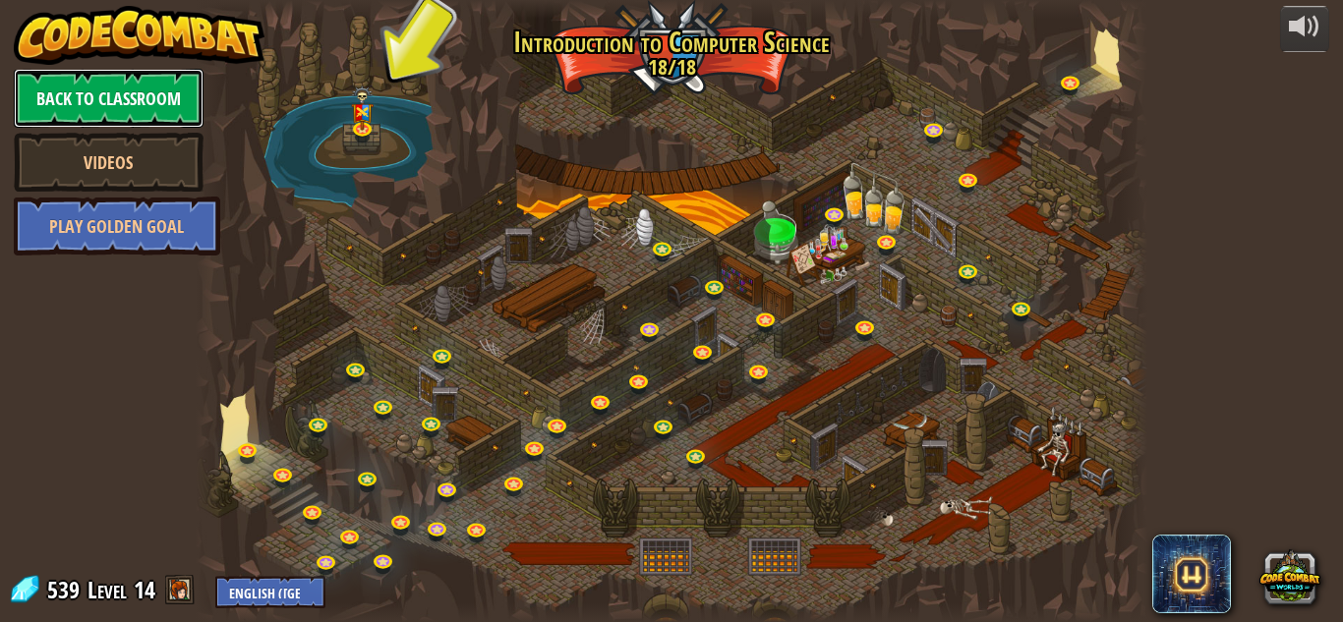
click at [134, 89] on link "Back to Classroom" at bounding box center [109, 98] width 190 height 59
